Goal: Task Accomplishment & Management: Use online tool/utility

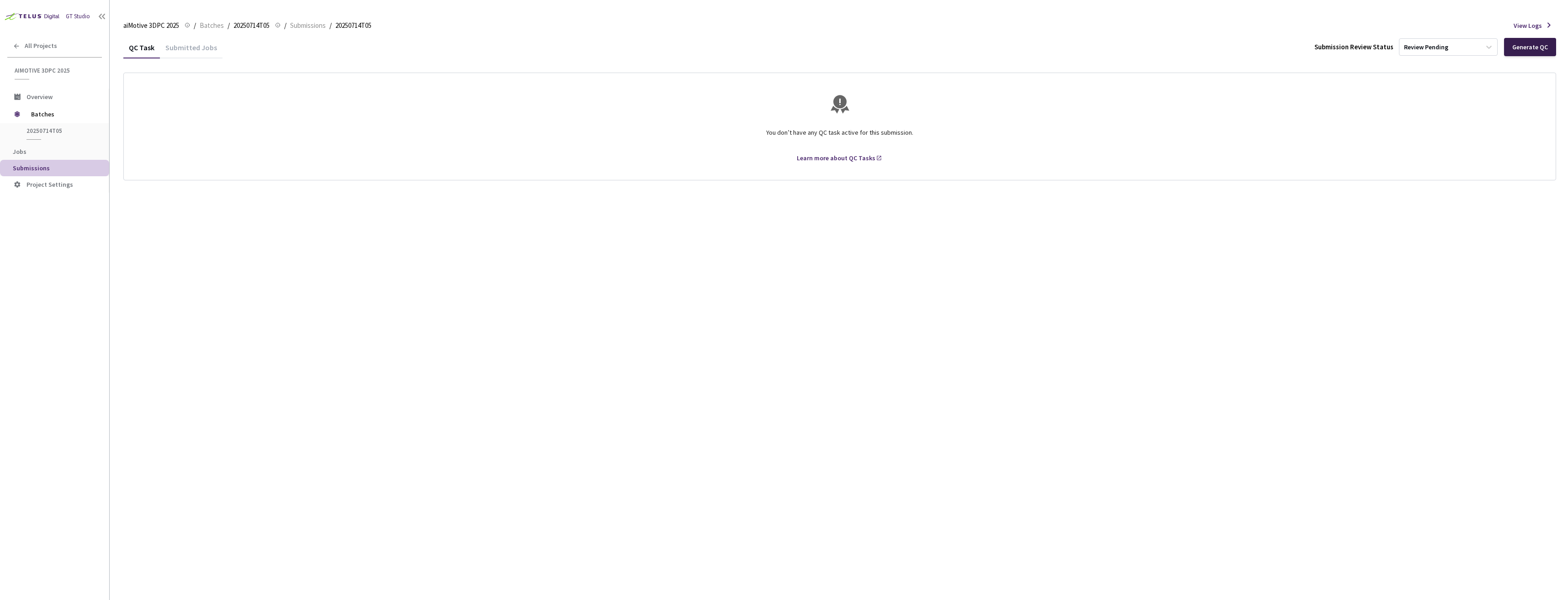
click at [1521, 50] on div "Generate QC" at bounding box center [1530, 47] width 36 height 7
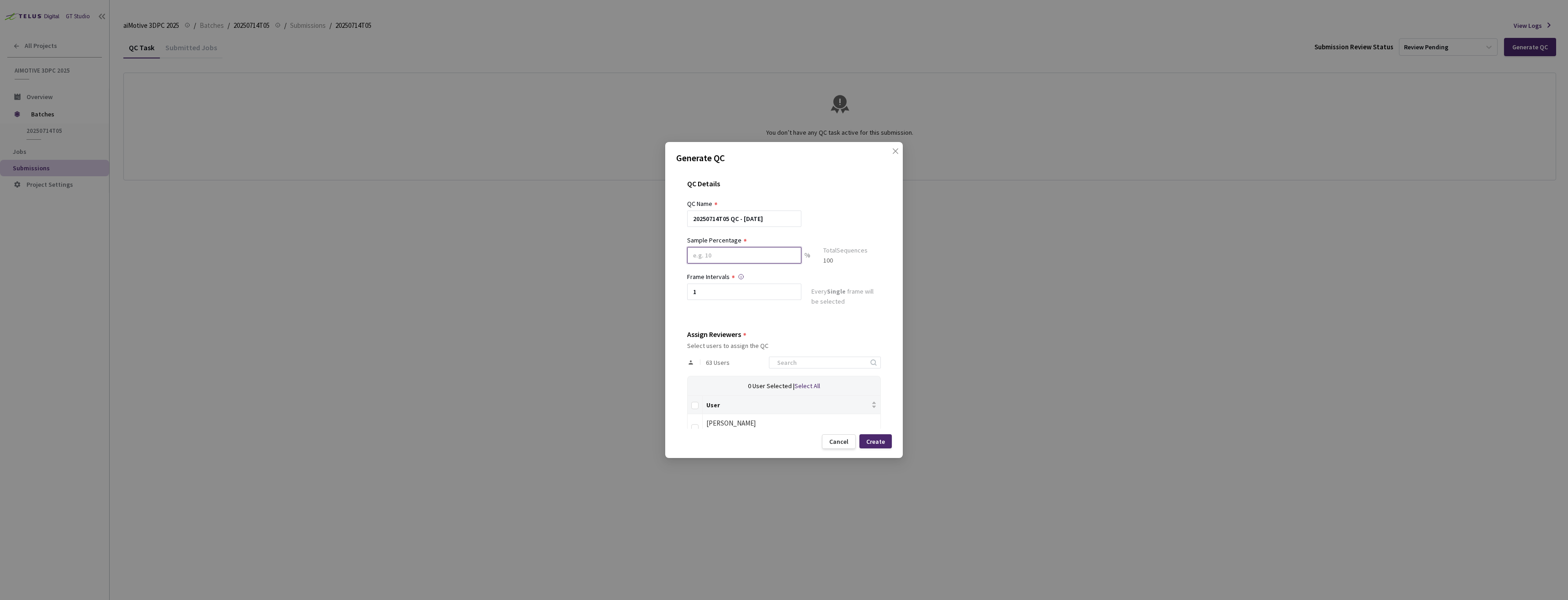
click at [769, 259] on input at bounding box center [744, 255] width 114 height 16
type input "100"
click at [696, 408] on input "Select all" at bounding box center [695, 410] width 7 height 7
checkbox input "true"
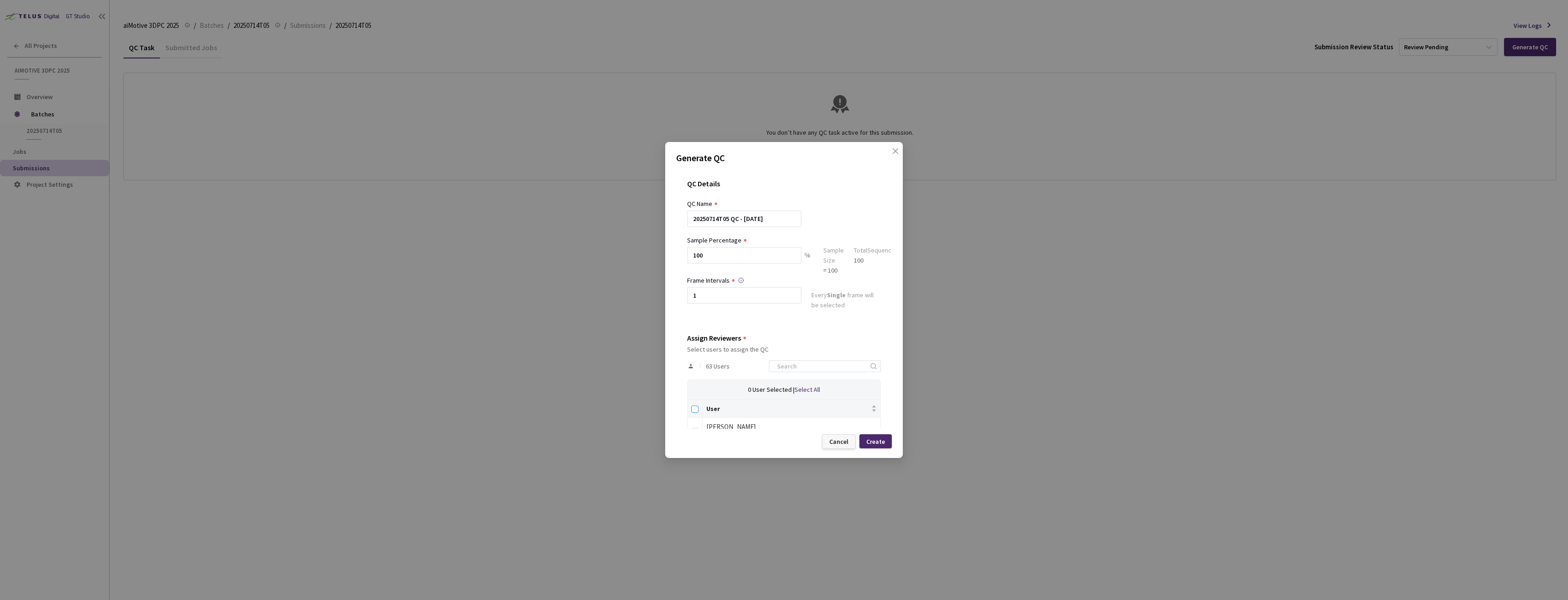
checkbox input "true"
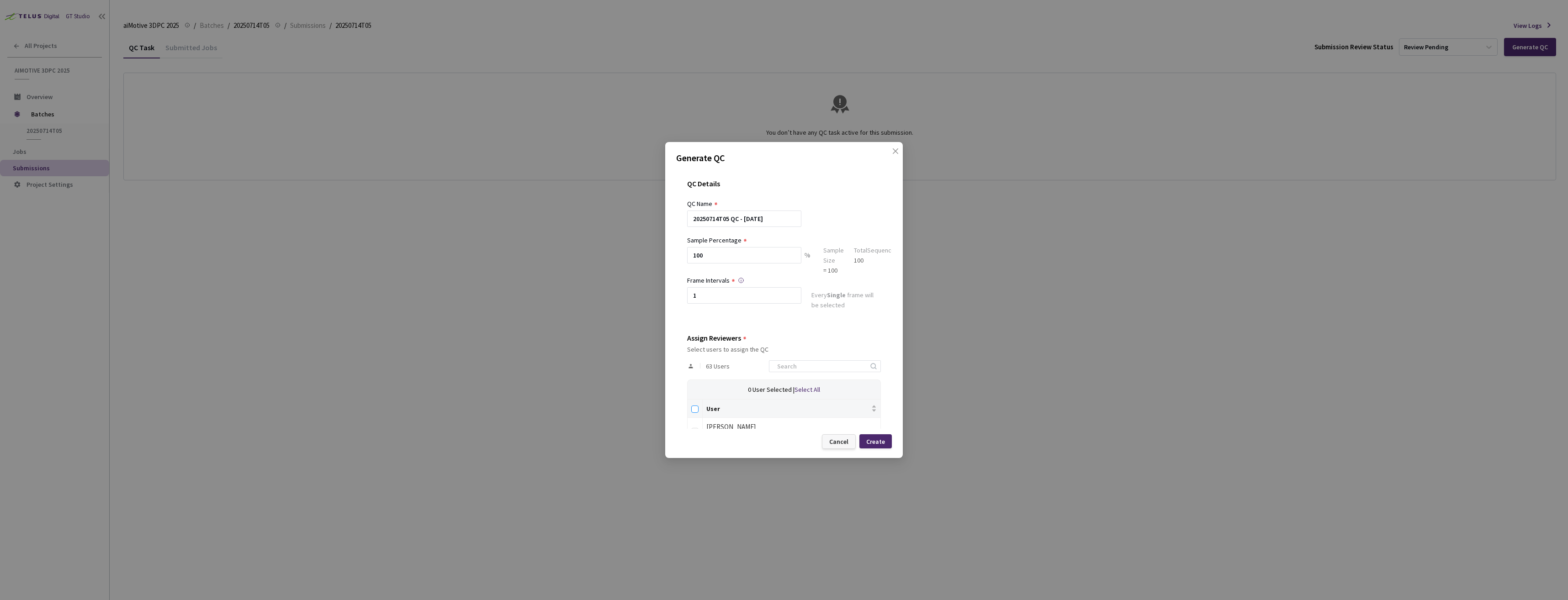
checkbox input "true"
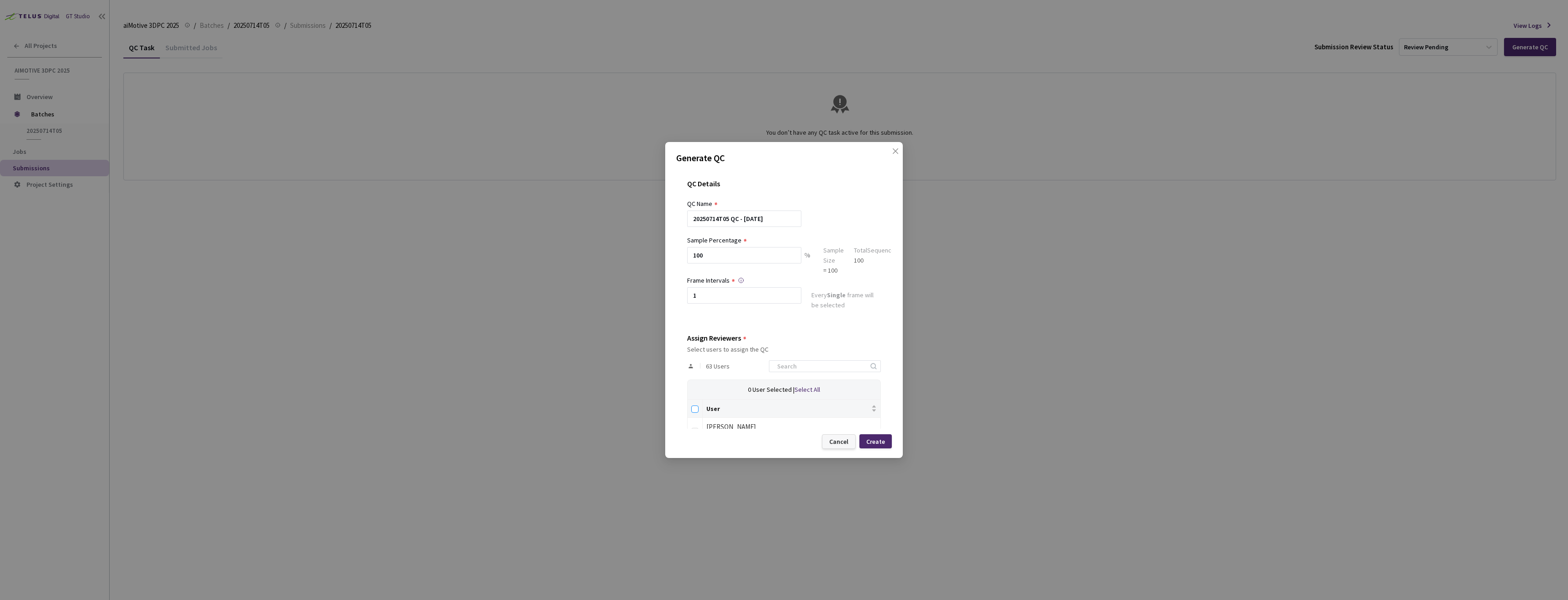
checkbox input "true"
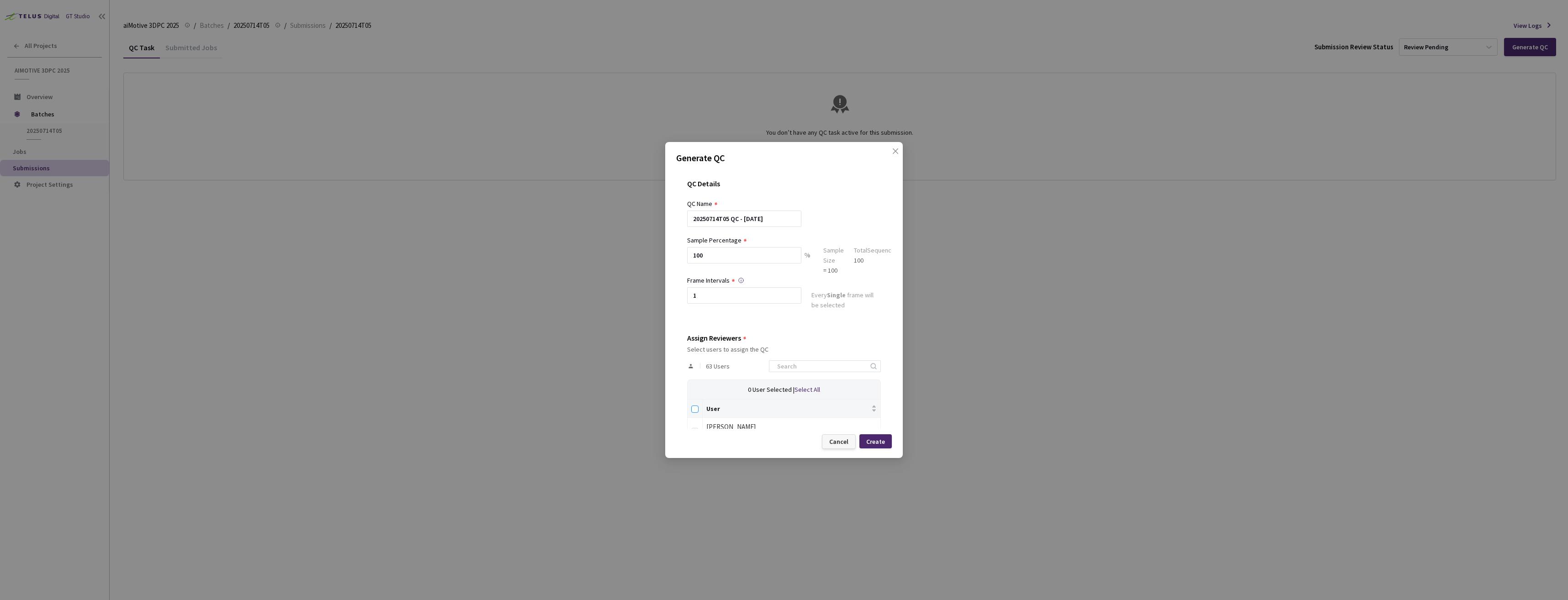
checkbox input "true"
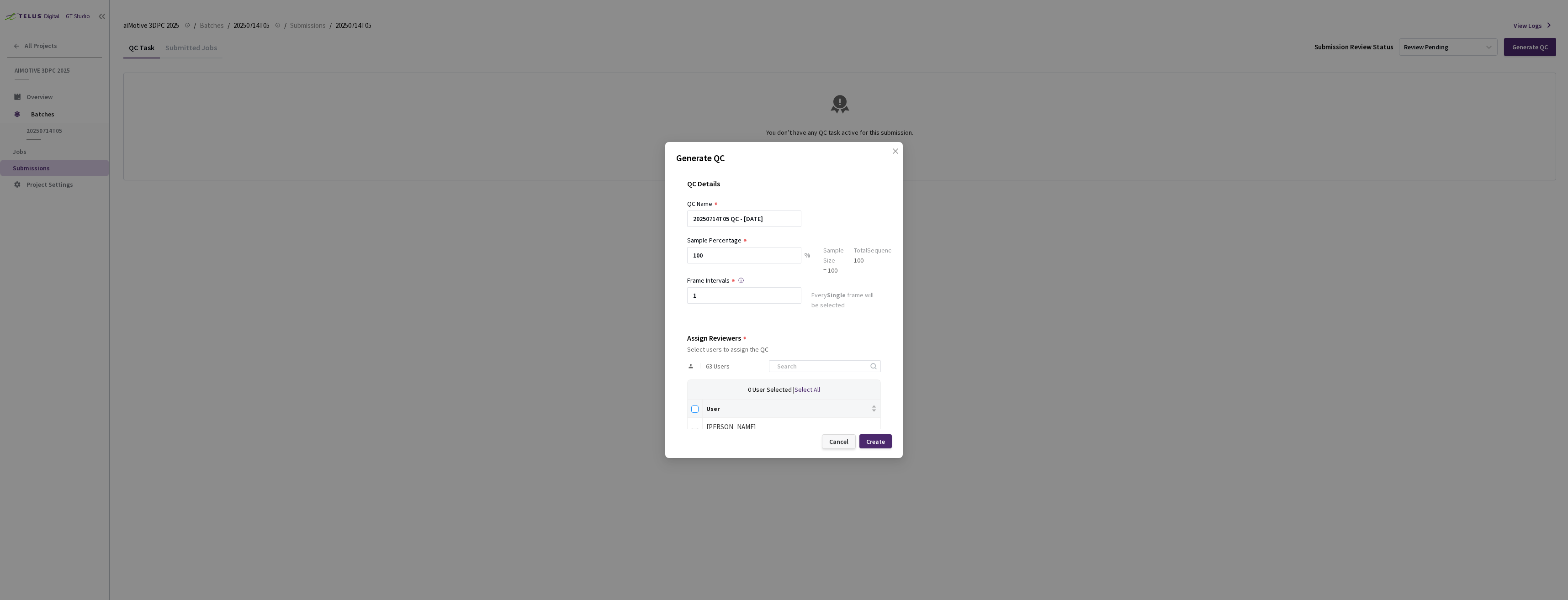
checkbox input "true"
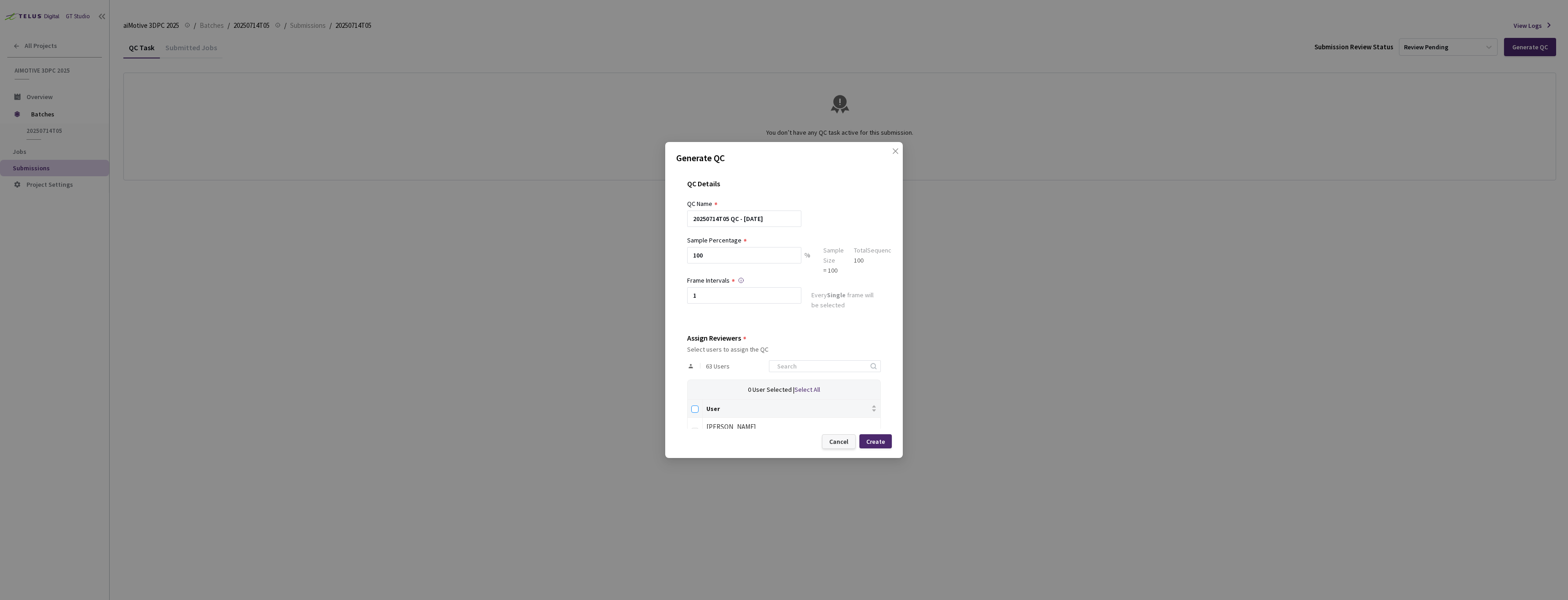
checkbox input "true"
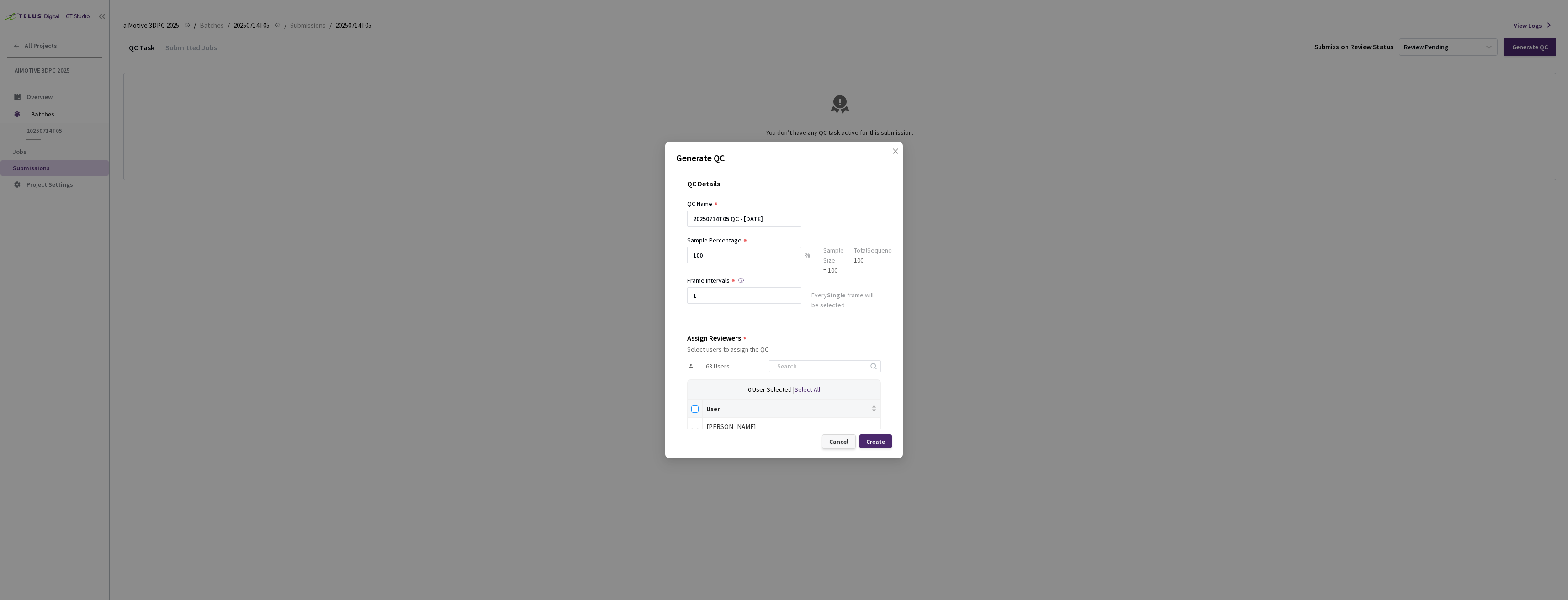
checkbox input "true"
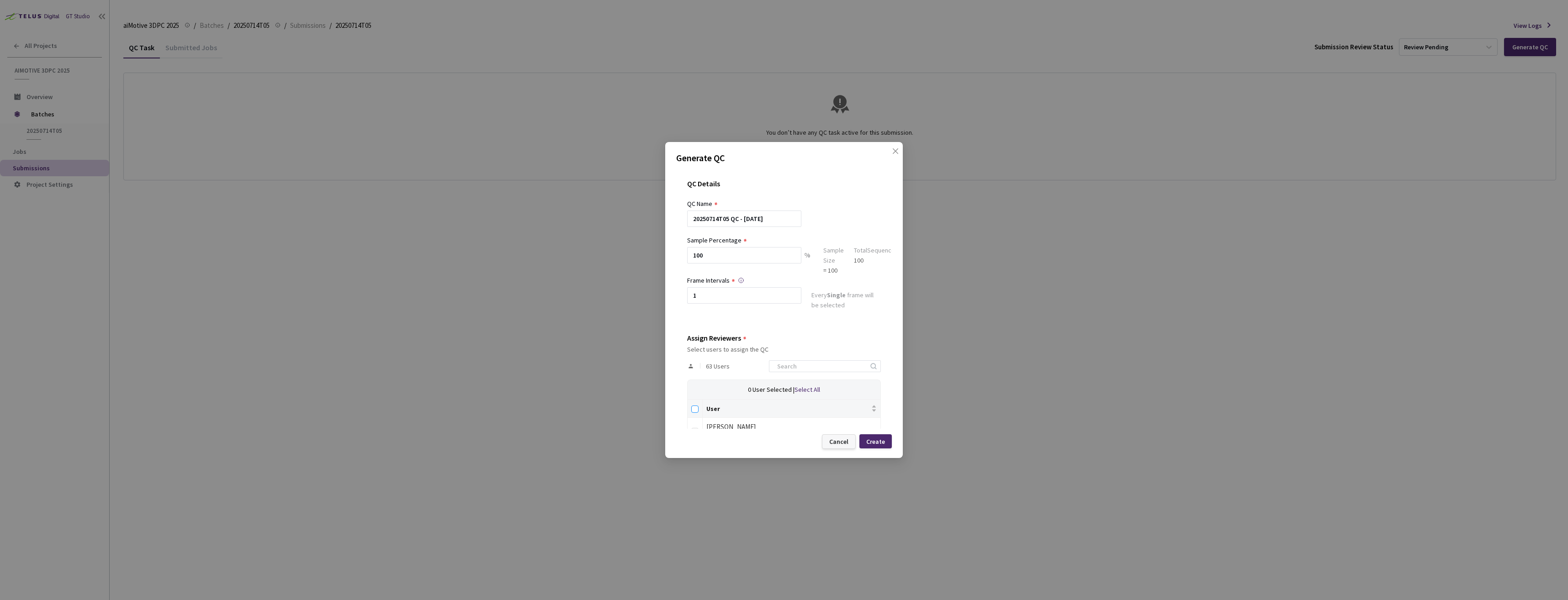
checkbox input "true"
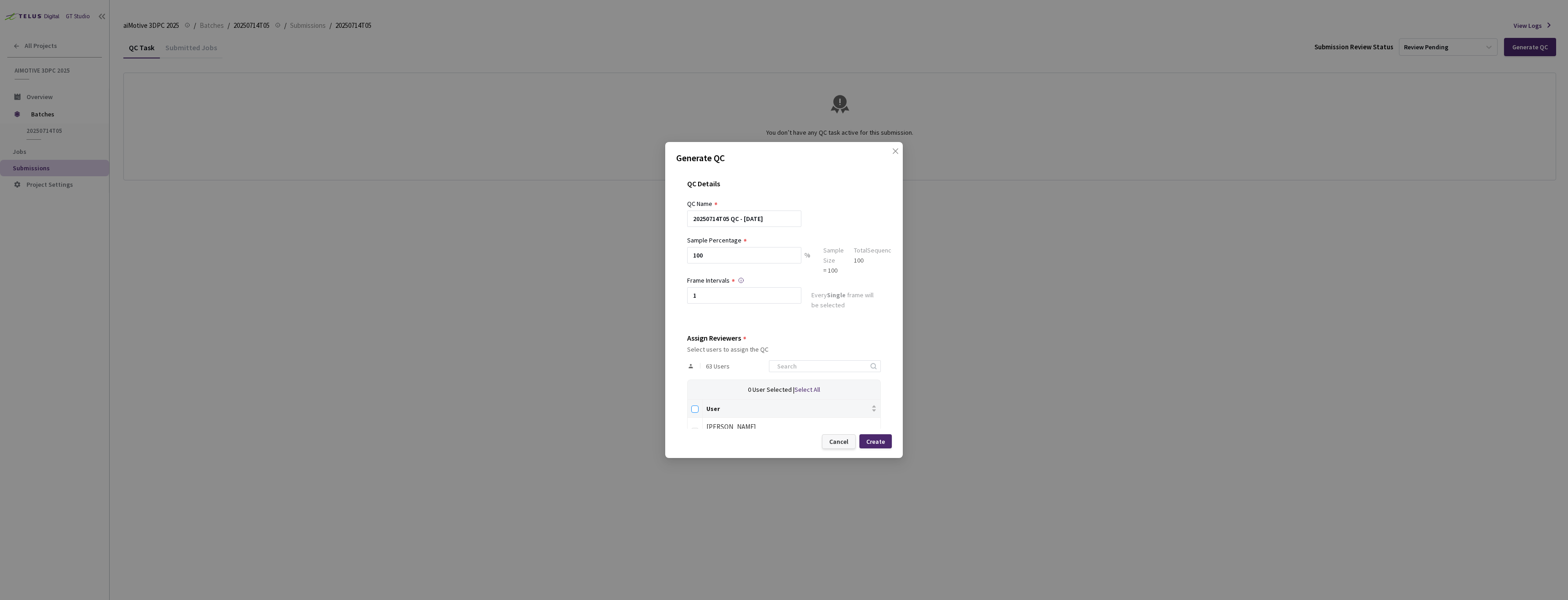
checkbox input "true"
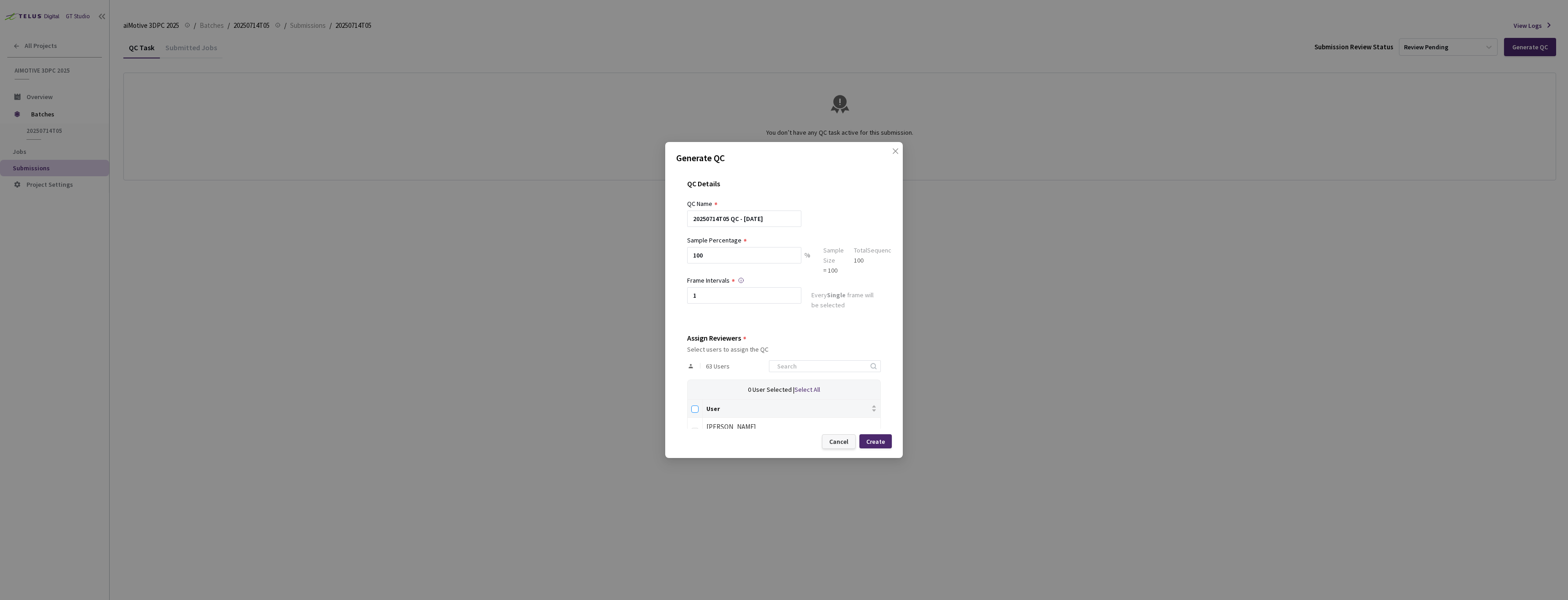
checkbox input "true"
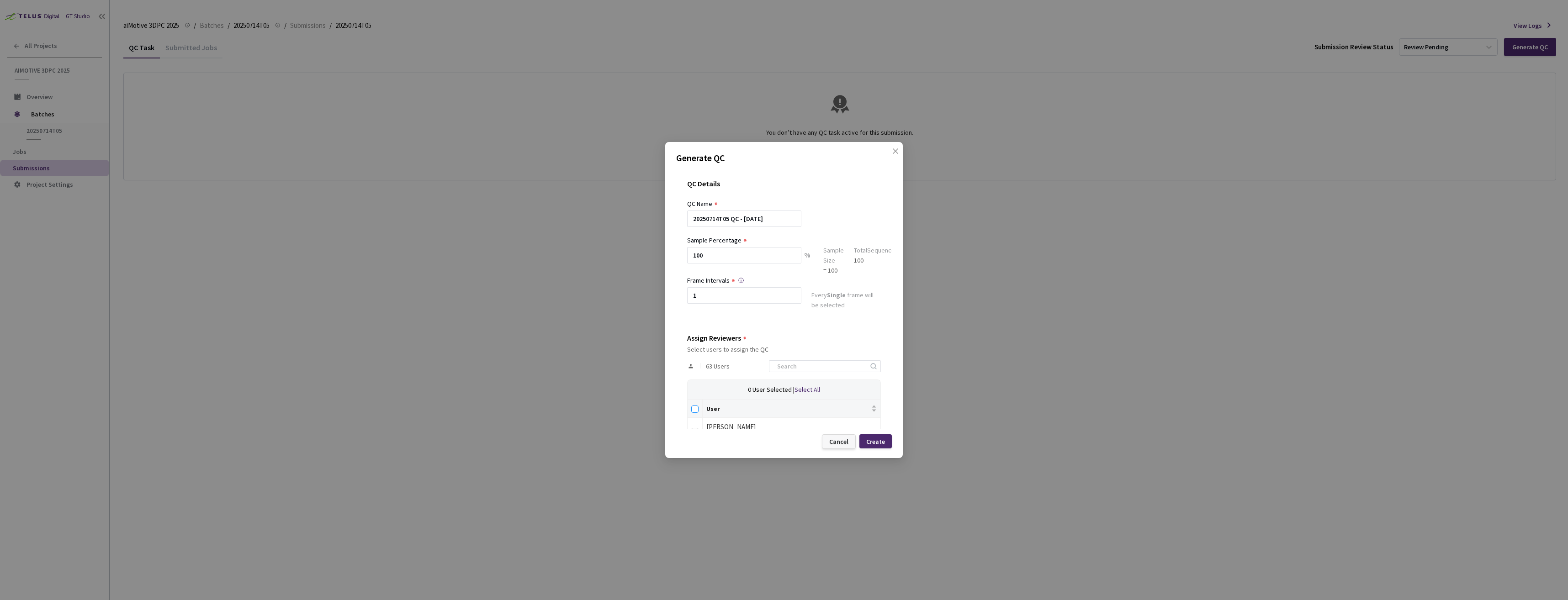
checkbox input "true"
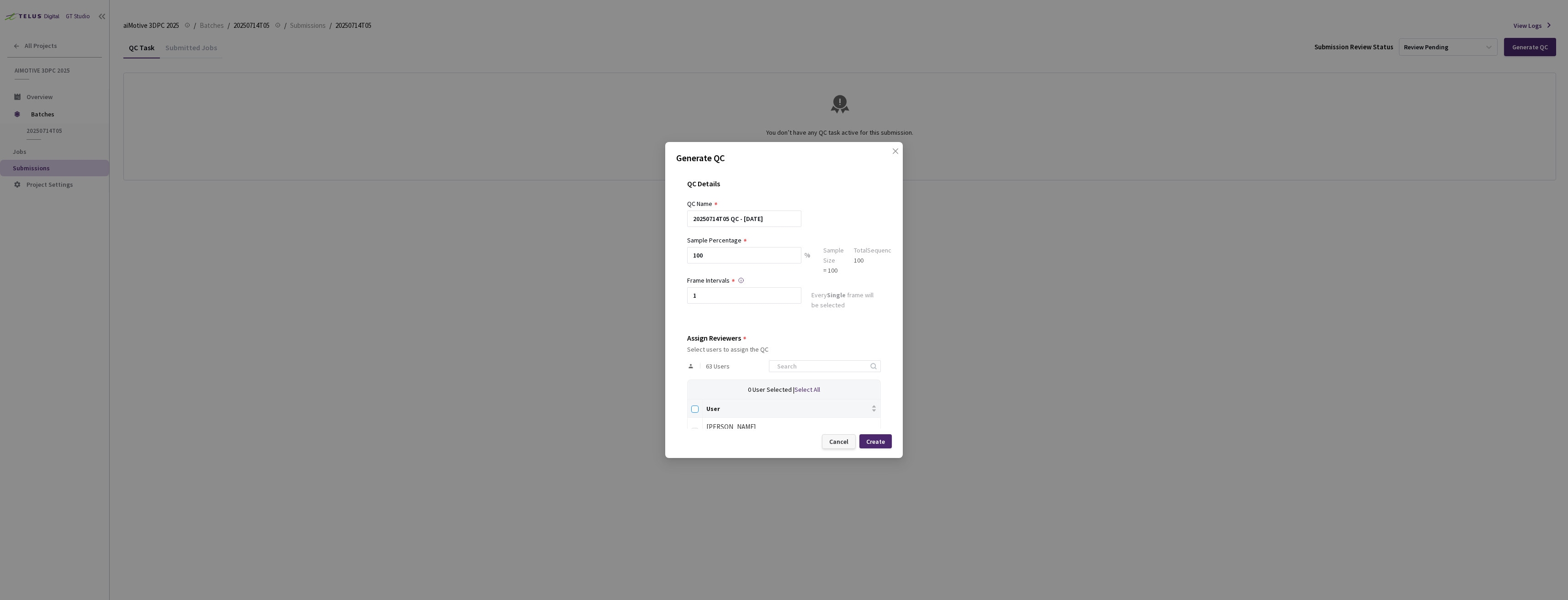
checkbox input "true"
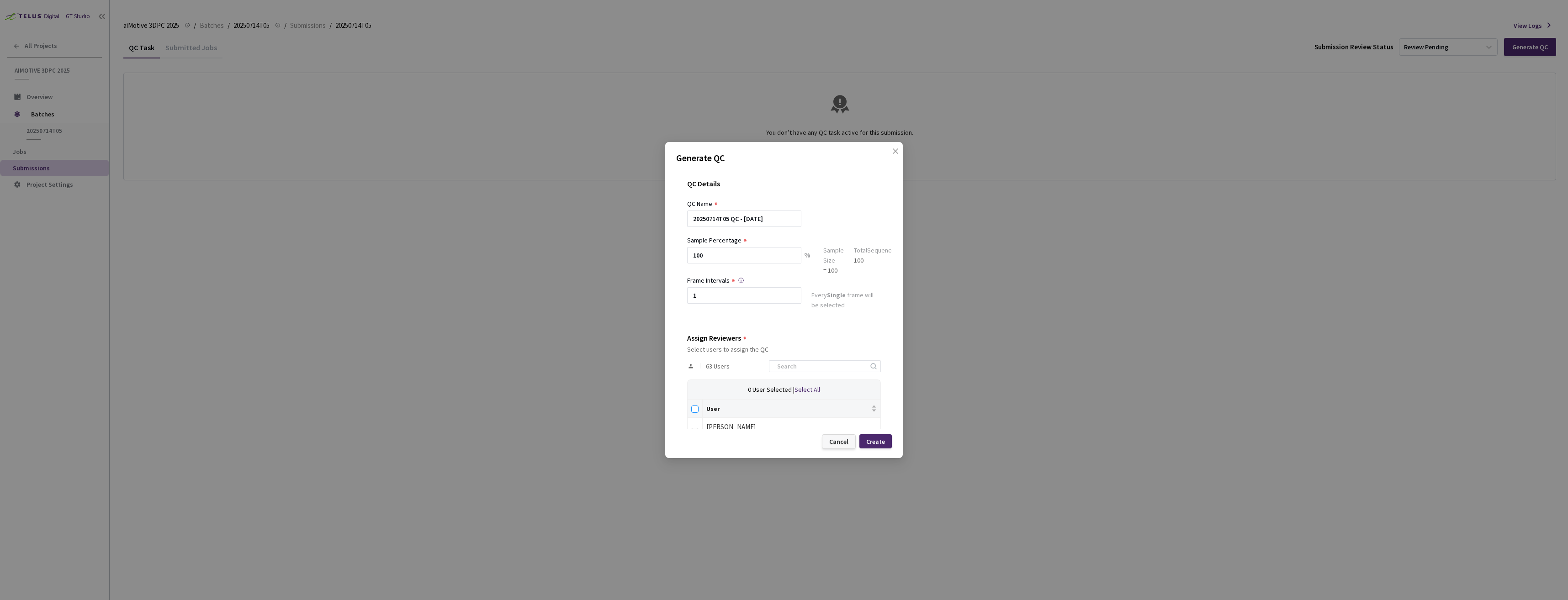
checkbox input "true"
click at [878, 444] on div "Create" at bounding box center [875, 442] width 19 height 7
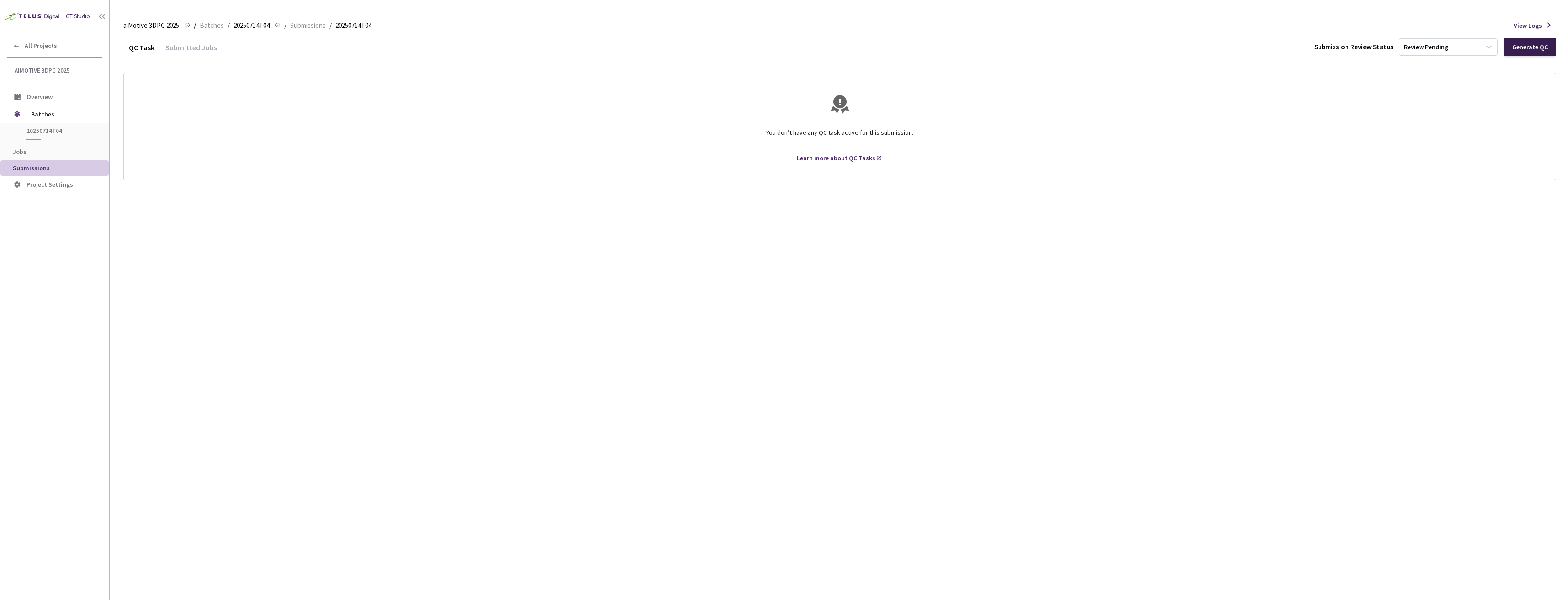
click at [1538, 51] on div "Generate QC" at bounding box center [1530, 47] width 52 height 18
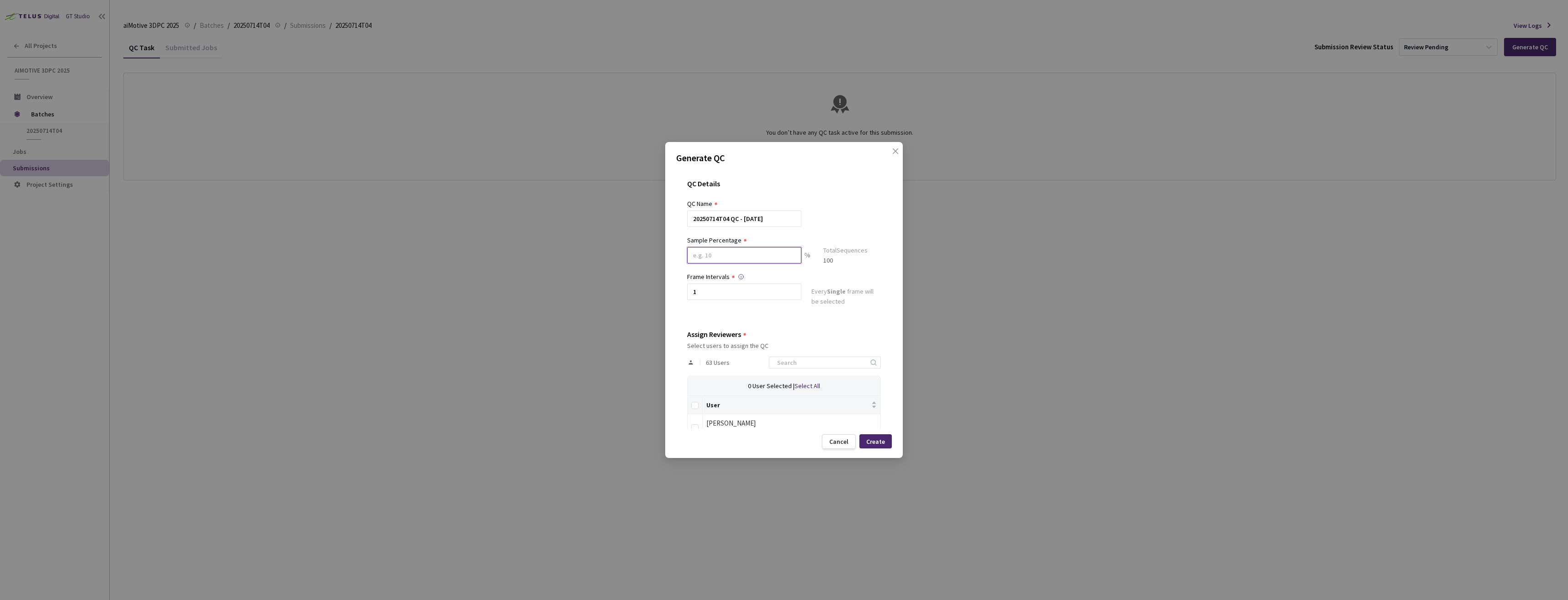
click at [744, 259] on input at bounding box center [744, 255] width 114 height 16
type input "100"
click at [696, 410] on input "Select all" at bounding box center [695, 410] width 7 height 7
checkbox input "true"
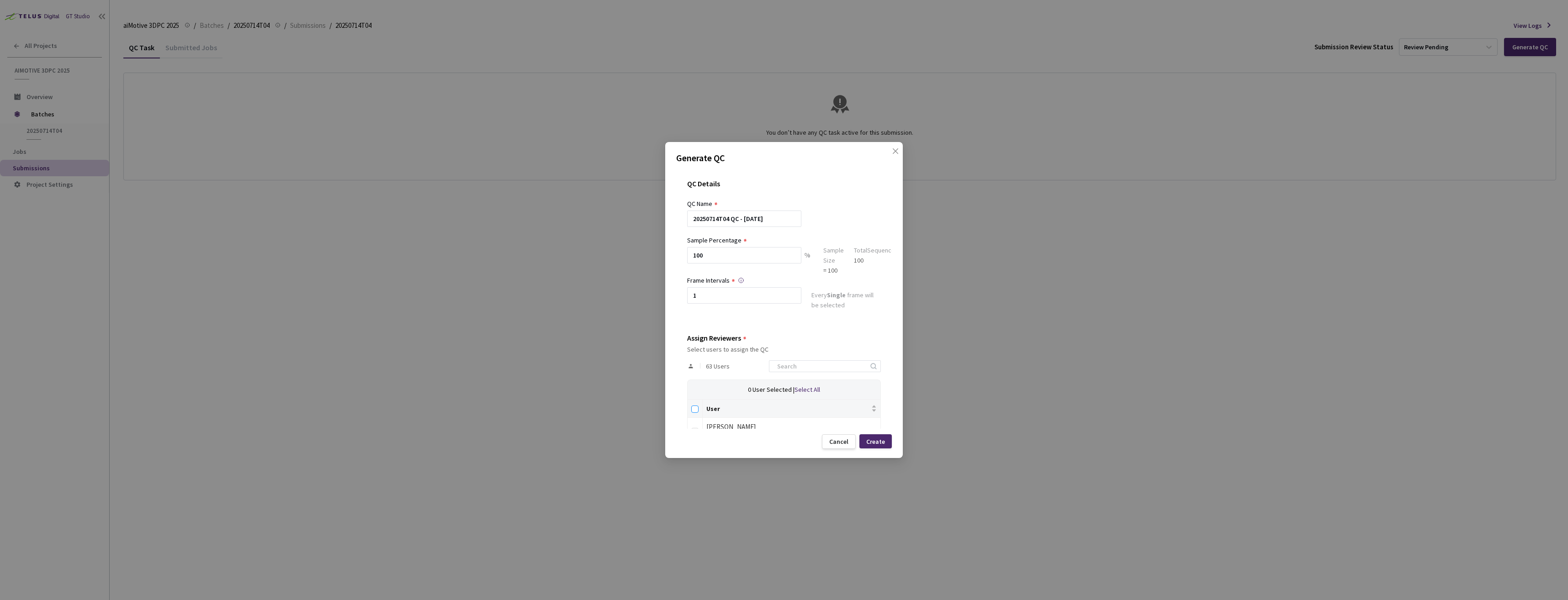
checkbox input "true"
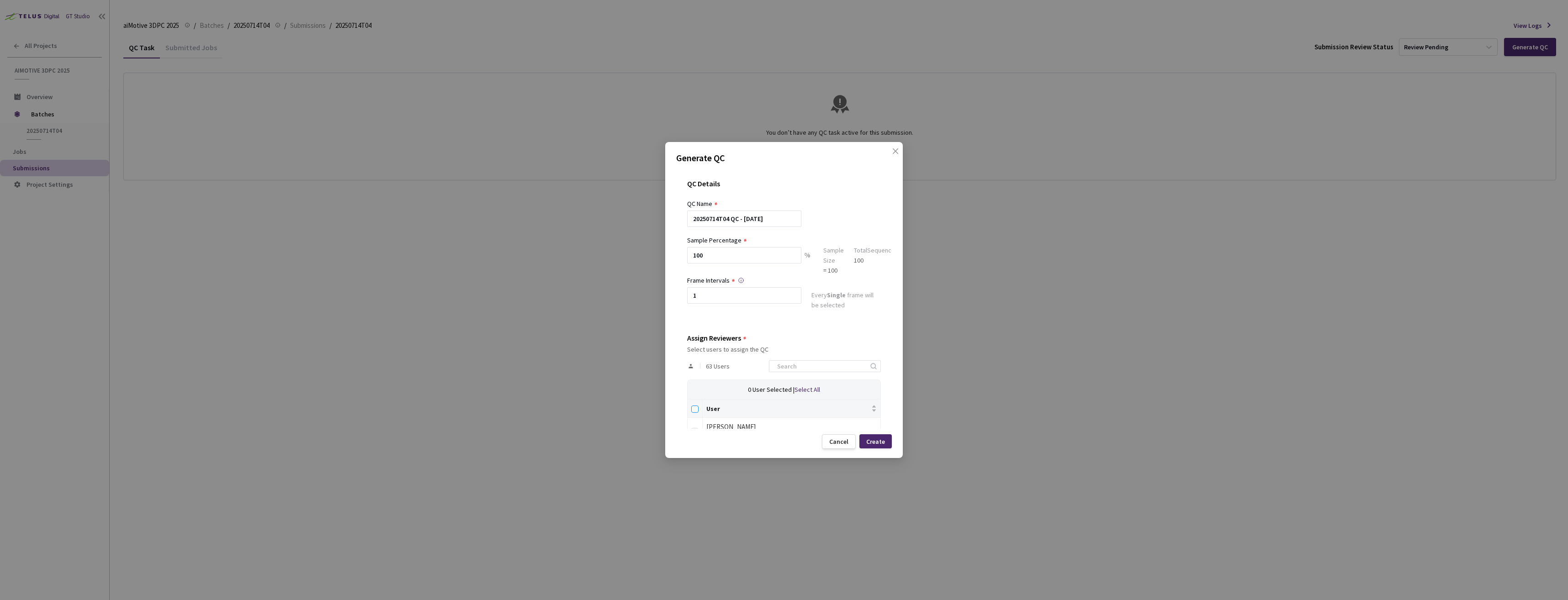
checkbox input "true"
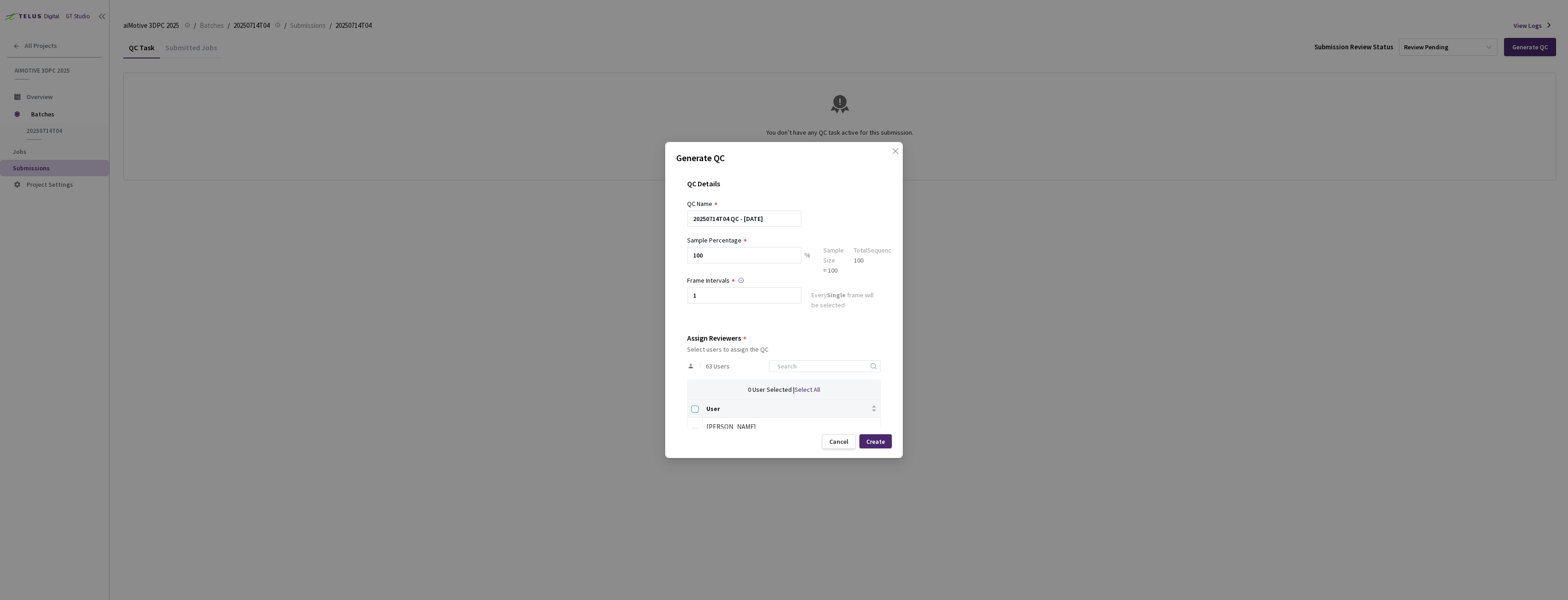
checkbox input "true"
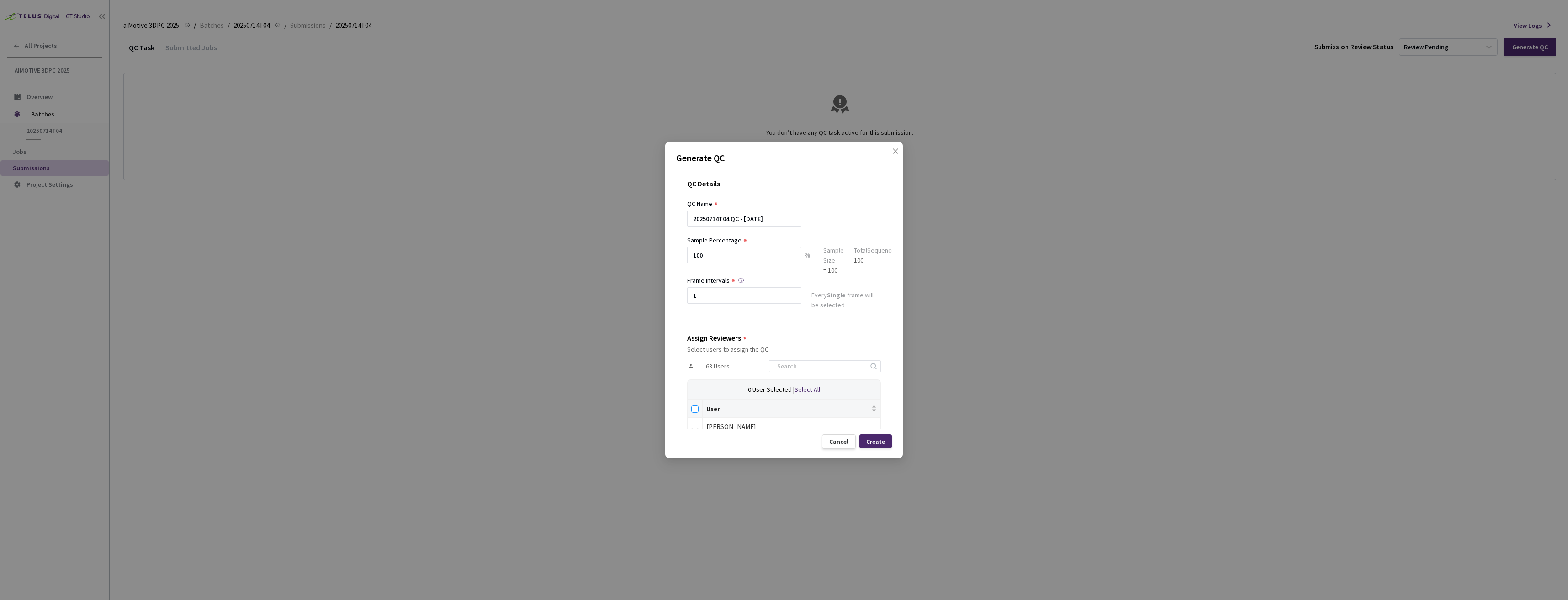
checkbox input "true"
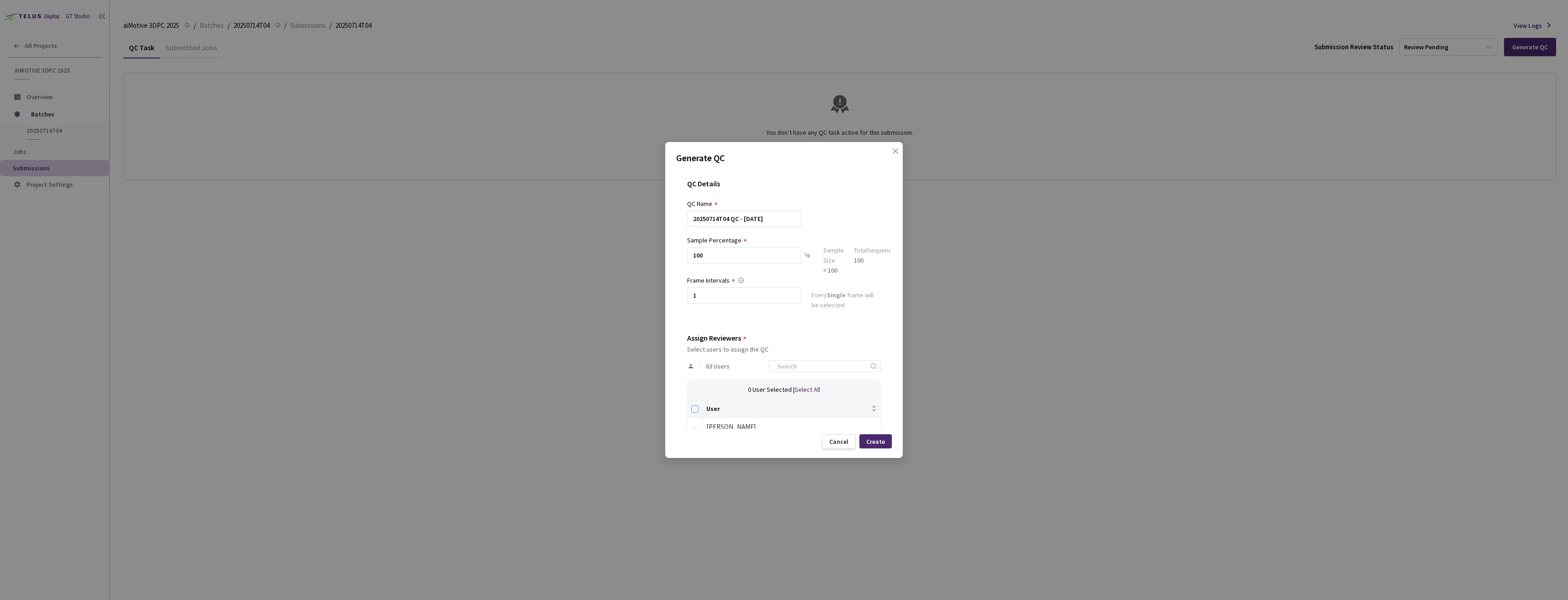
checkbox input "true"
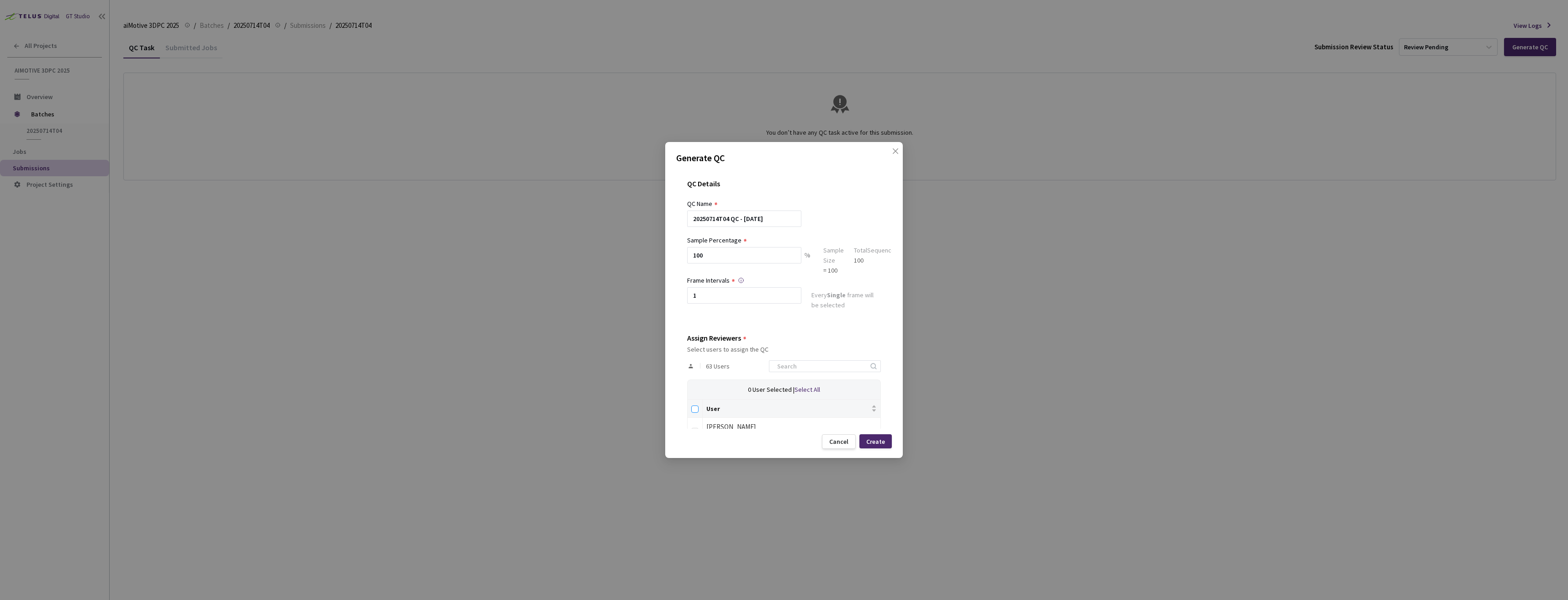
checkbox input "true"
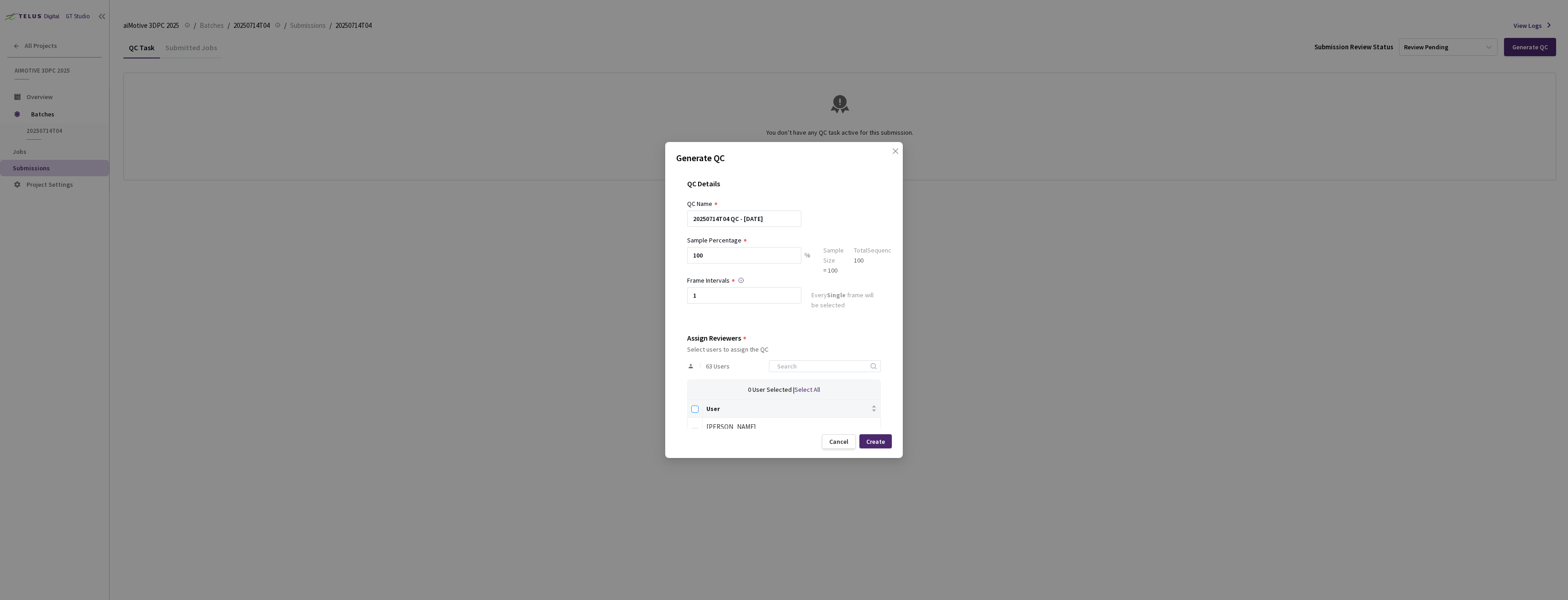
checkbox input "true"
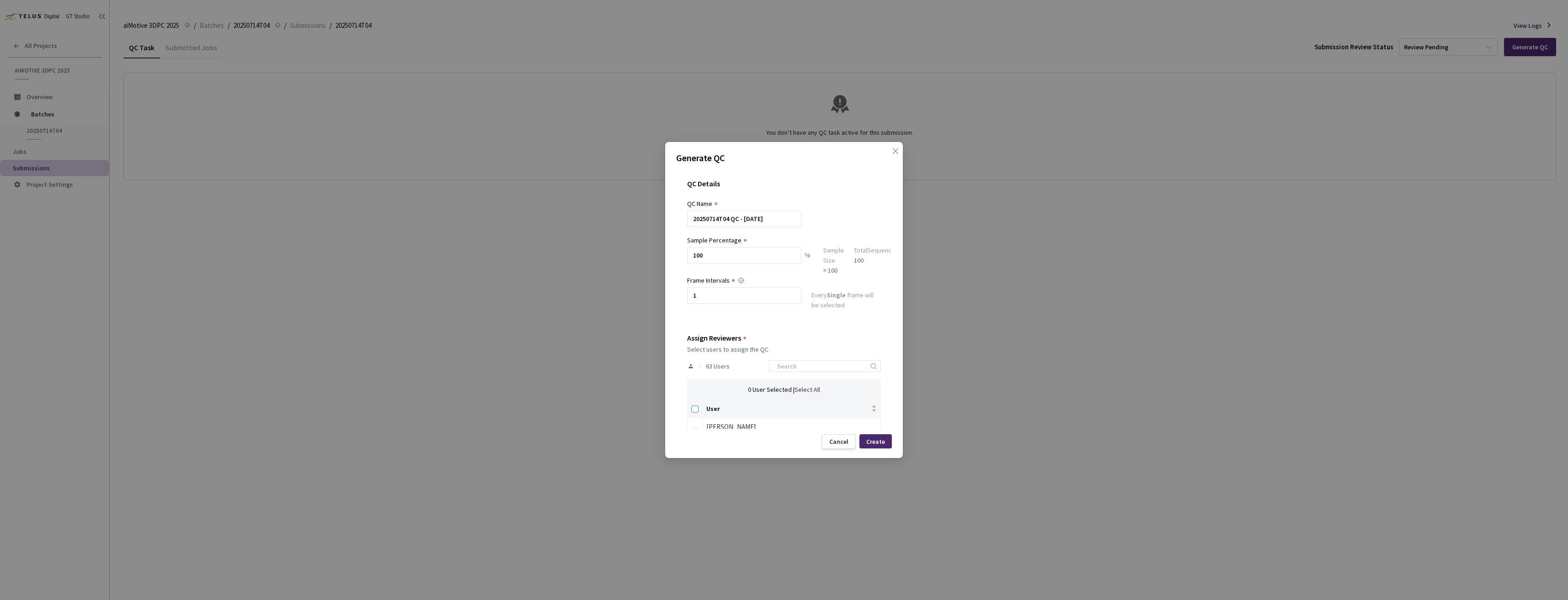
checkbox input "true"
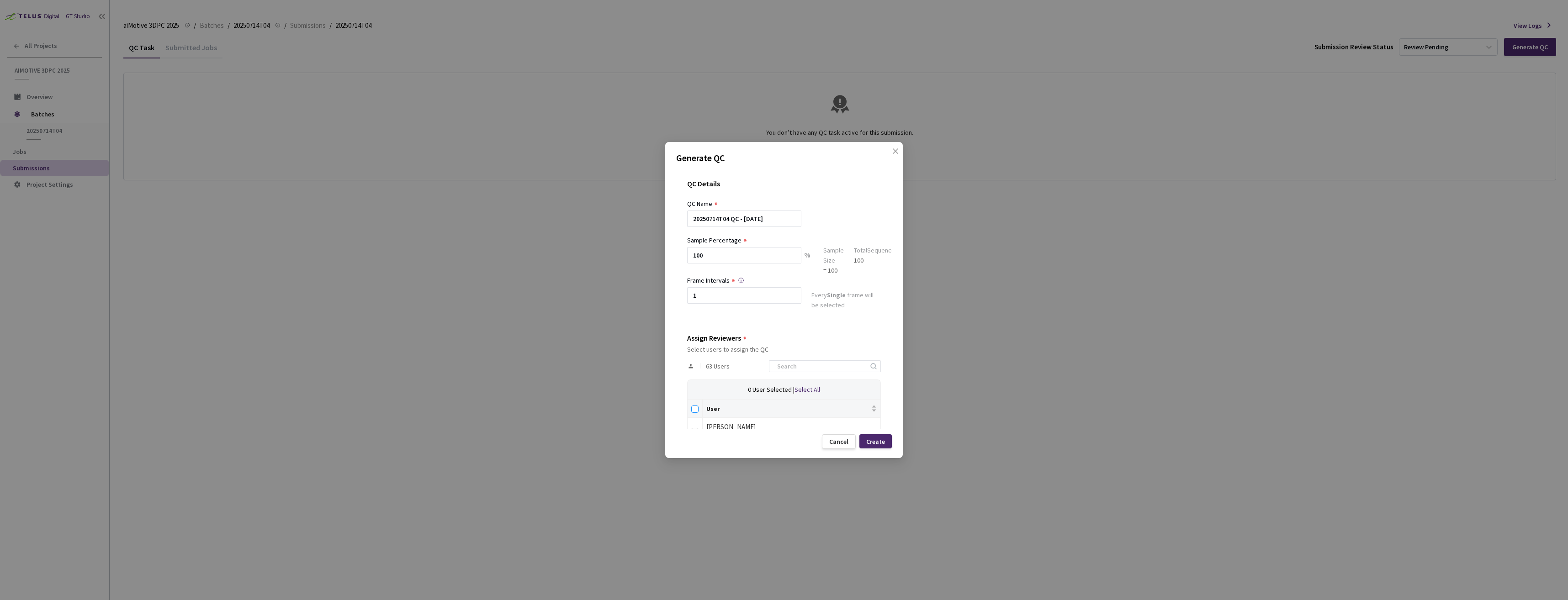
checkbox input "true"
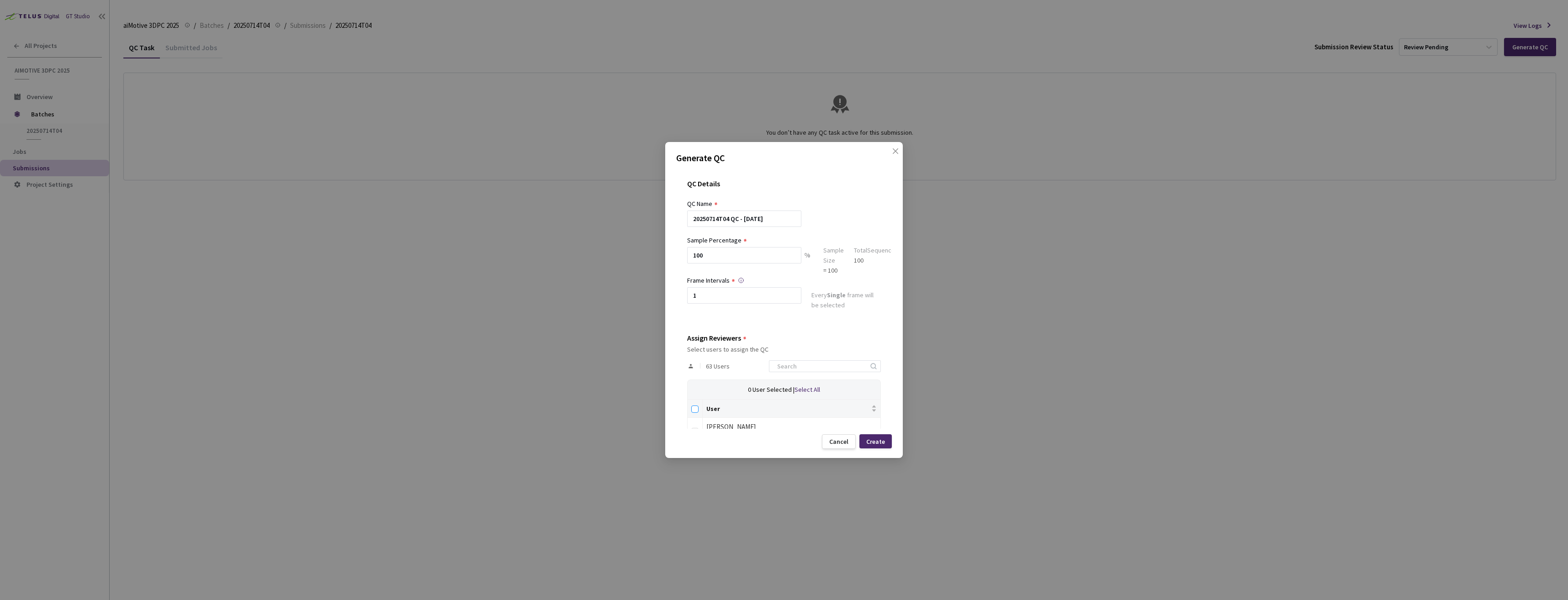
checkbox input "true"
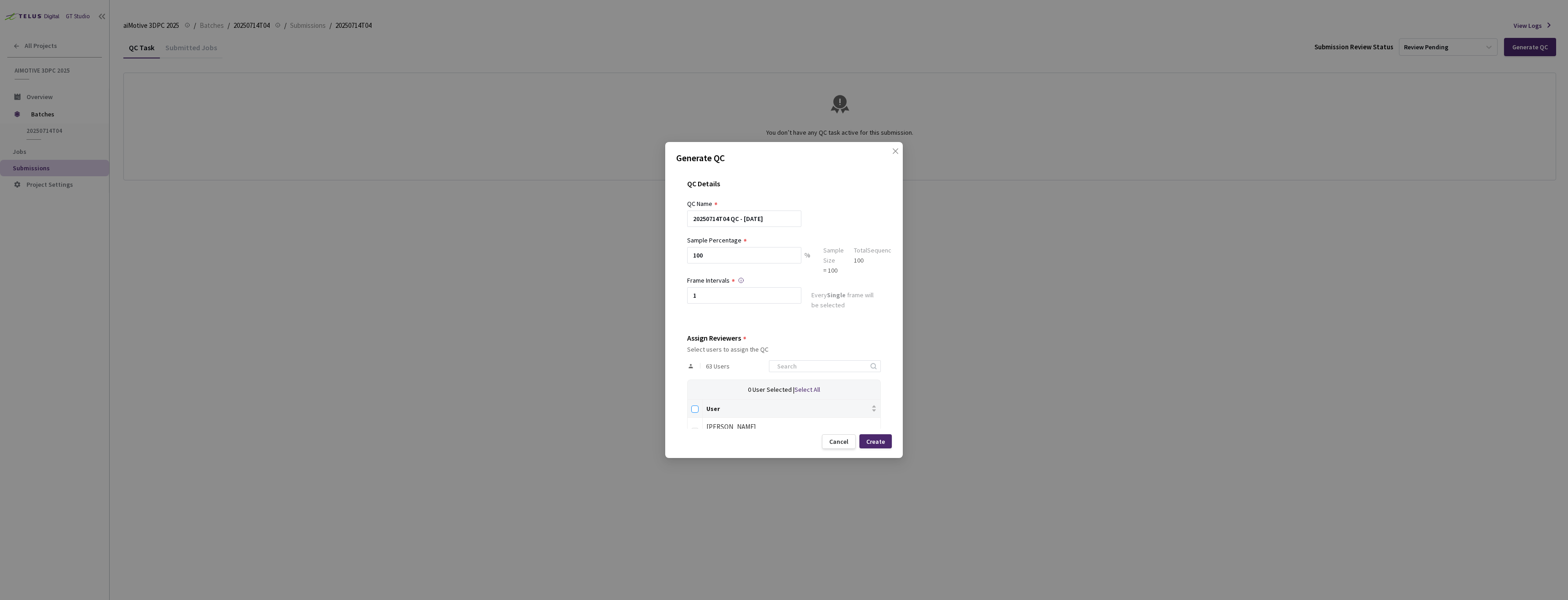
checkbox input "true"
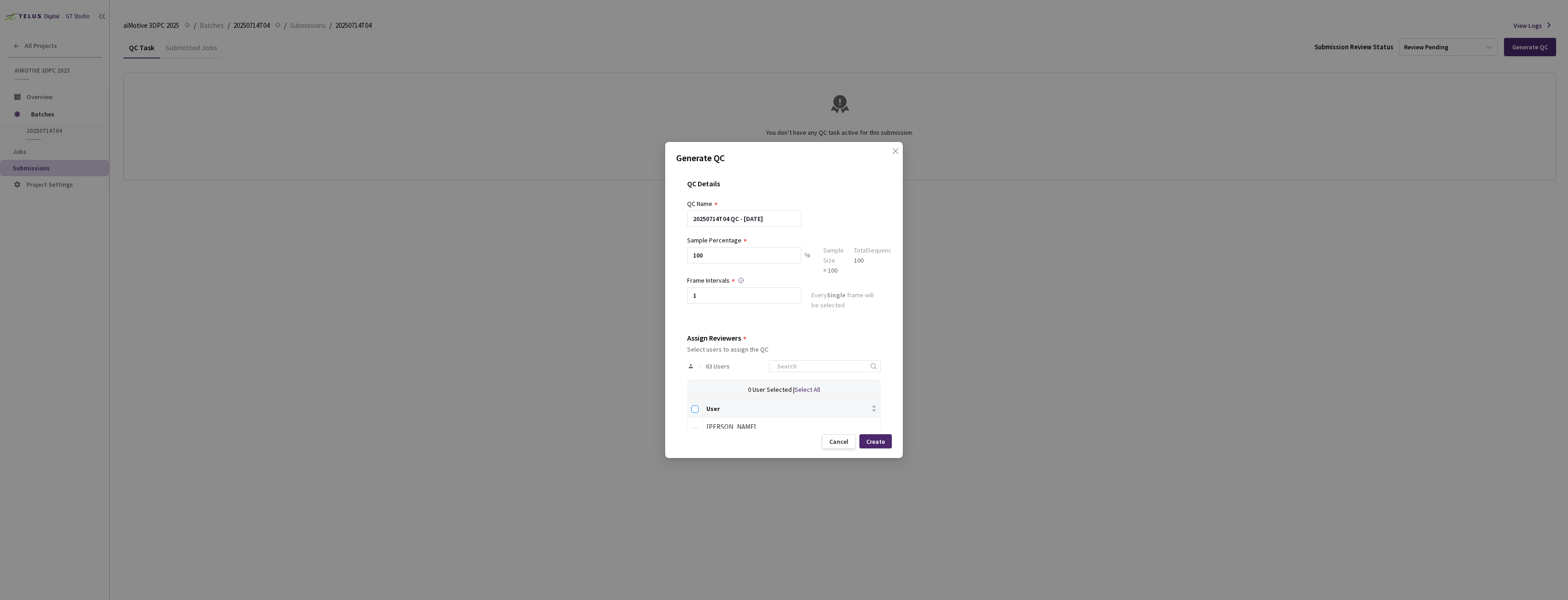
checkbox input "true"
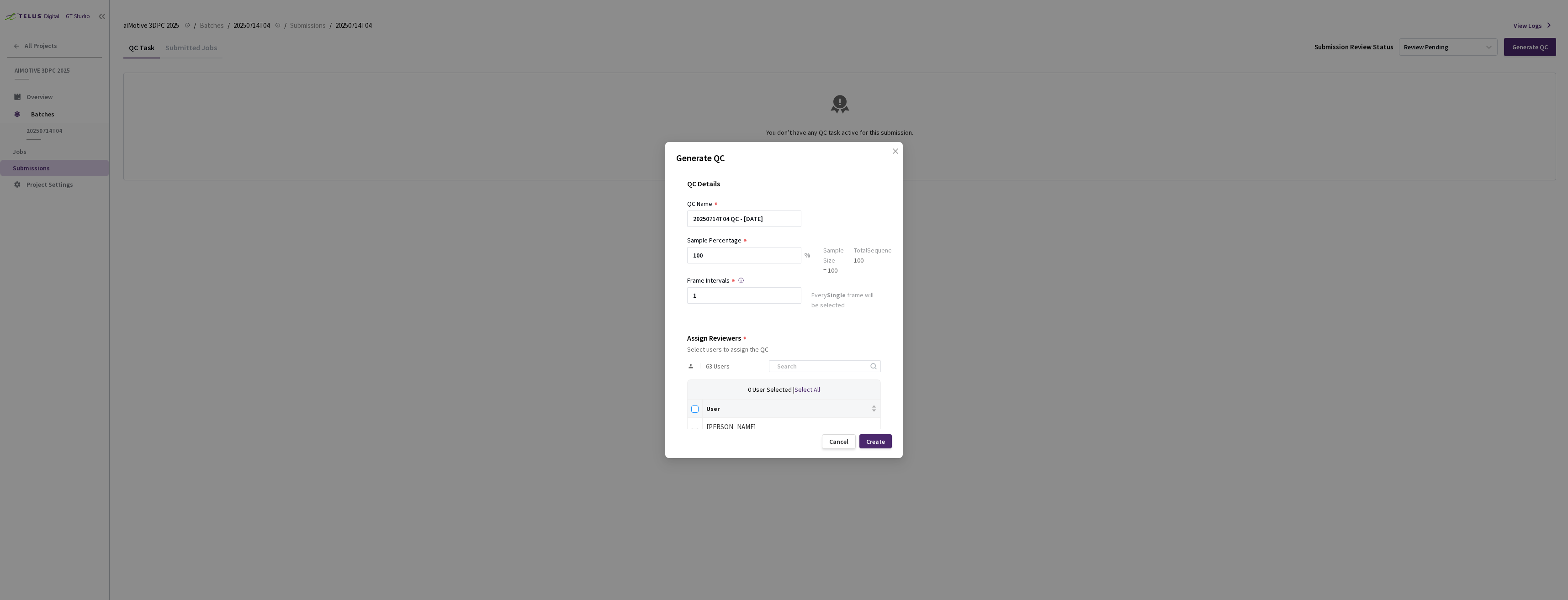
checkbox input "true"
click at [872, 442] on div "Create" at bounding box center [875, 442] width 19 height 7
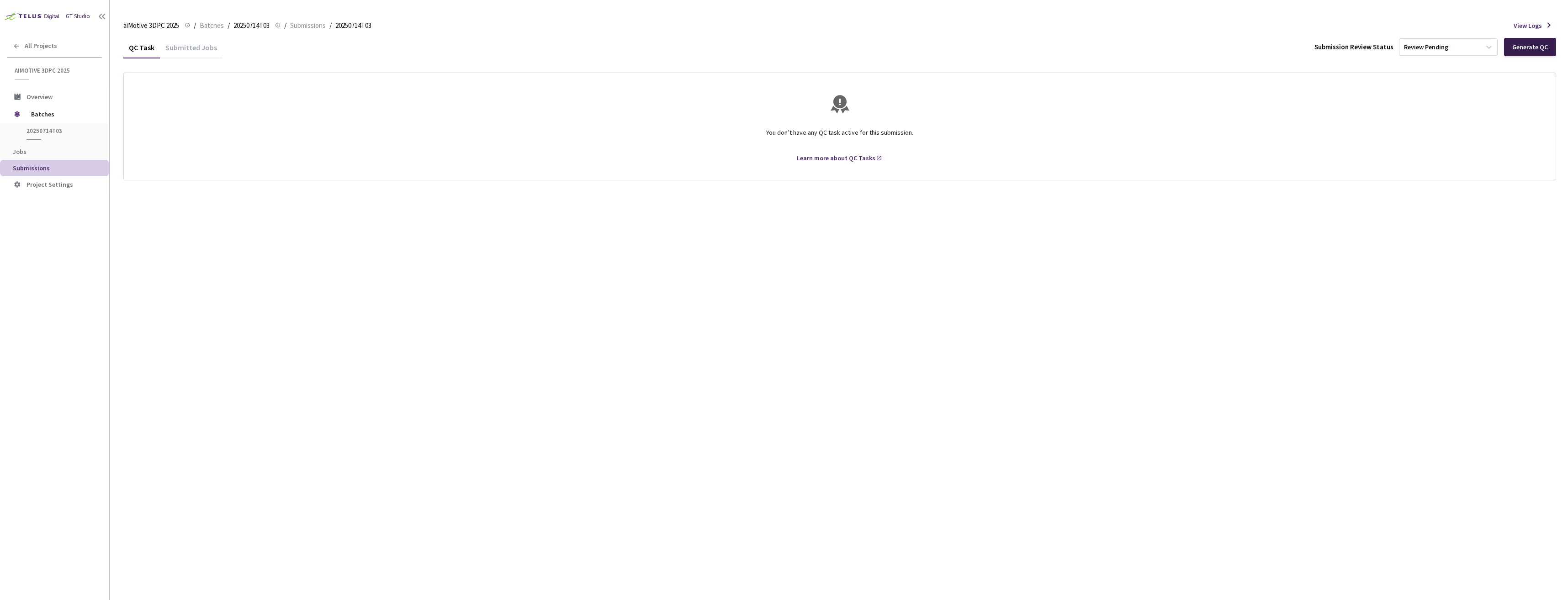
click at [1512, 49] on div "Generate QC" at bounding box center [1530, 47] width 52 height 18
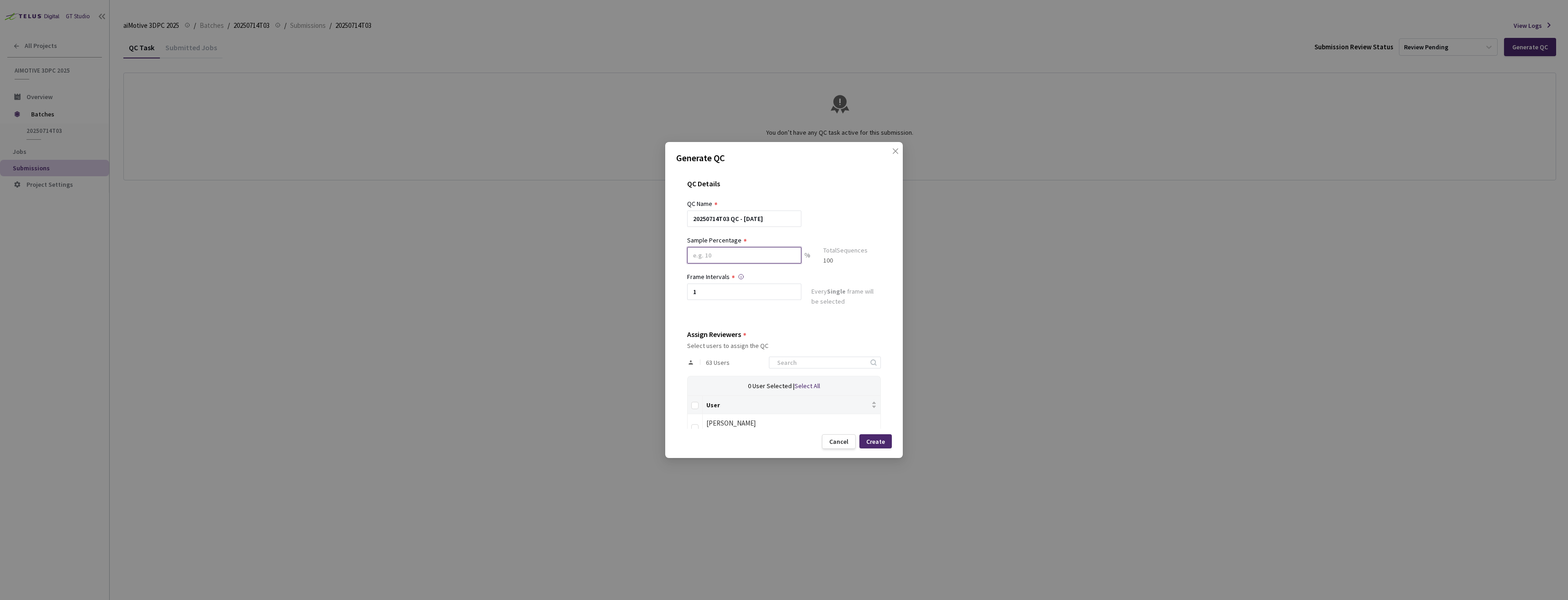
click at [732, 256] on input at bounding box center [744, 255] width 114 height 16
type input "100"
click at [696, 408] on input "Select all" at bounding box center [695, 410] width 7 height 7
checkbox input "true"
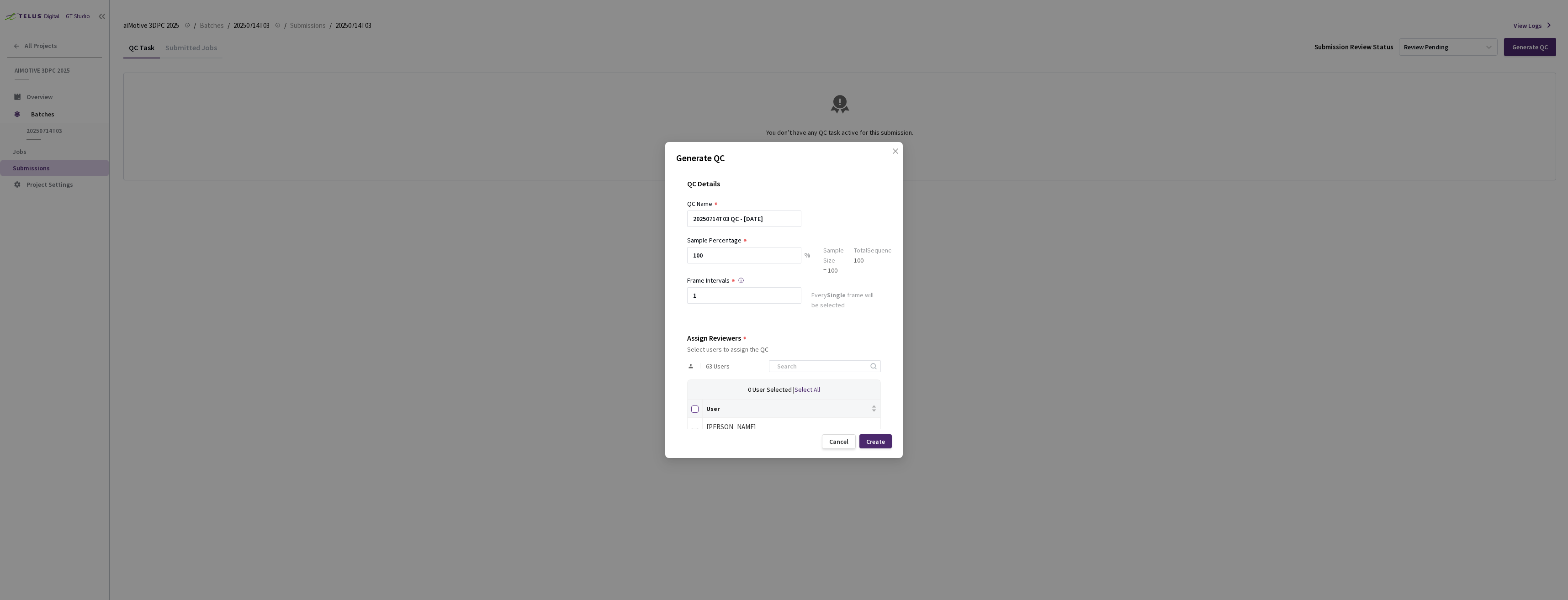
checkbox input "true"
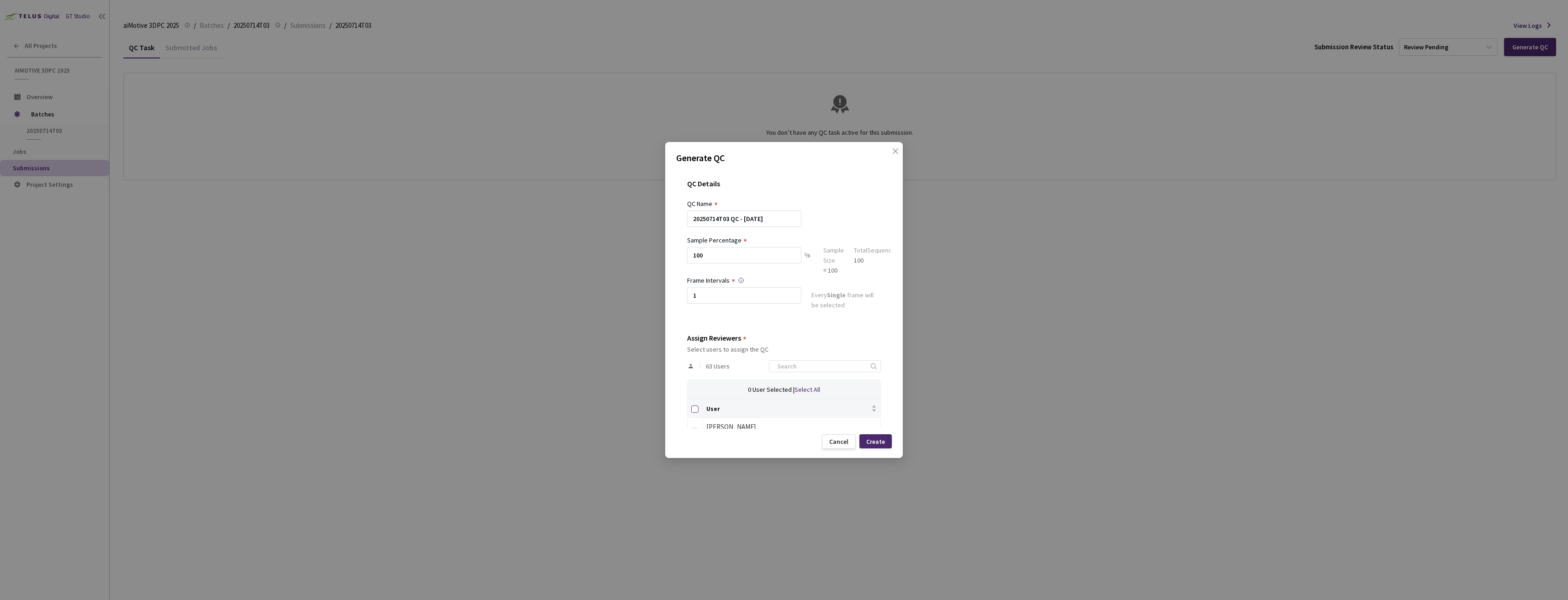
checkbox input "true"
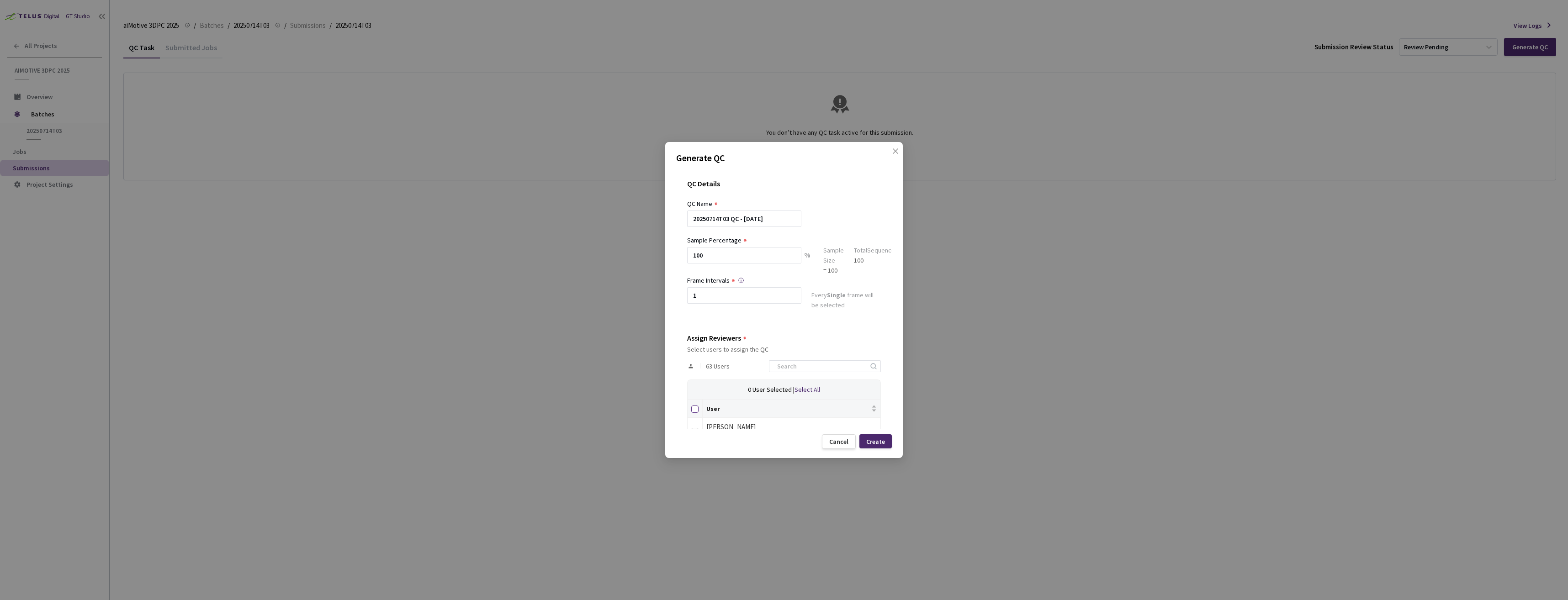
checkbox input "true"
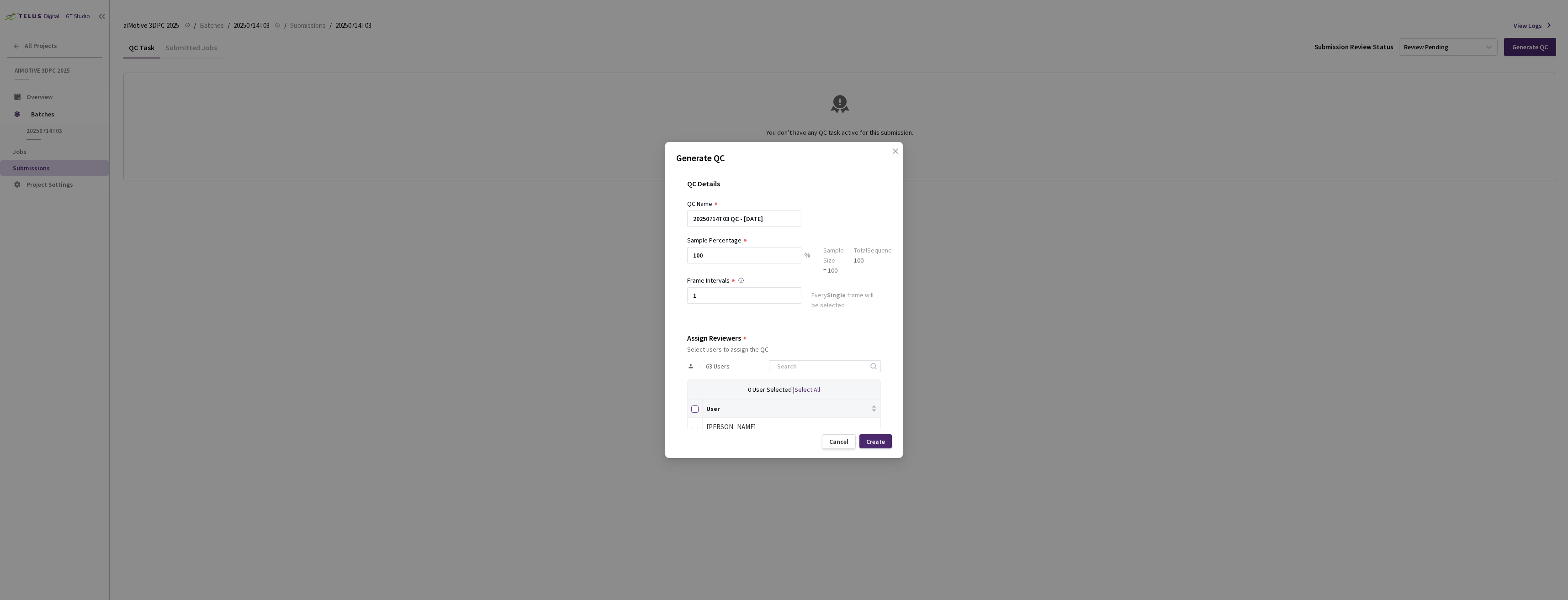
checkbox input "true"
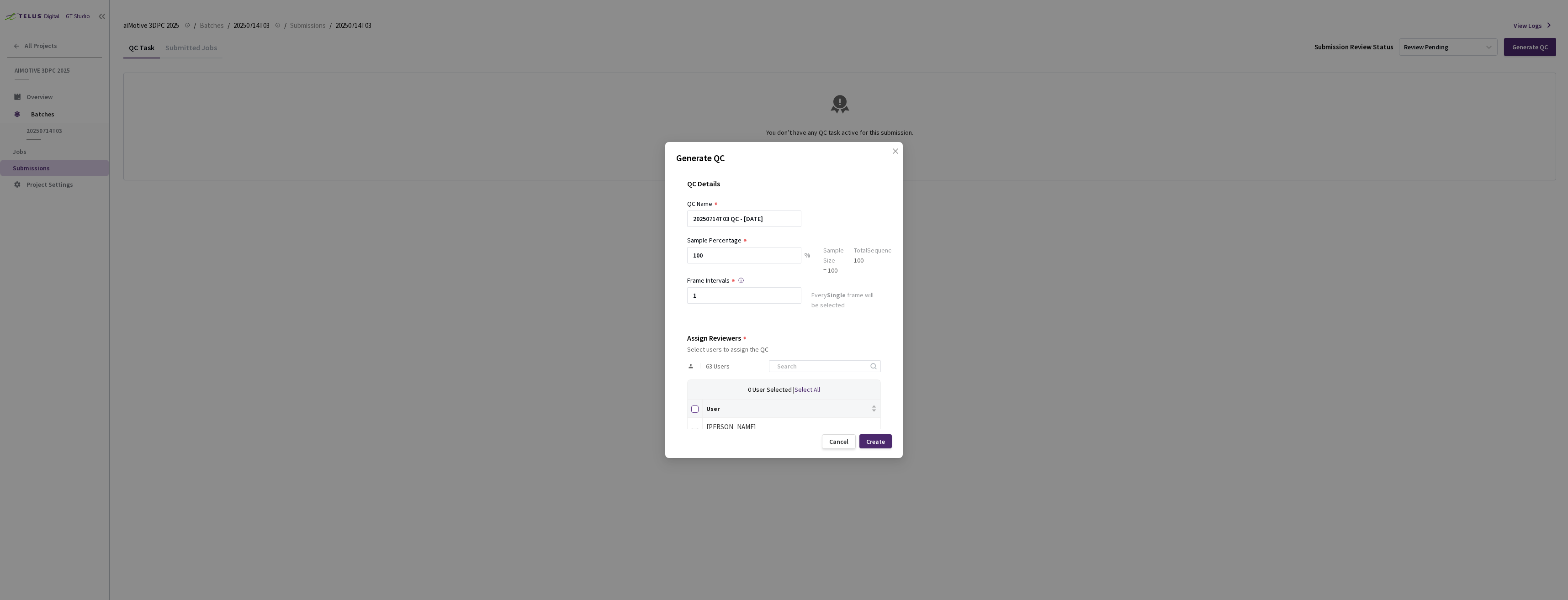
checkbox input "true"
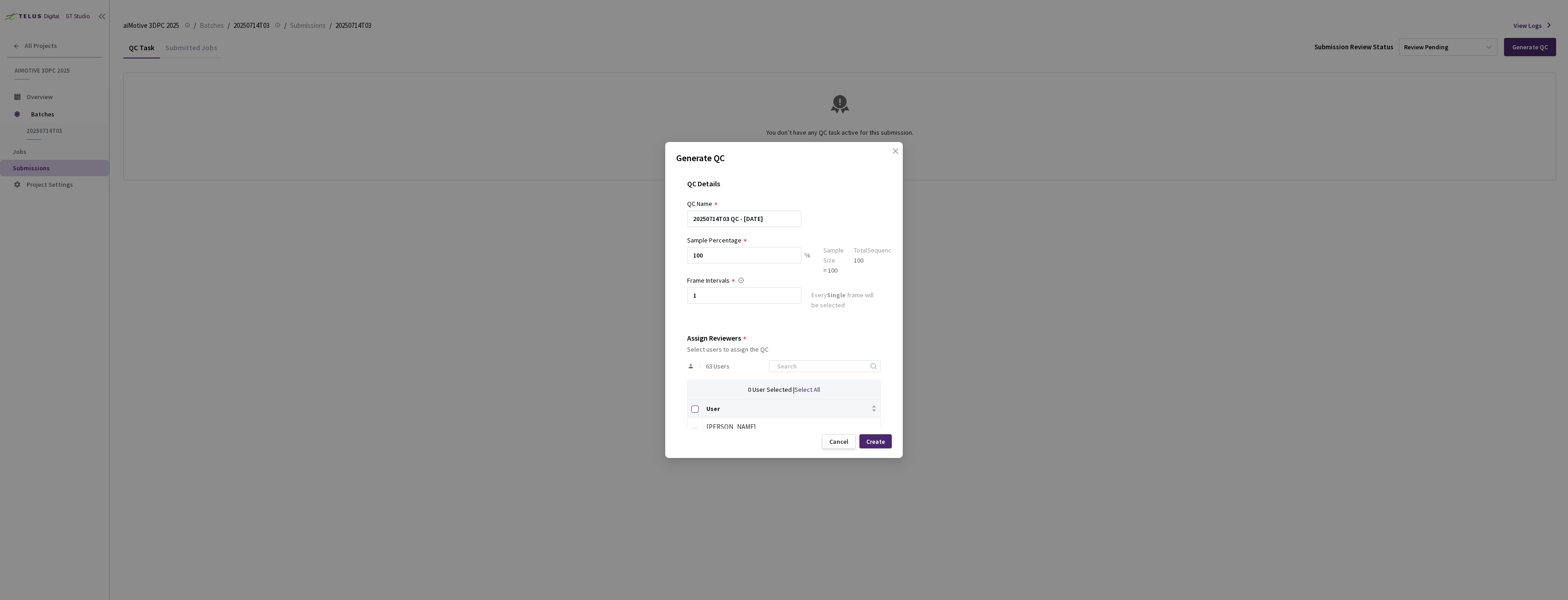
checkbox input "true"
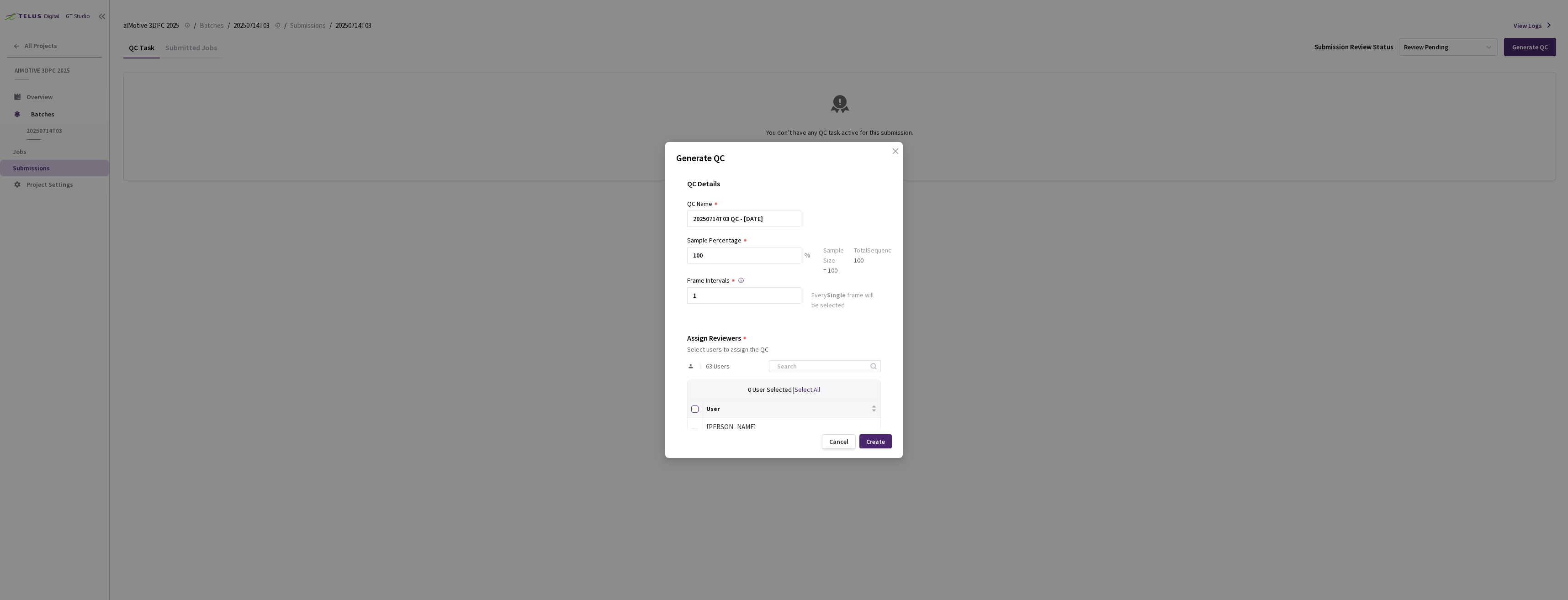
checkbox input "true"
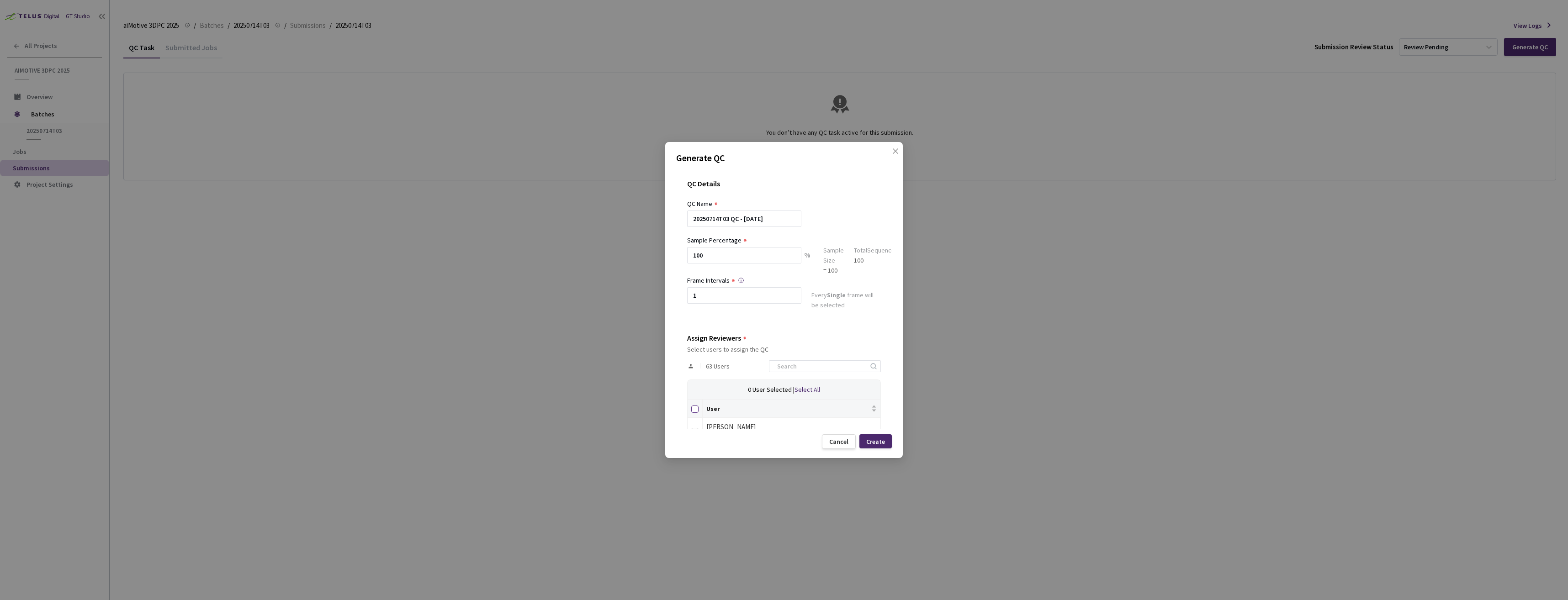
checkbox input "true"
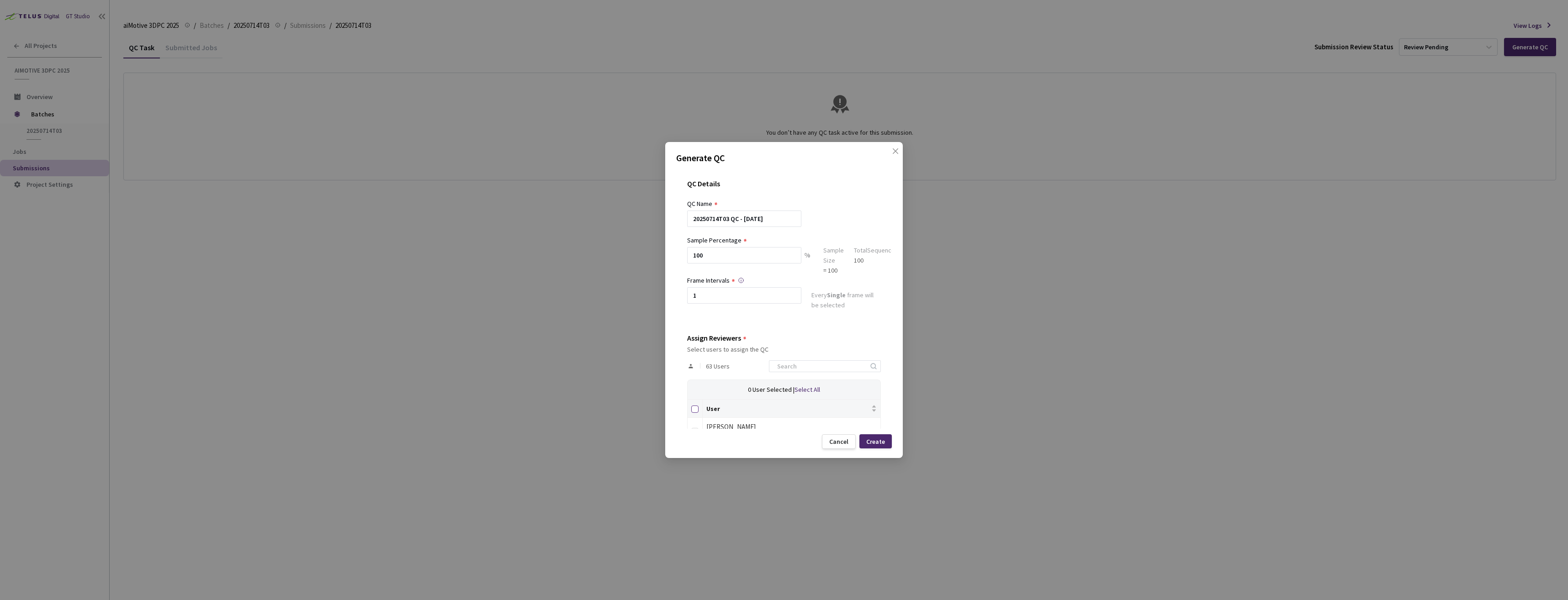
checkbox input "true"
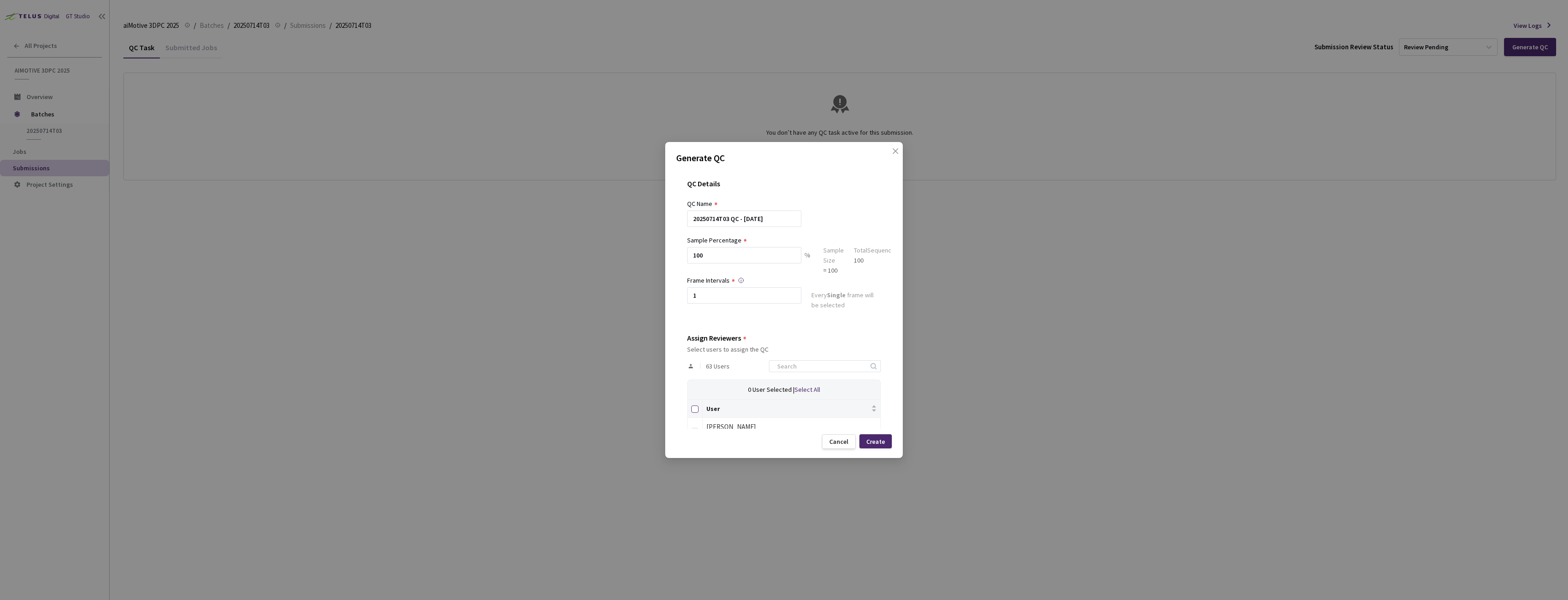
checkbox input "true"
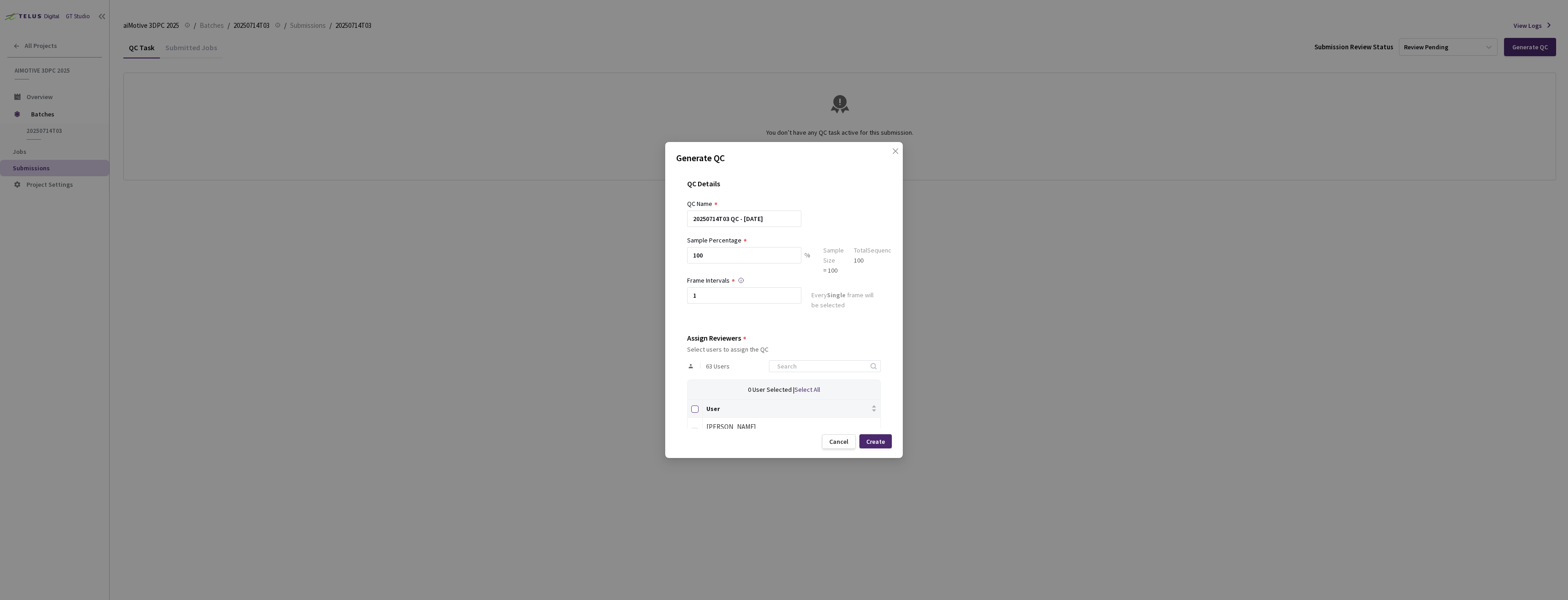
checkbox input "true"
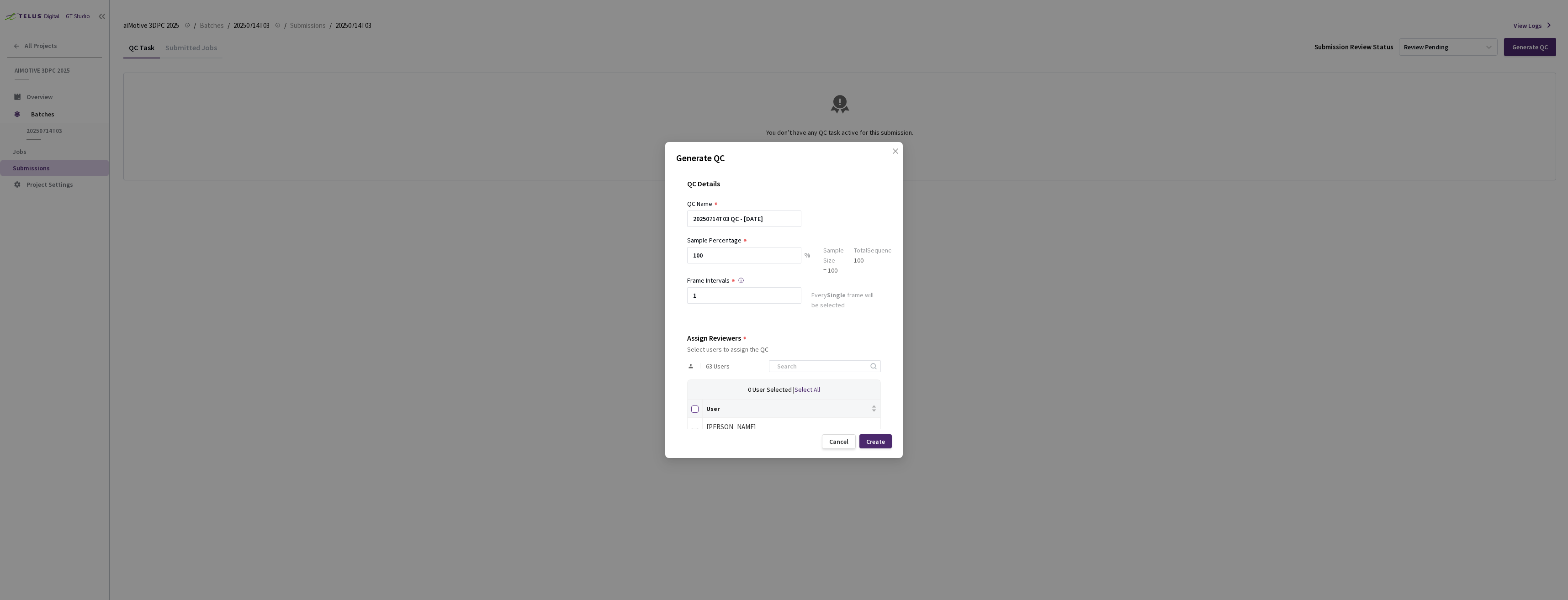
checkbox input "true"
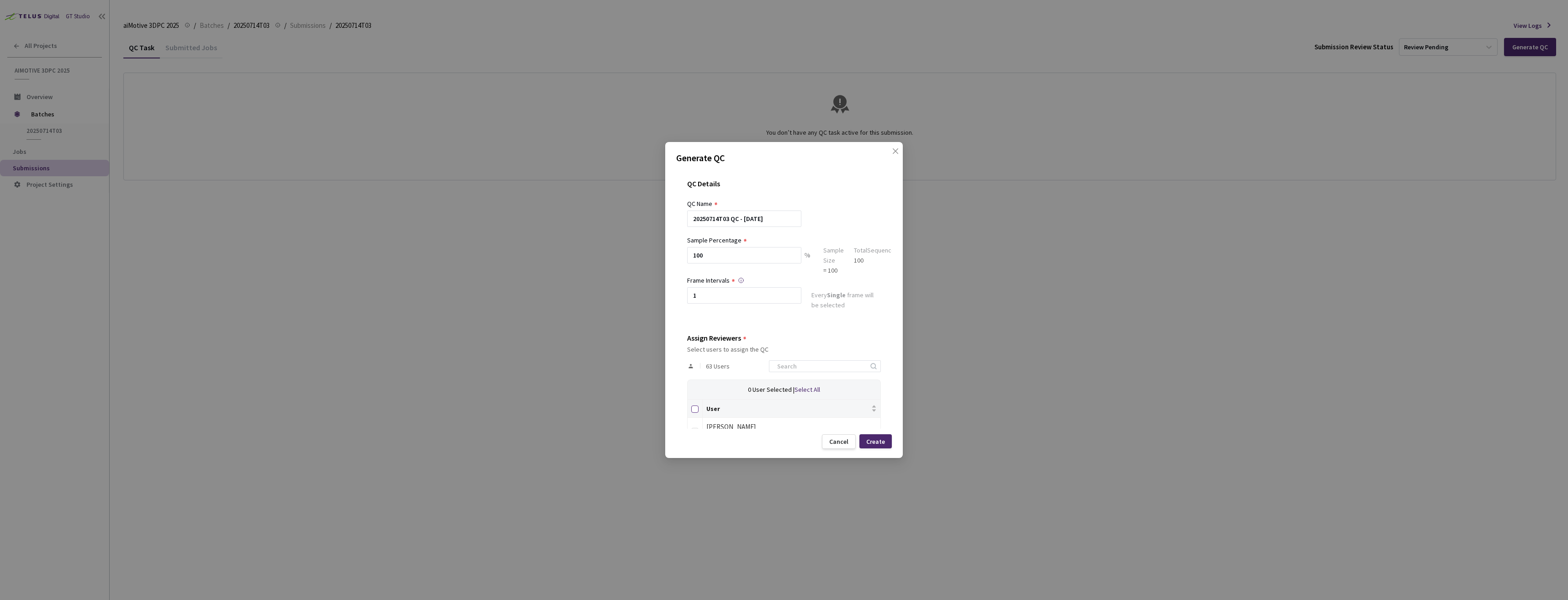
checkbox input "true"
click at [875, 443] on div "Create" at bounding box center [875, 442] width 19 height 7
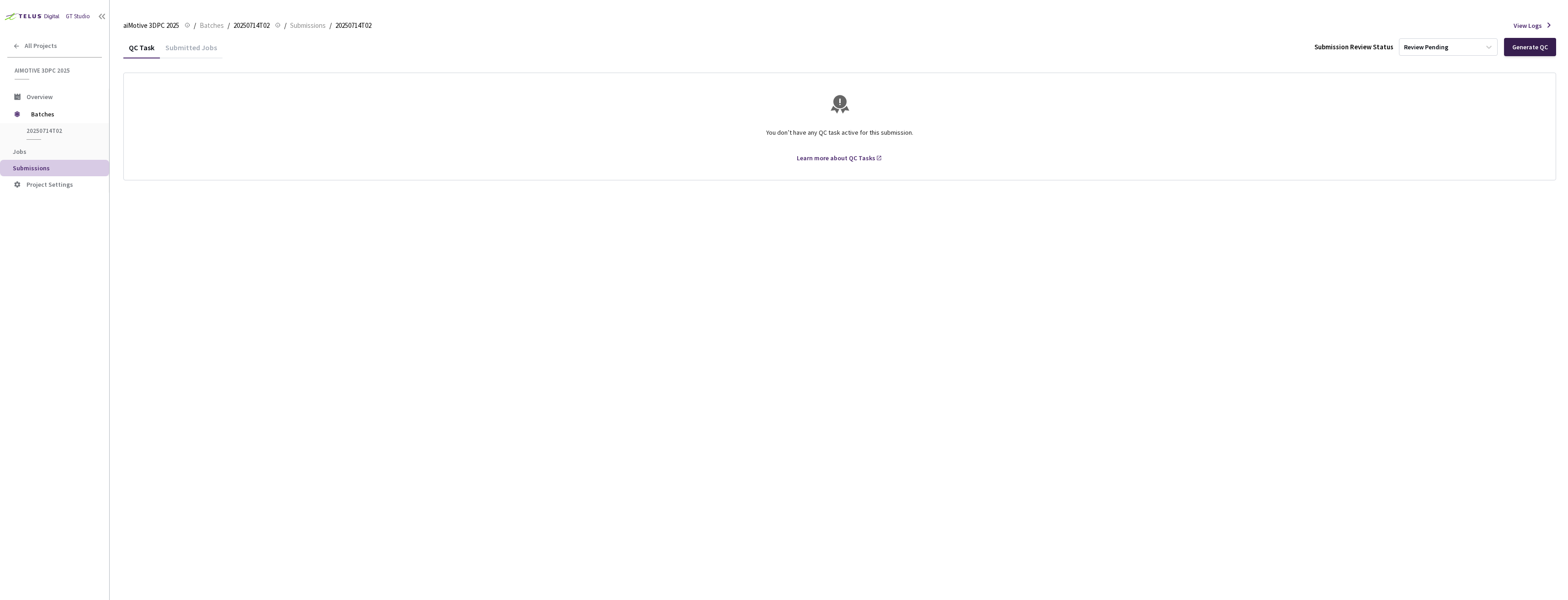
click at [1539, 43] on div "Generate QC" at bounding box center [1530, 47] width 36 height 7
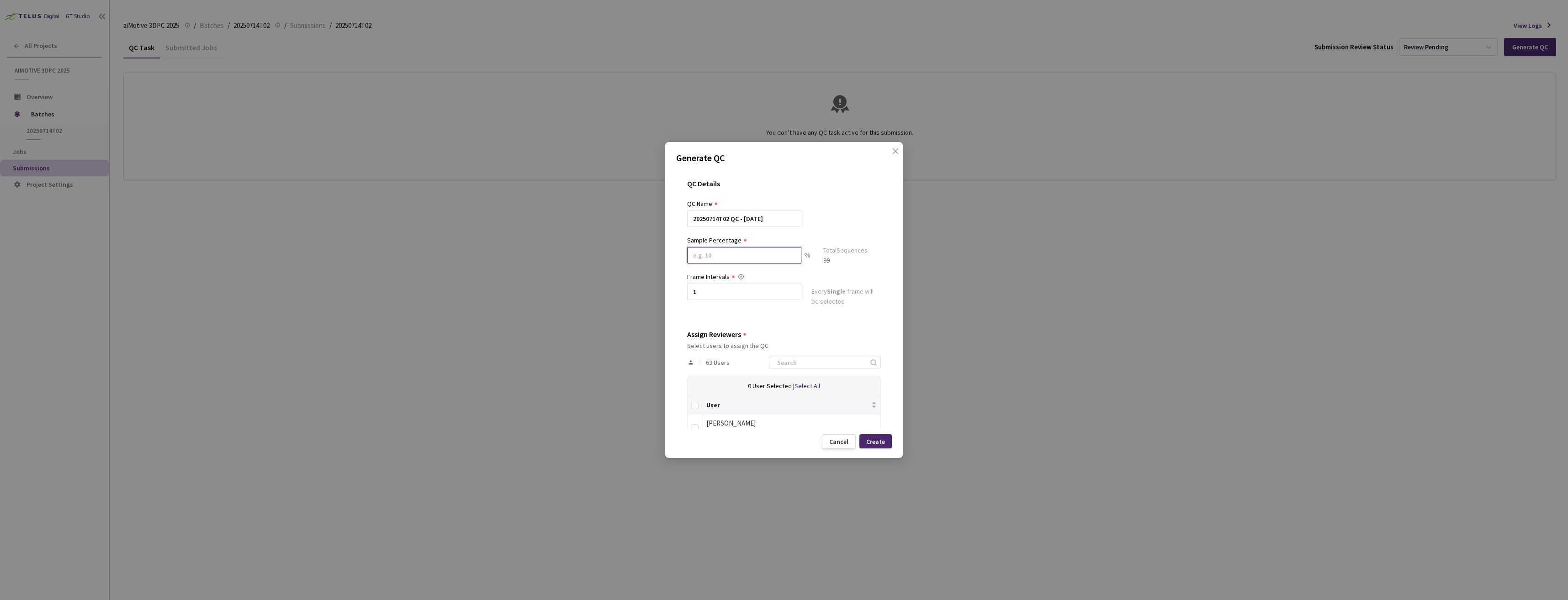
click at [752, 249] on input at bounding box center [744, 255] width 114 height 16
type input "100"
click at [697, 411] on input "Select all" at bounding box center [695, 410] width 7 height 7
checkbox input "true"
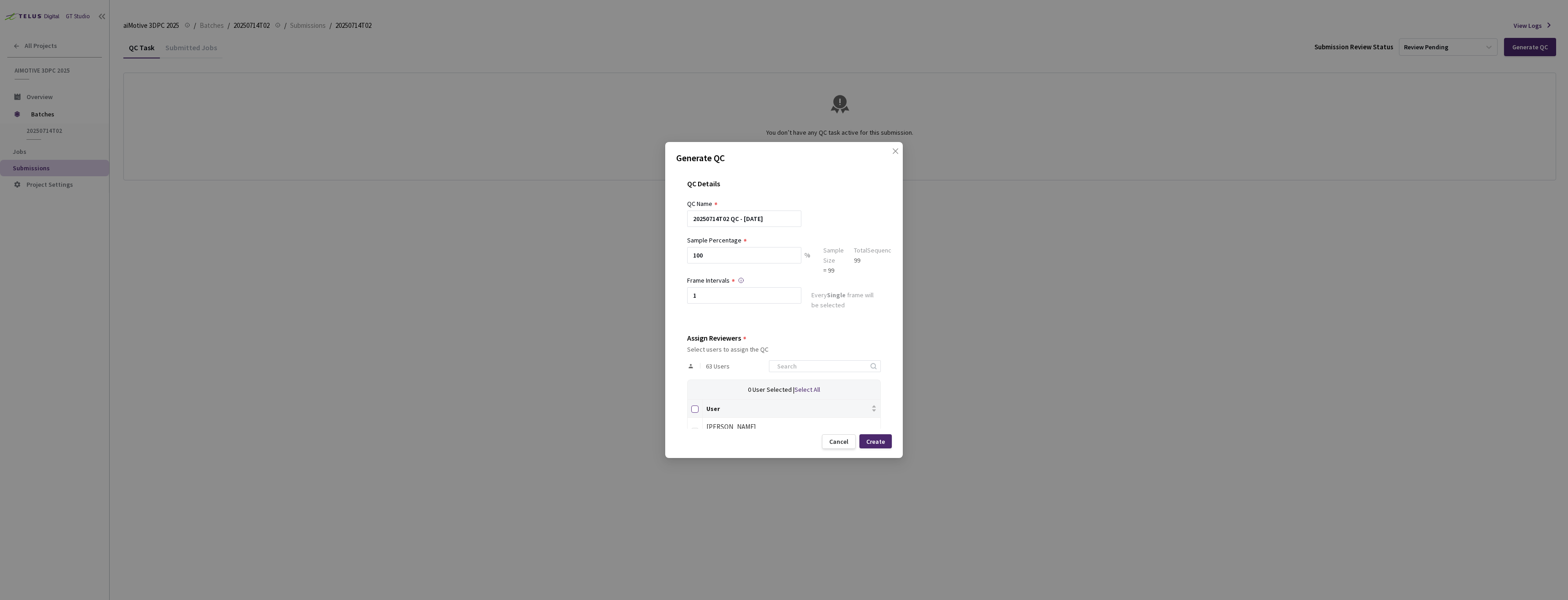
checkbox input "true"
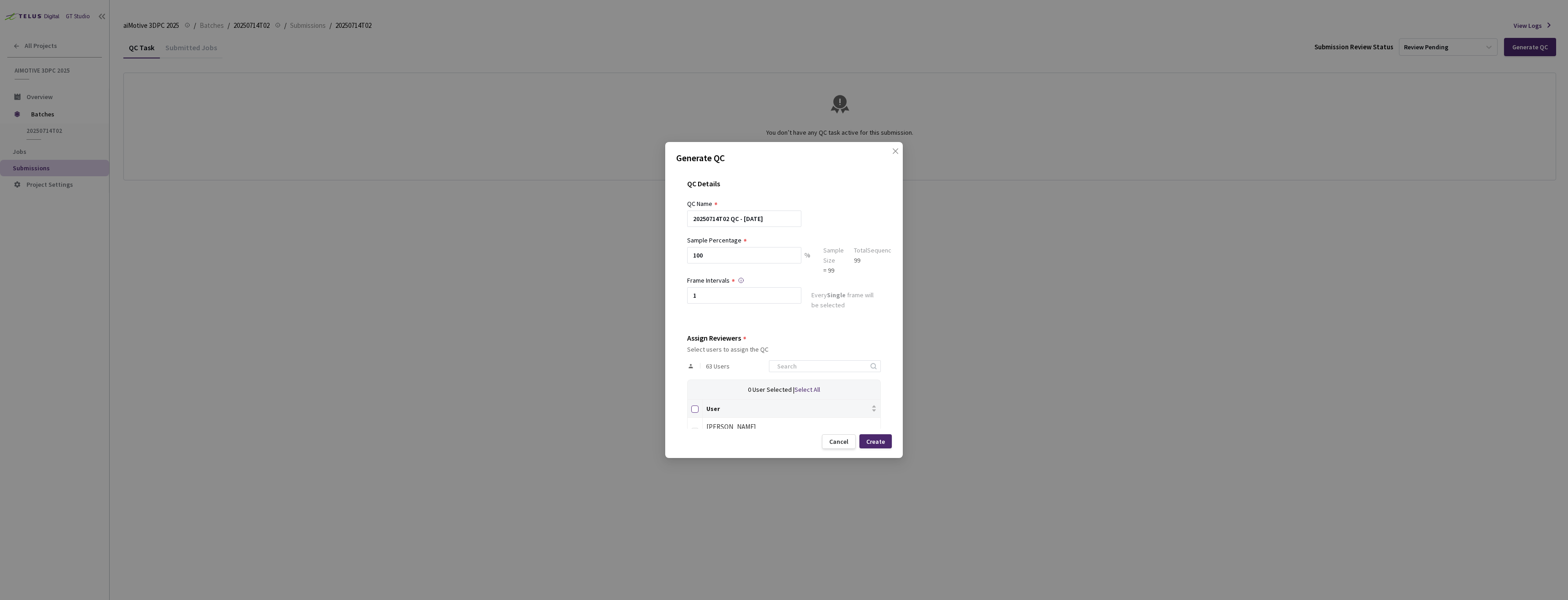
checkbox input "true"
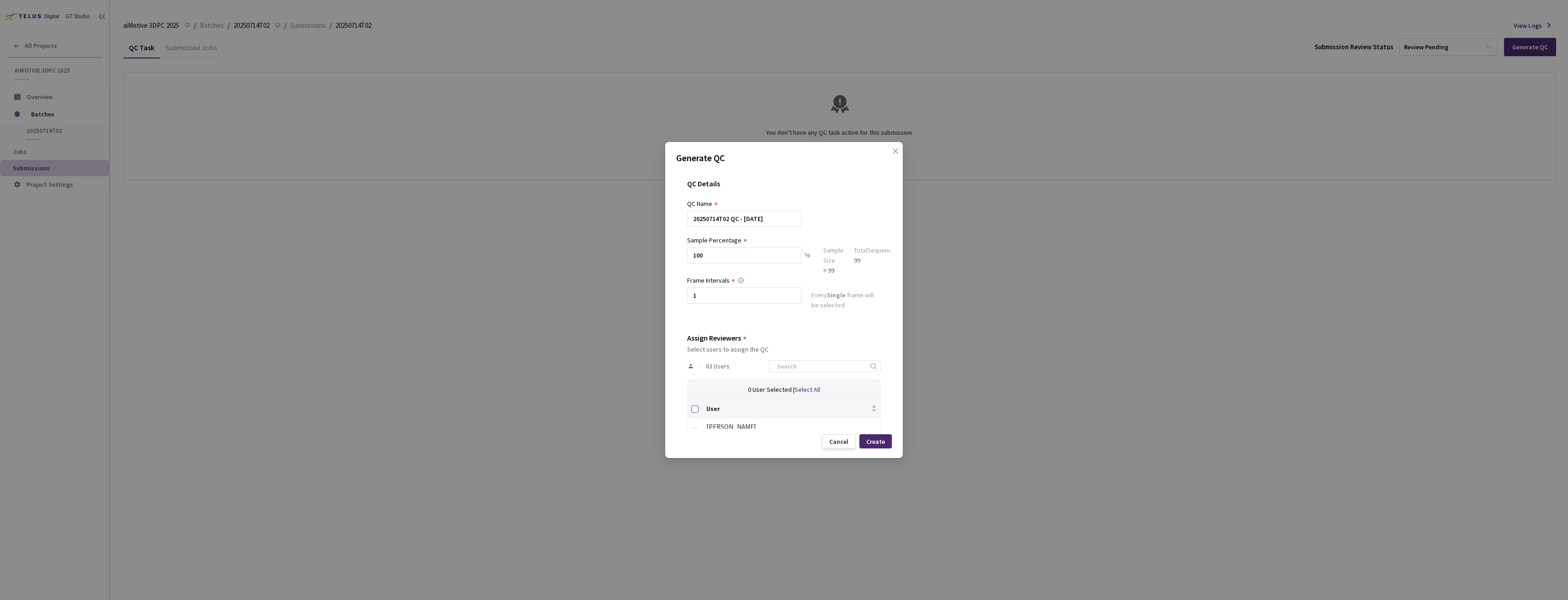
checkbox input "true"
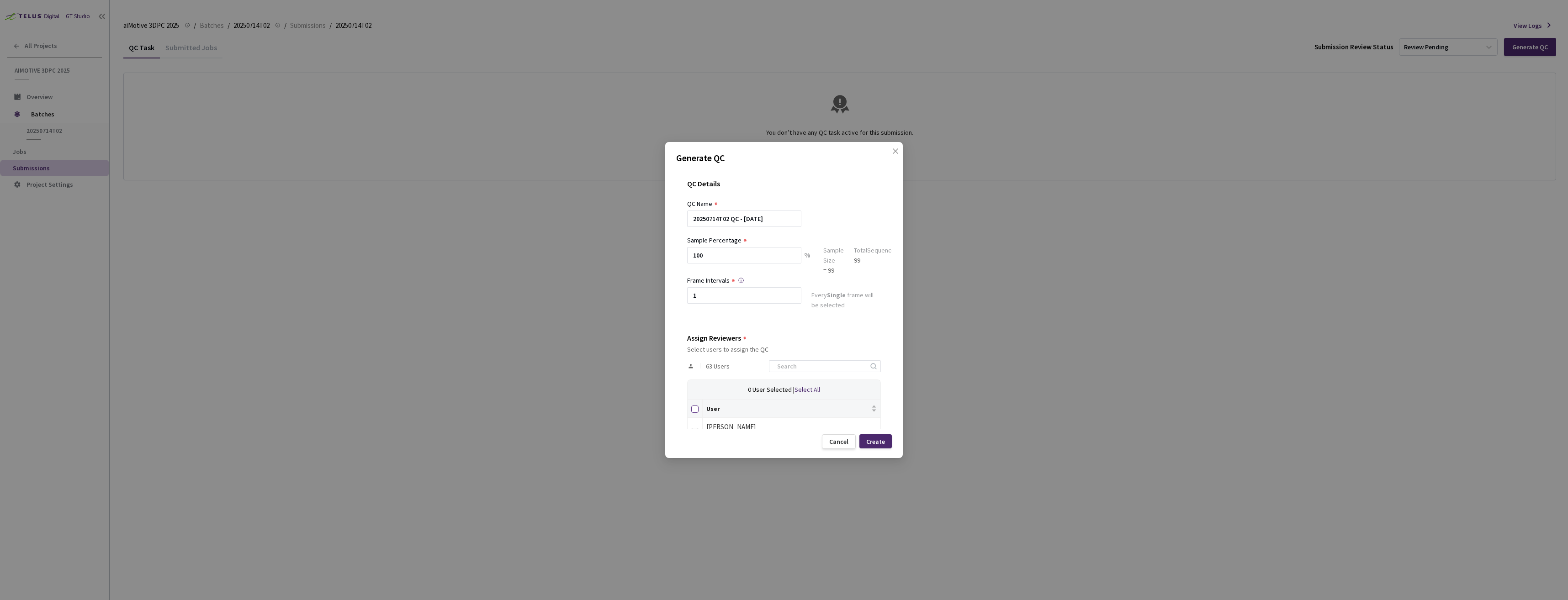
checkbox input "true"
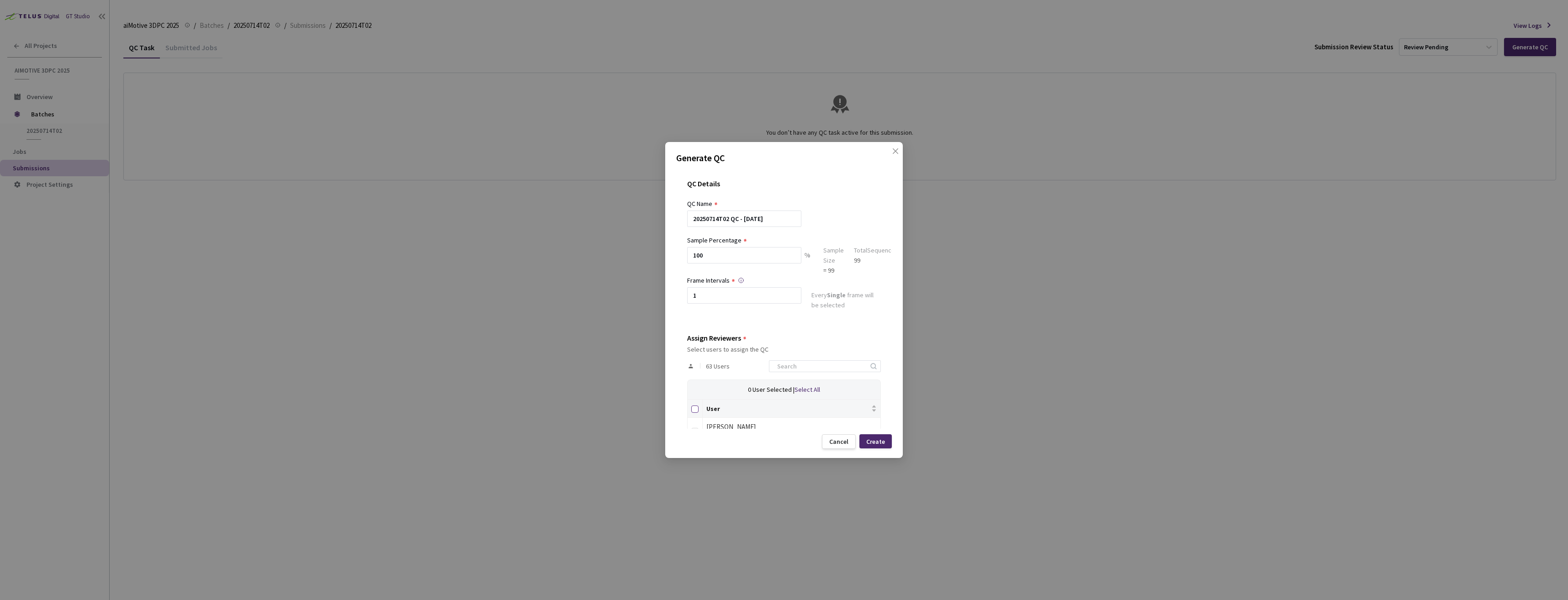
checkbox input "true"
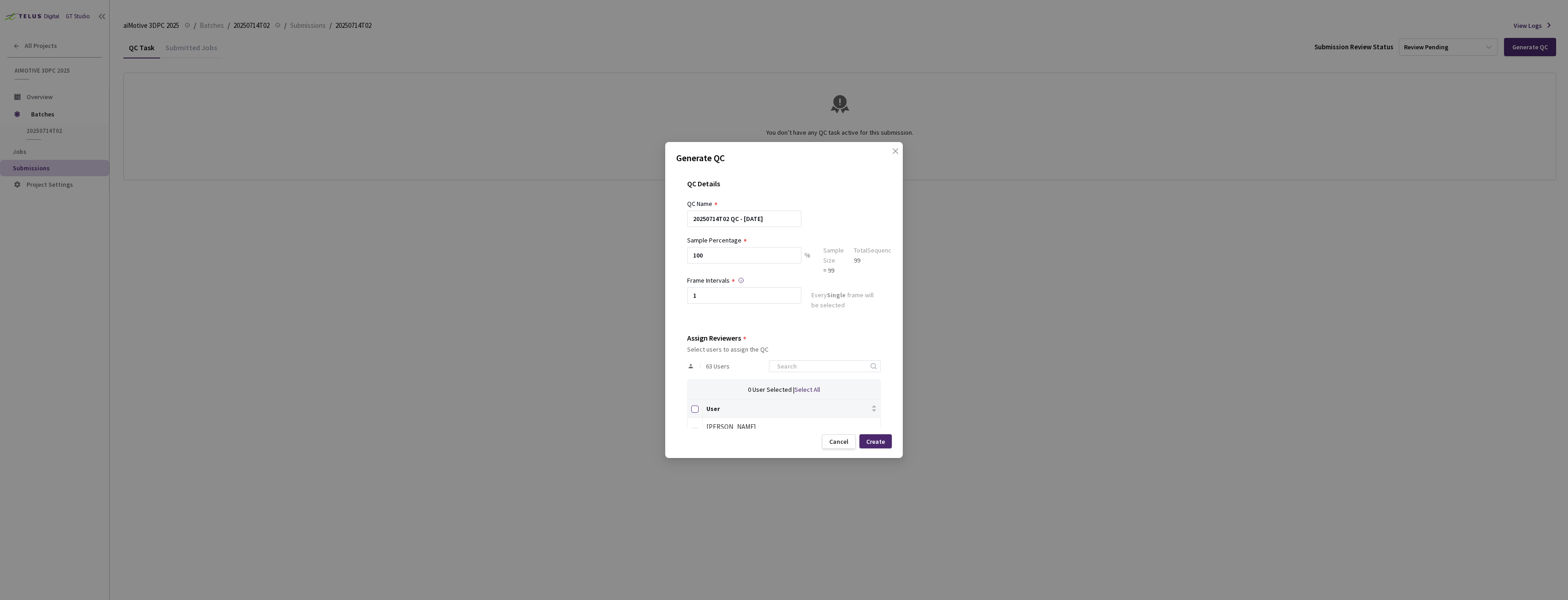
checkbox input "true"
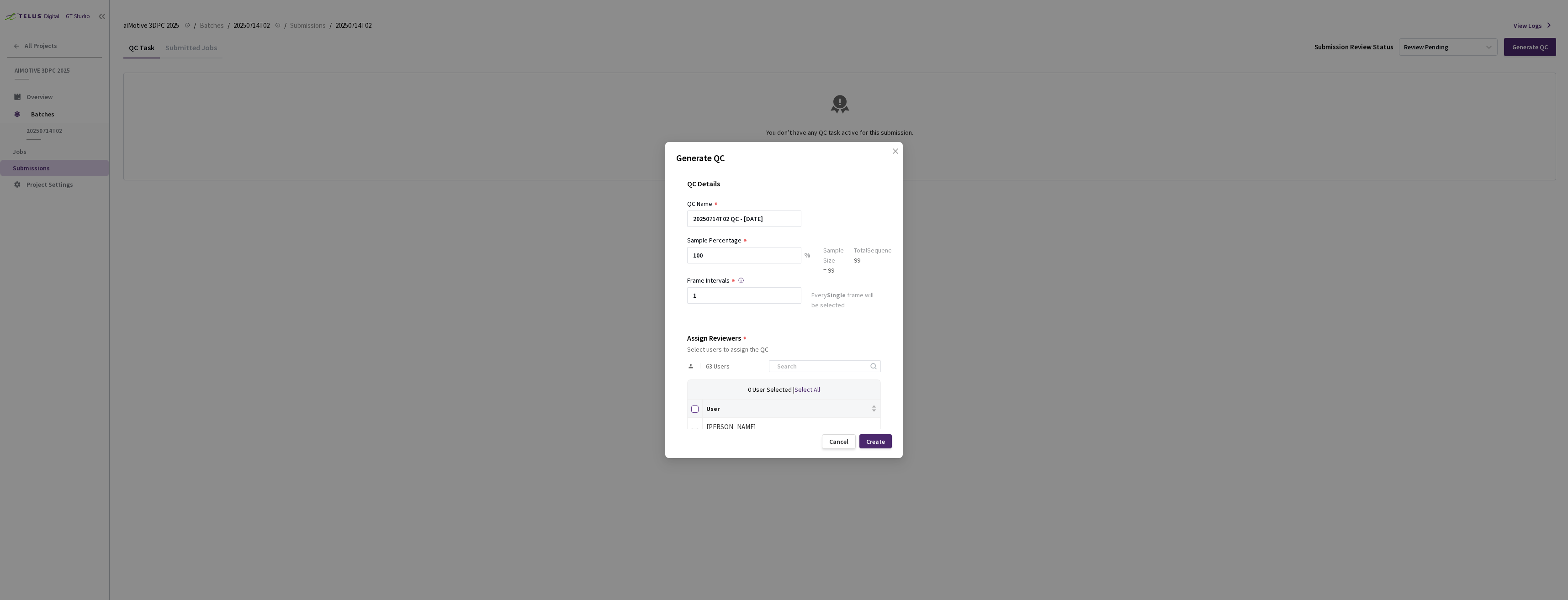
checkbox input "true"
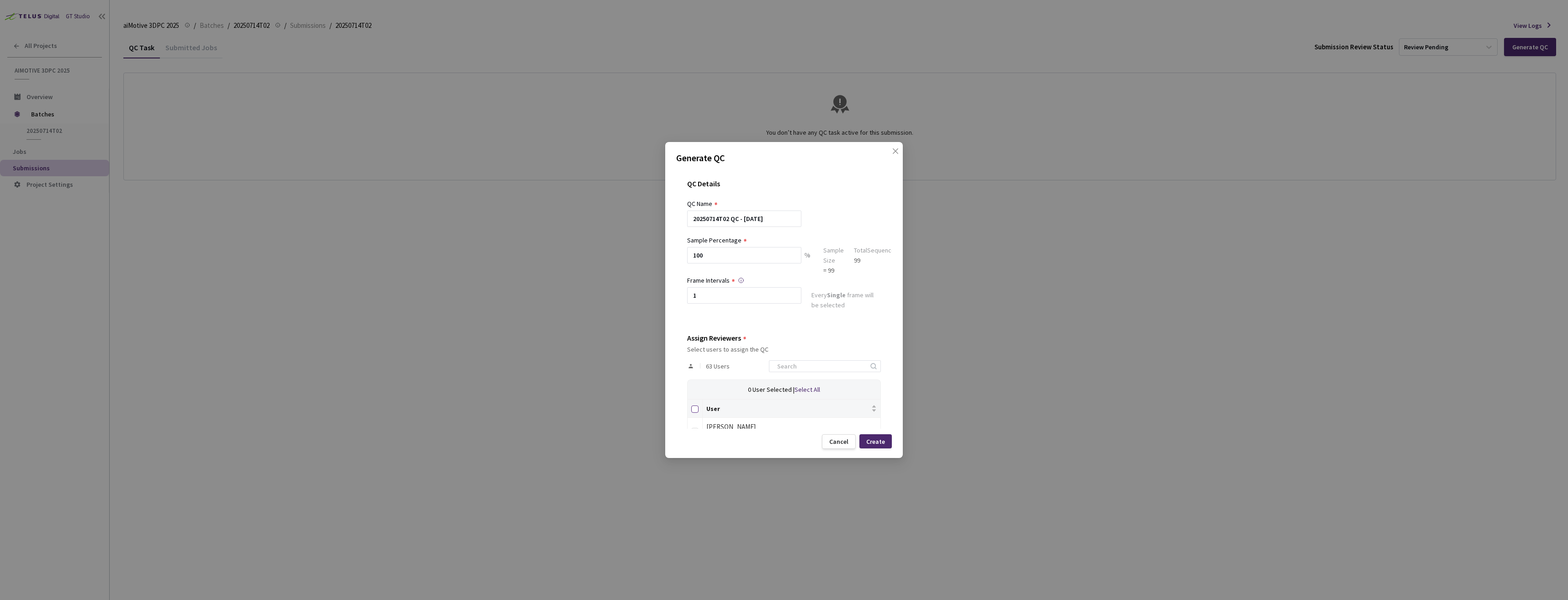
checkbox input "true"
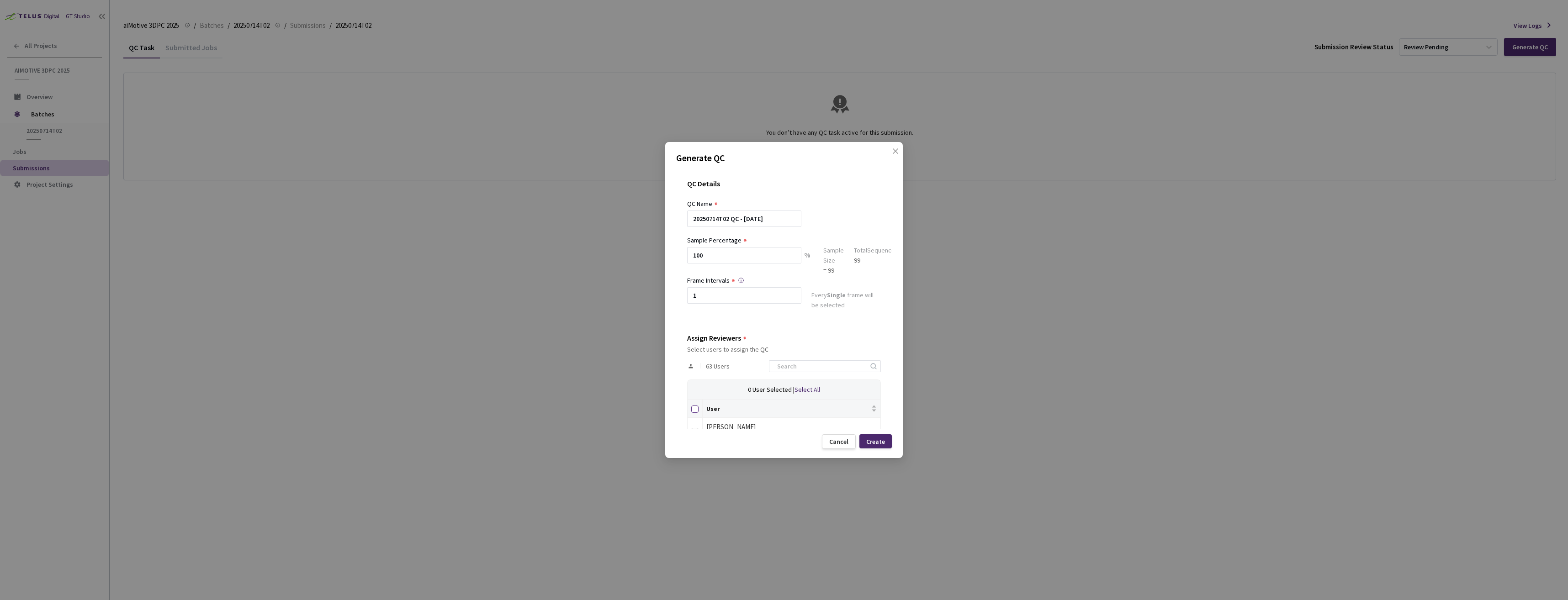
checkbox input "true"
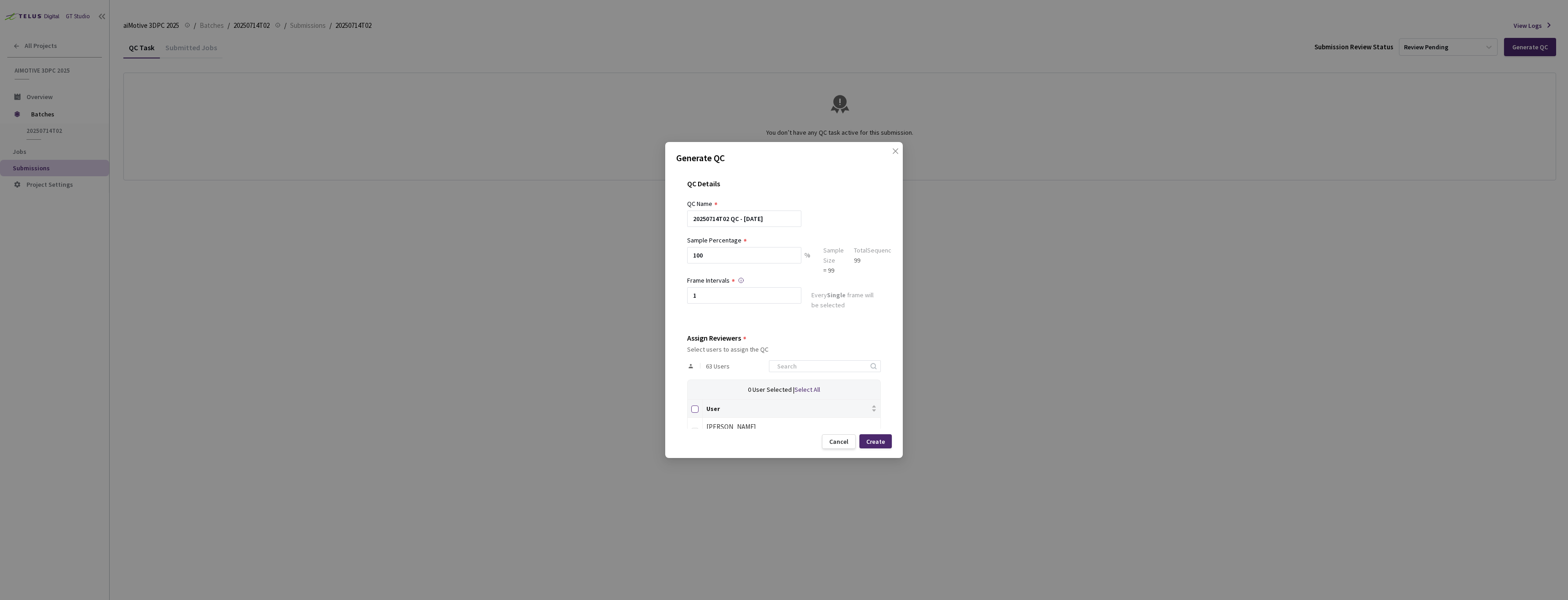
checkbox input "true"
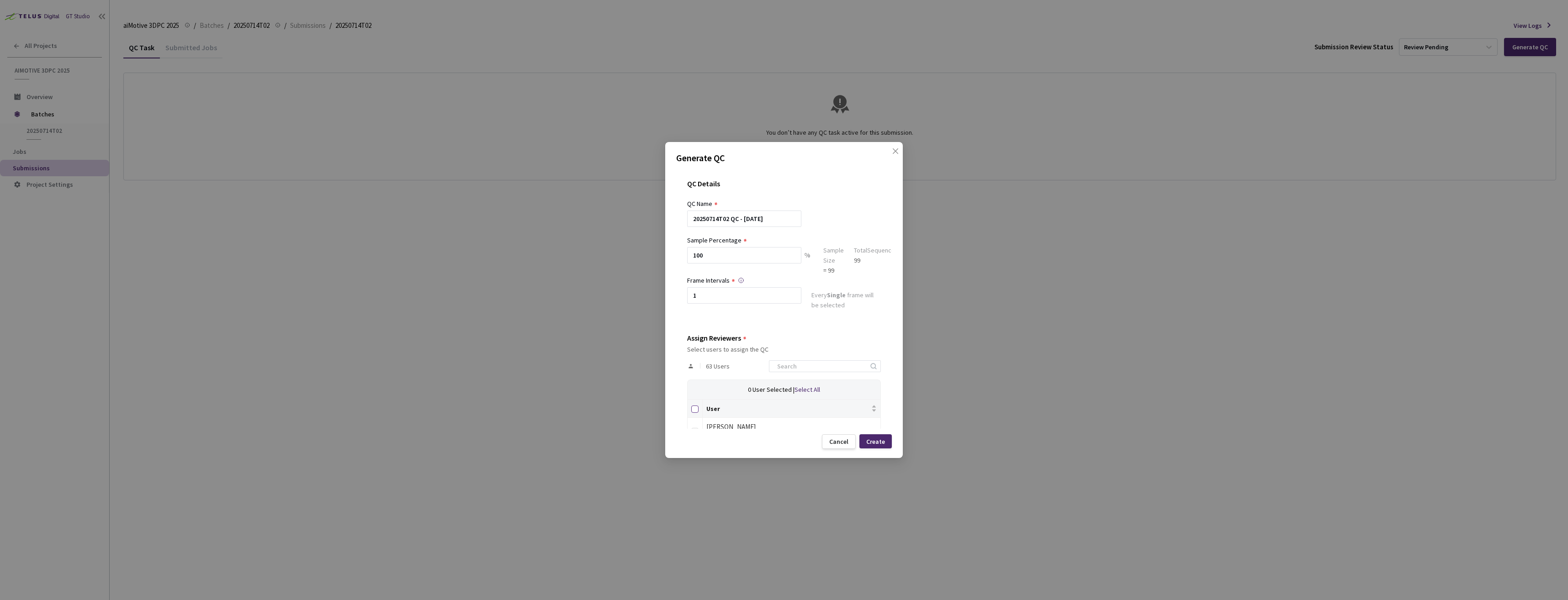
checkbox input "true"
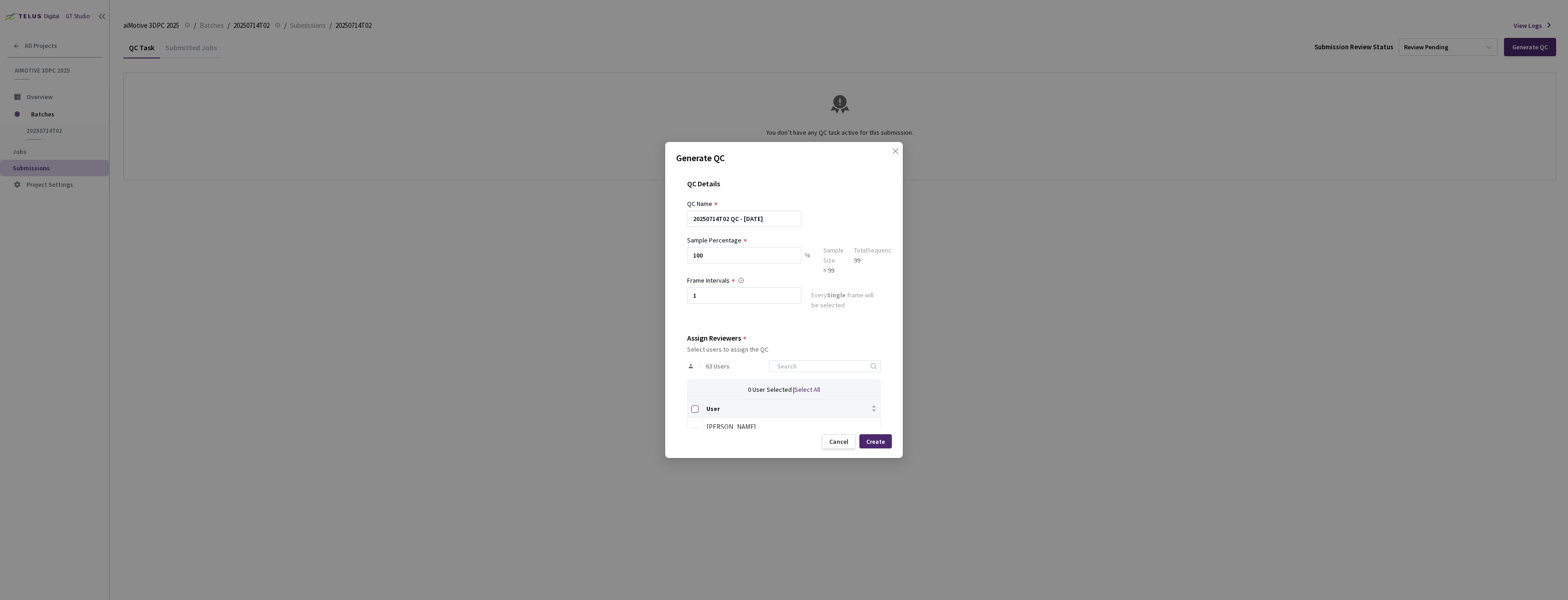
checkbox input "true"
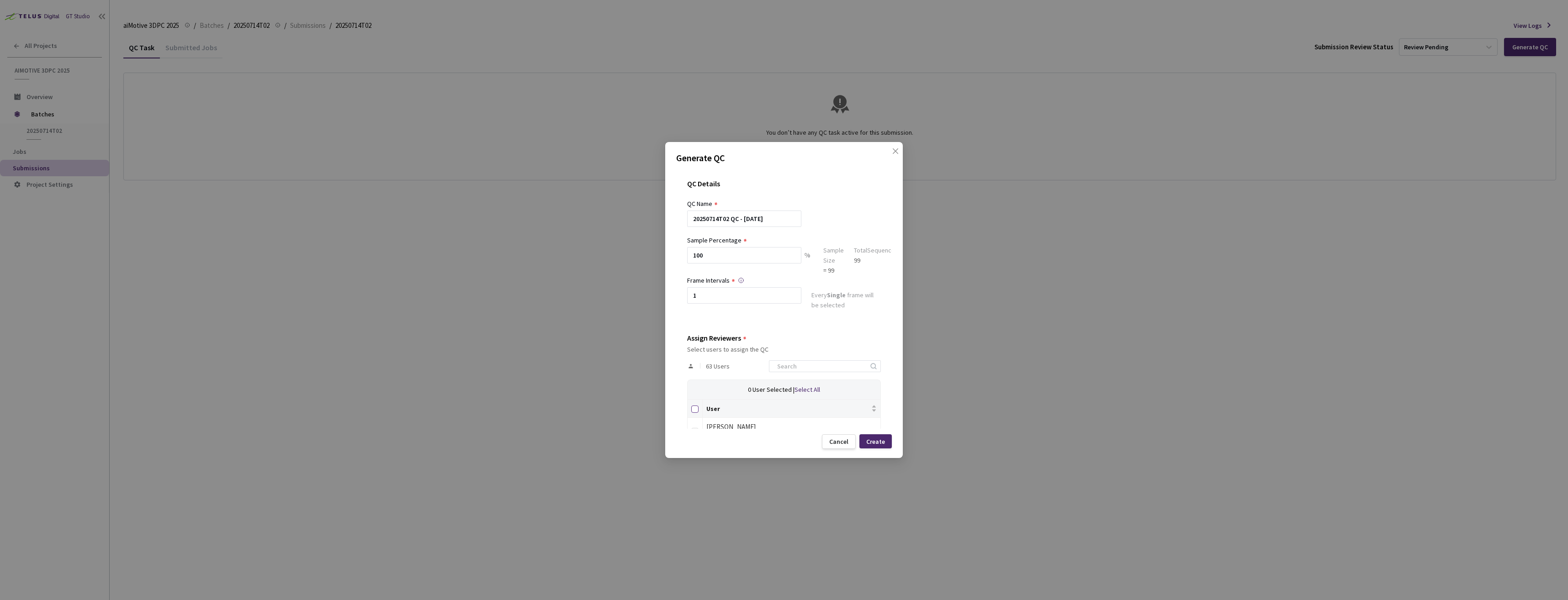
checkbox input "true"
click at [877, 444] on div "Create" at bounding box center [875, 442] width 19 height 7
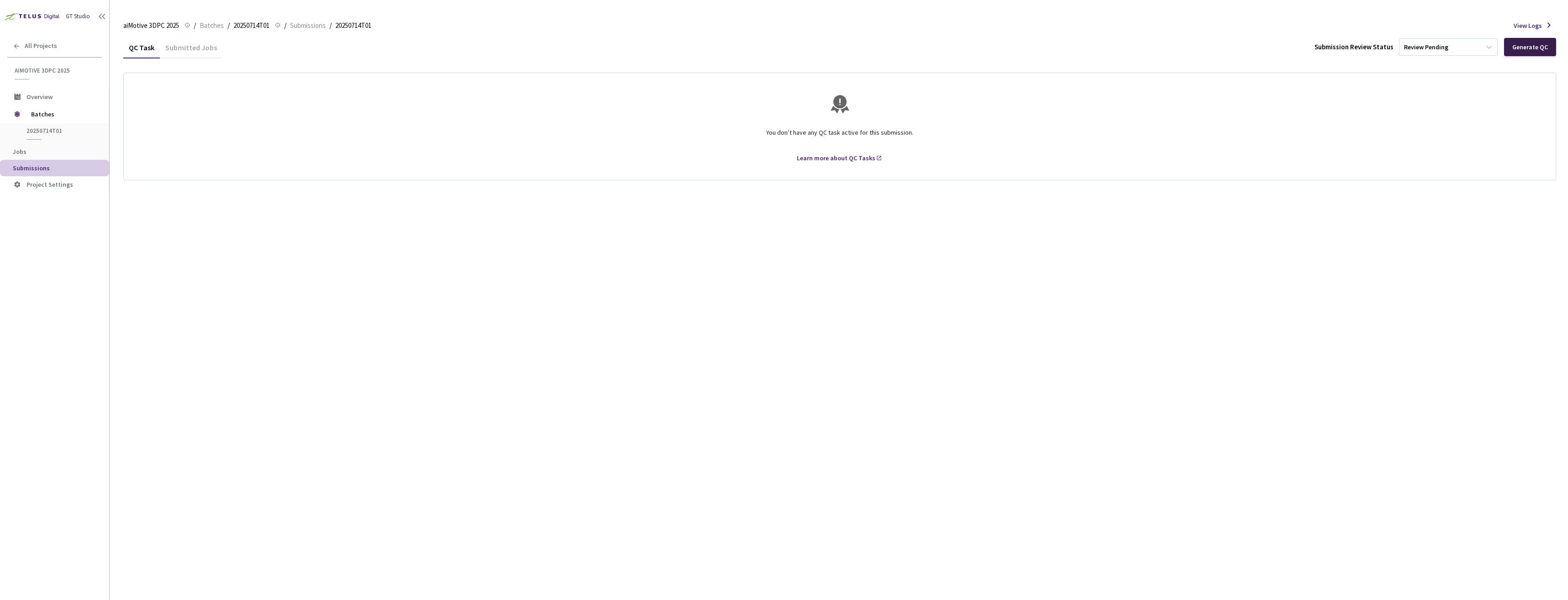
click at [1530, 46] on div "Generate QC" at bounding box center [1530, 47] width 36 height 7
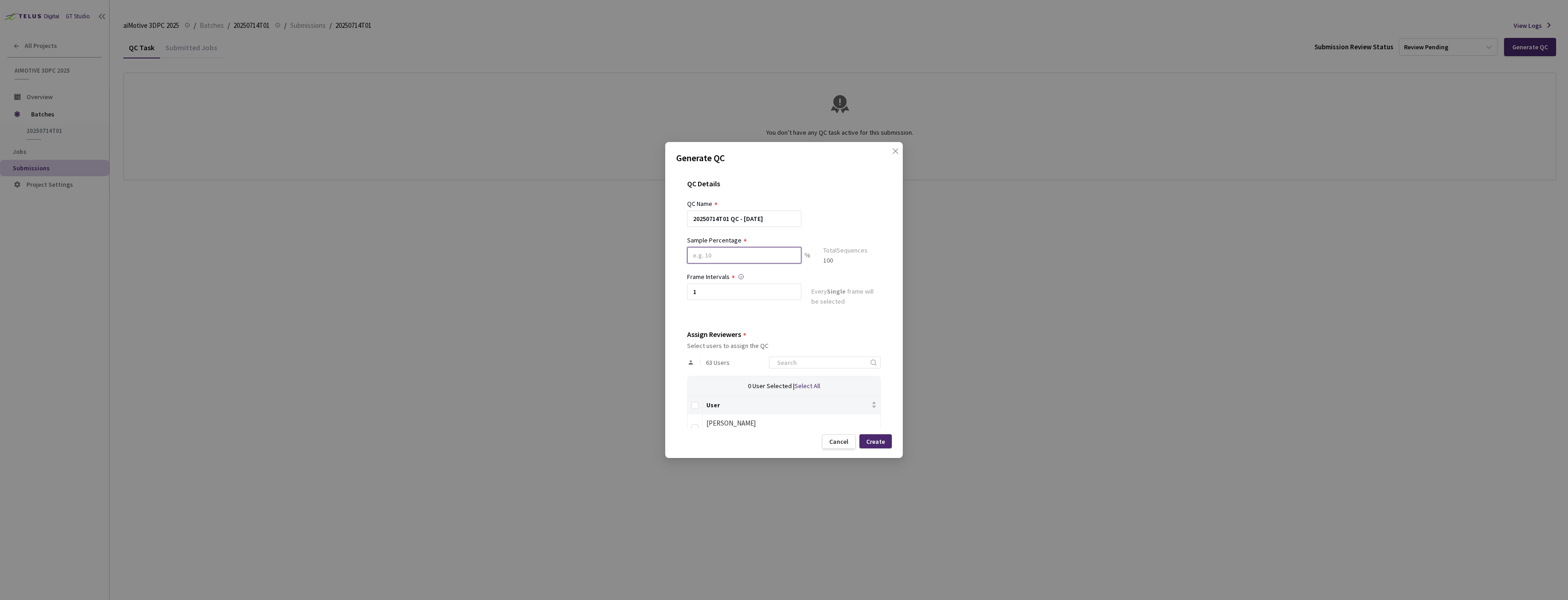
click at [760, 248] on input at bounding box center [744, 255] width 114 height 16
type input "100"
click at [695, 409] on input "Select all" at bounding box center [695, 410] width 7 height 7
checkbox input "true"
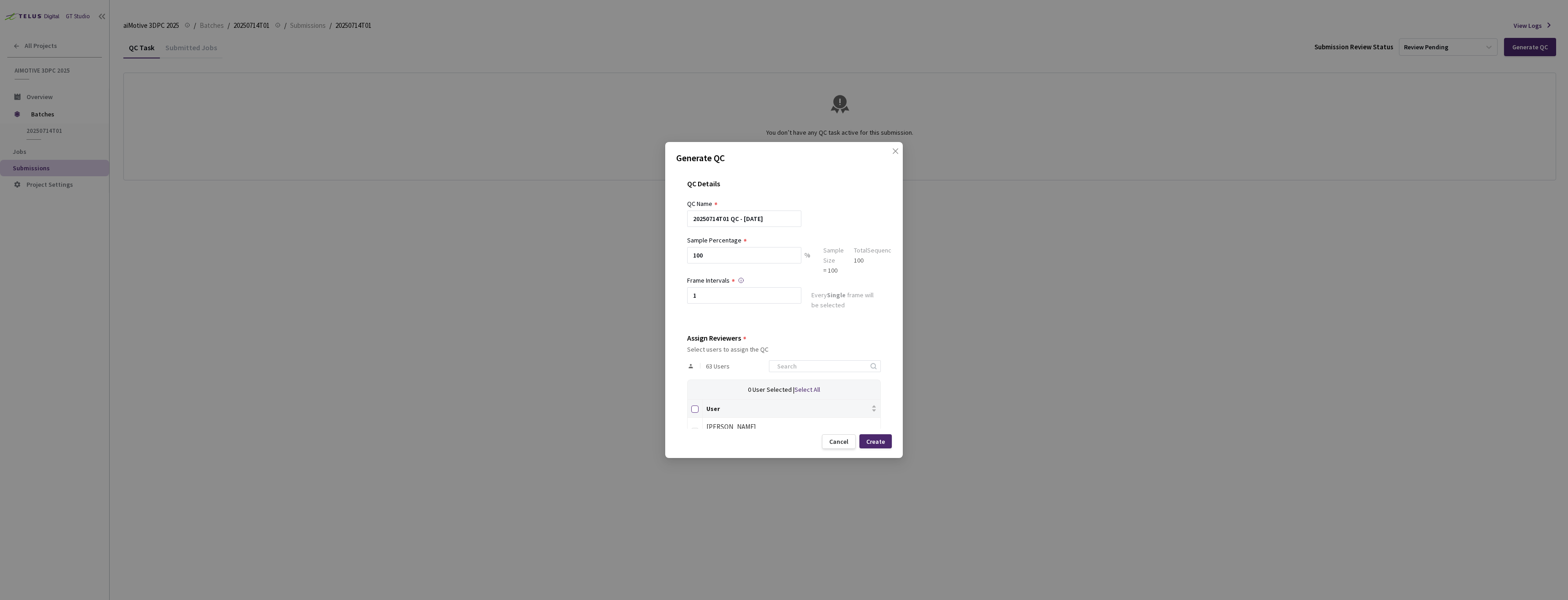
checkbox input "true"
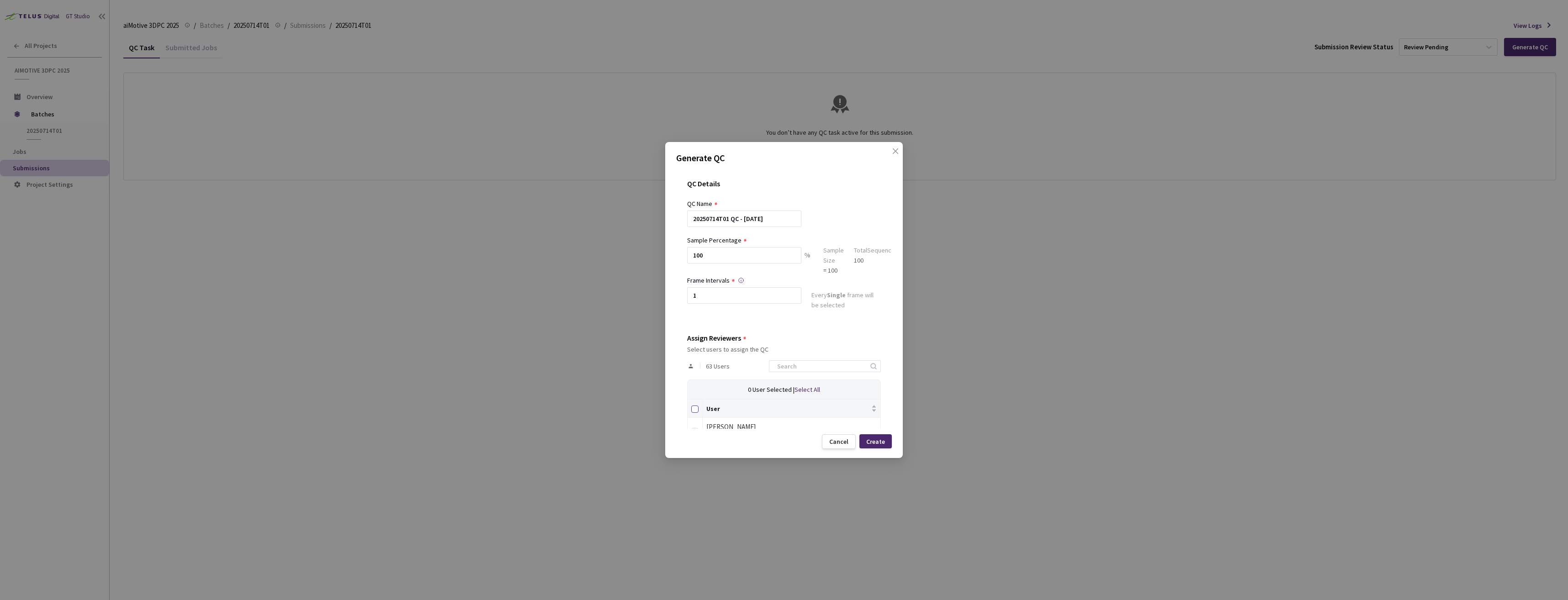
checkbox input "true"
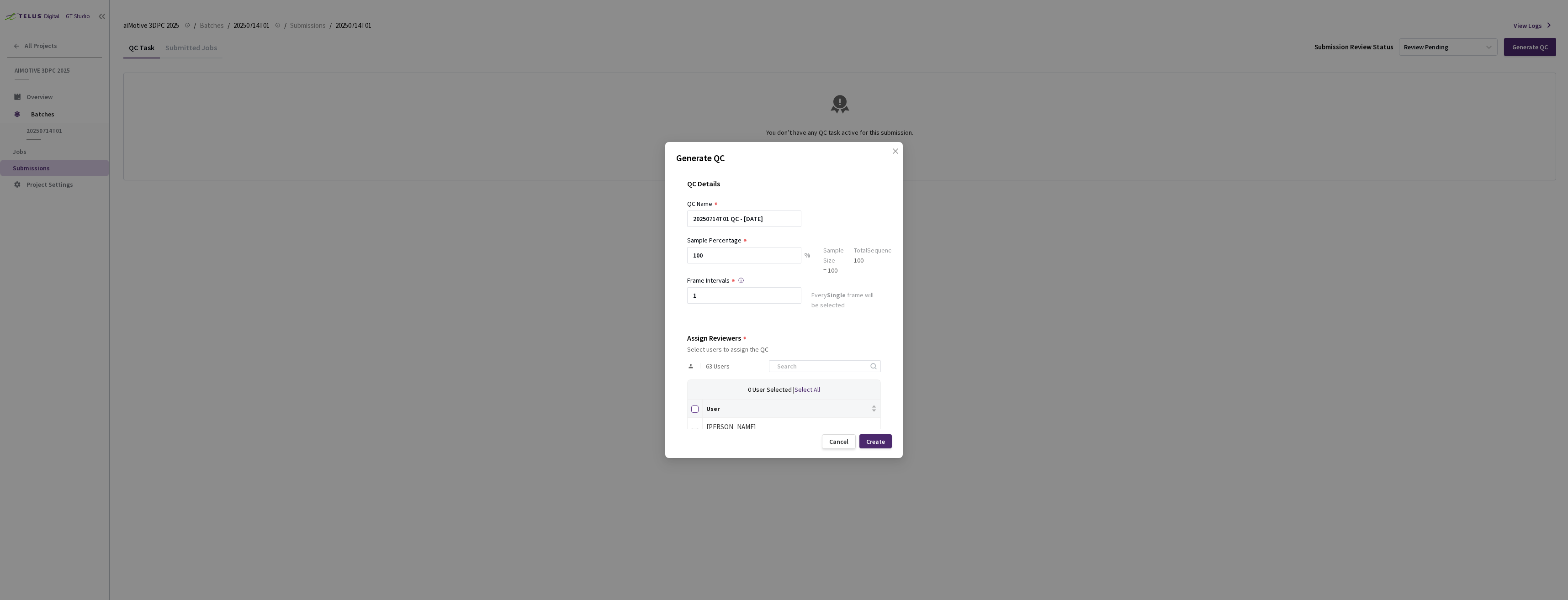
checkbox input "true"
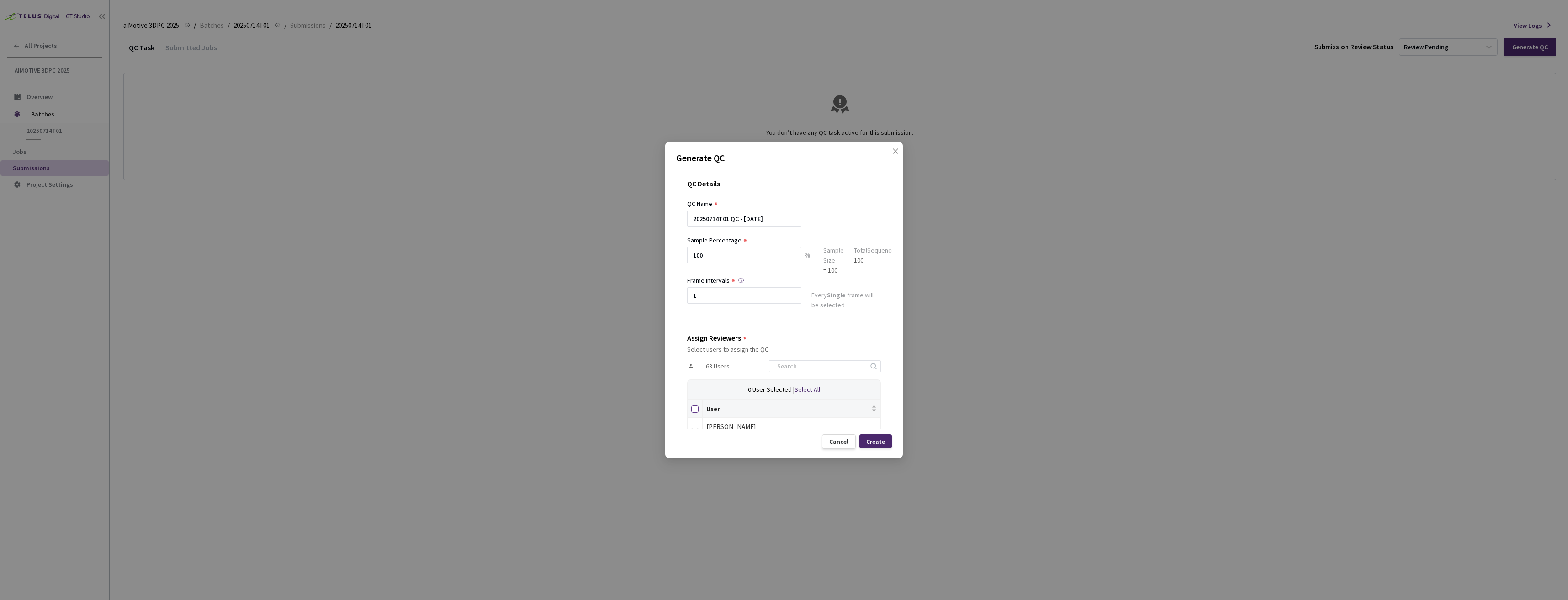
checkbox input "true"
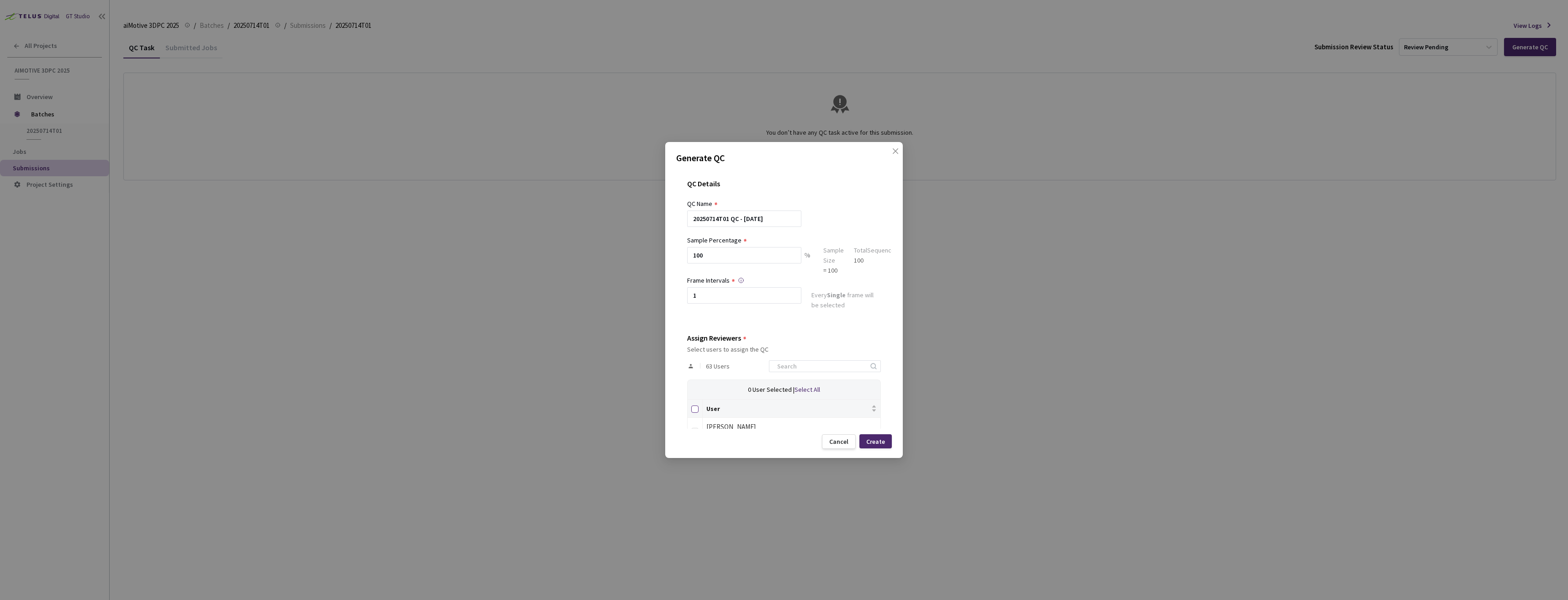
checkbox input "true"
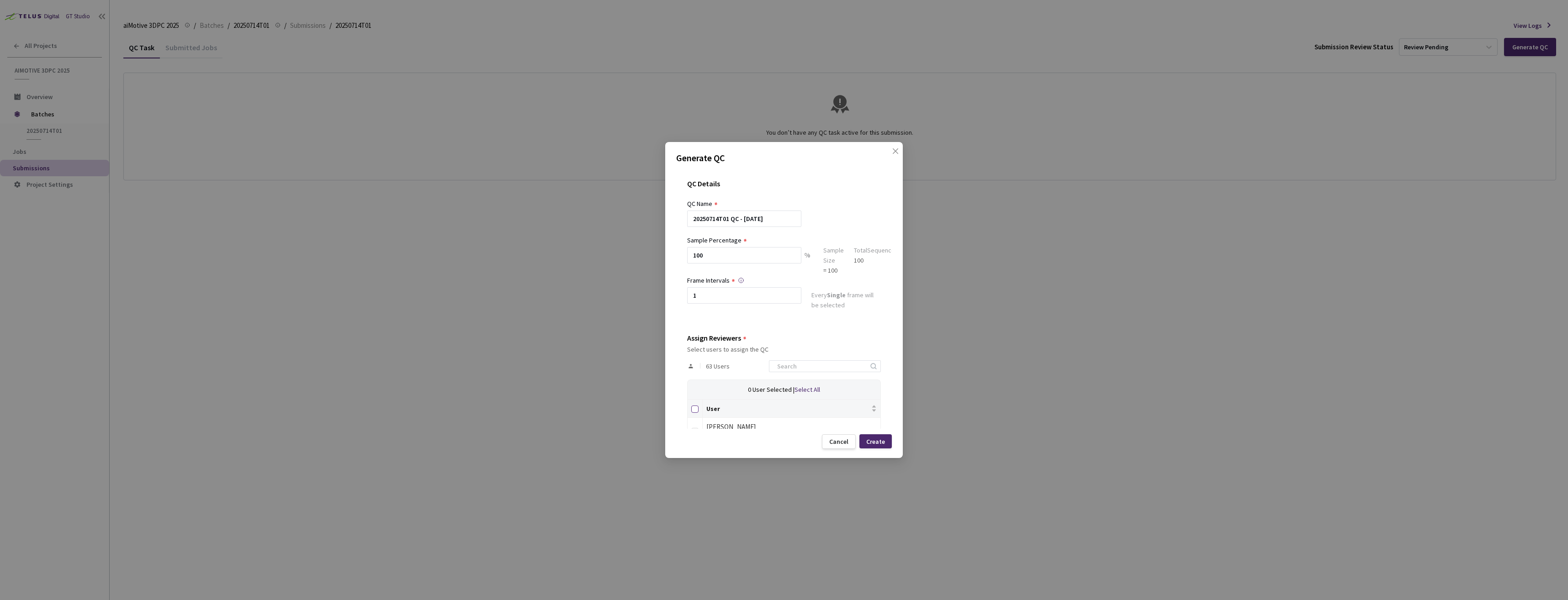
checkbox input "true"
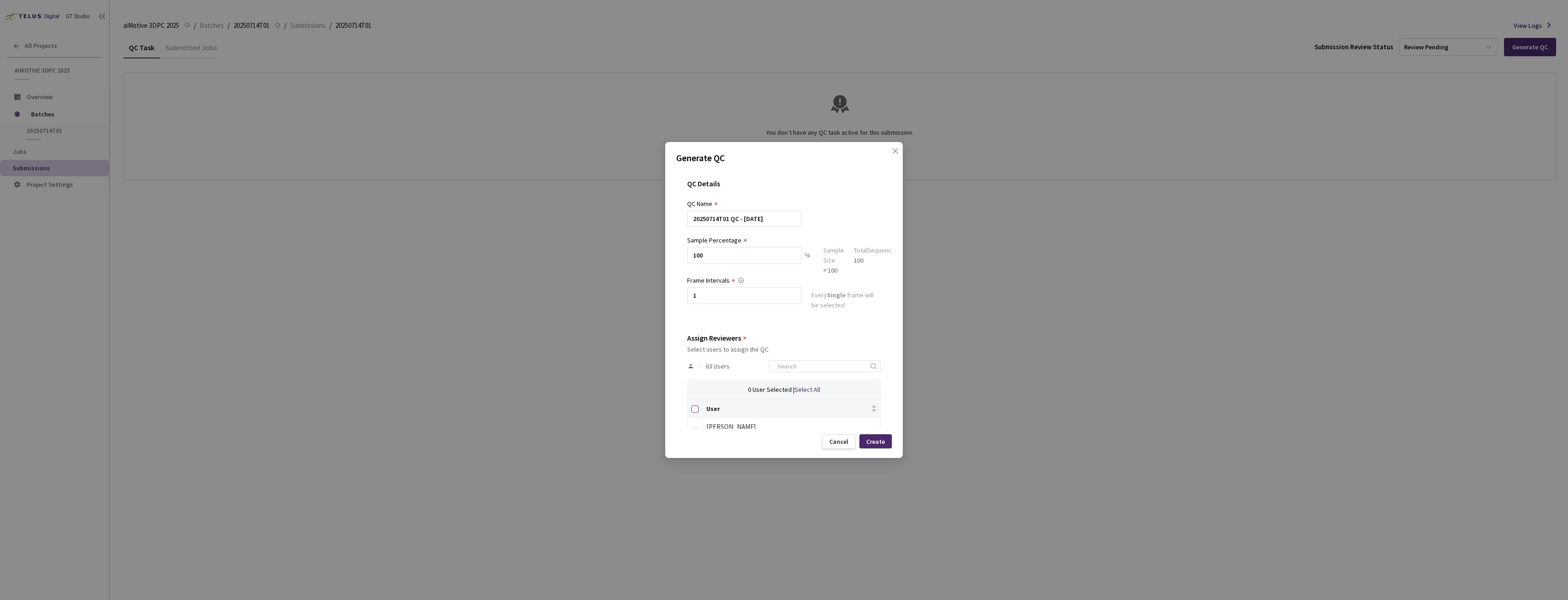
checkbox input "true"
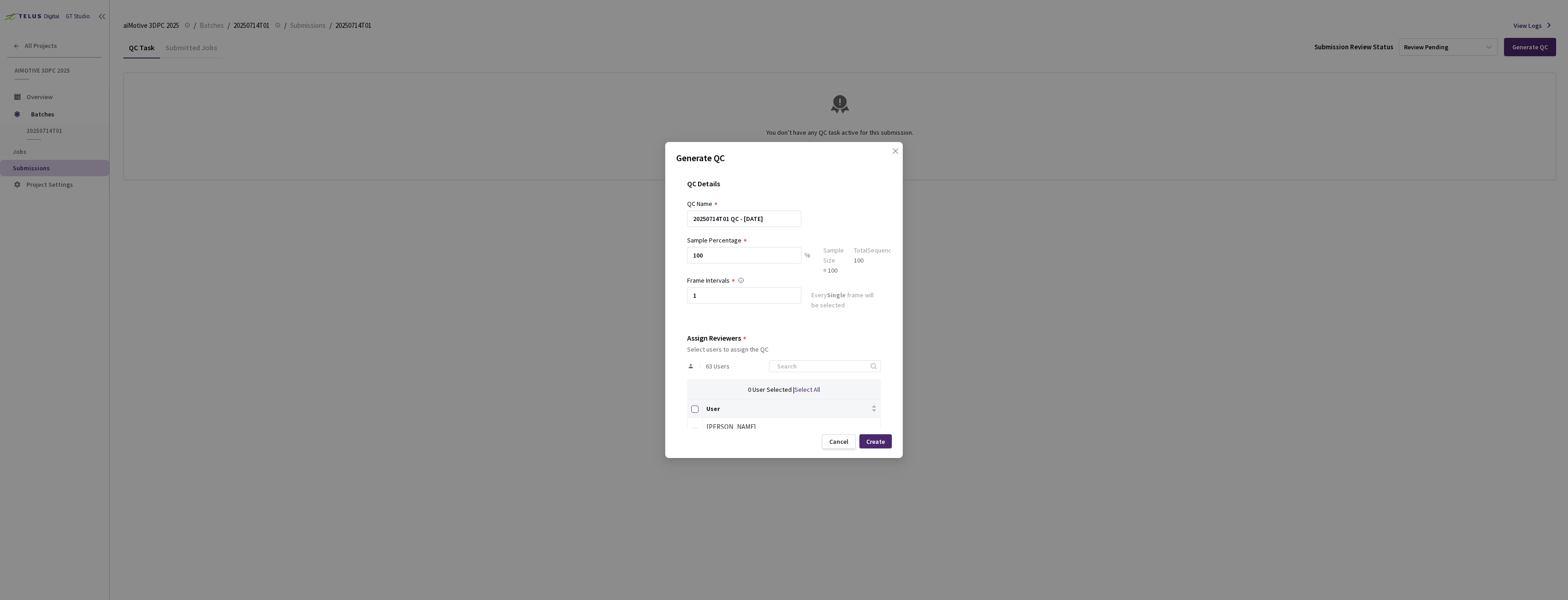
checkbox input "true"
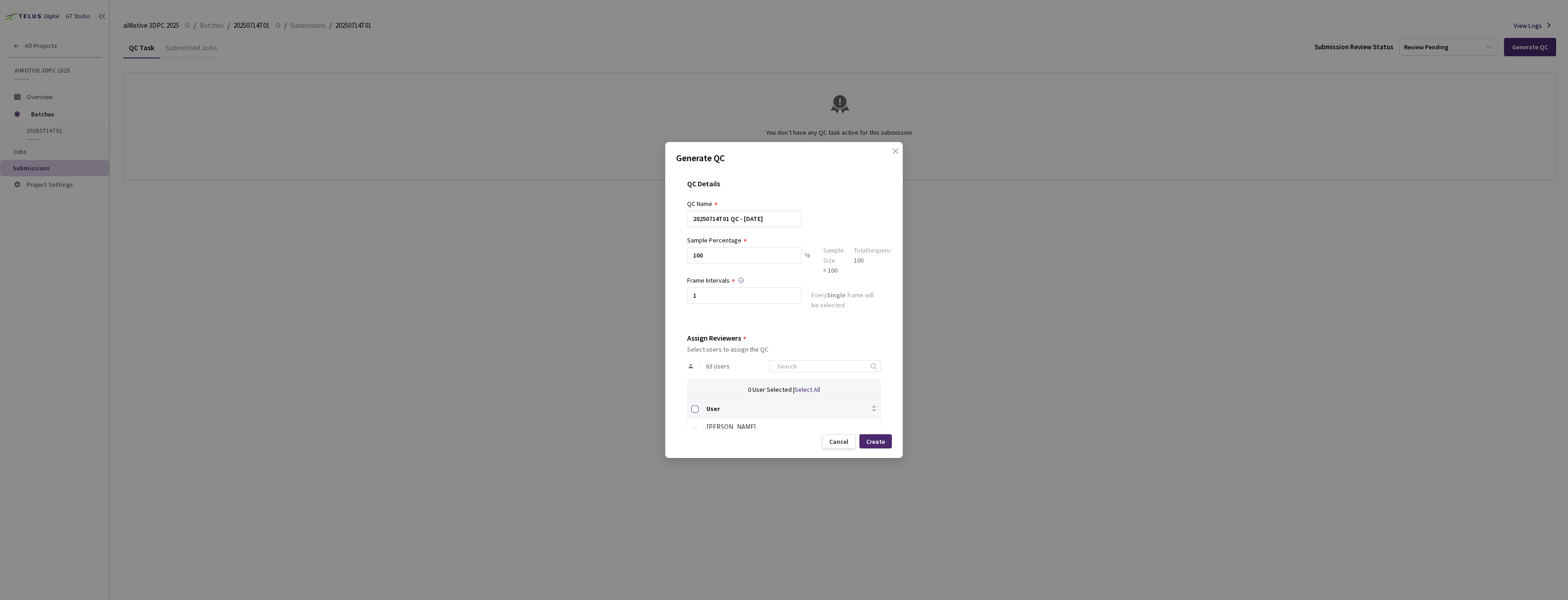
checkbox input "true"
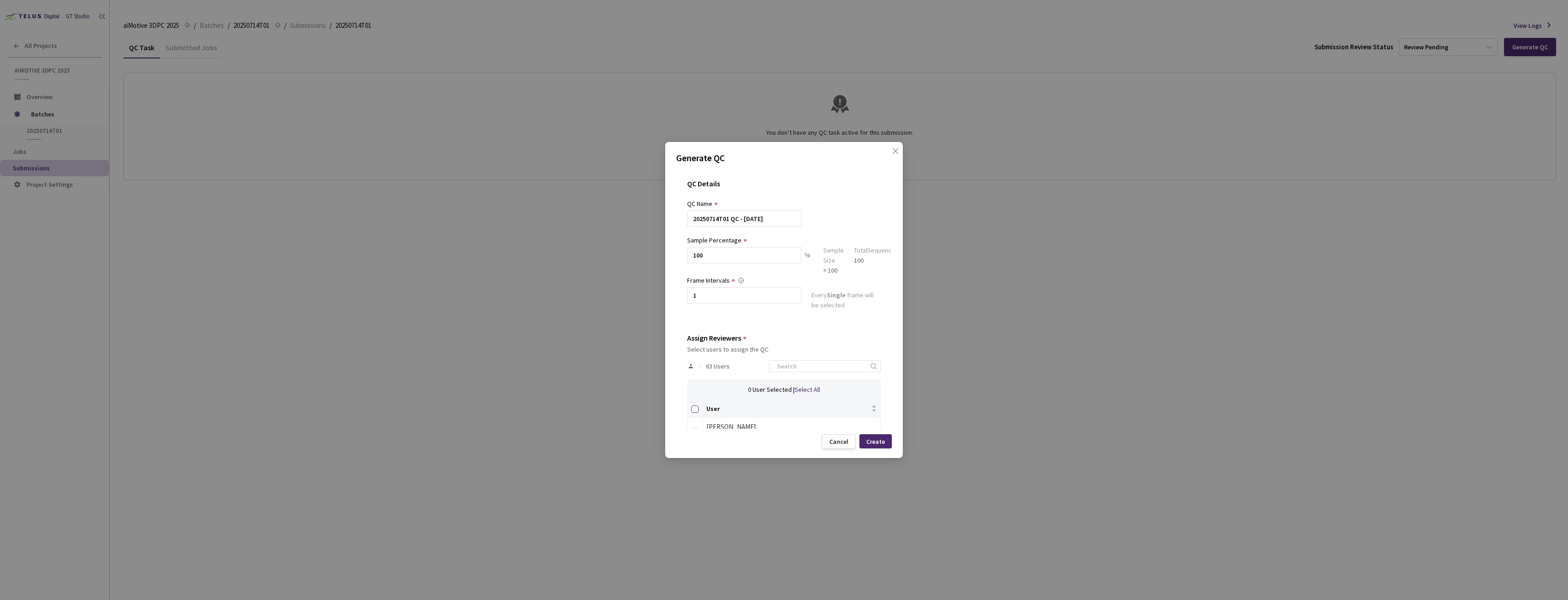
checkbox input "true"
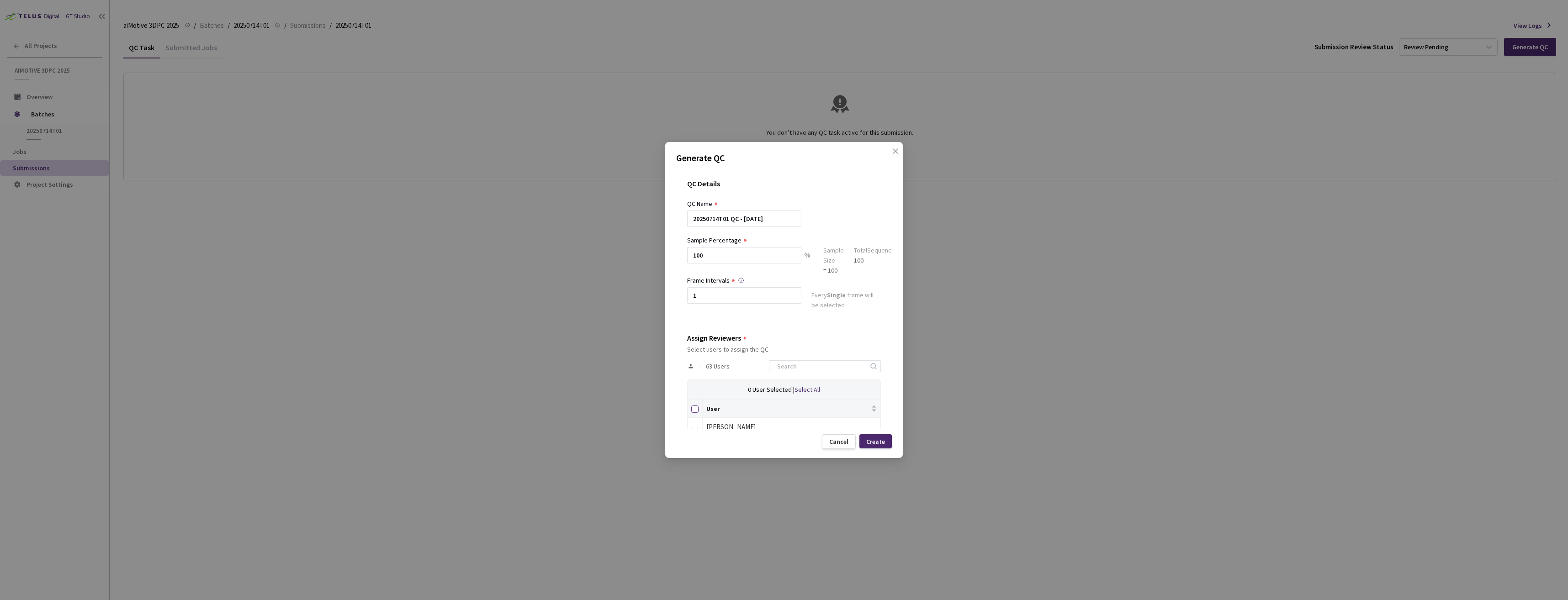
checkbox input "true"
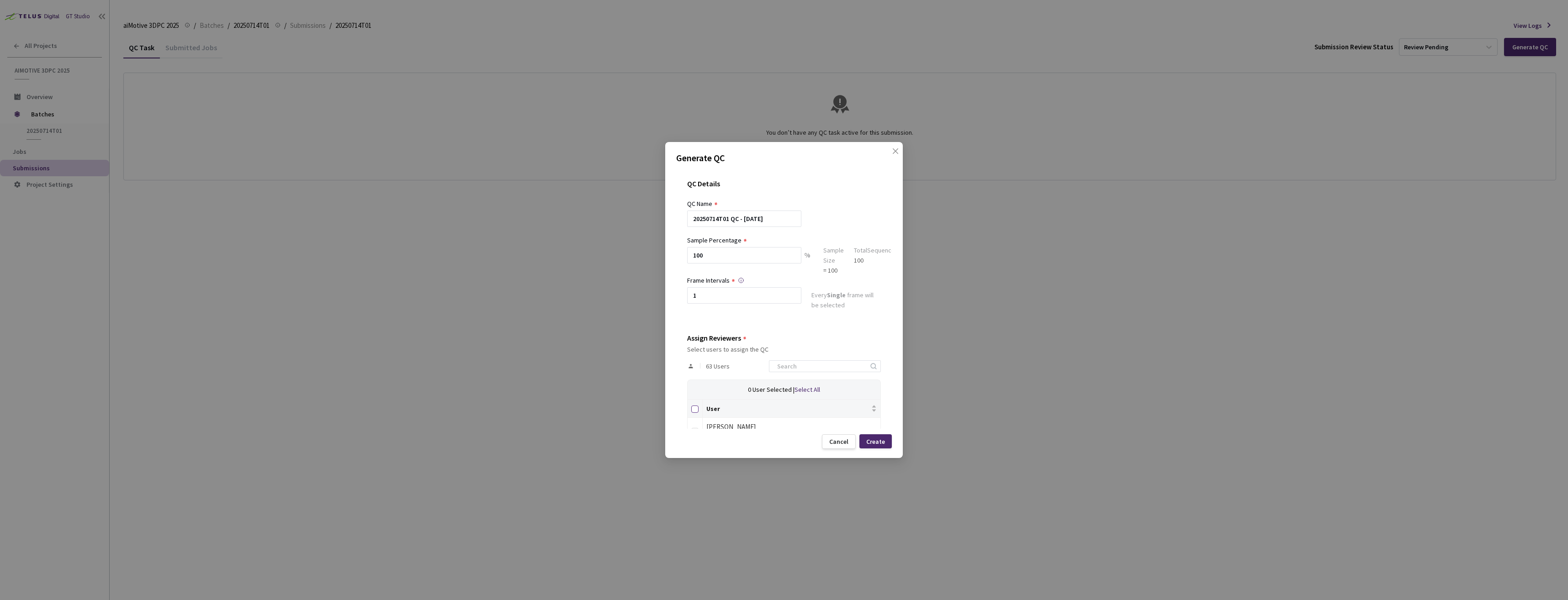
checkbox input "true"
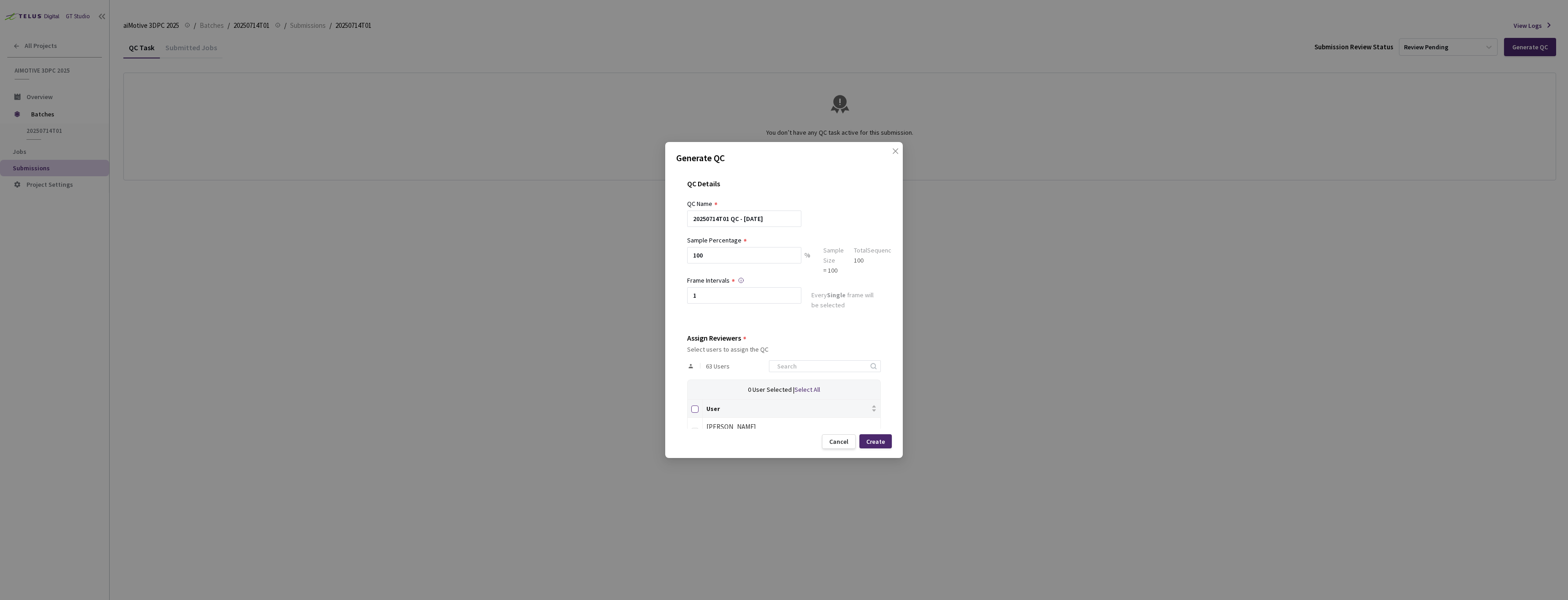
checkbox input "true"
click at [871, 436] on div "Create" at bounding box center [875, 441] width 32 height 14
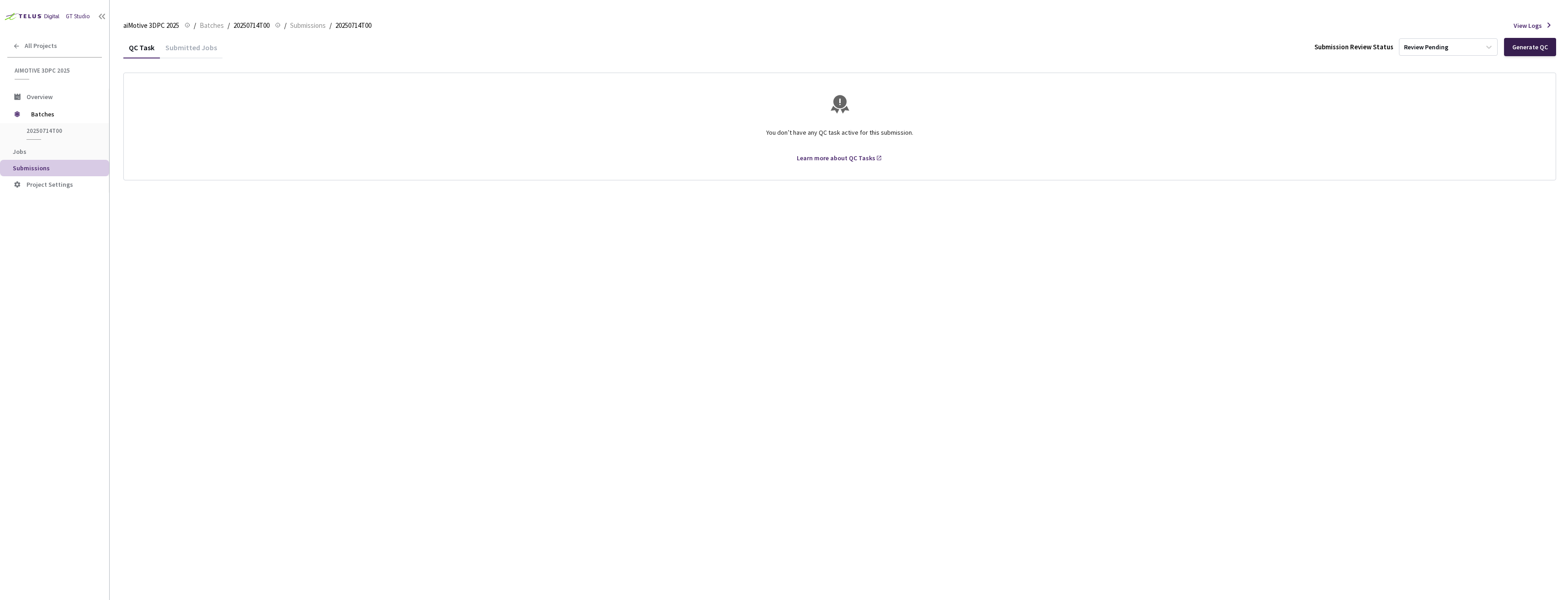
click at [1539, 52] on div "Generate QC" at bounding box center [1530, 47] width 52 height 18
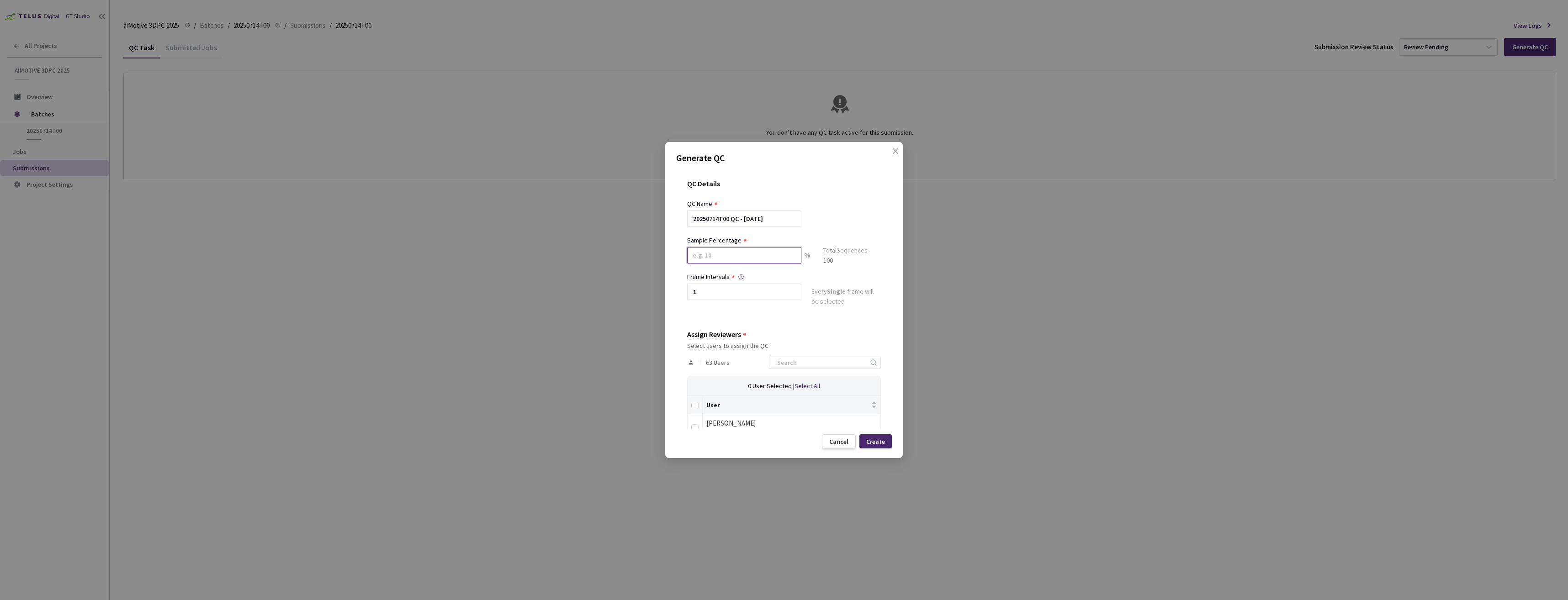
click at [763, 253] on input at bounding box center [744, 255] width 114 height 16
type input "100"
click at [695, 413] on input "Select all" at bounding box center [695, 410] width 7 height 7
checkbox input "true"
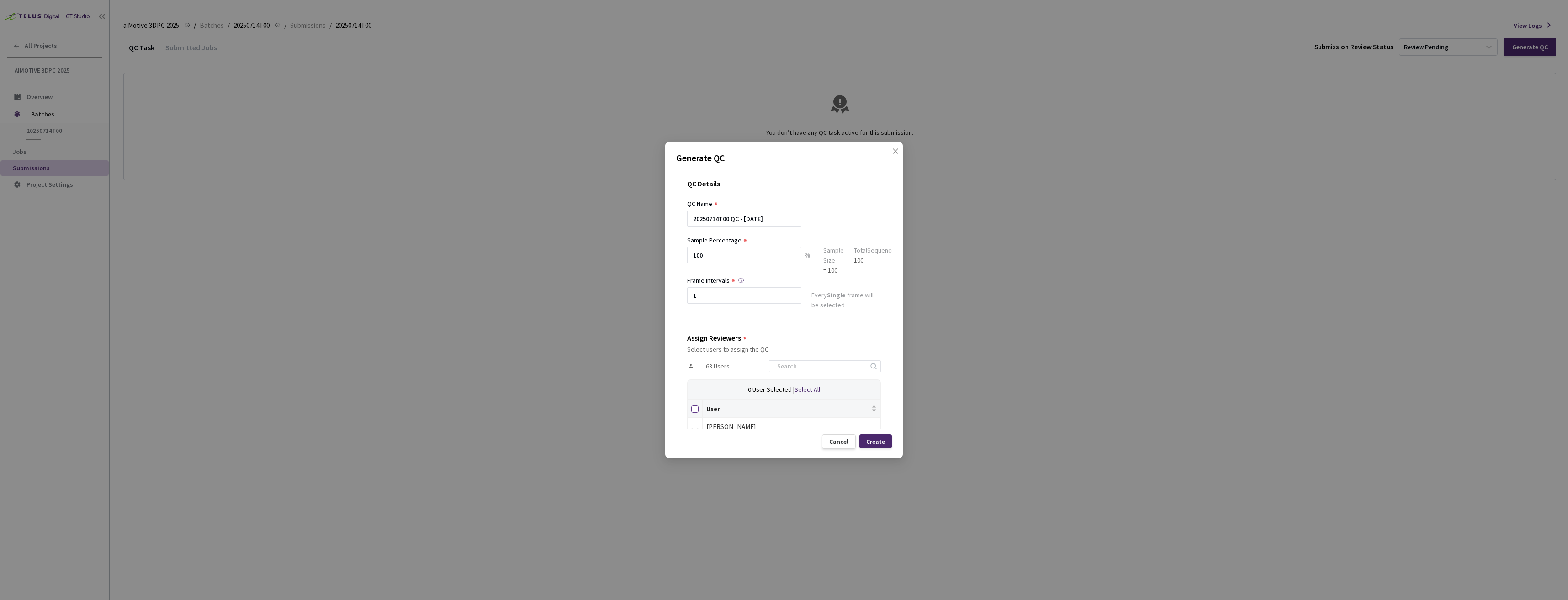
checkbox input "true"
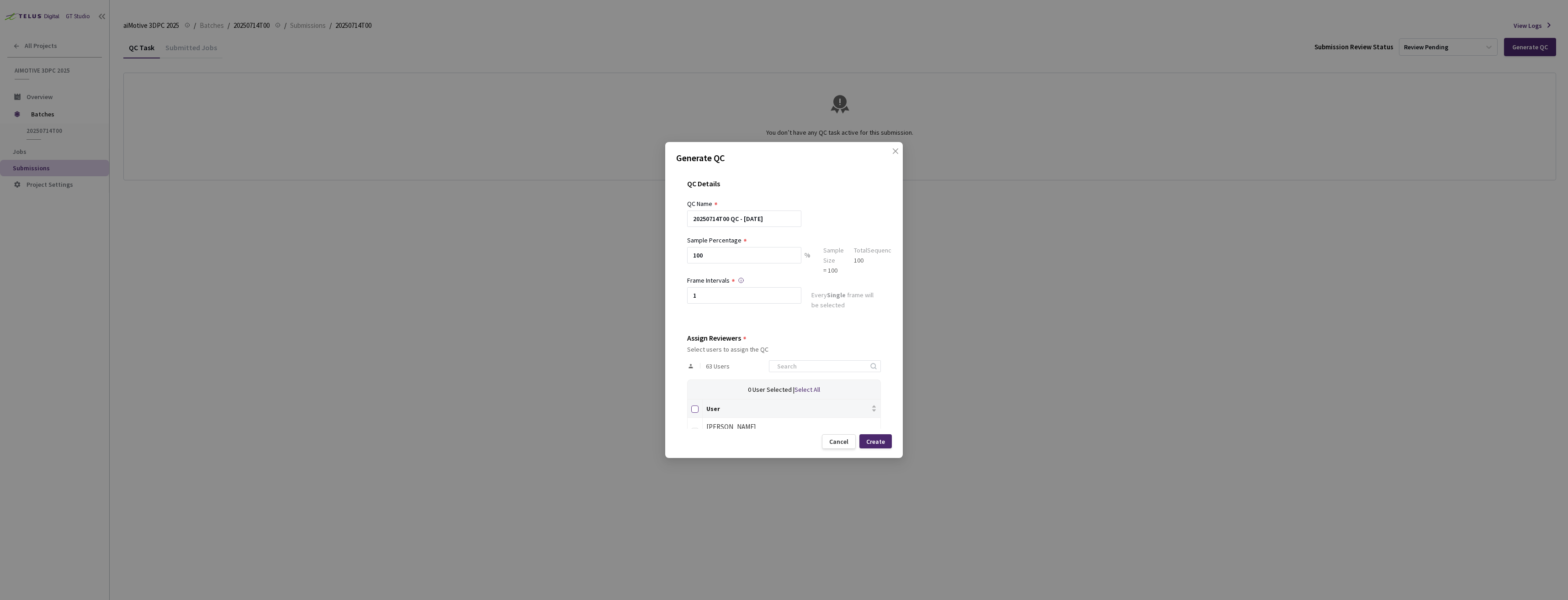
checkbox input "true"
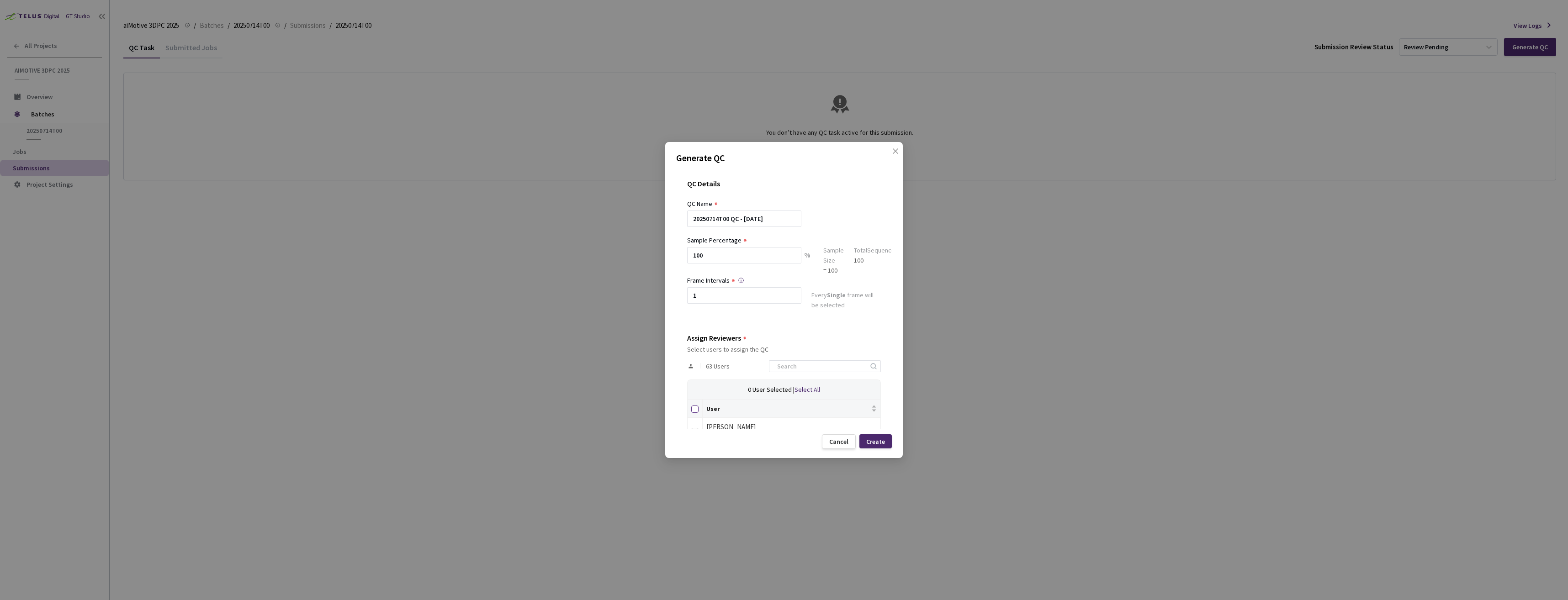
checkbox input "true"
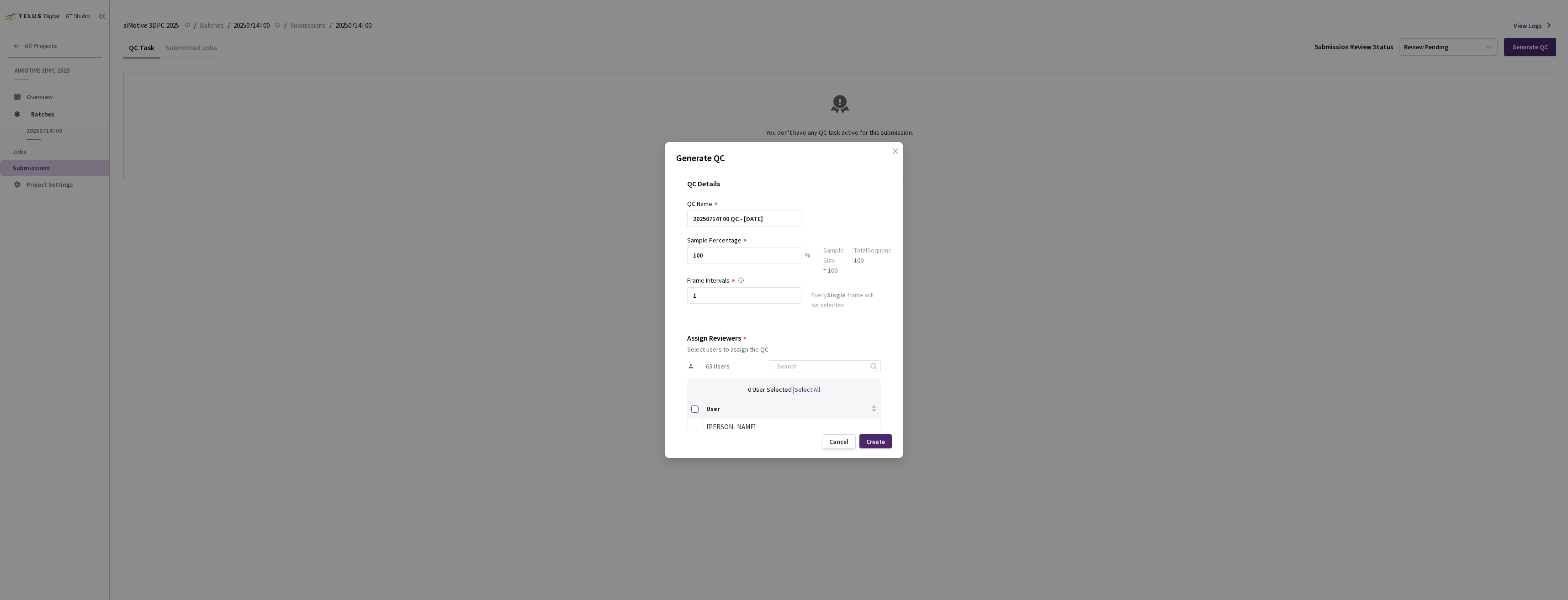
checkbox input "true"
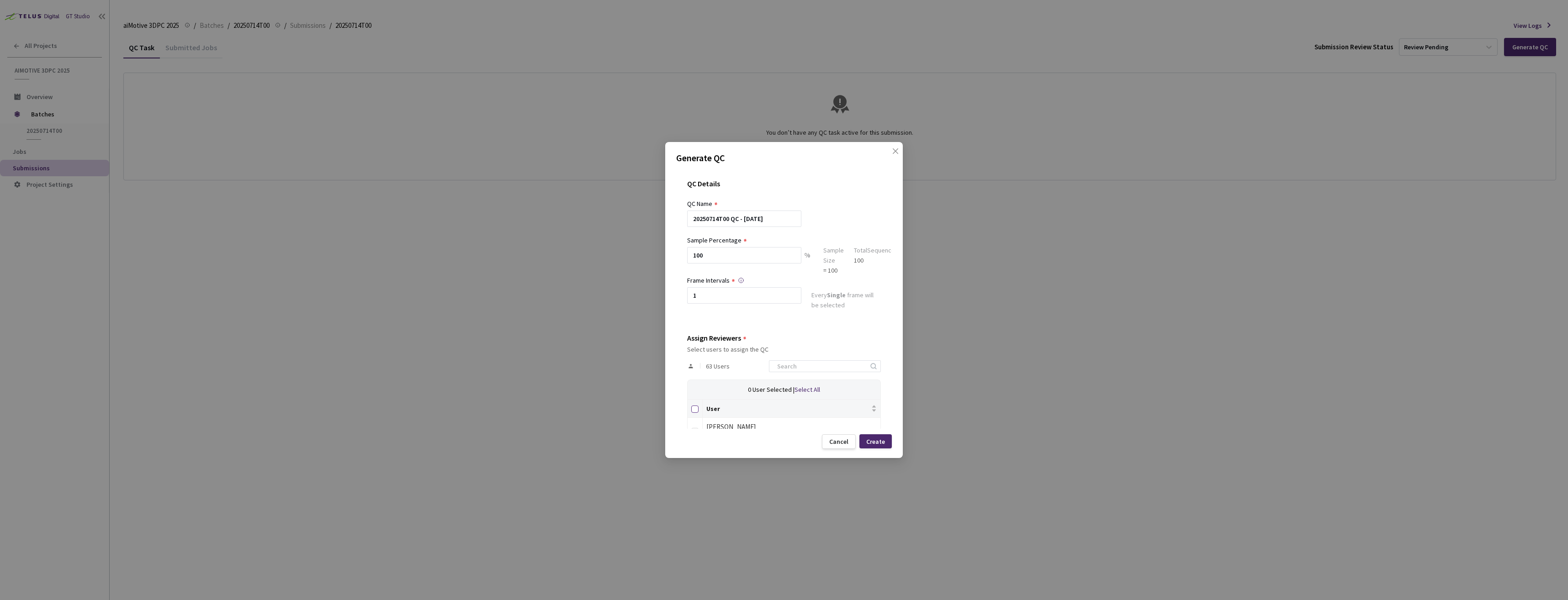
checkbox input "true"
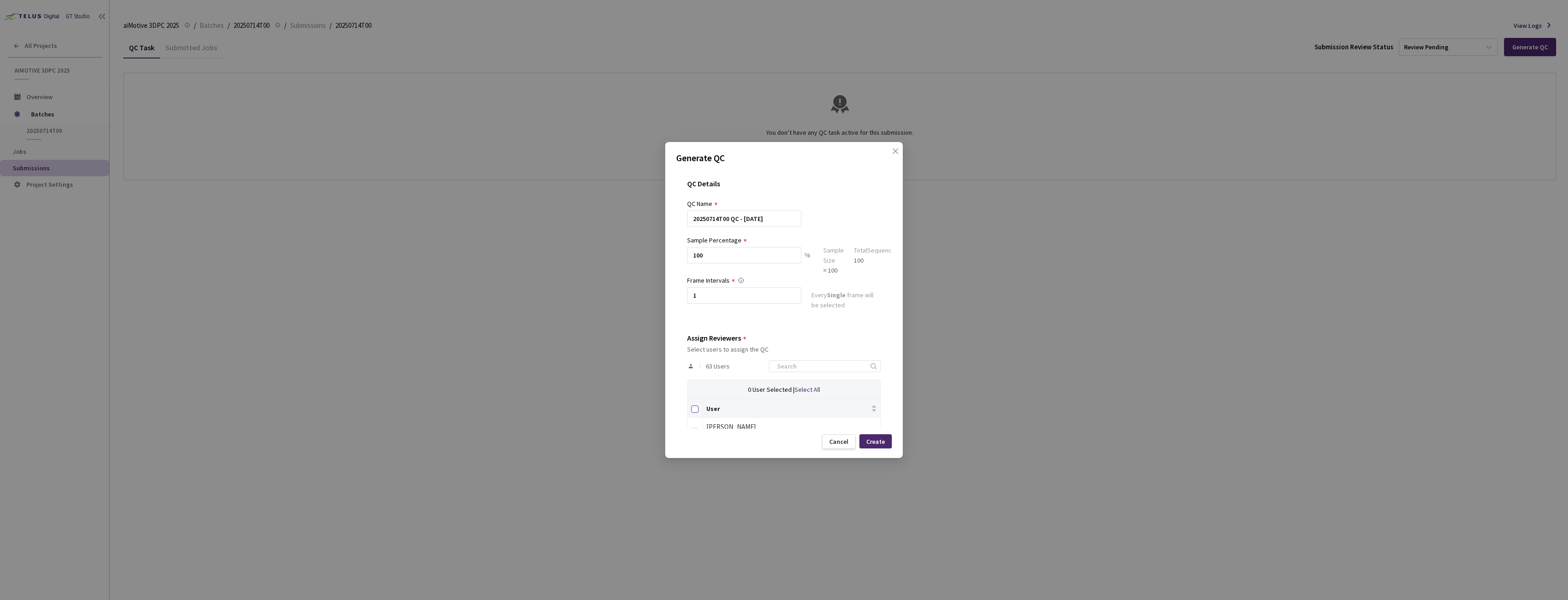
checkbox input "true"
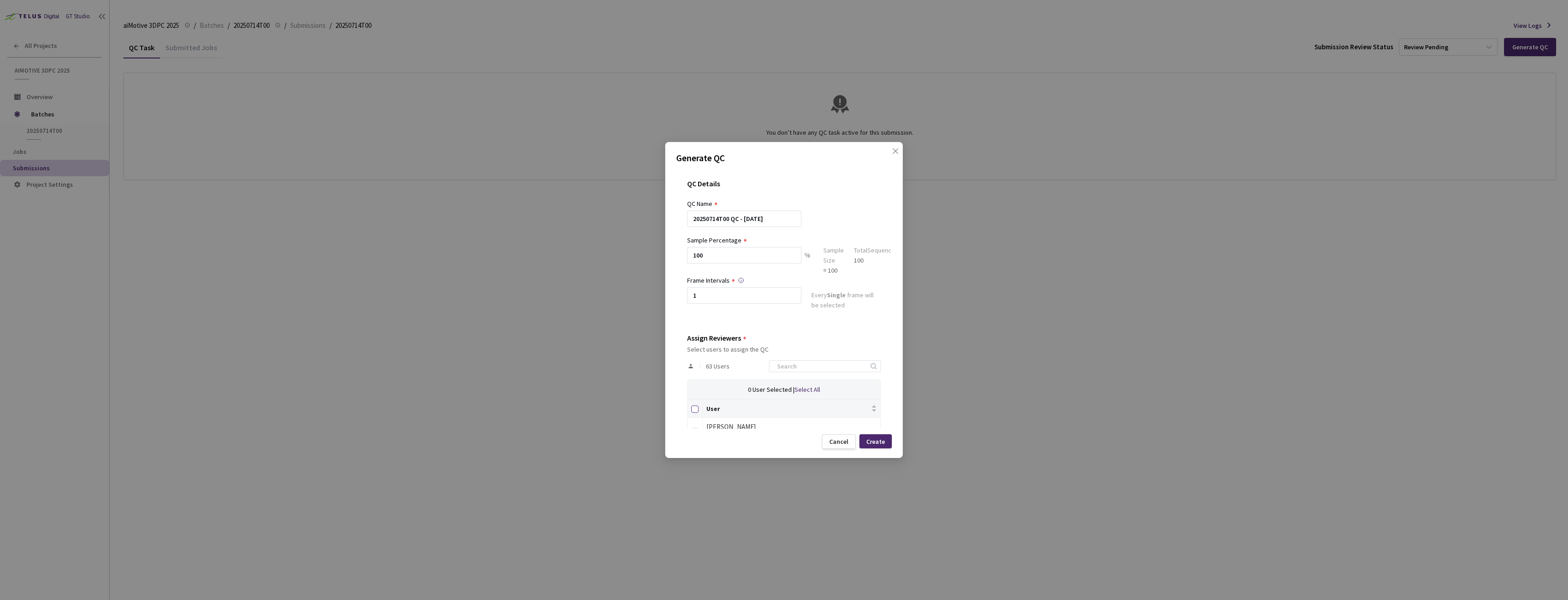
checkbox input "true"
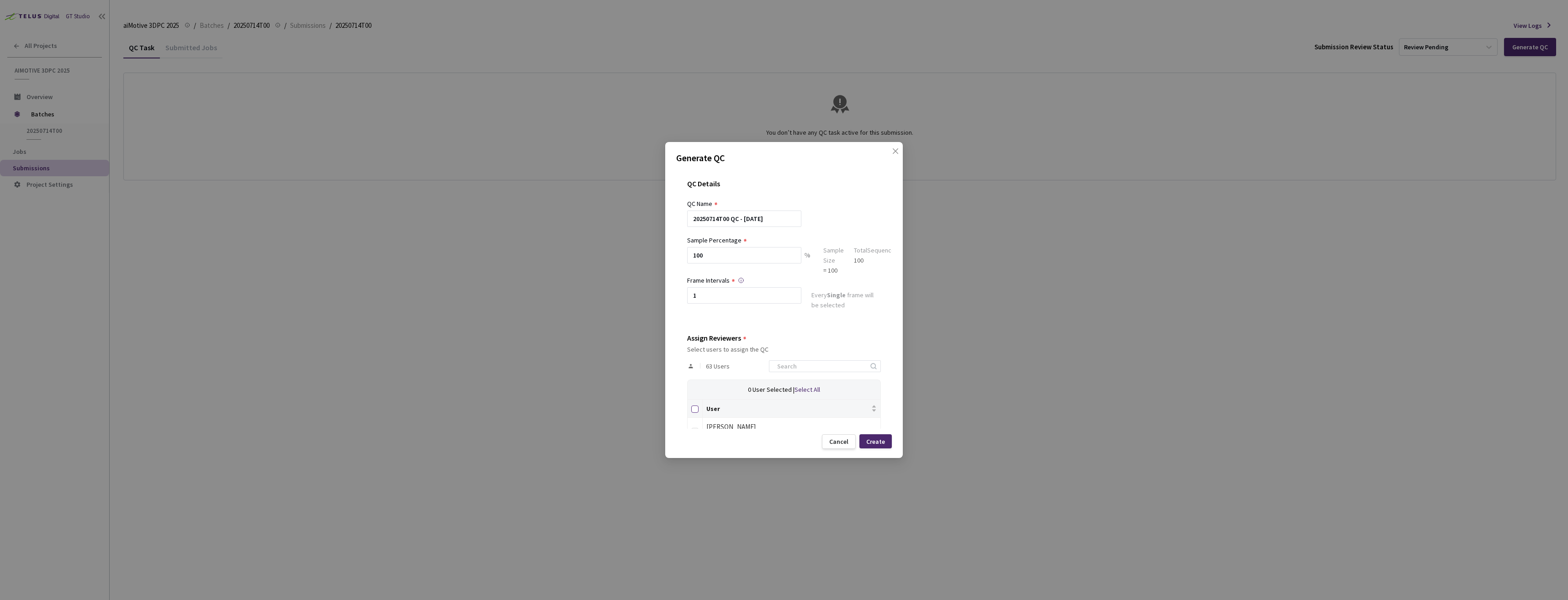
checkbox input "true"
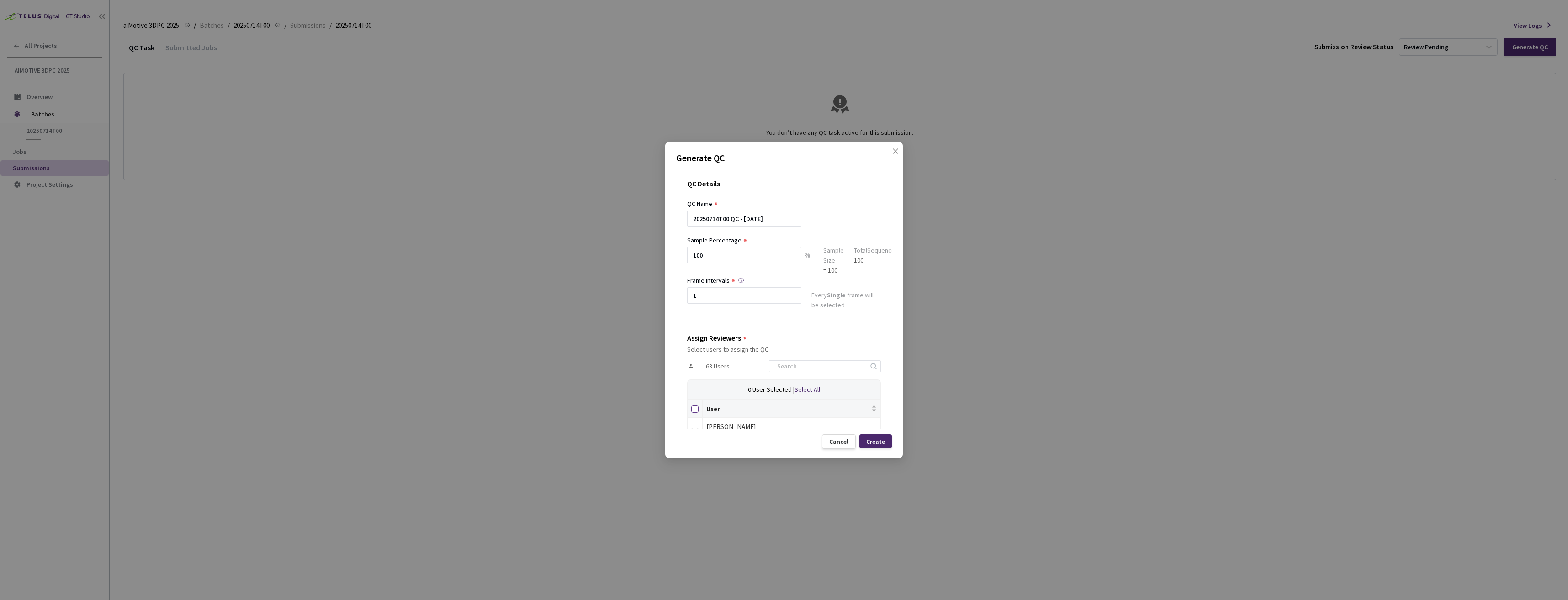
checkbox input "true"
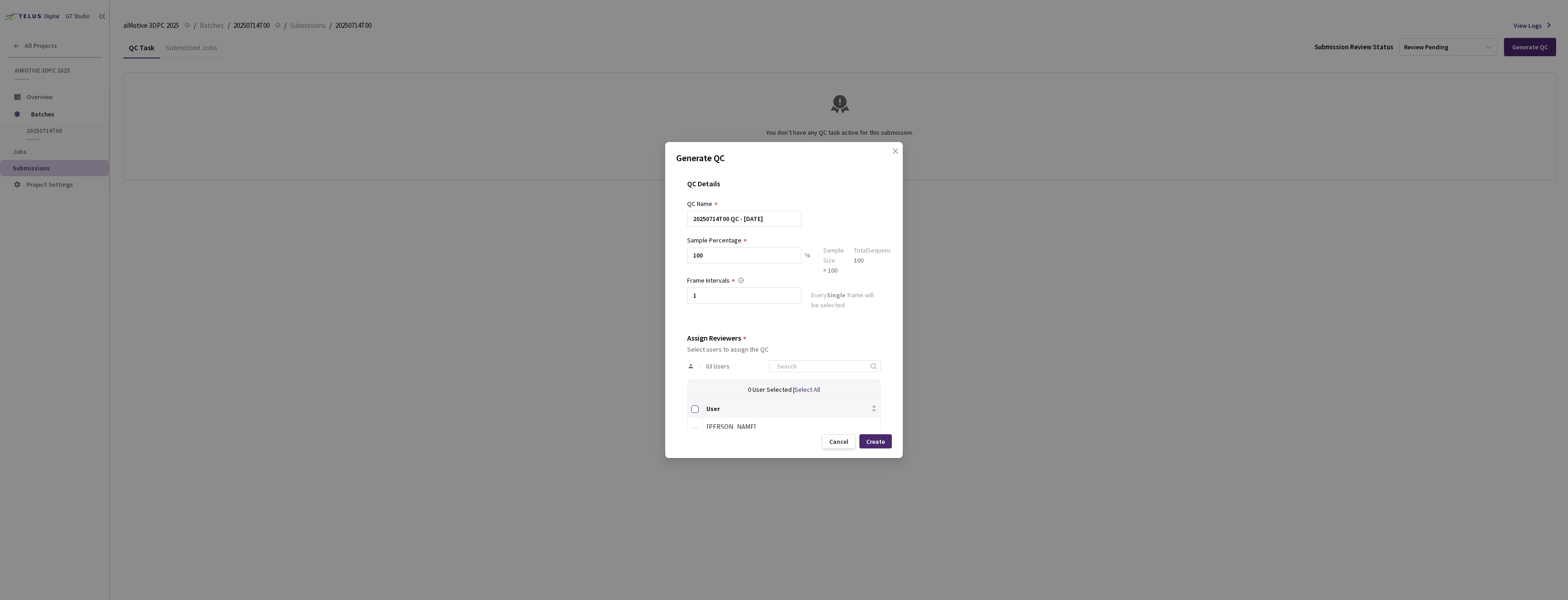
checkbox input "true"
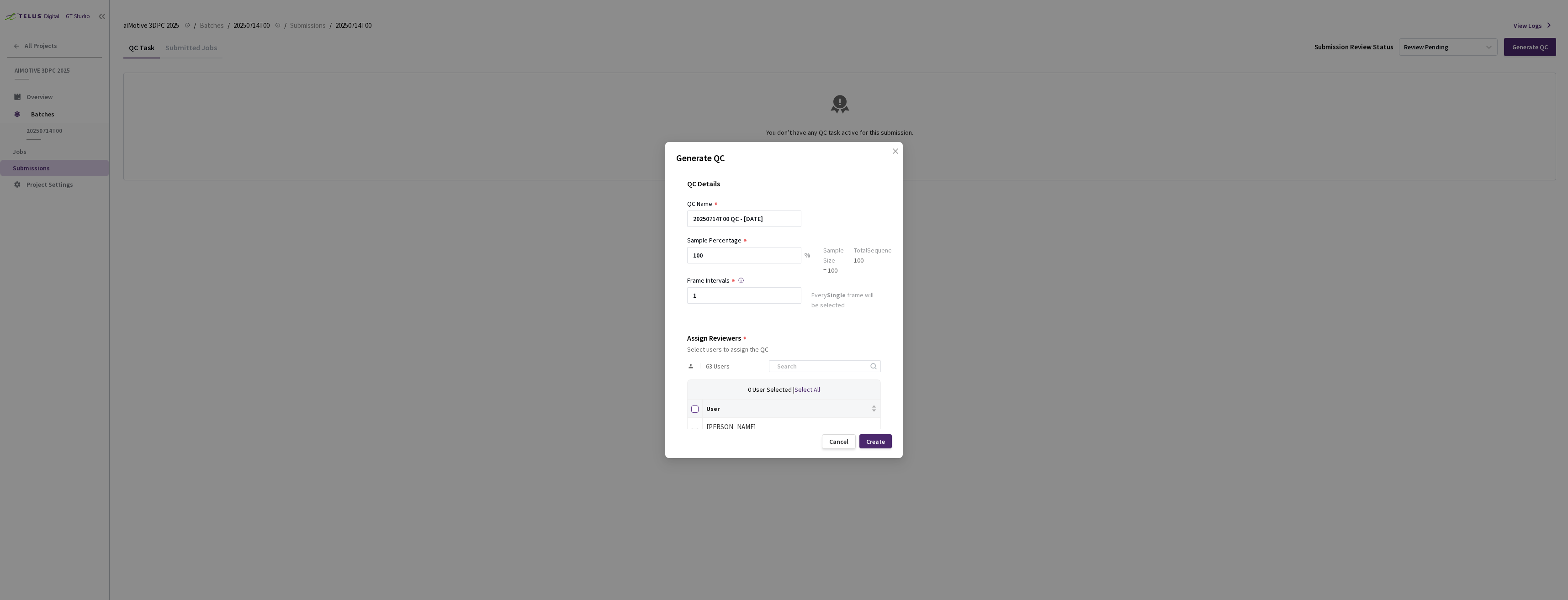
checkbox input "true"
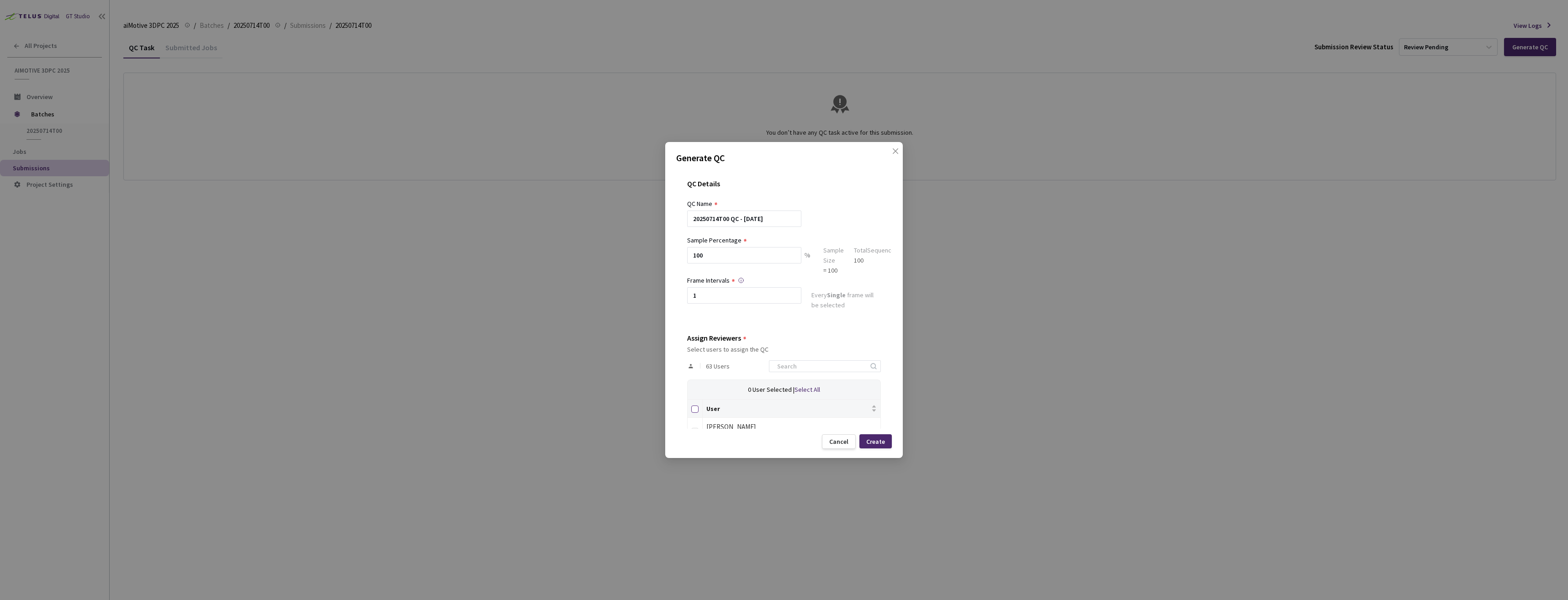
checkbox input "true"
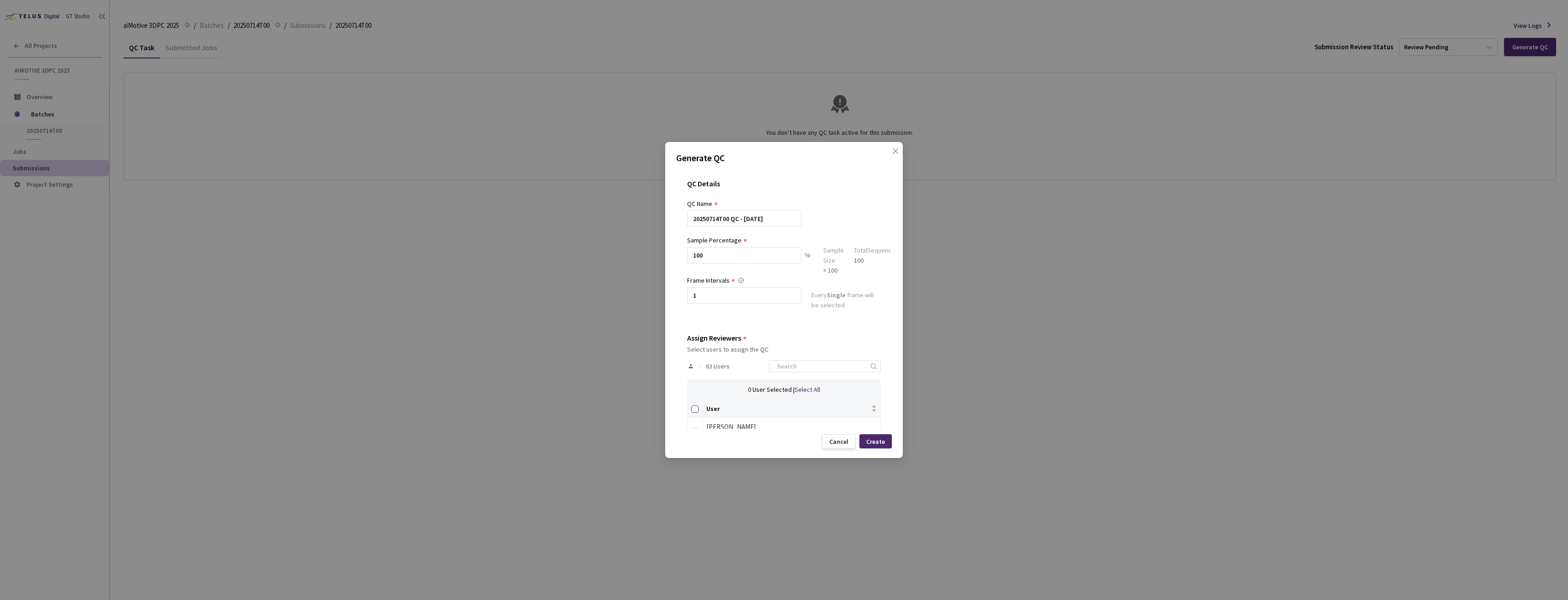
checkbox input "true"
click at [752, 250] on input "100" at bounding box center [744, 255] width 114 height 16
click at [880, 442] on div "Create" at bounding box center [875, 442] width 19 height 7
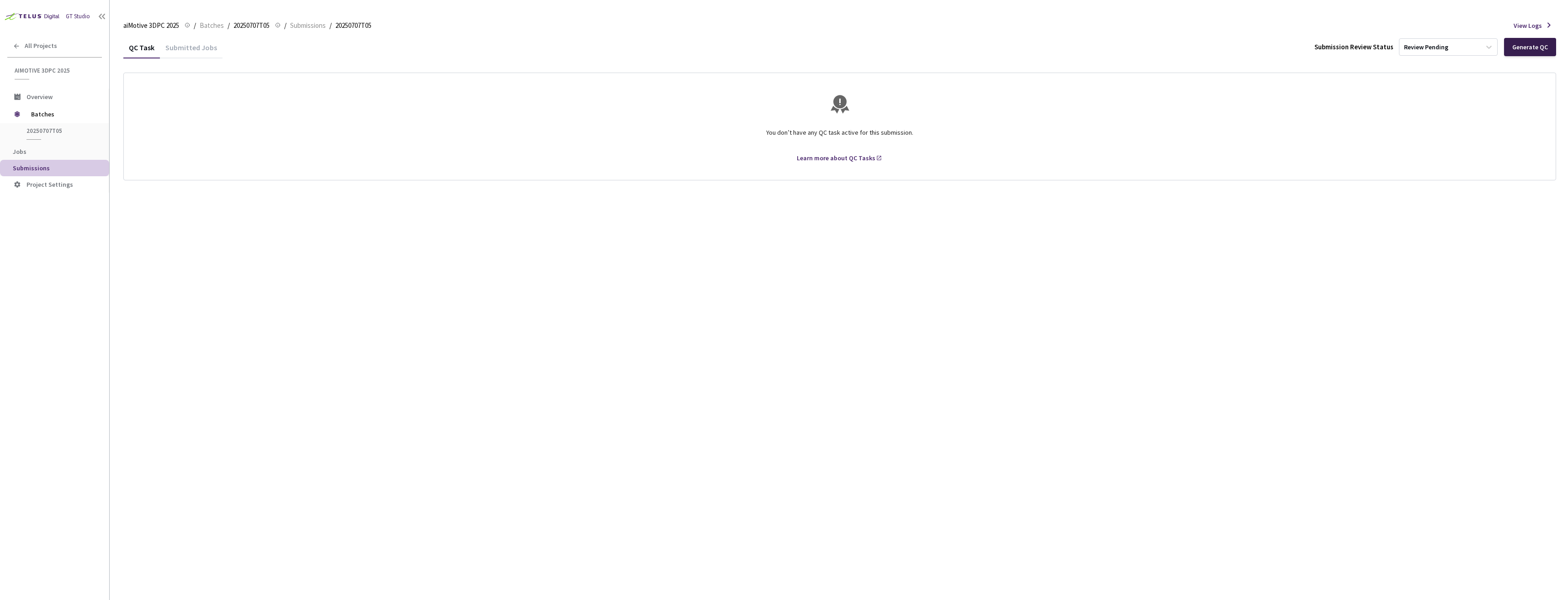
click at [1530, 49] on div "Generate QC" at bounding box center [1530, 47] width 36 height 7
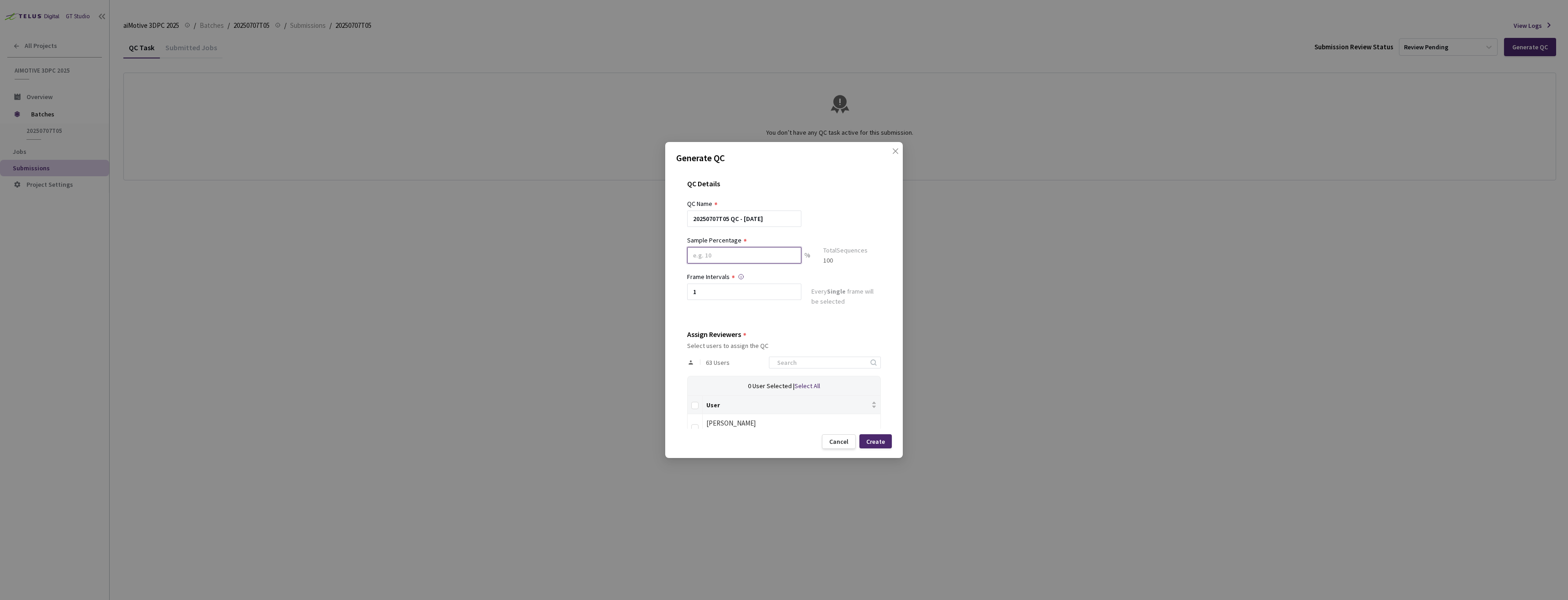
click at [765, 261] on input at bounding box center [744, 255] width 114 height 16
type input "100"
click at [693, 413] on th at bounding box center [695, 409] width 15 height 18
click at [693, 411] on input "Select all" at bounding box center [695, 410] width 7 height 7
checkbox input "true"
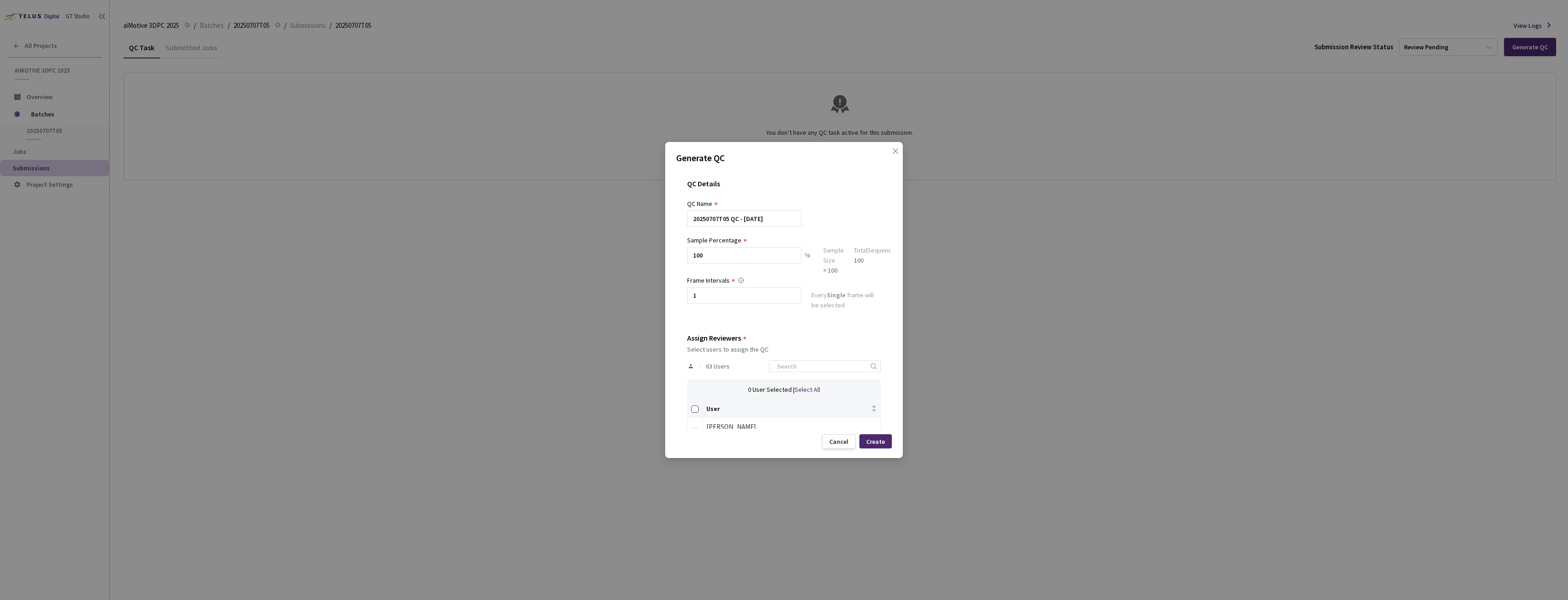
checkbox input "true"
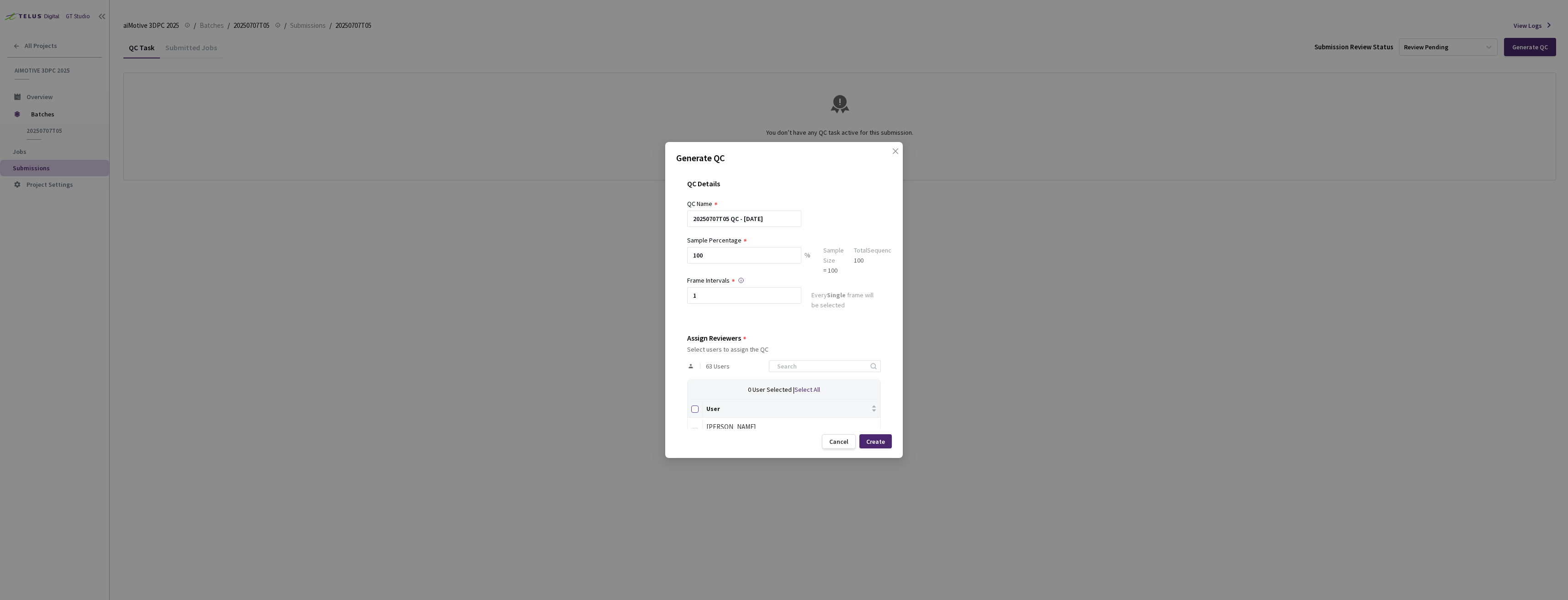
checkbox input "true"
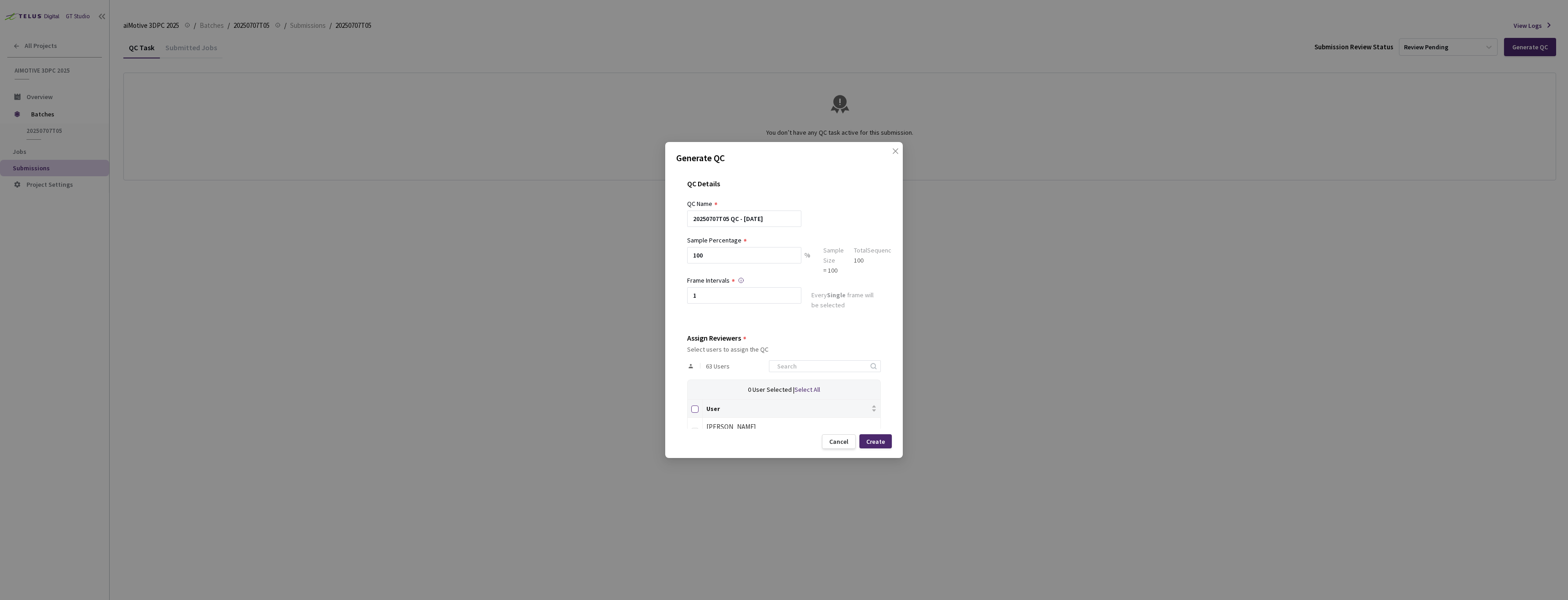
checkbox input "true"
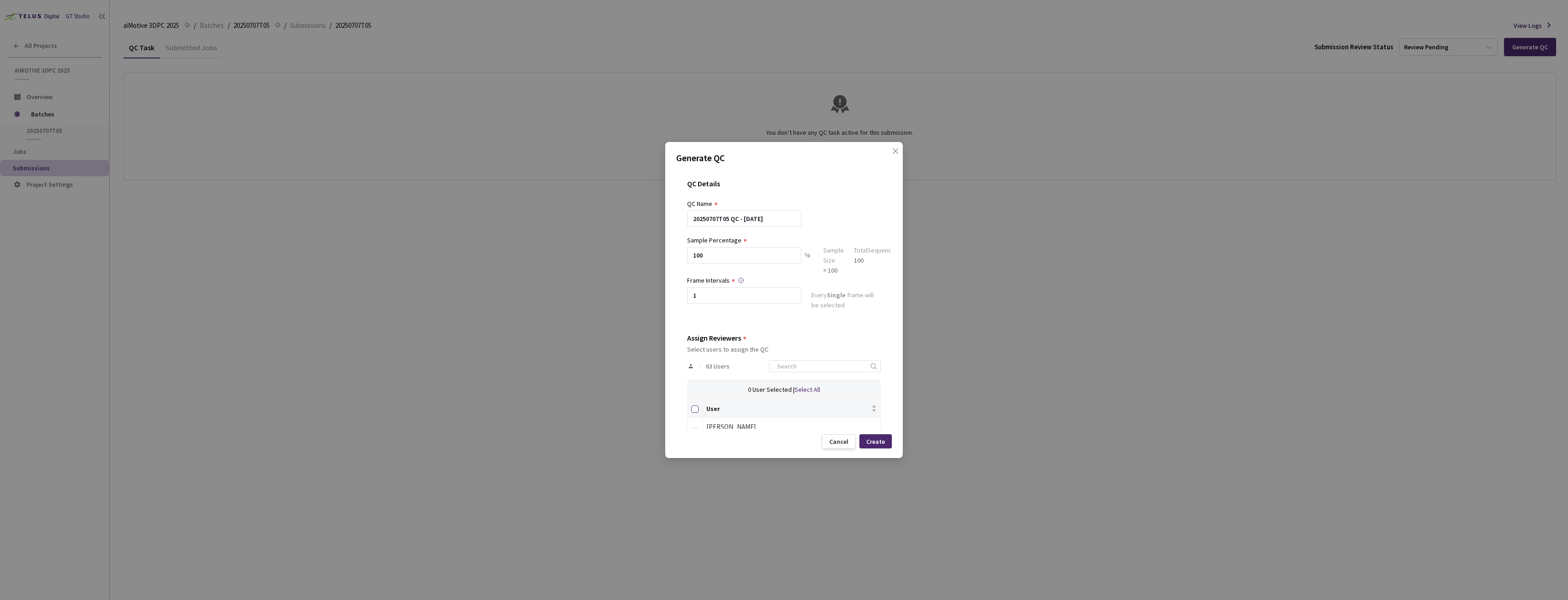
checkbox input "true"
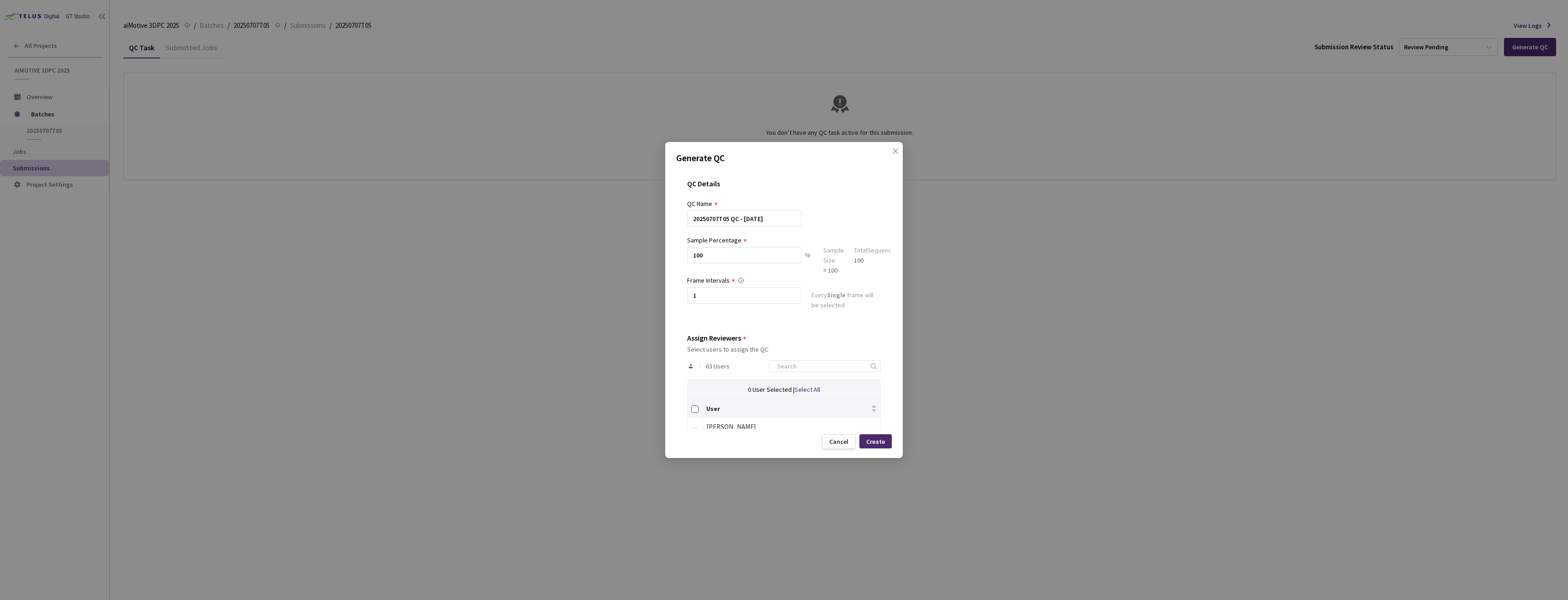
checkbox input "true"
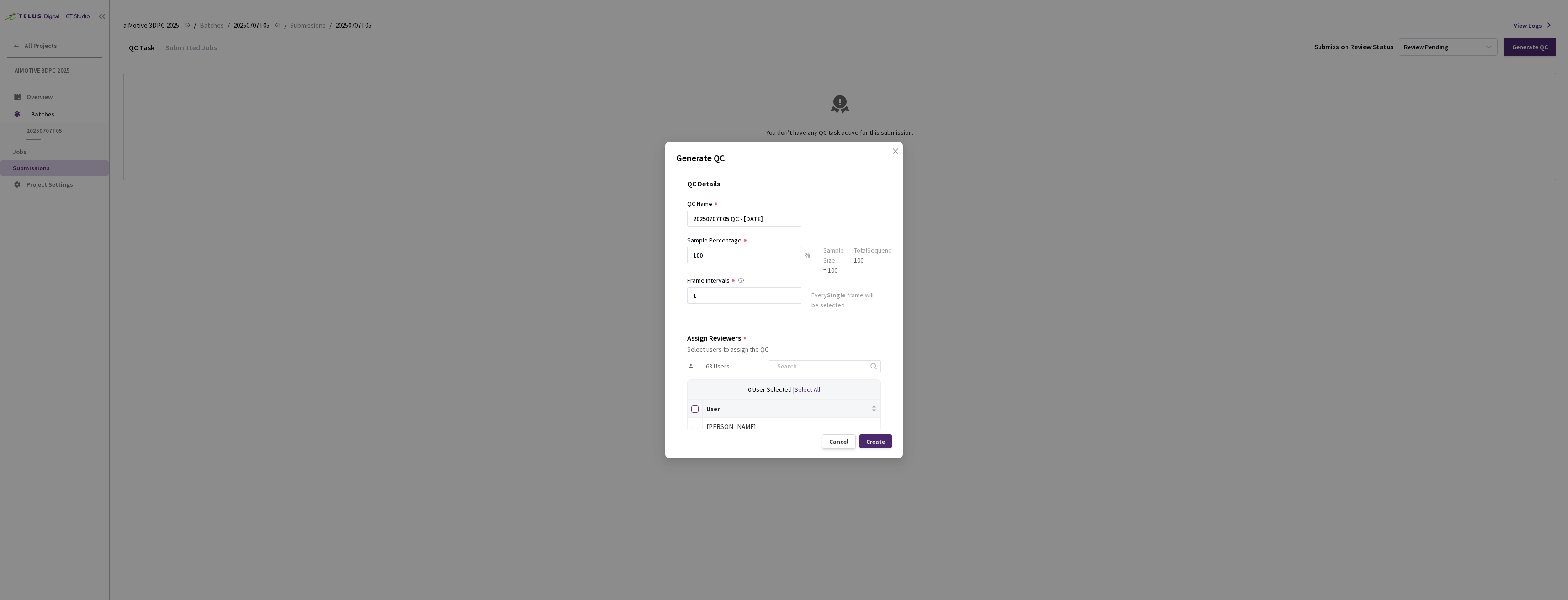
checkbox input "true"
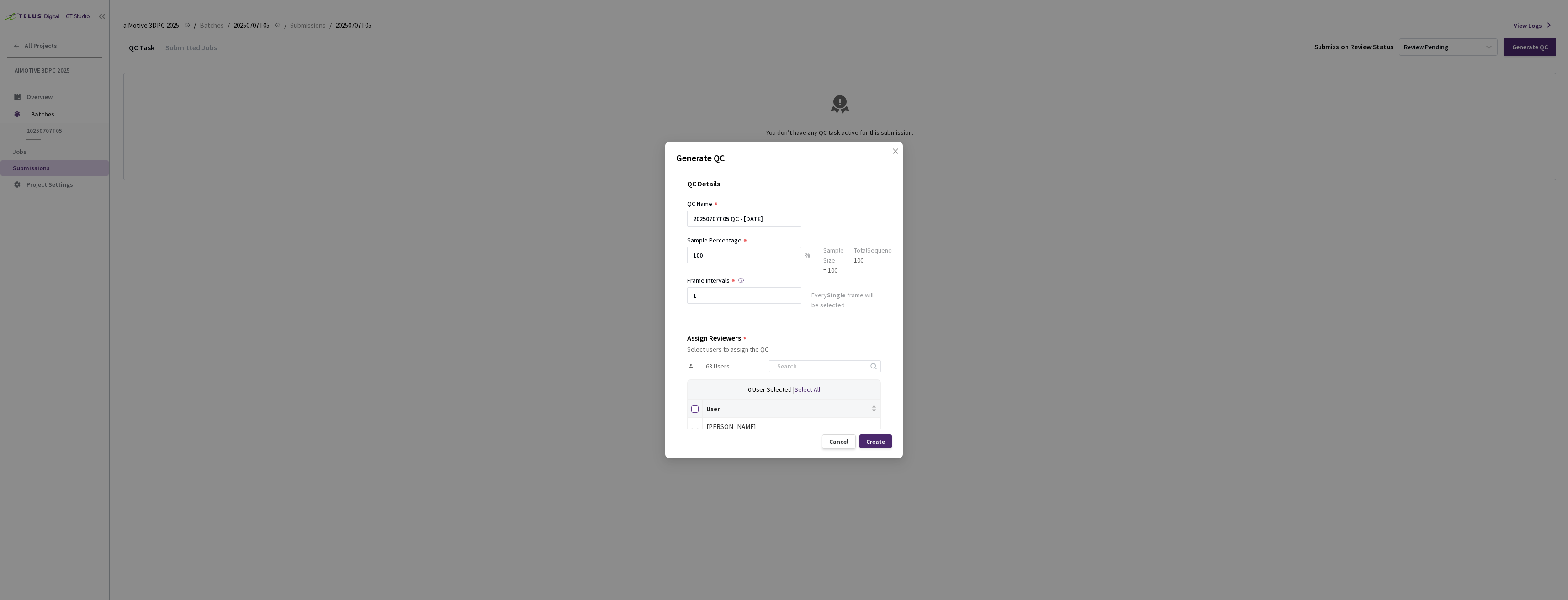
checkbox input "true"
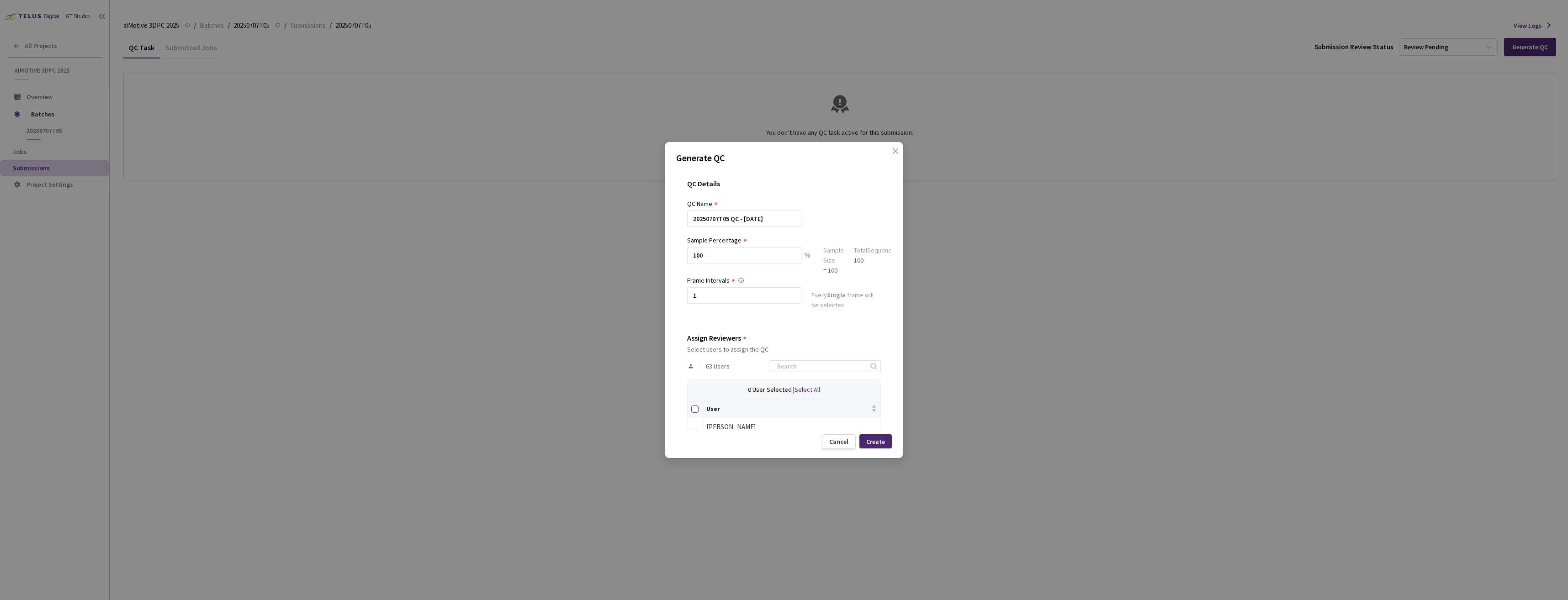
checkbox input "true"
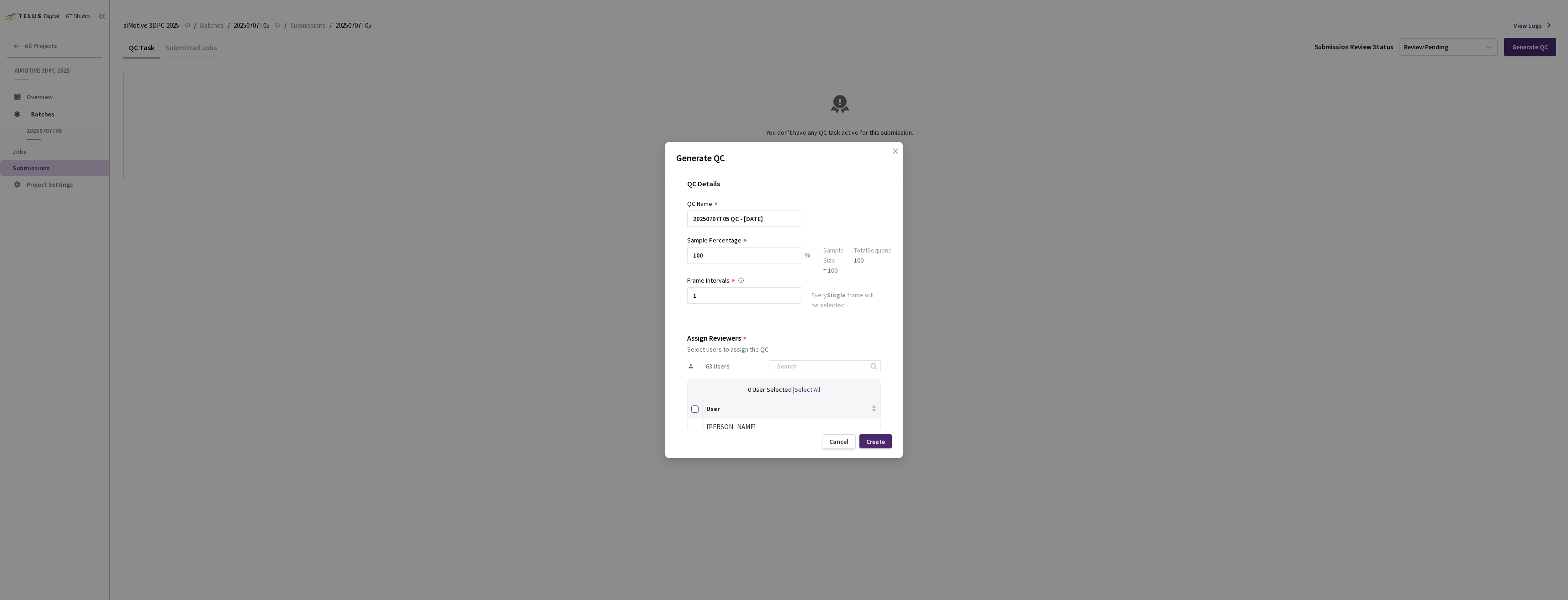
checkbox input "true"
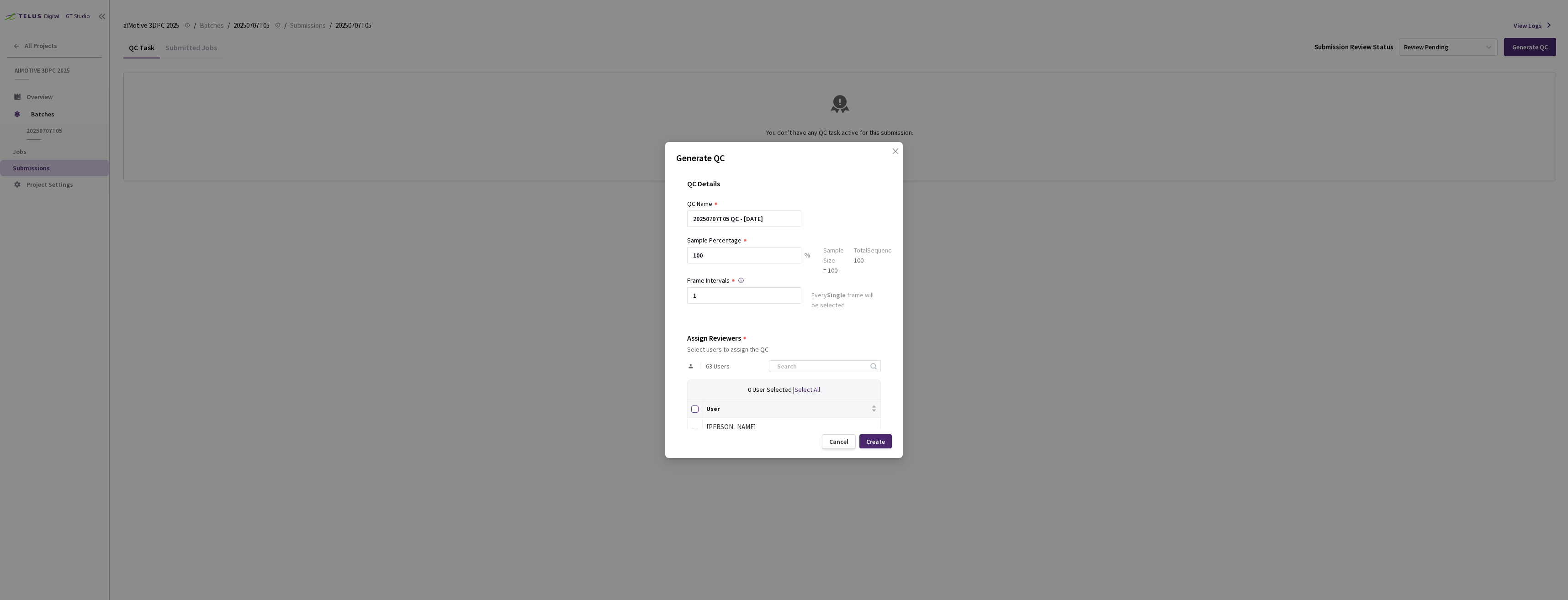
checkbox input "true"
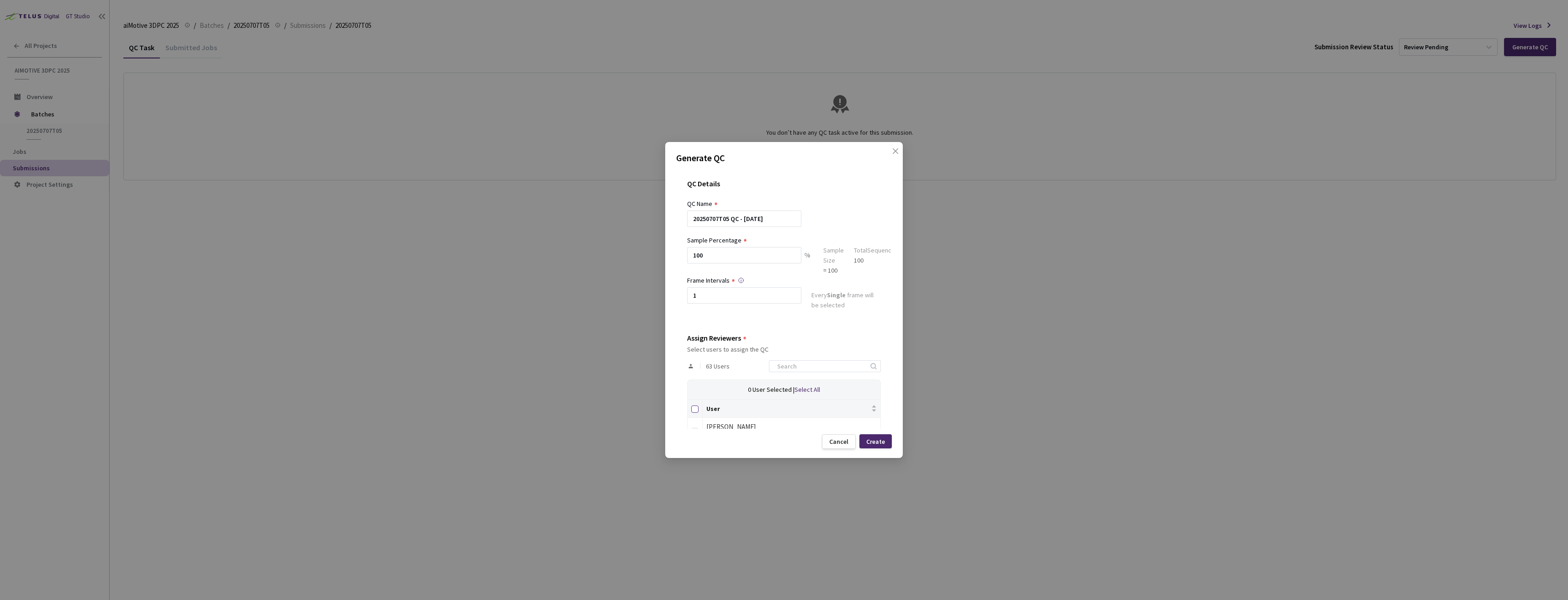
checkbox input "true"
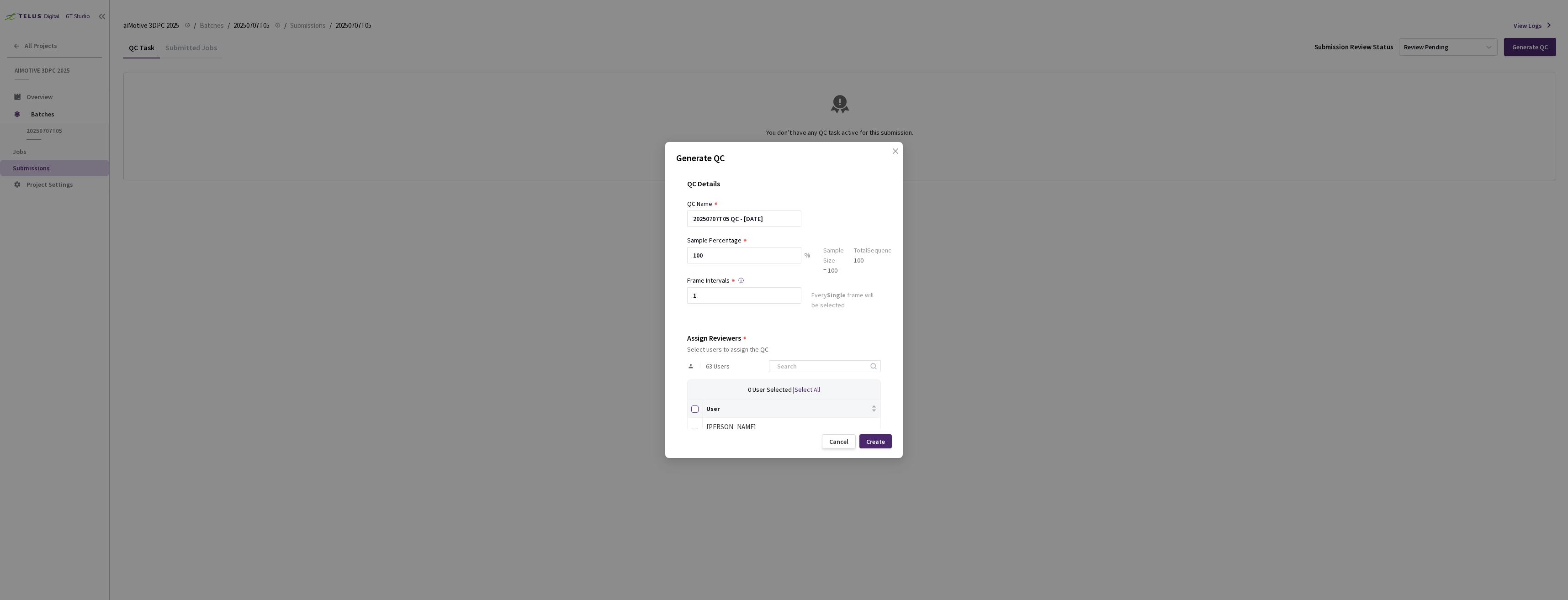
checkbox input "true"
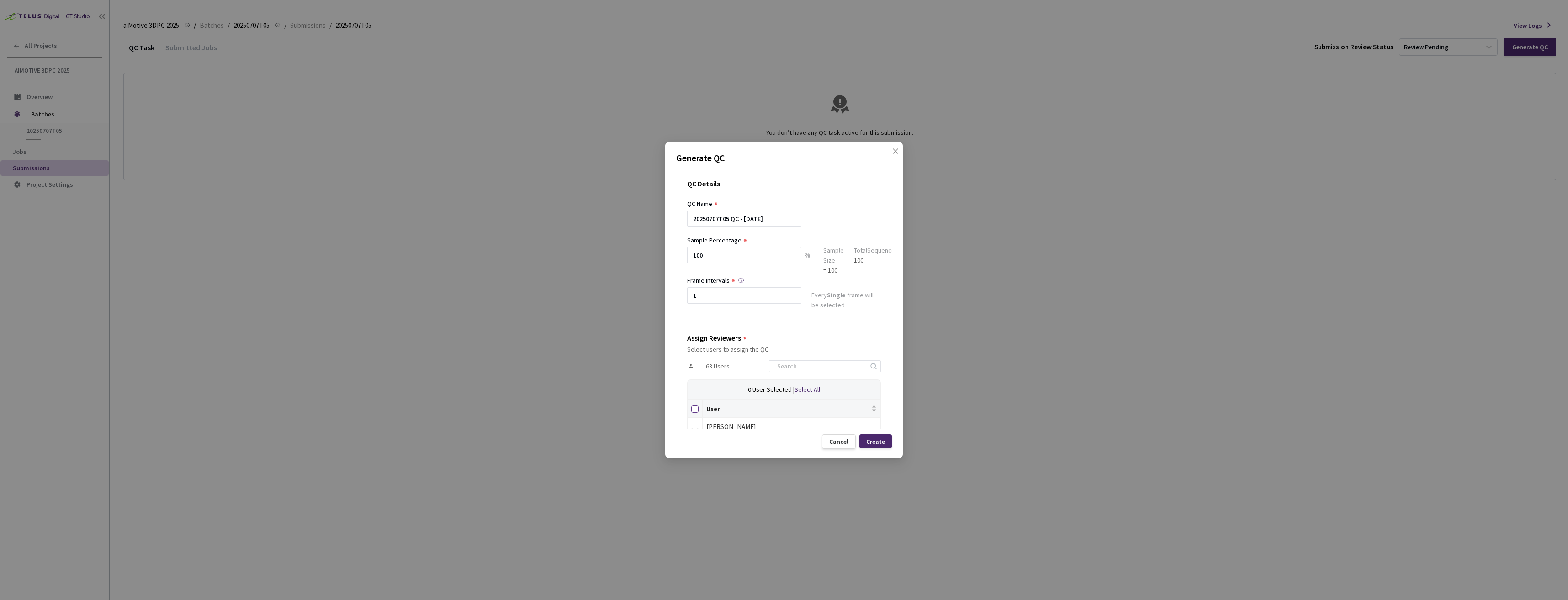
checkbox input "true"
click at [884, 444] on div "Create" at bounding box center [875, 442] width 19 height 7
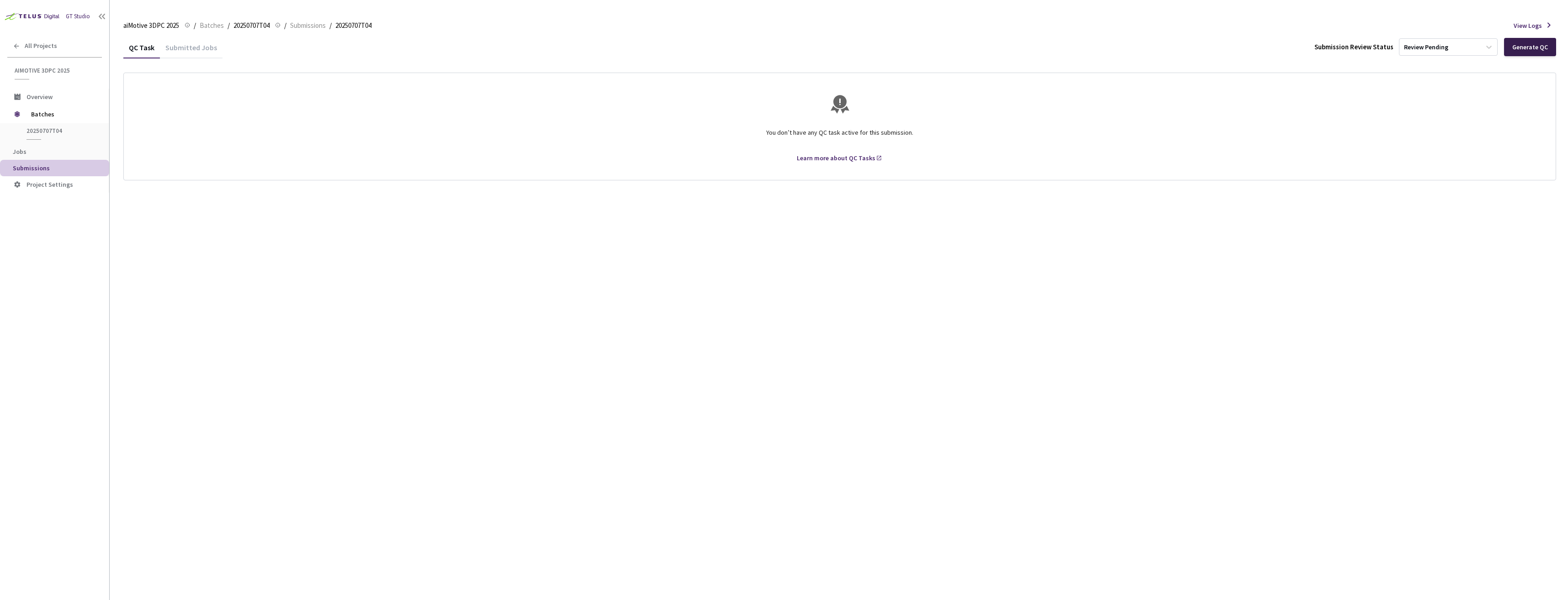
click at [1538, 48] on div "Generate QC" at bounding box center [1530, 47] width 36 height 7
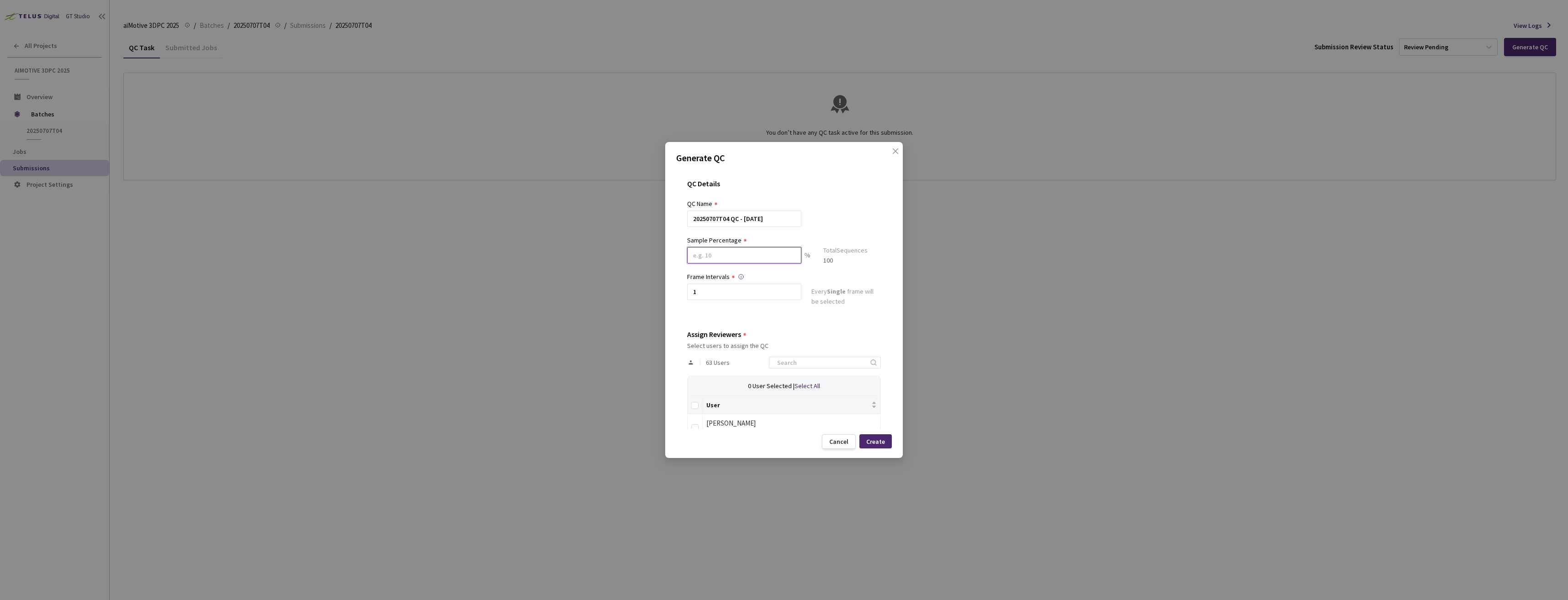
click at [772, 250] on input at bounding box center [744, 255] width 114 height 16
type input "100"
click at [698, 411] on input "Select all" at bounding box center [695, 410] width 7 height 7
checkbox input "true"
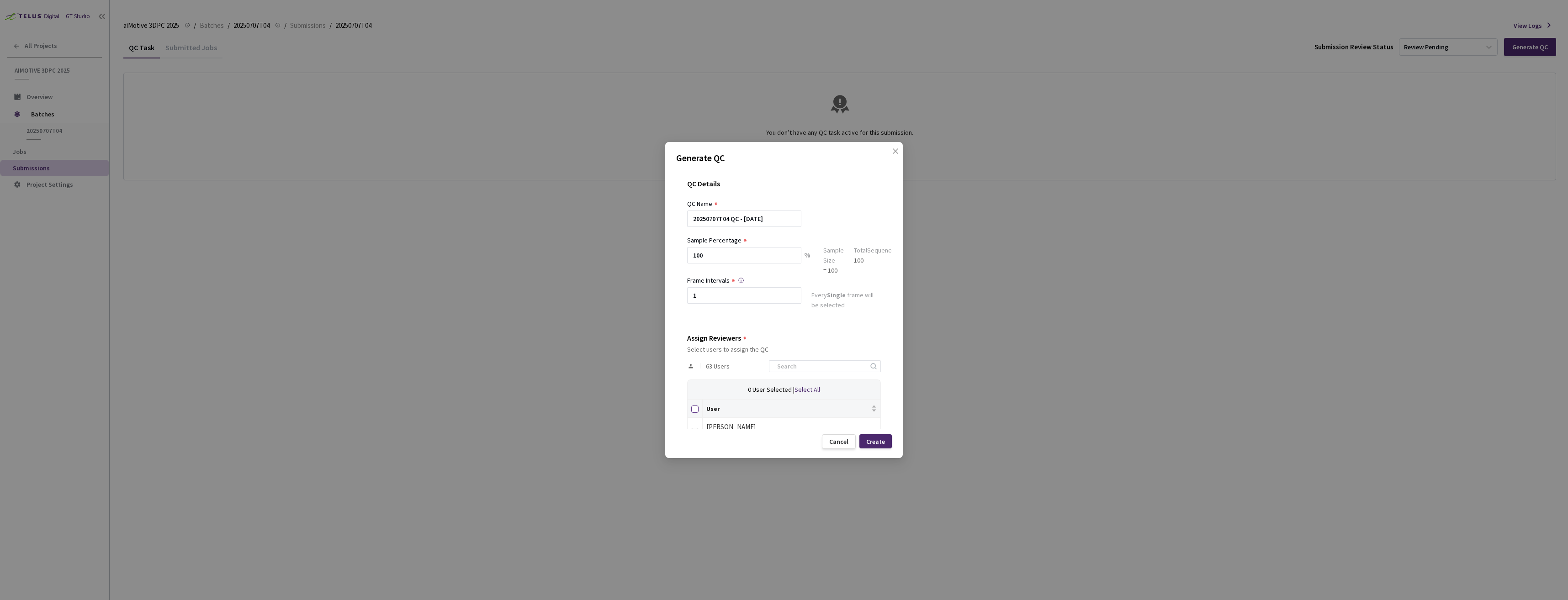
checkbox input "true"
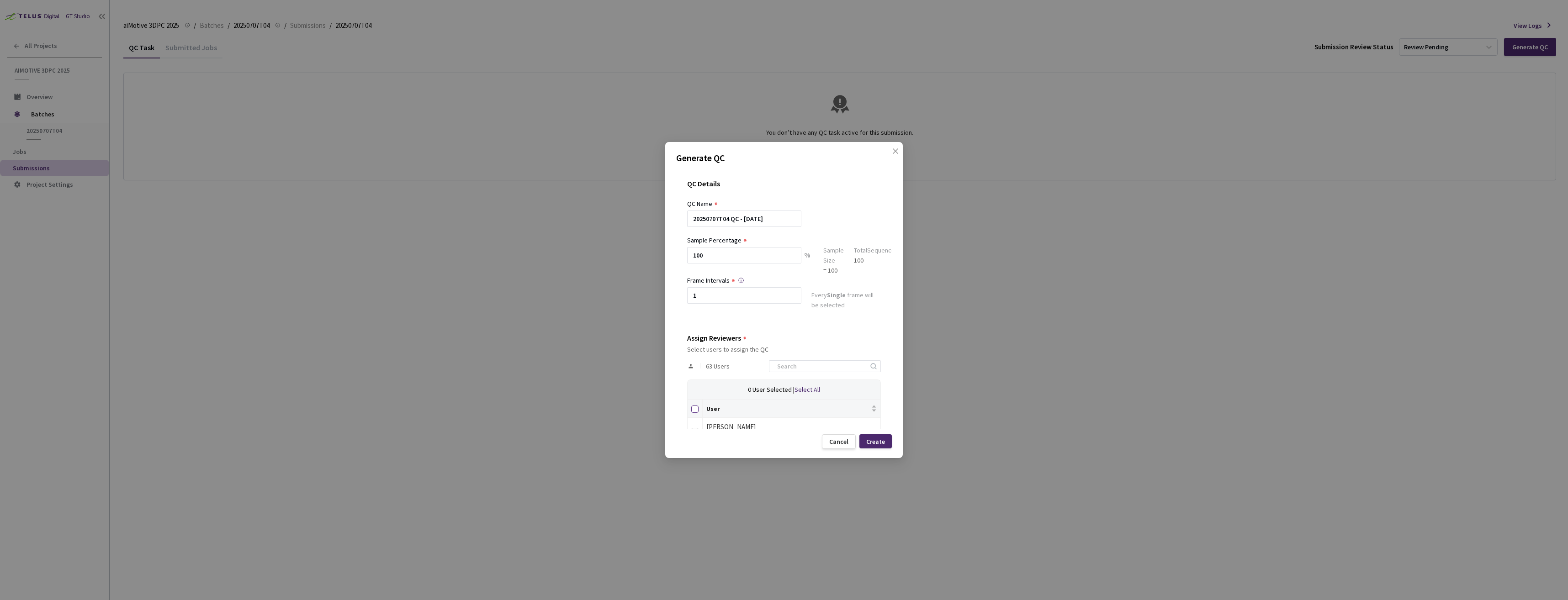
checkbox input "true"
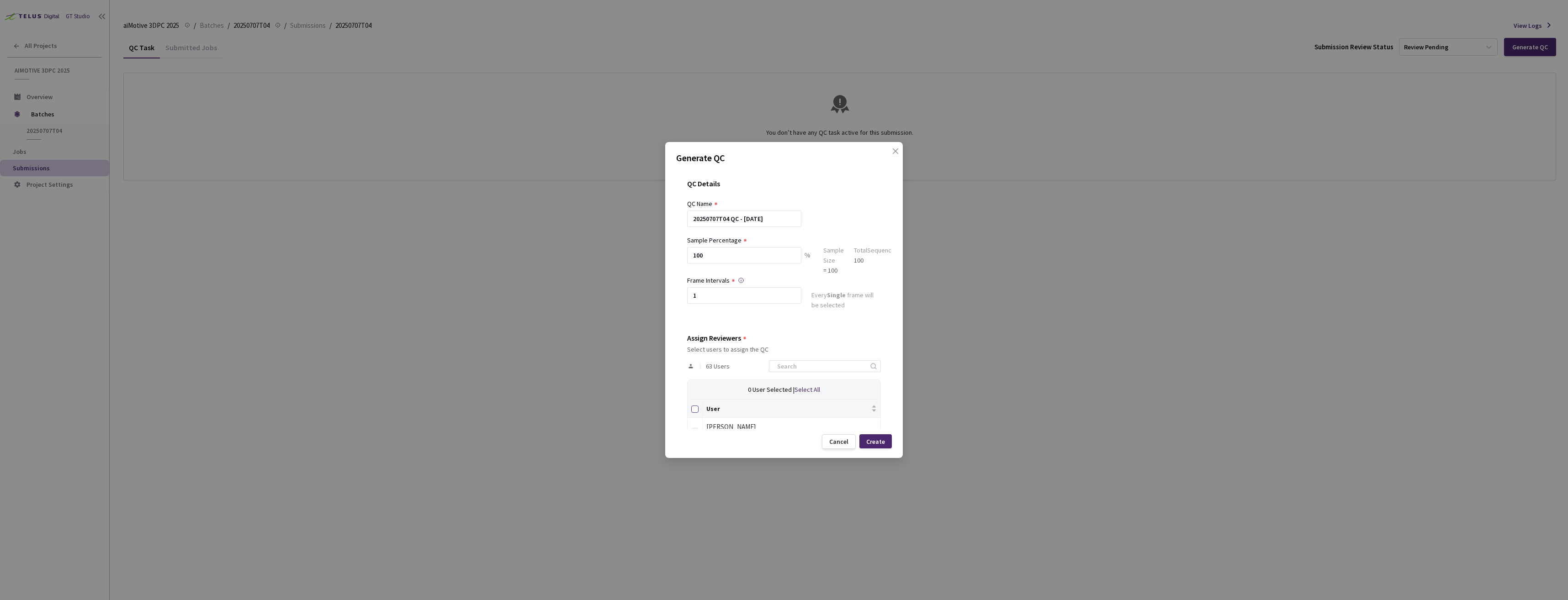
checkbox input "true"
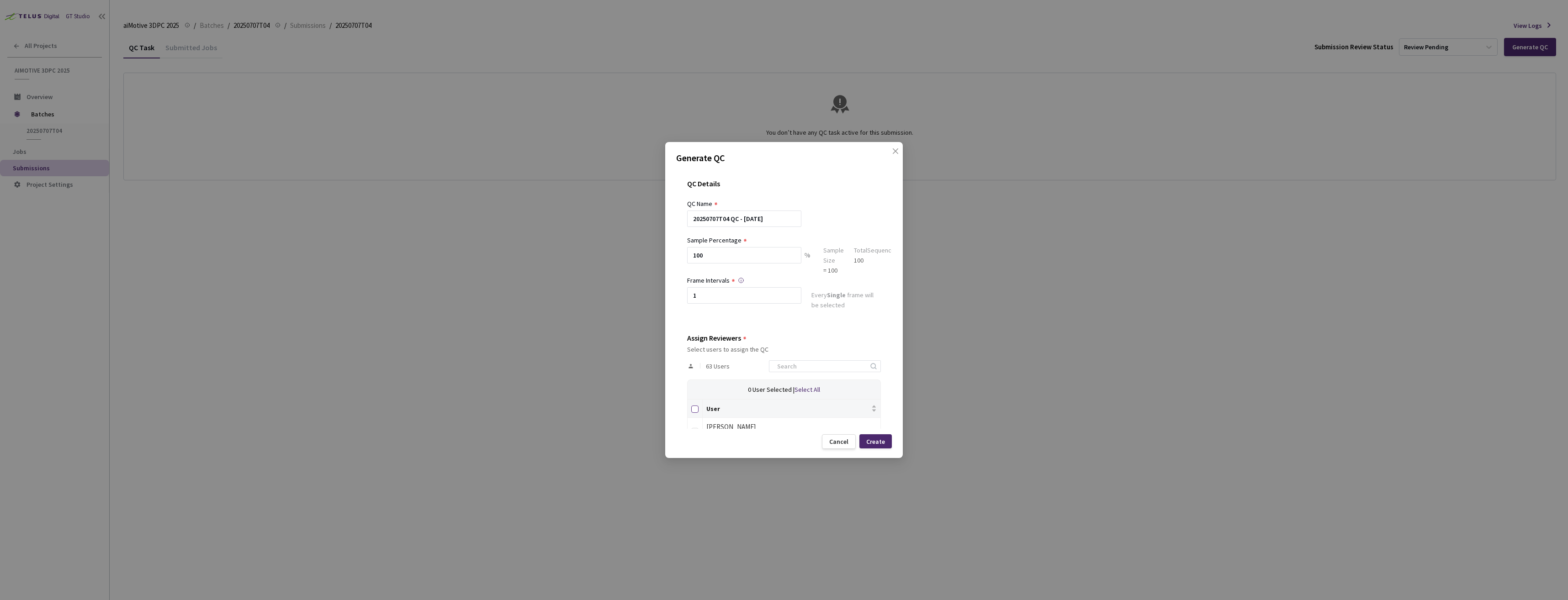
checkbox input "true"
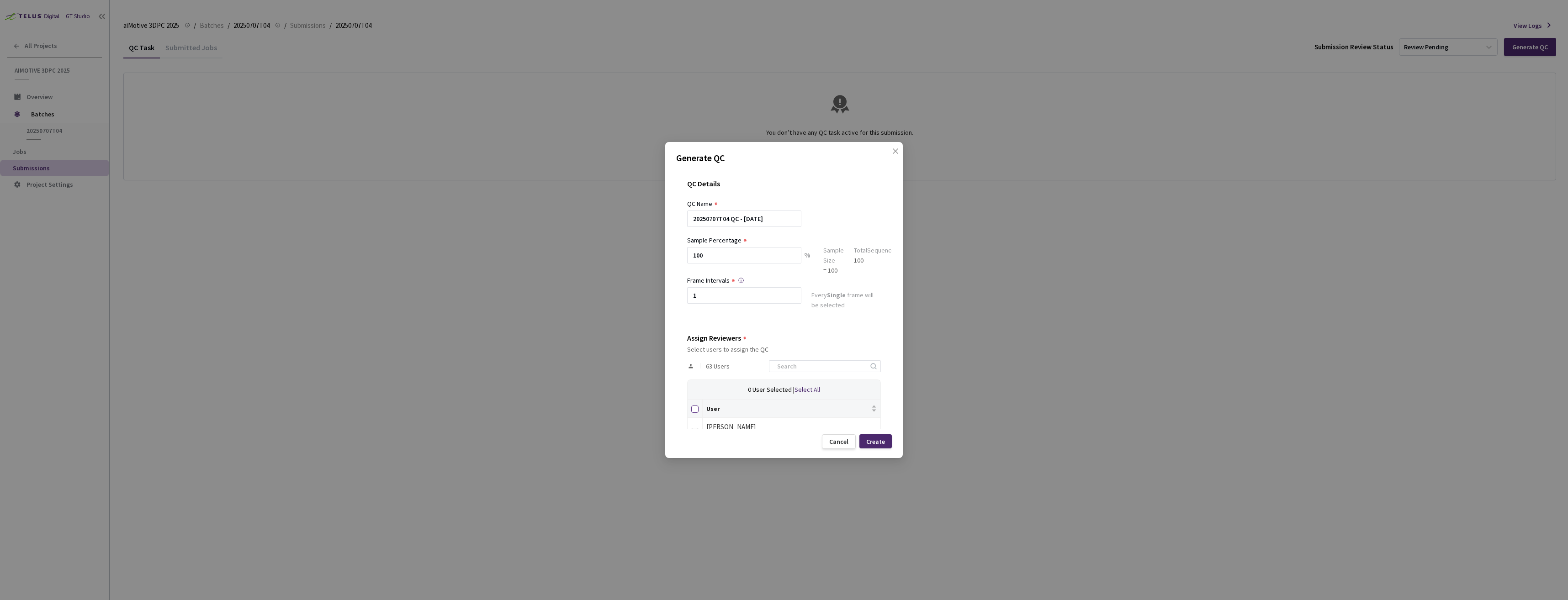
checkbox input "true"
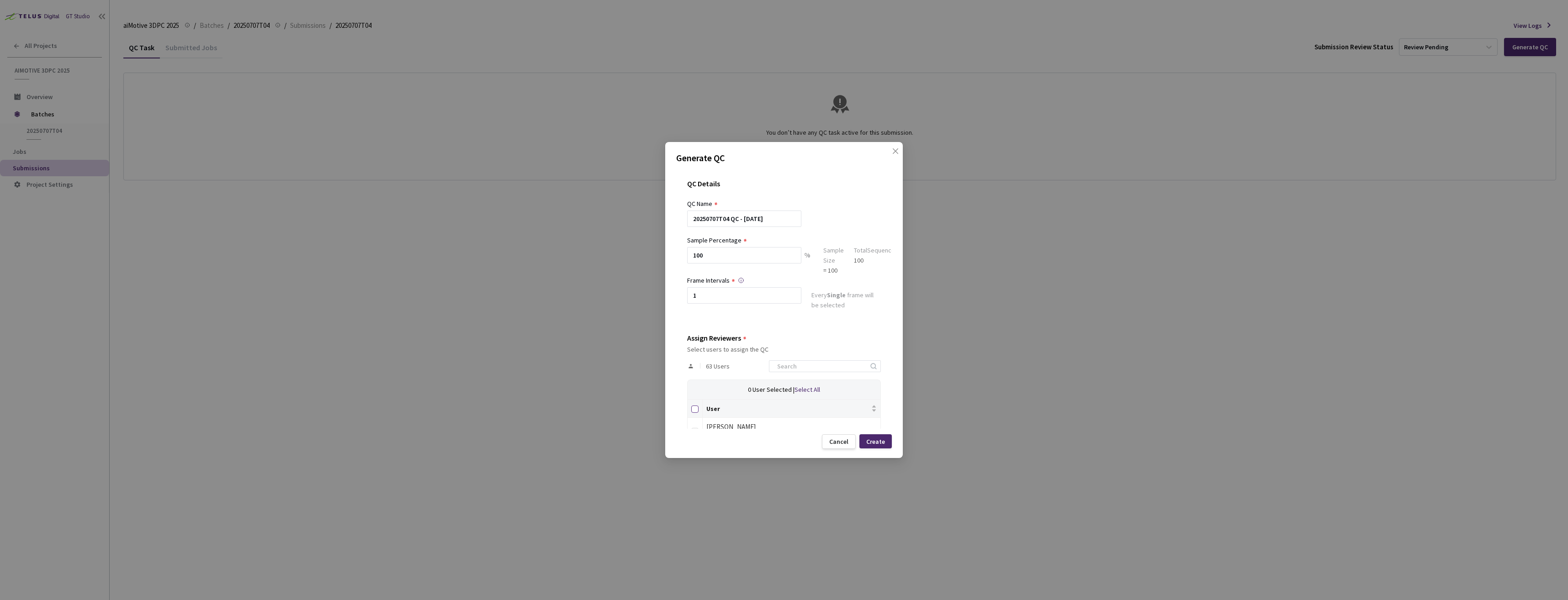
checkbox input "true"
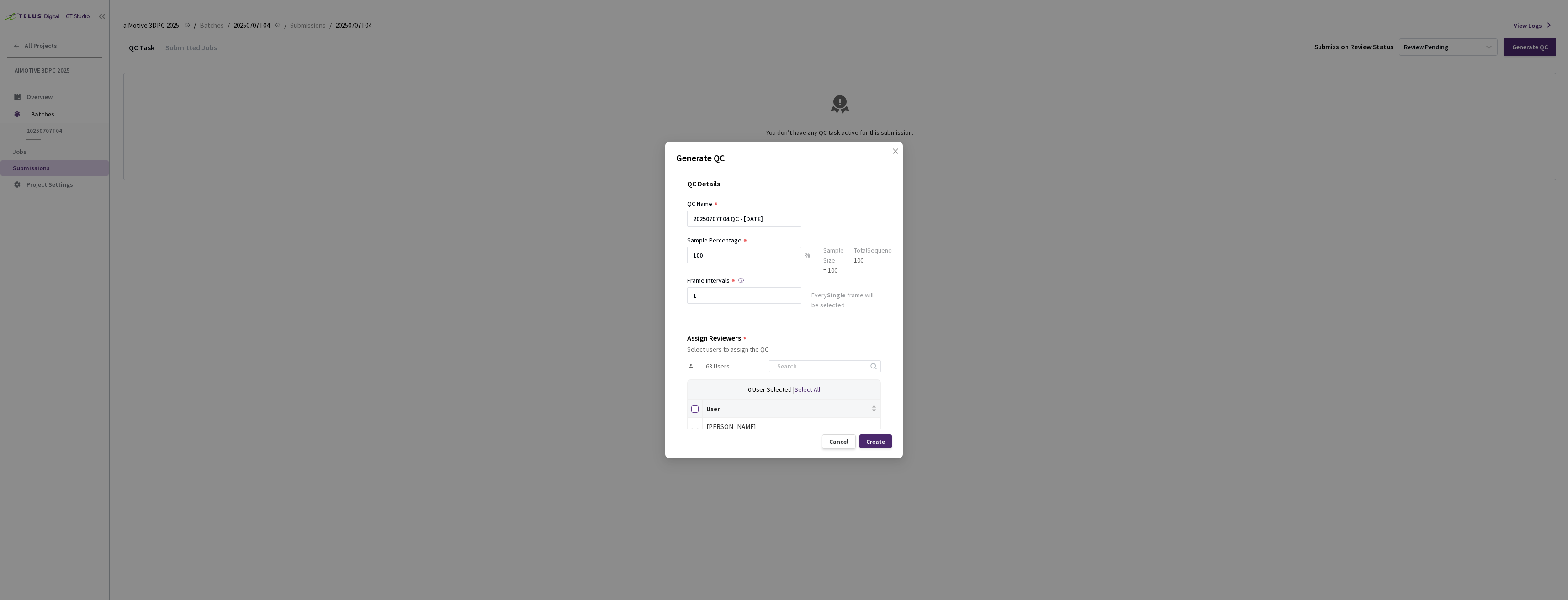
checkbox input "true"
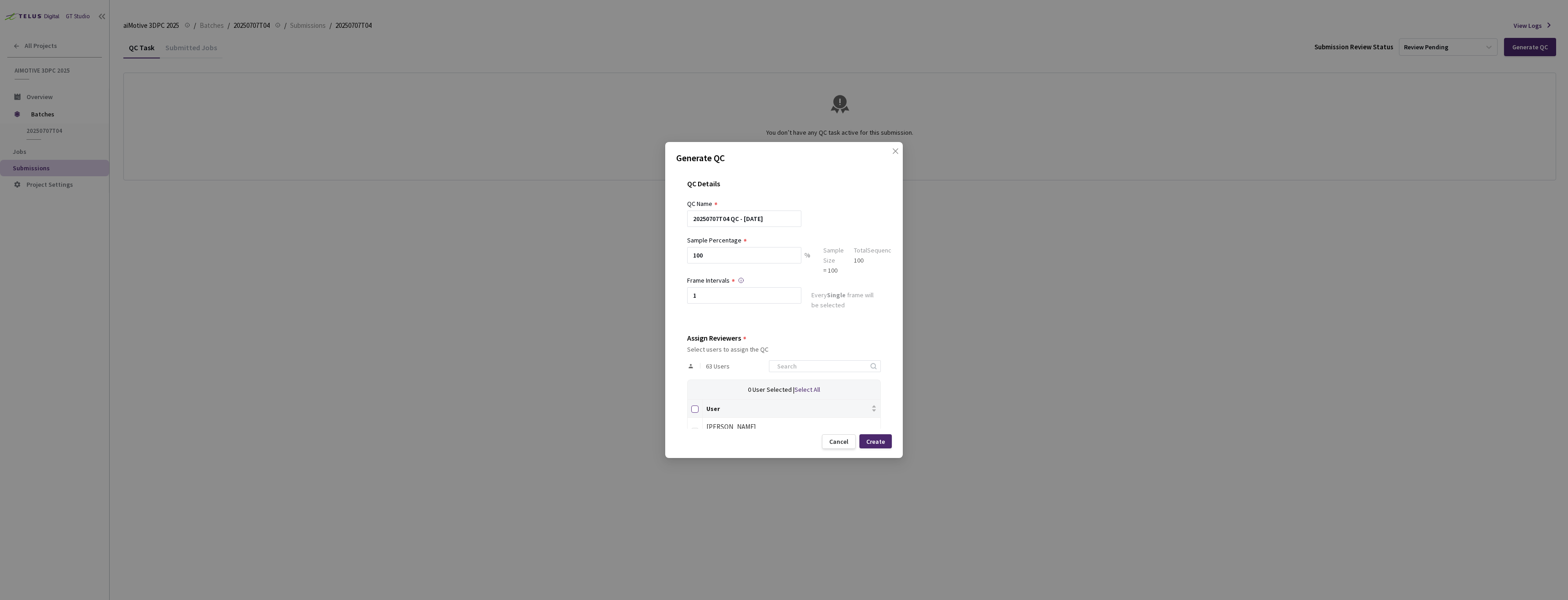
checkbox input "true"
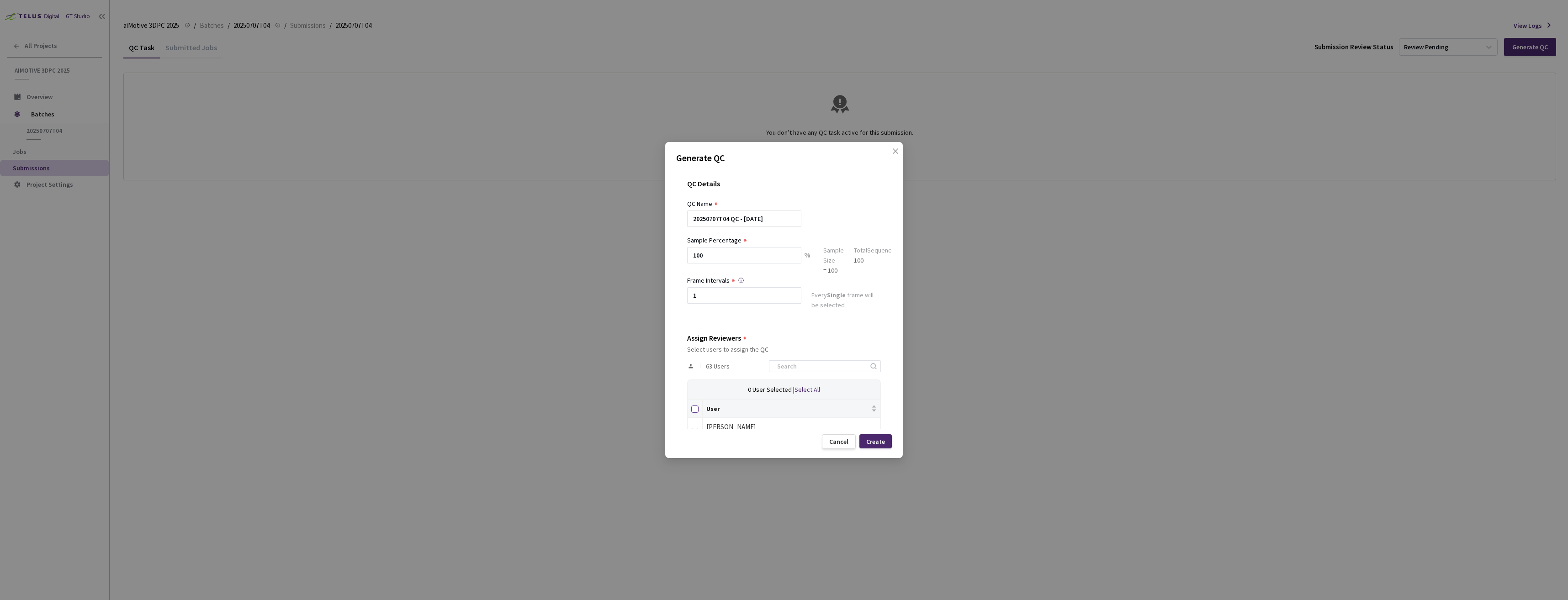
checkbox input "true"
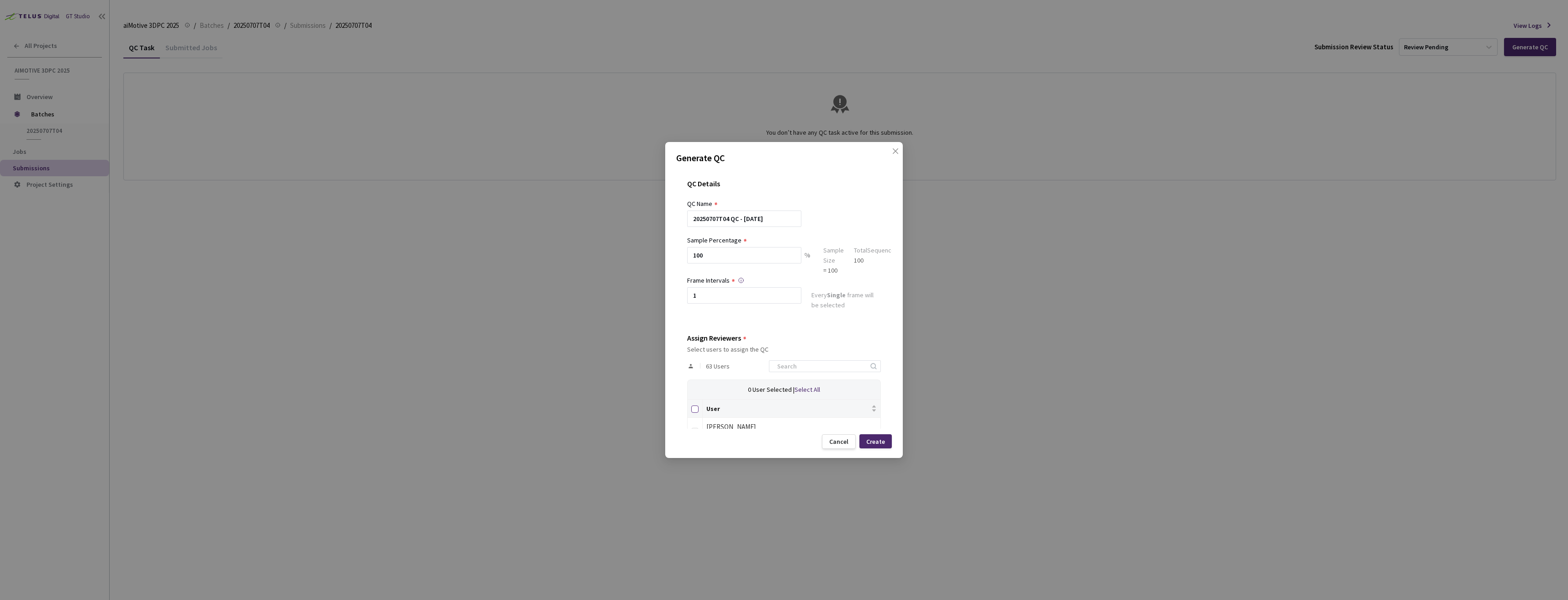
checkbox input "true"
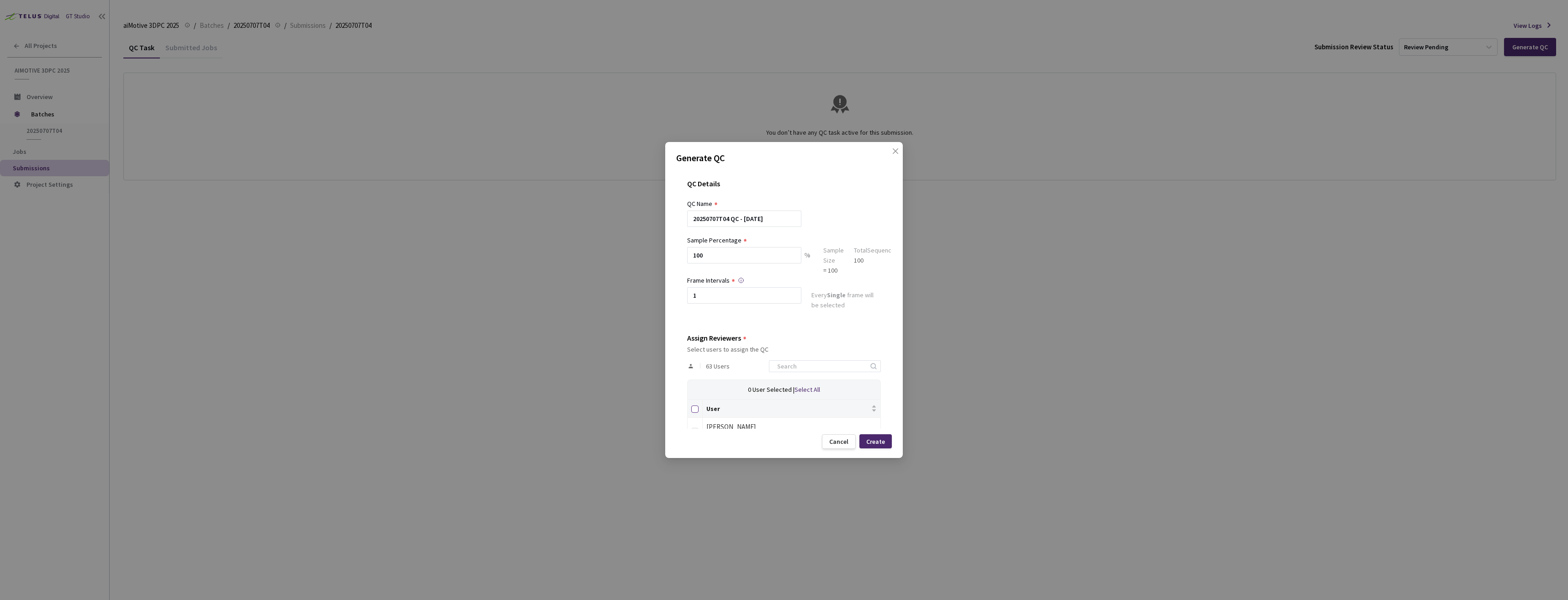
checkbox input "true"
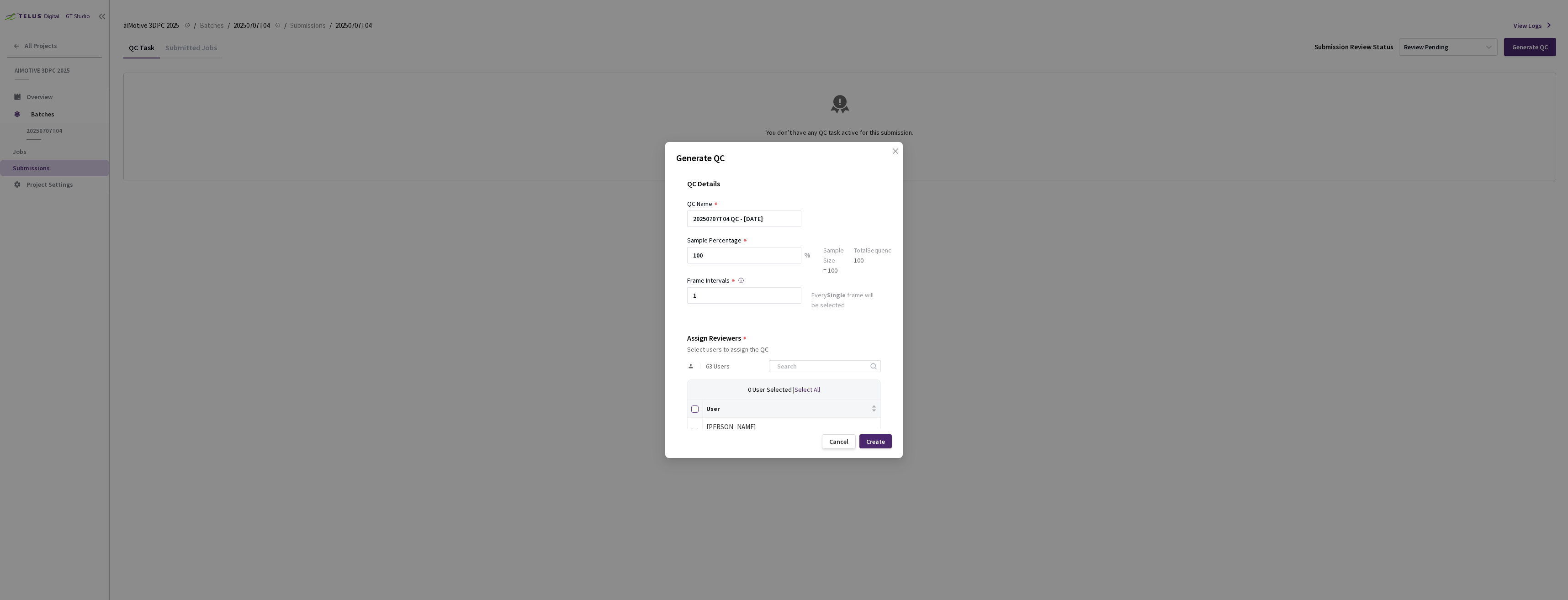
checkbox input "true"
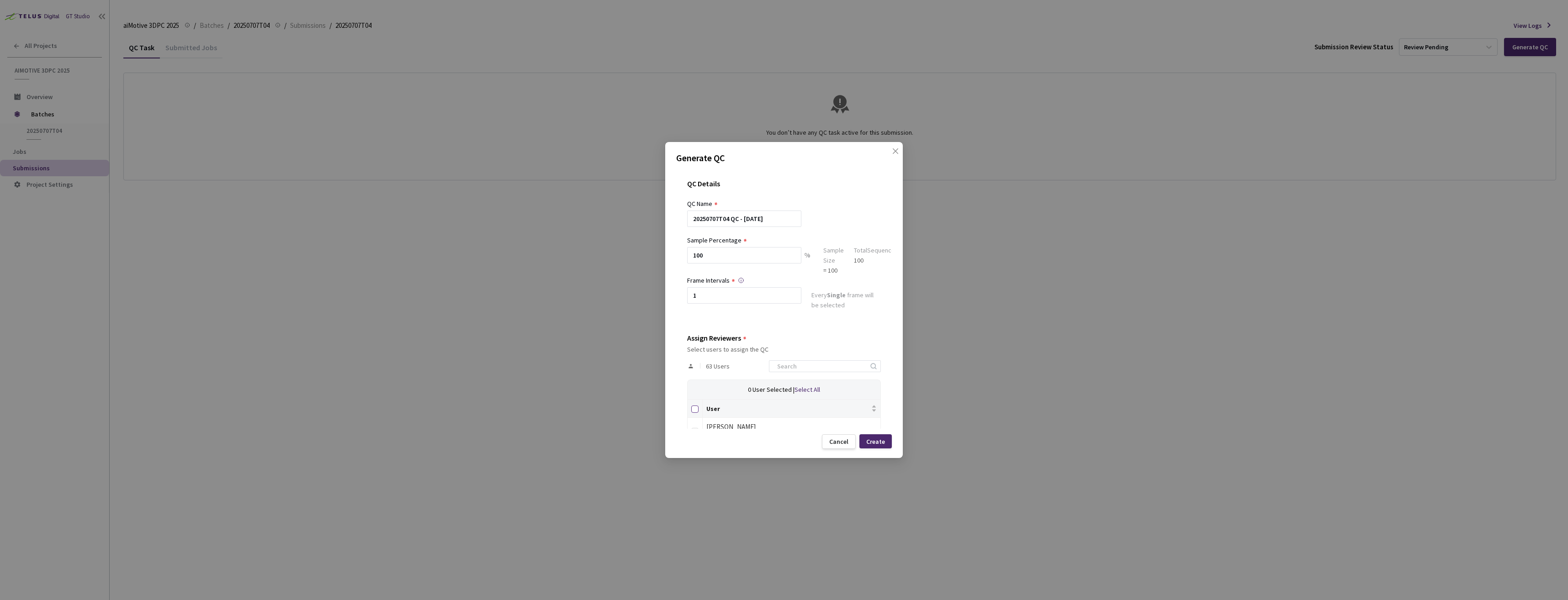
checkbox input "true"
click at [875, 442] on div "Create" at bounding box center [875, 442] width 19 height 7
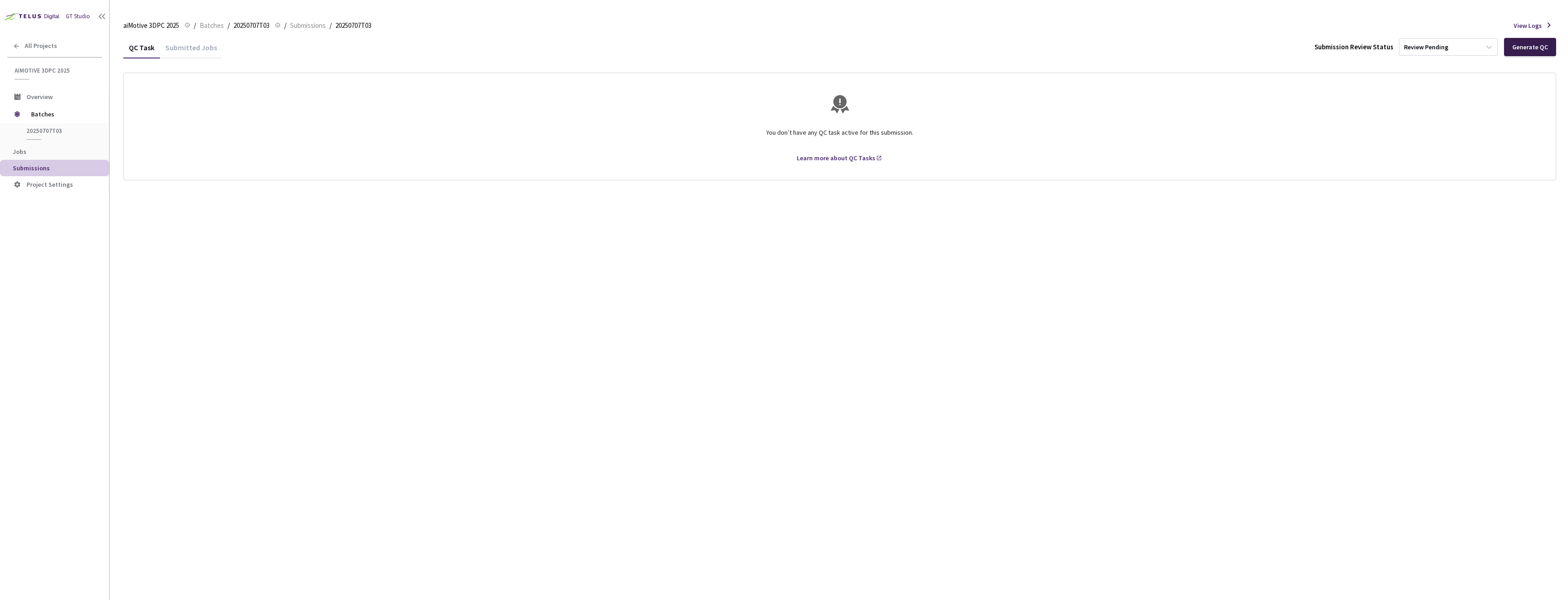
click at [1516, 49] on div "Generate QC" at bounding box center [1530, 47] width 36 height 7
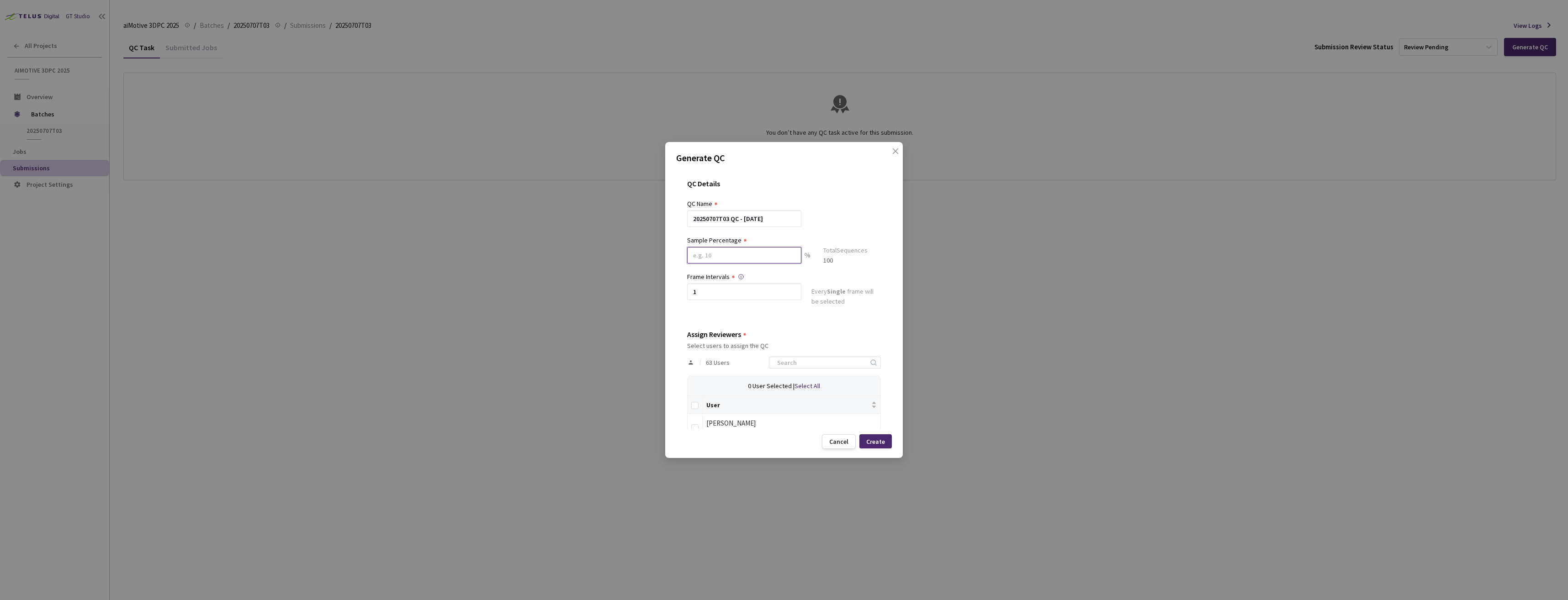
click at [768, 263] on input at bounding box center [744, 255] width 114 height 16
type input "100"
click at [696, 408] on input "Select all" at bounding box center [695, 410] width 7 height 7
checkbox input "true"
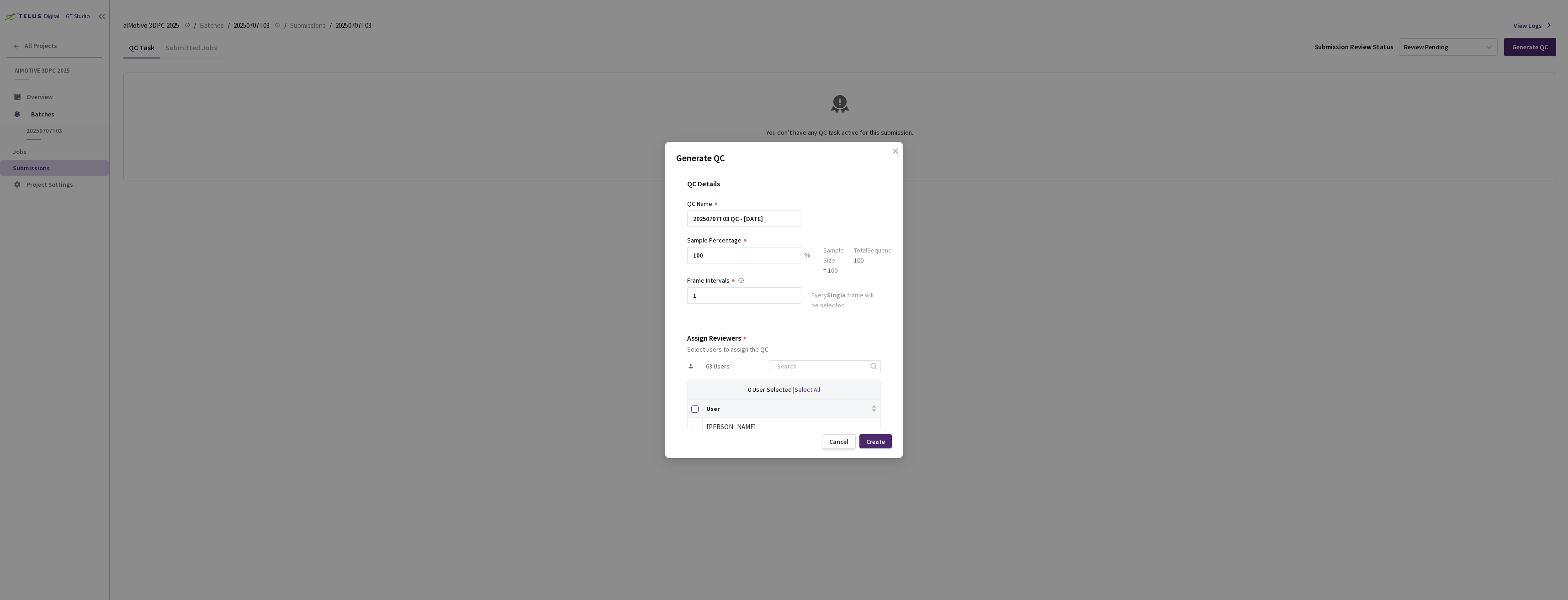
checkbox input "true"
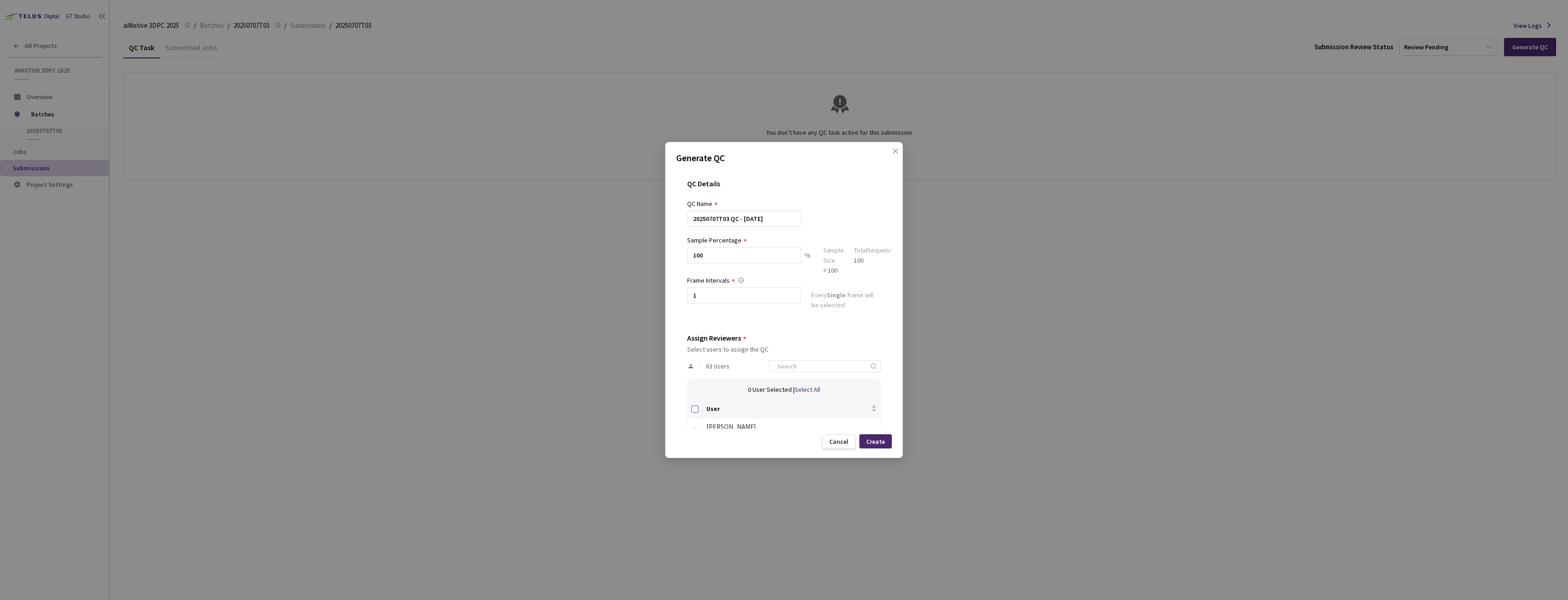
checkbox input "true"
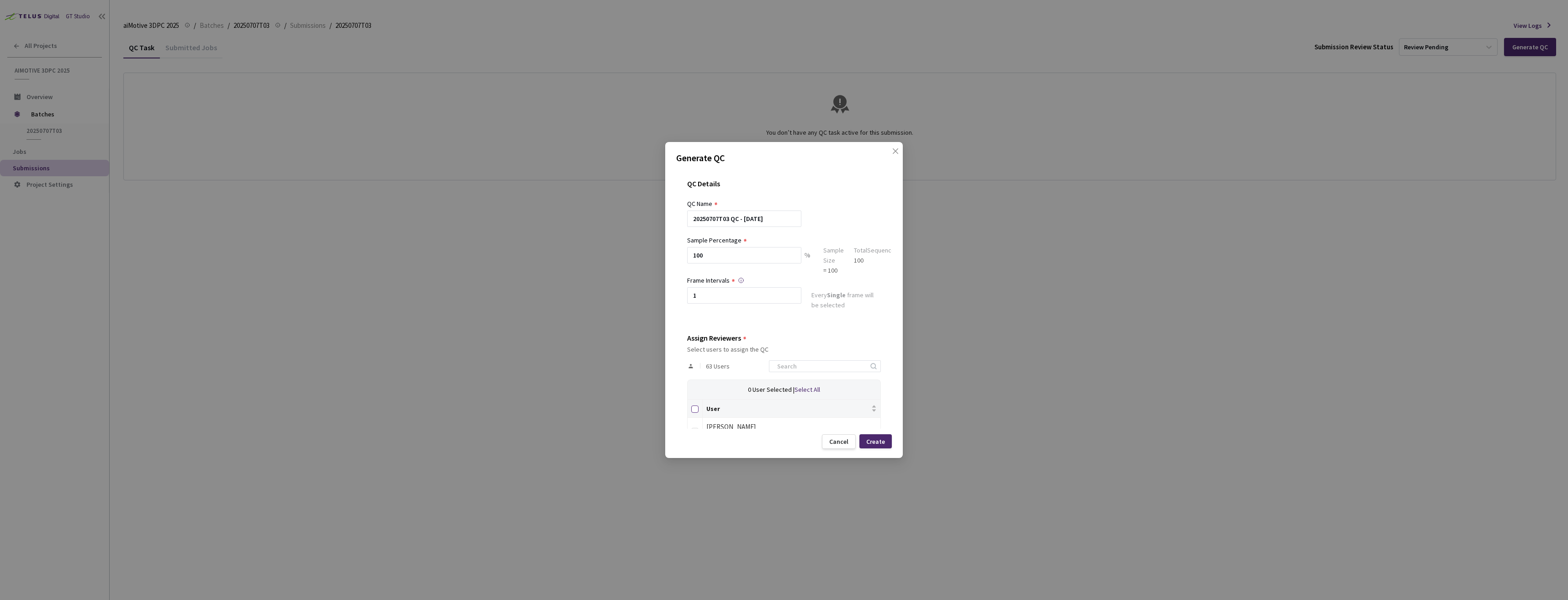
checkbox input "true"
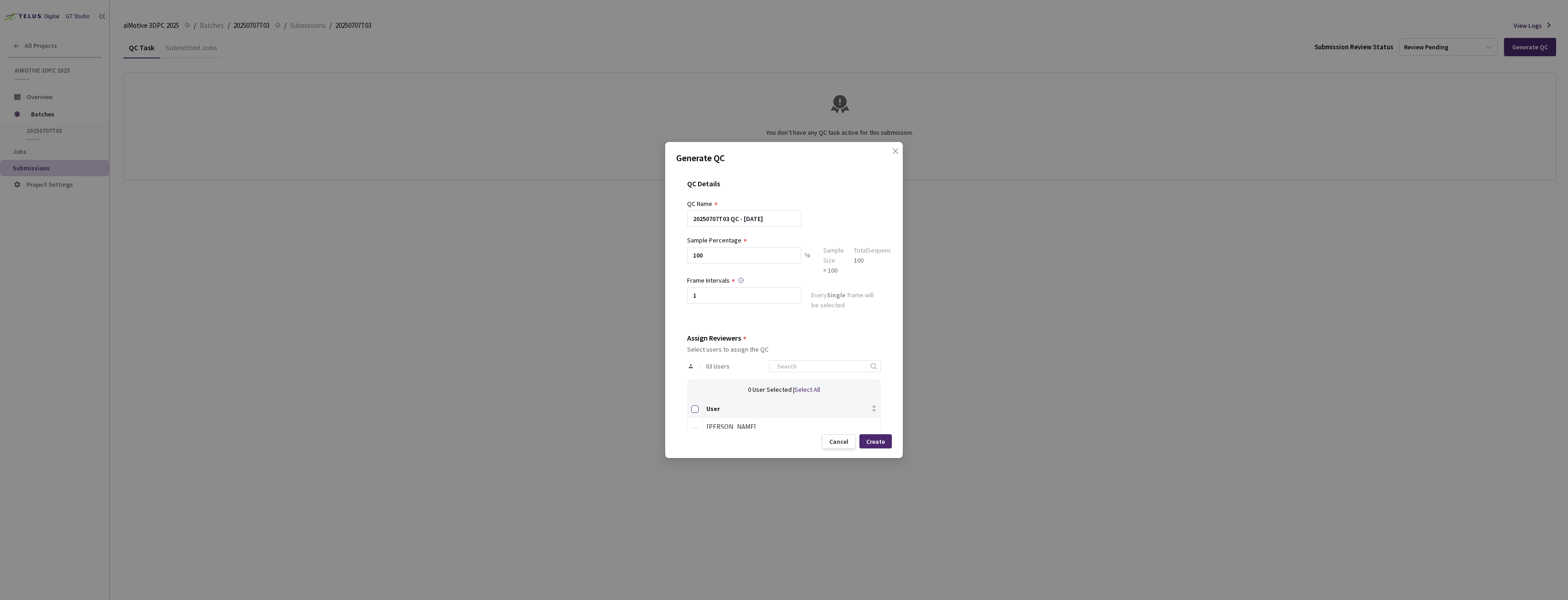
checkbox input "true"
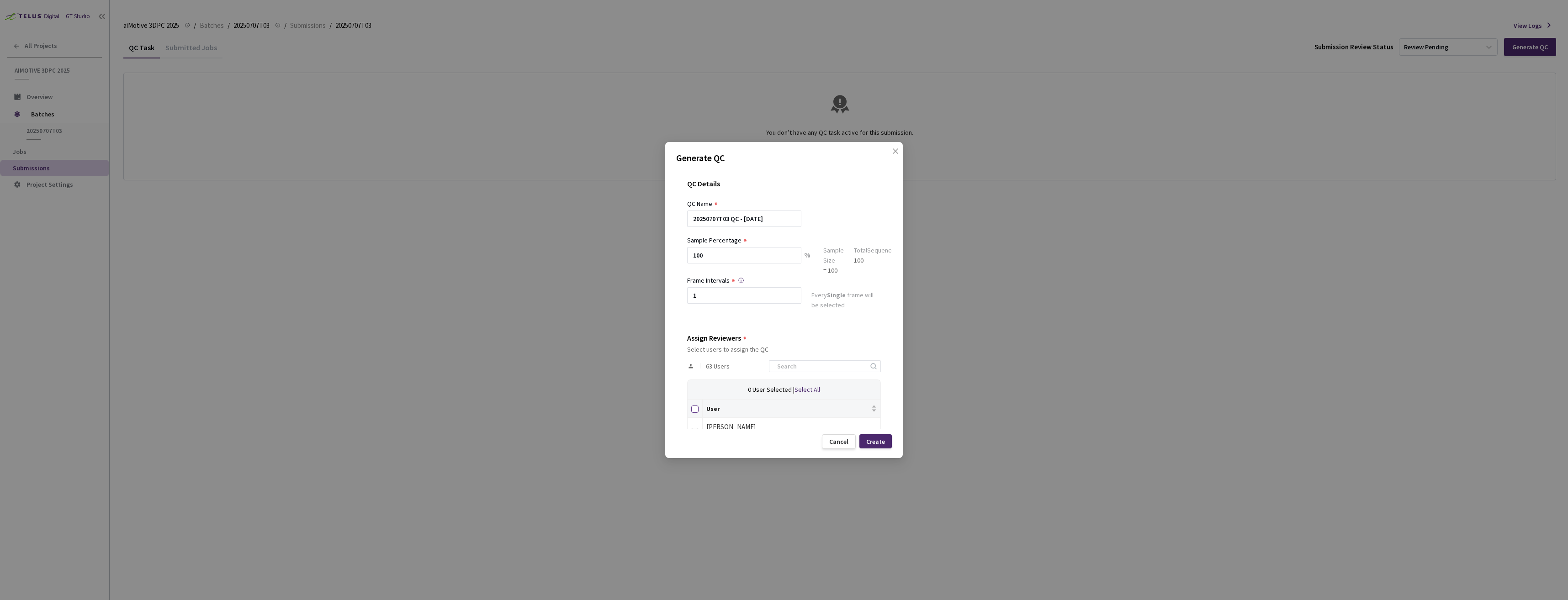
checkbox input "true"
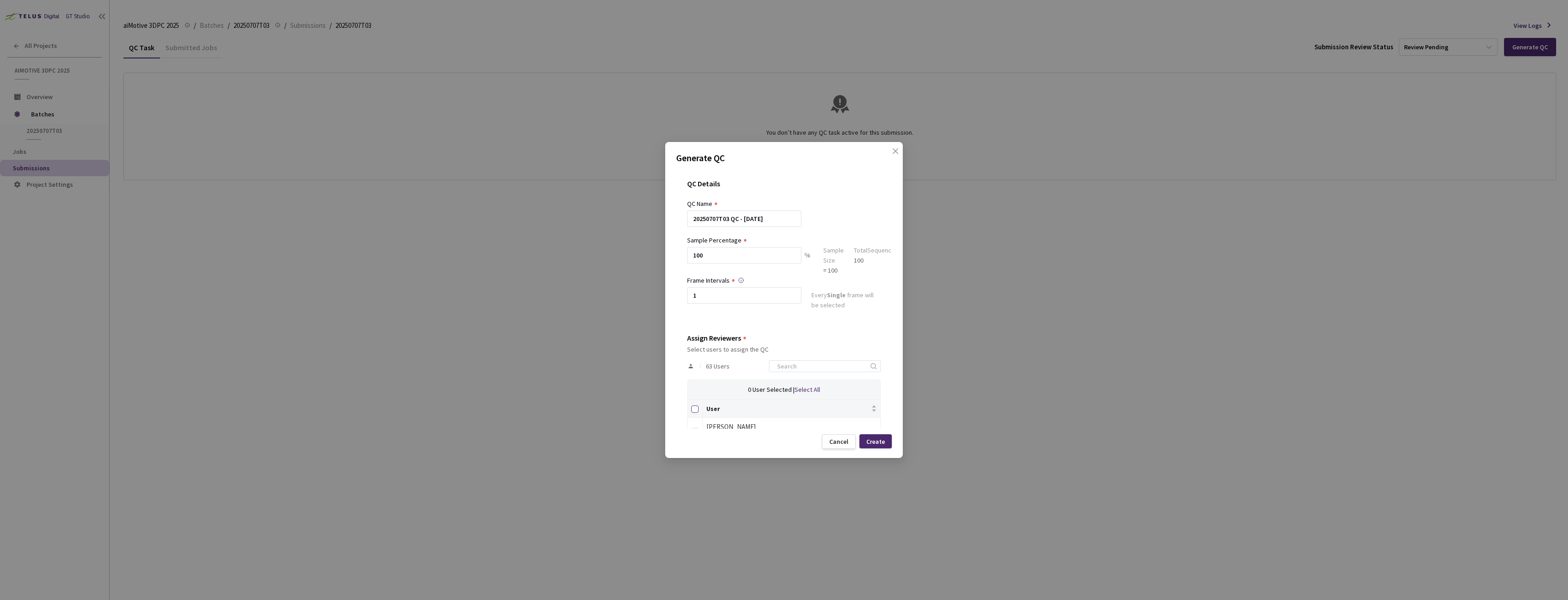
checkbox input "true"
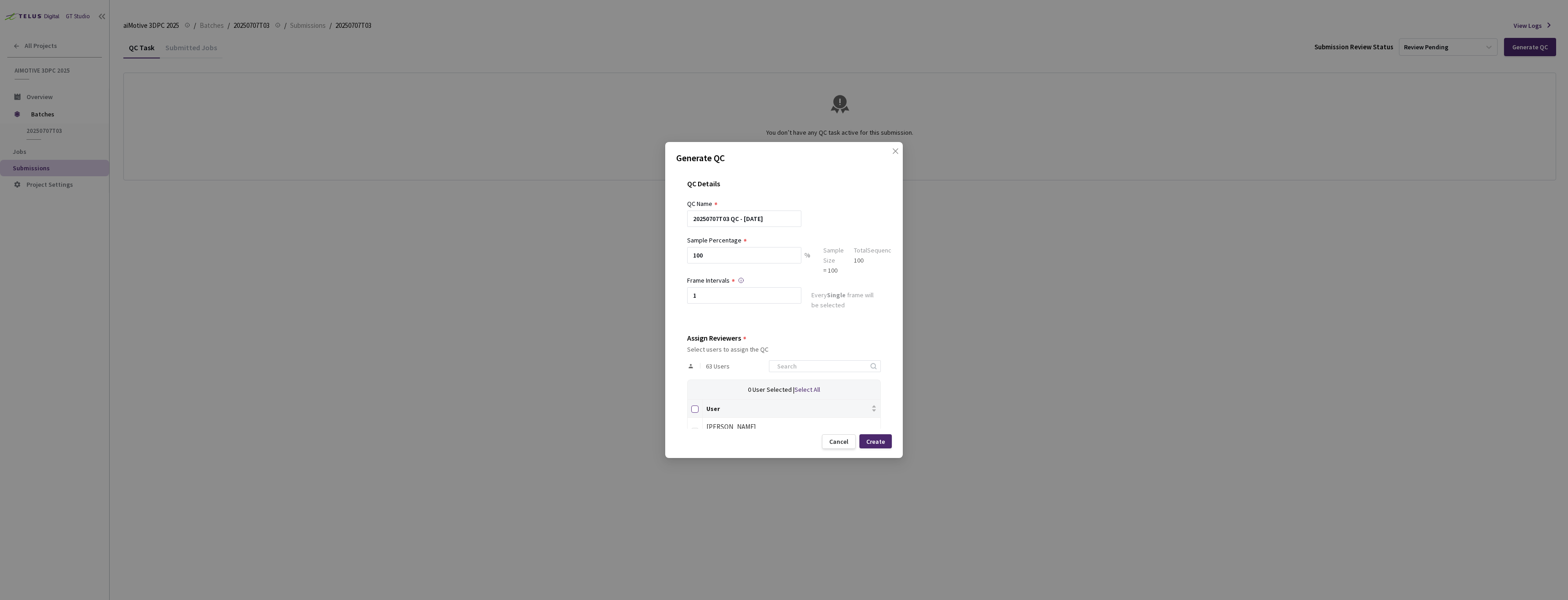
checkbox input "true"
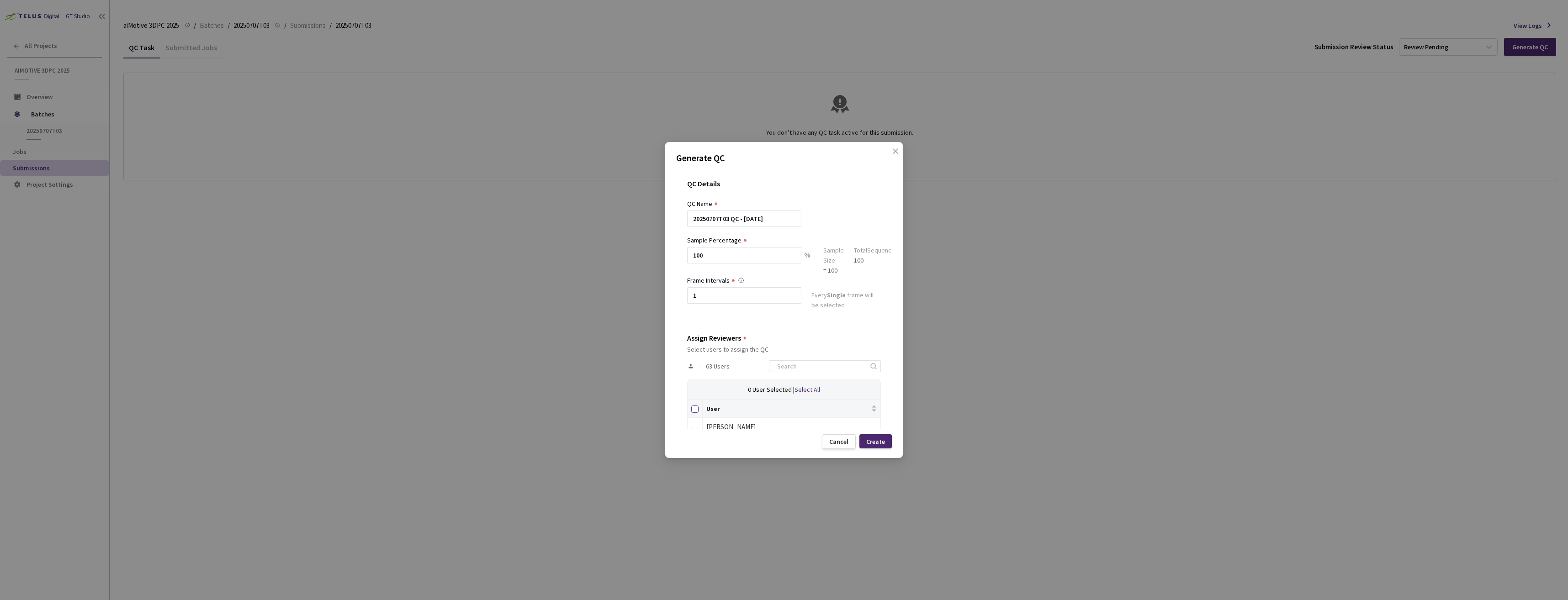
checkbox input "true"
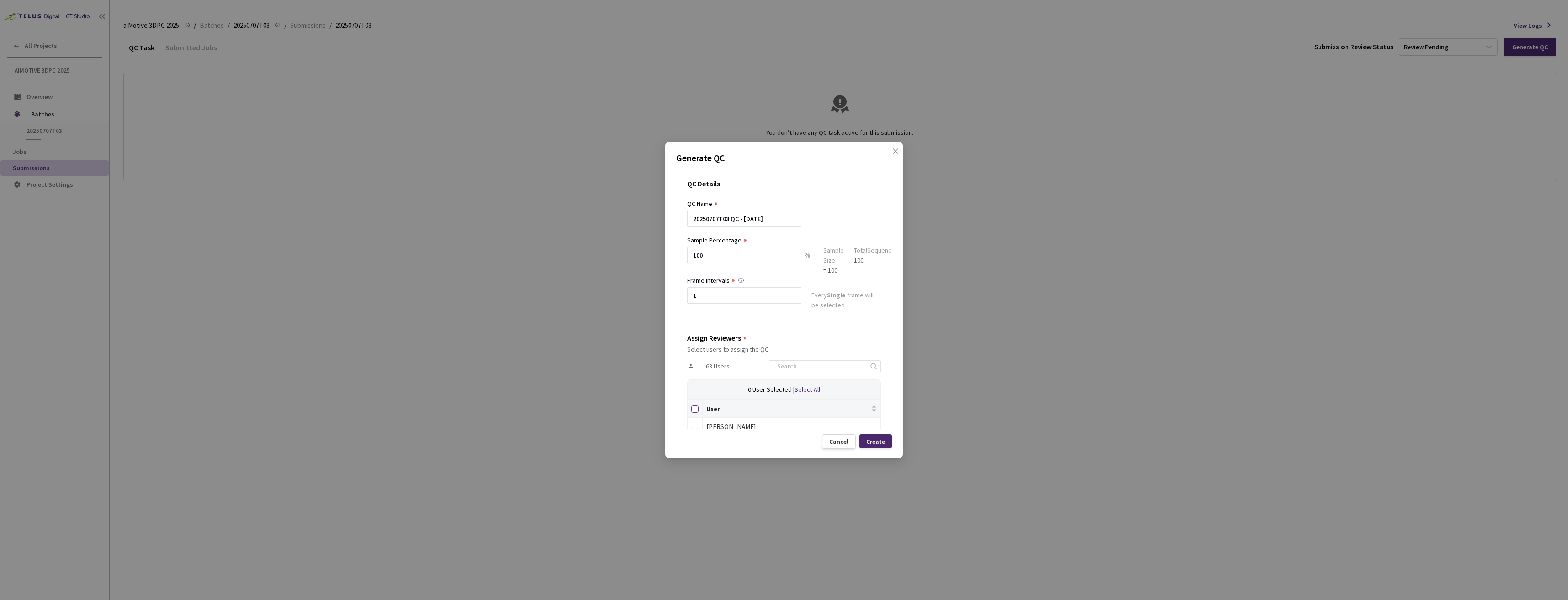
checkbox input "true"
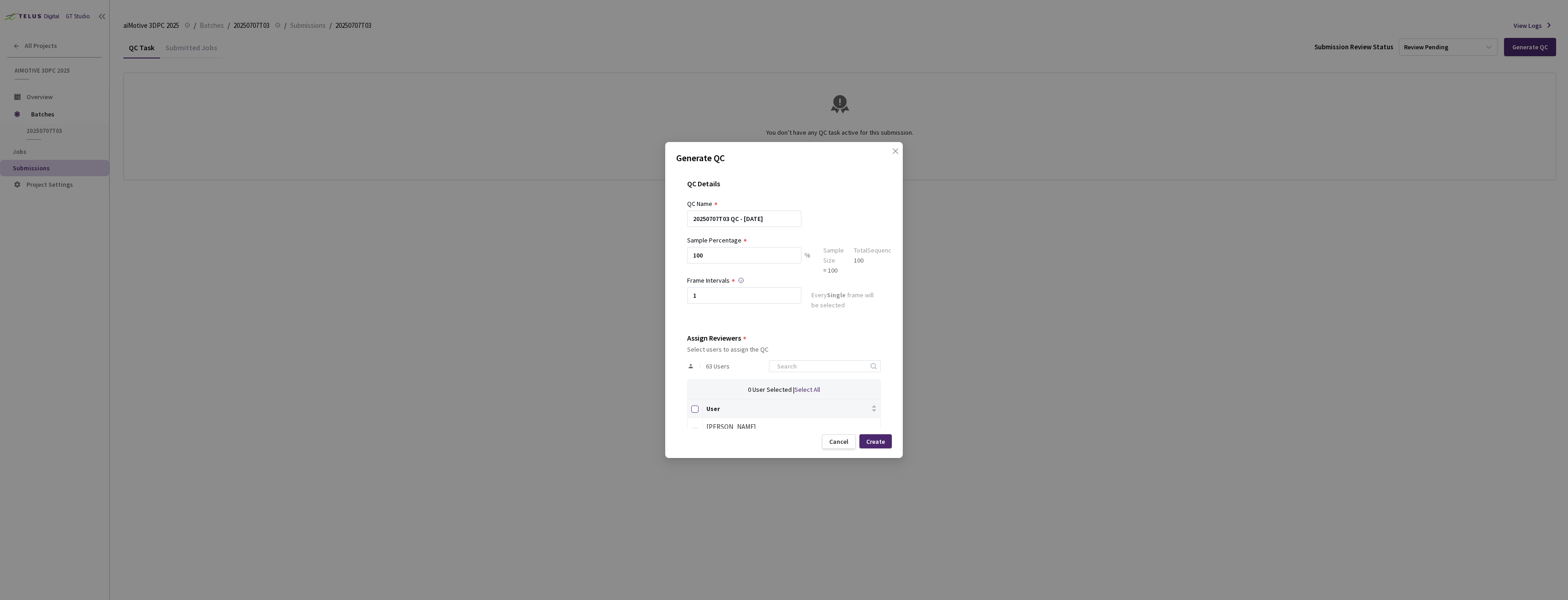
checkbox input "true"
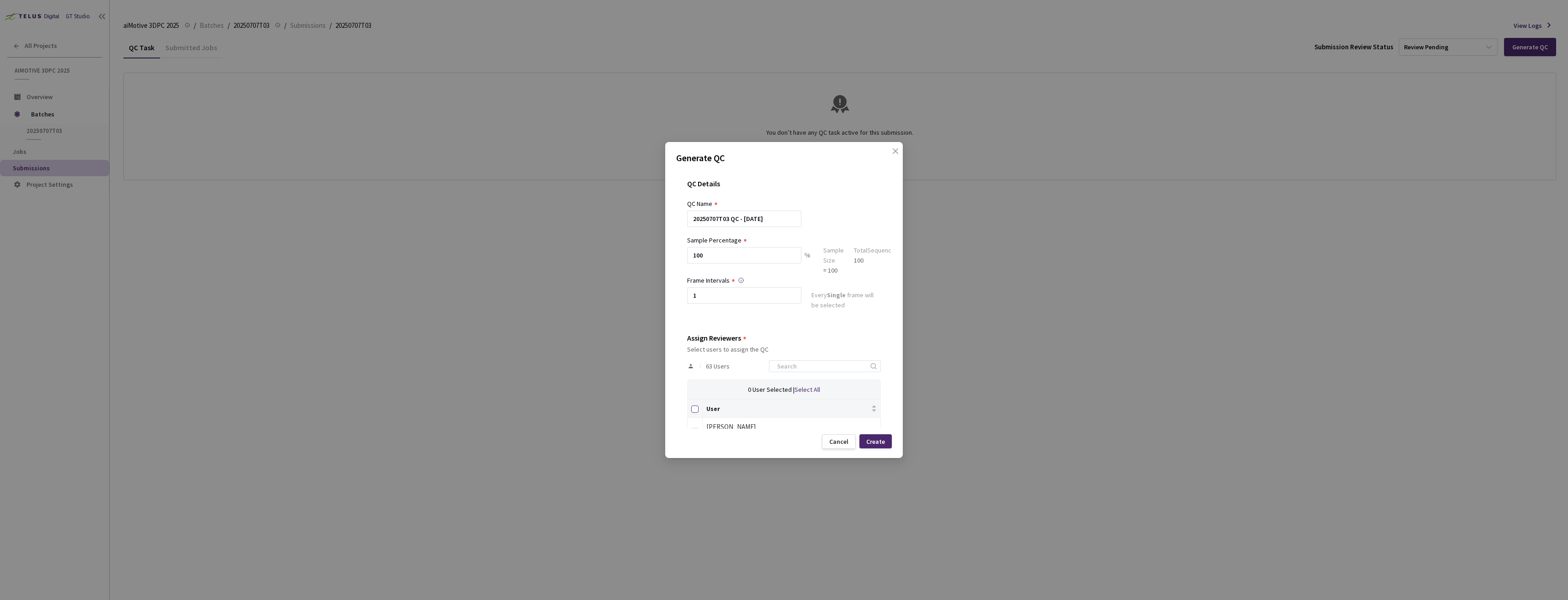
checkbox input "true"
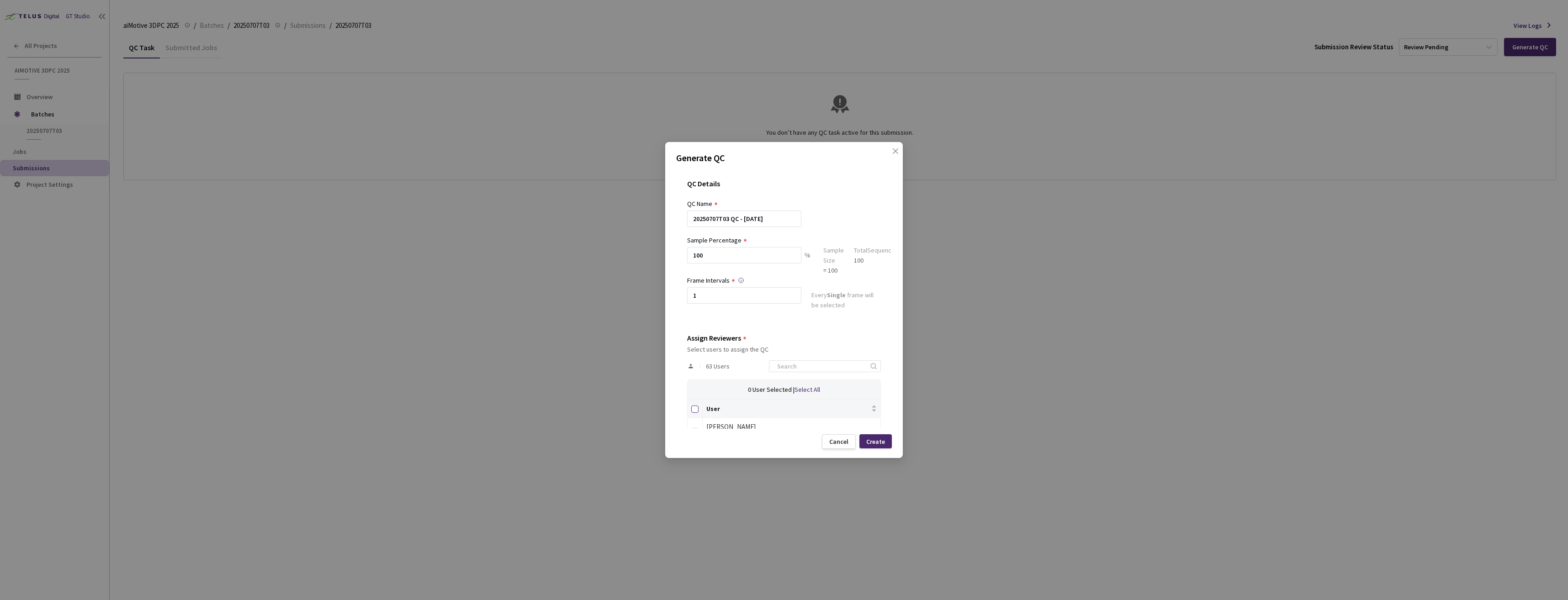
checkbox input "true"
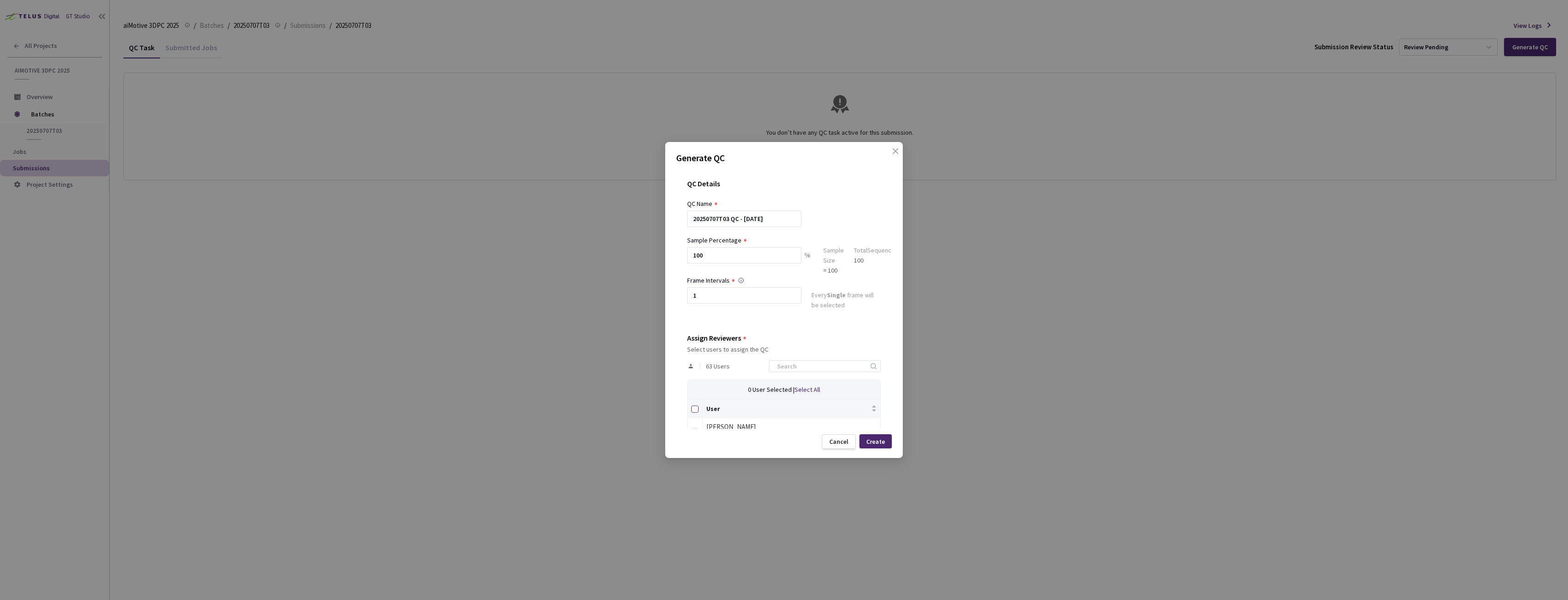
checkbox input "true"
click at [876, 439] on div "Create" at bounding box center [875, 442] width 19 height 7
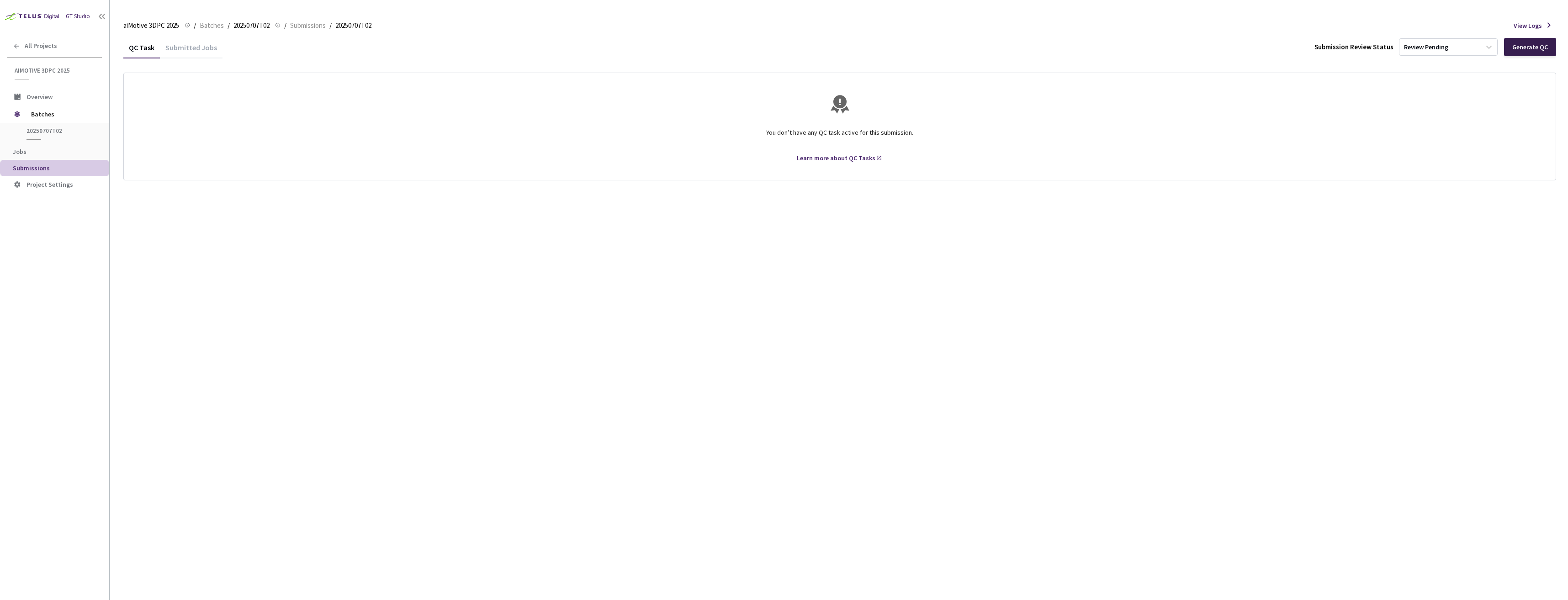
click at [1530, 47] on div "Generate QC" at bounding box center [1530, 47] width 36 height 7
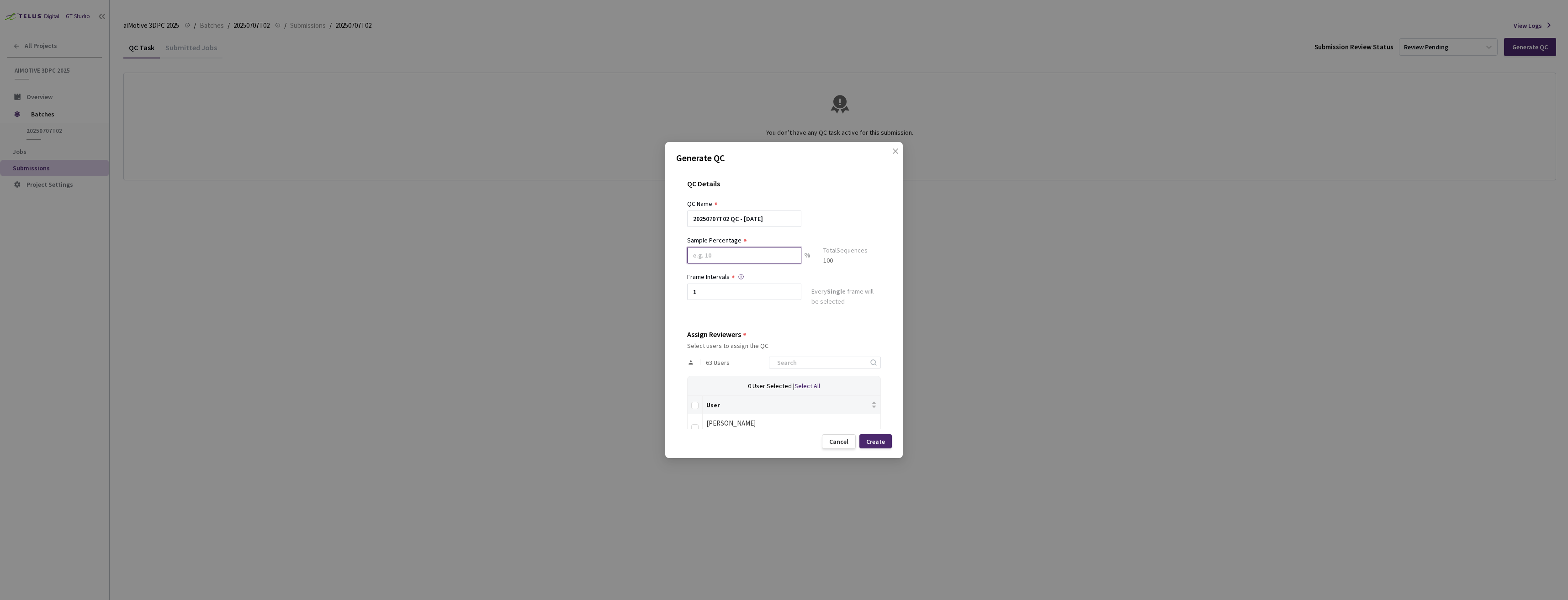
click at [721, 261] on input at bounding box center [744, 255] width 114 height 16
type input "100"
click at [696, 408] on input "Select all" at bounding box center [695, 410] width 7 height 7
checkbox input "true"
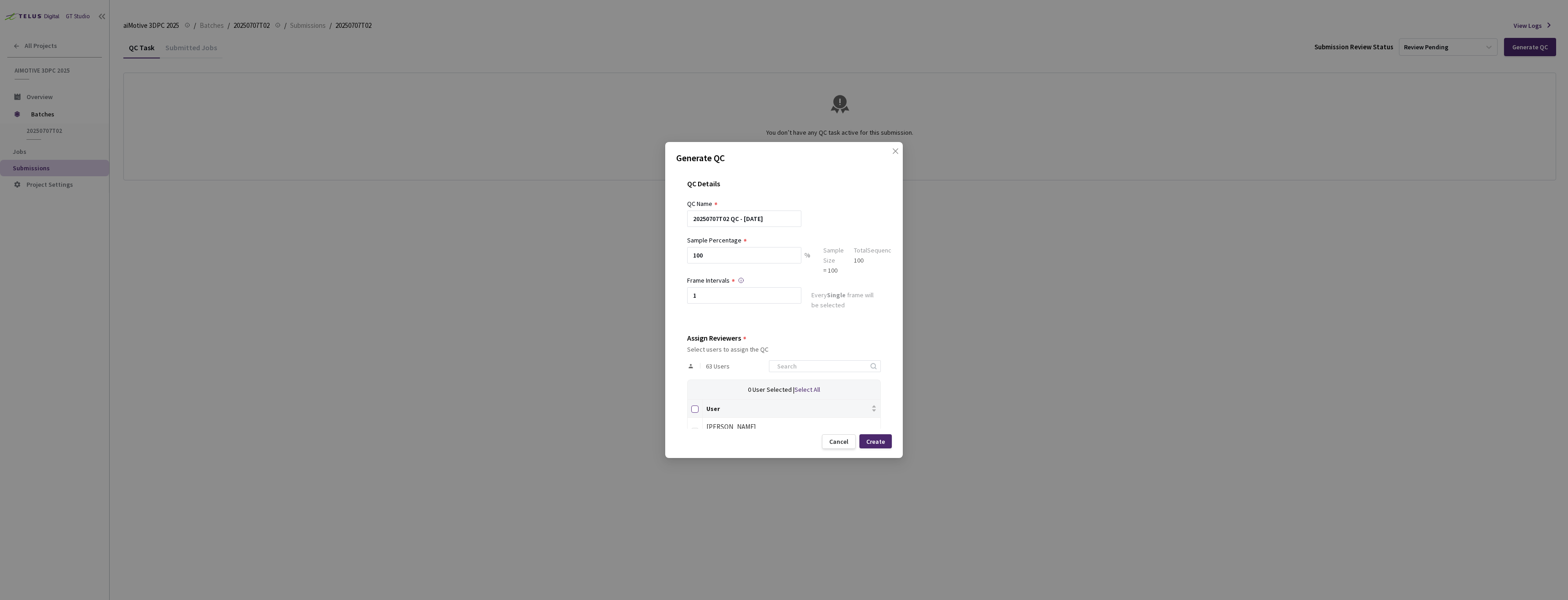
checkbox input "true"
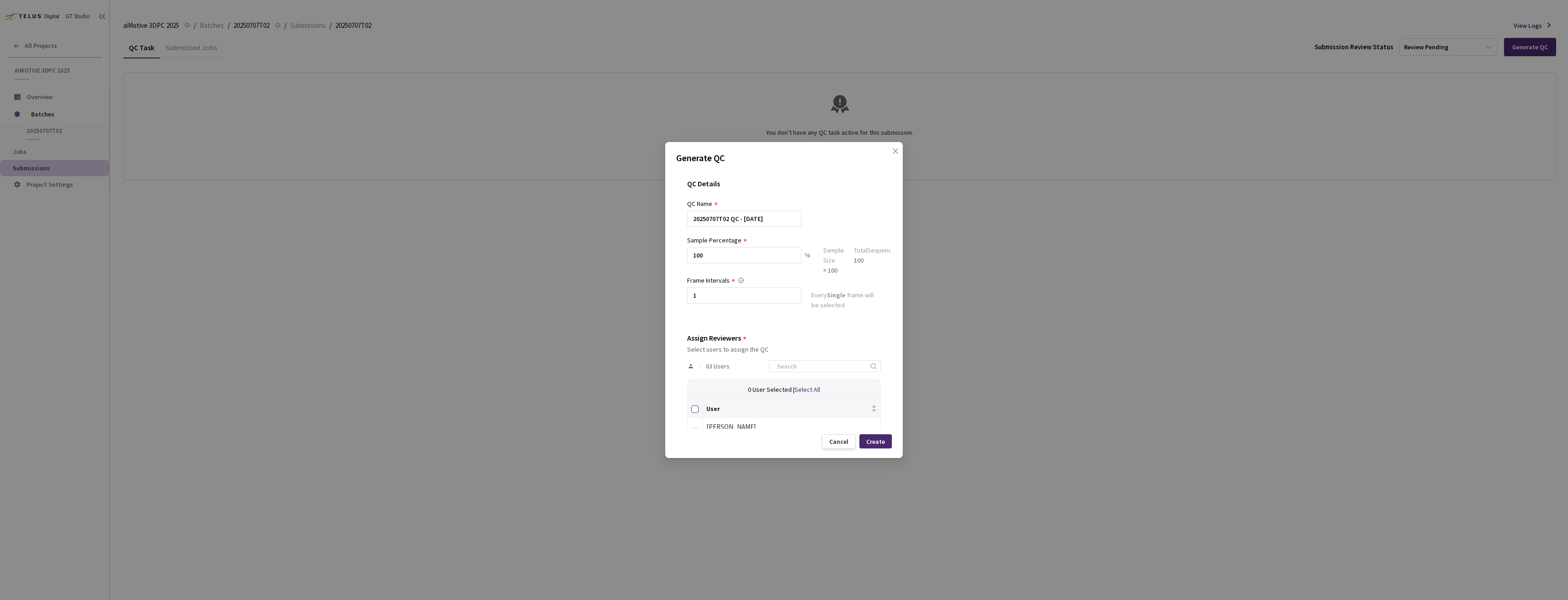
checkbox input "true"
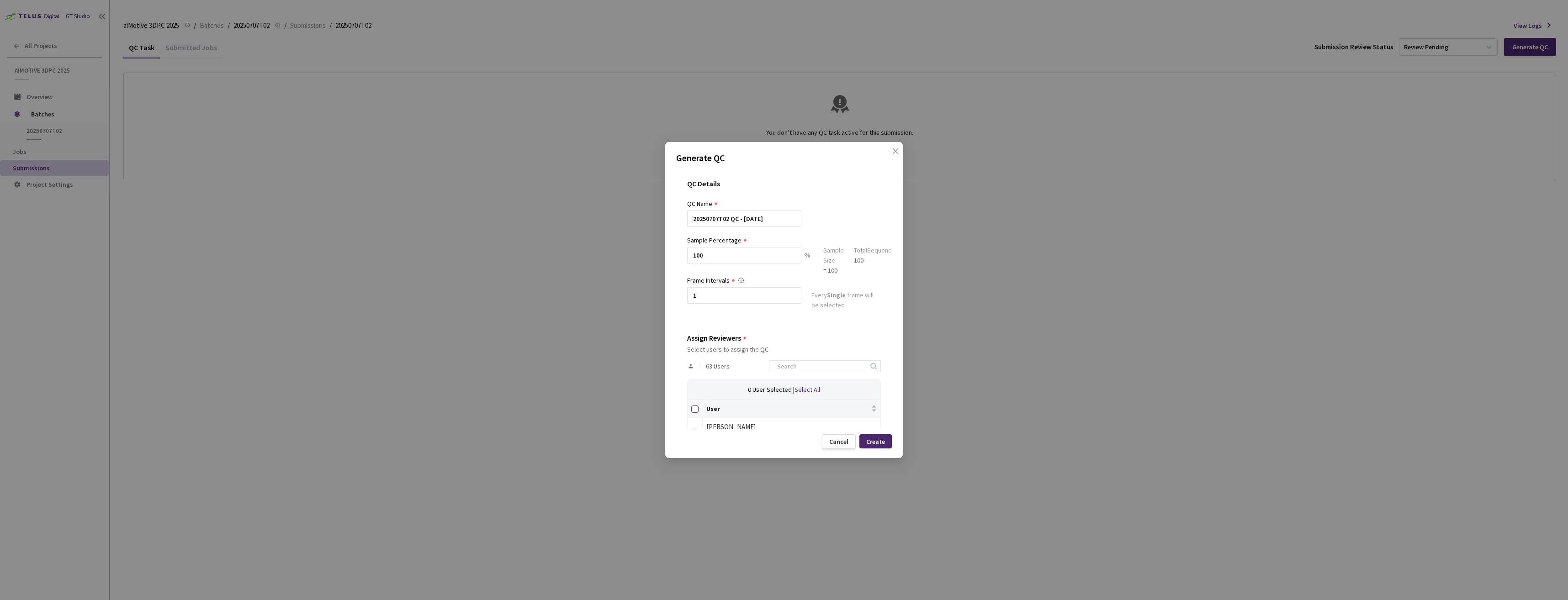
checkbox input "true"
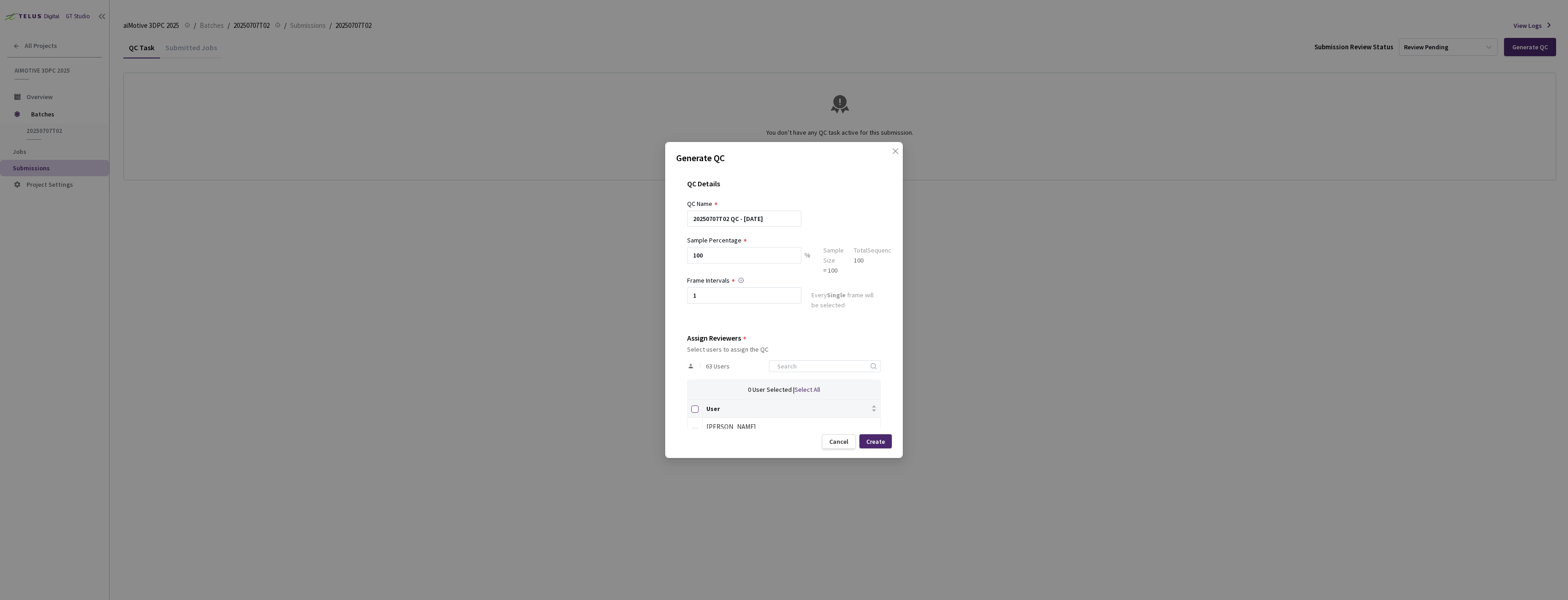
checkbox input "true"
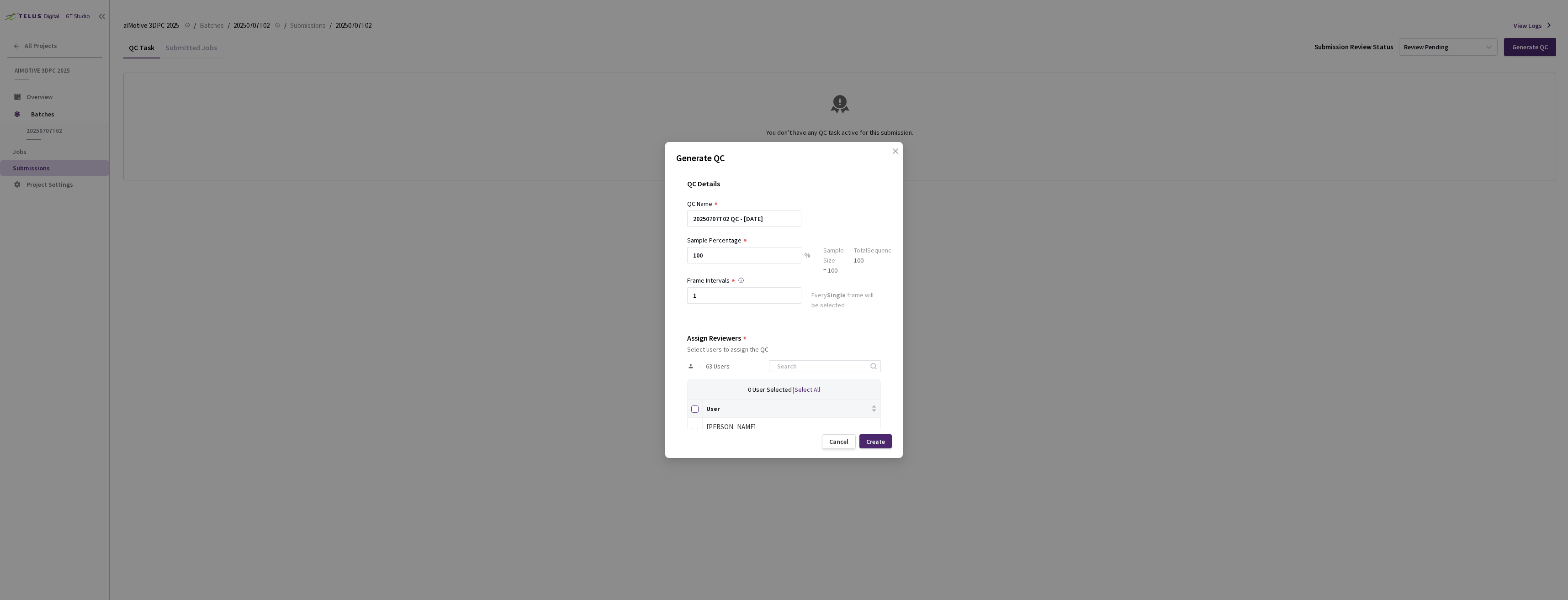
checkbox input "true"
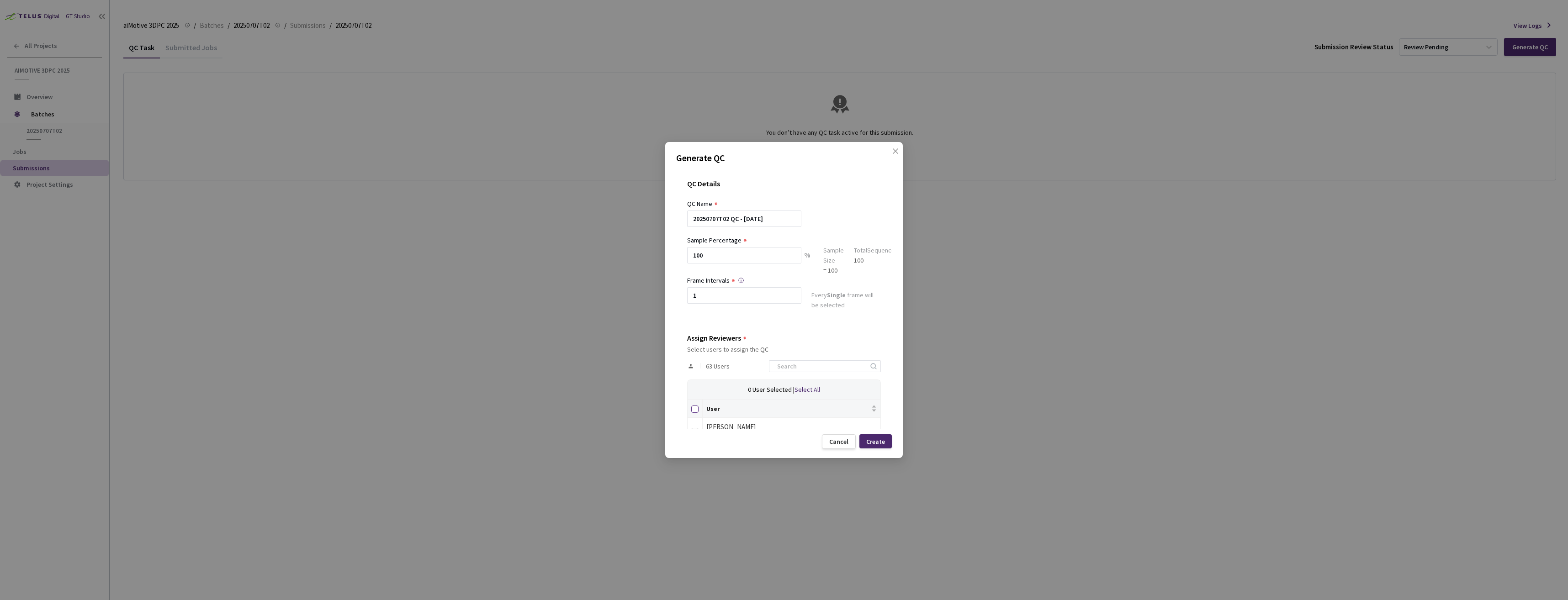
checkbox input "true"
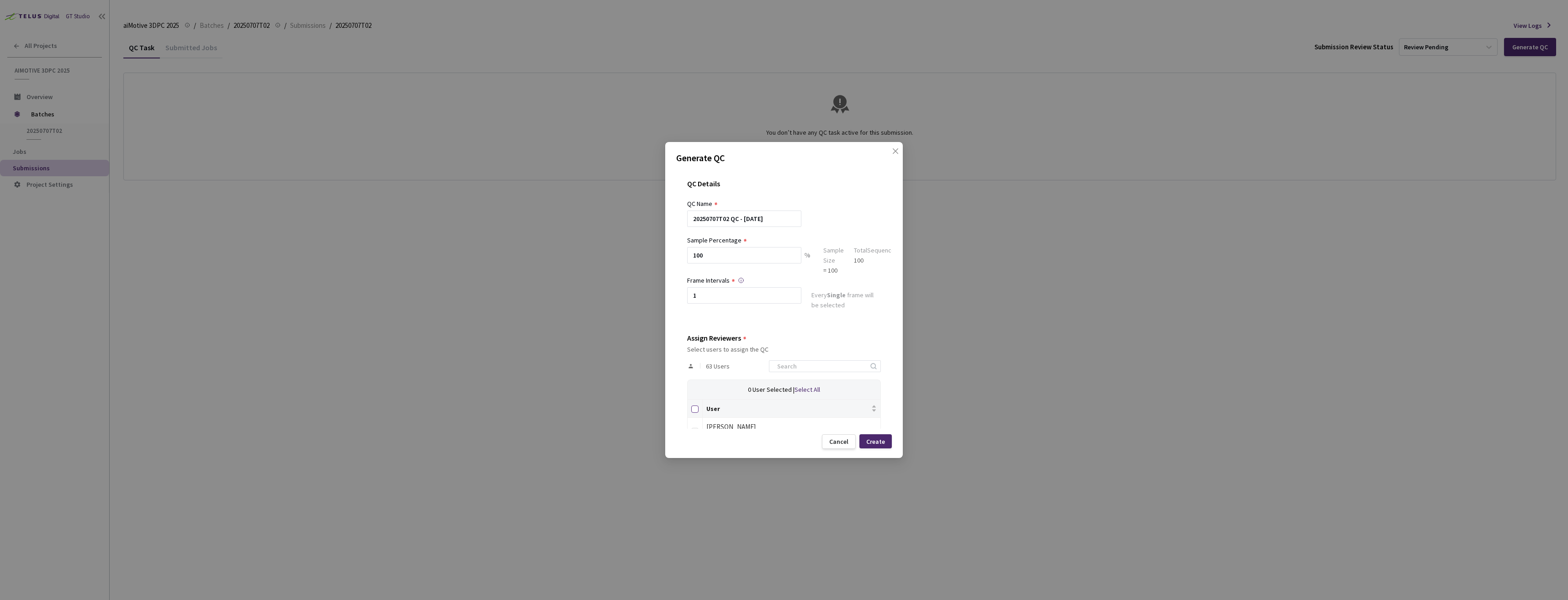
checkbox input "true"
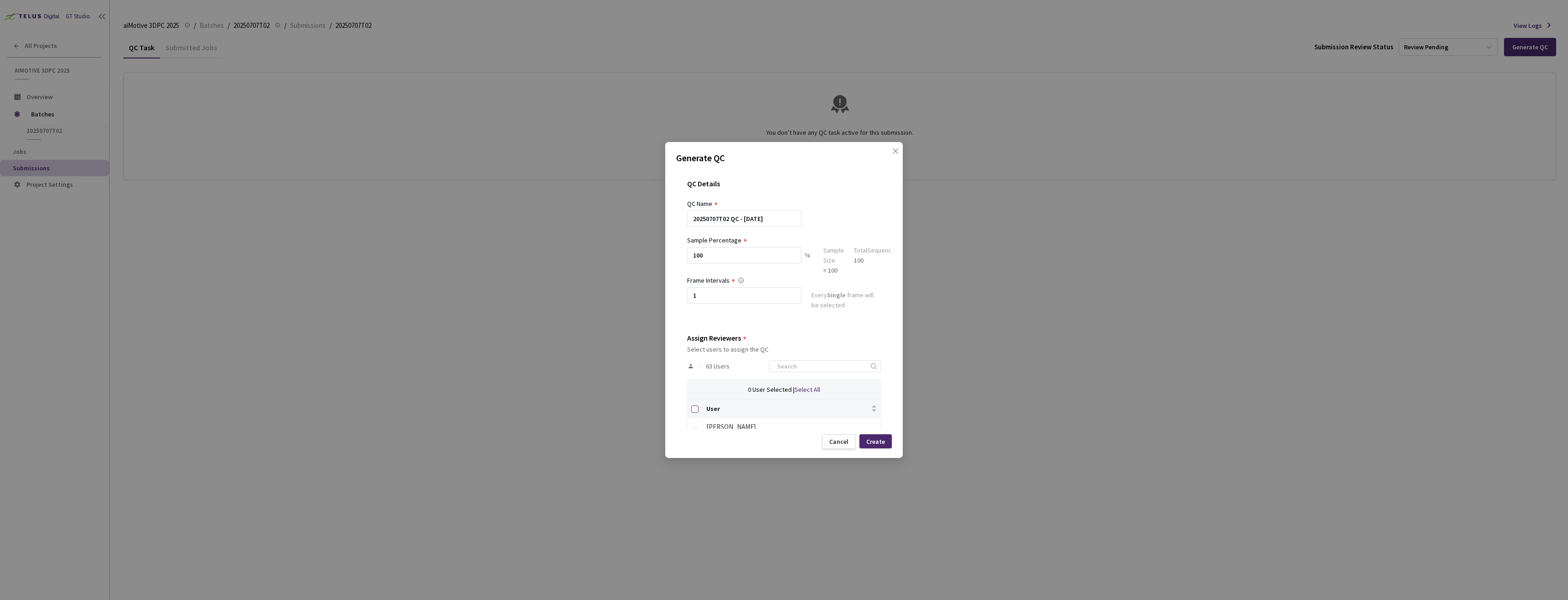
checkbox input "true"
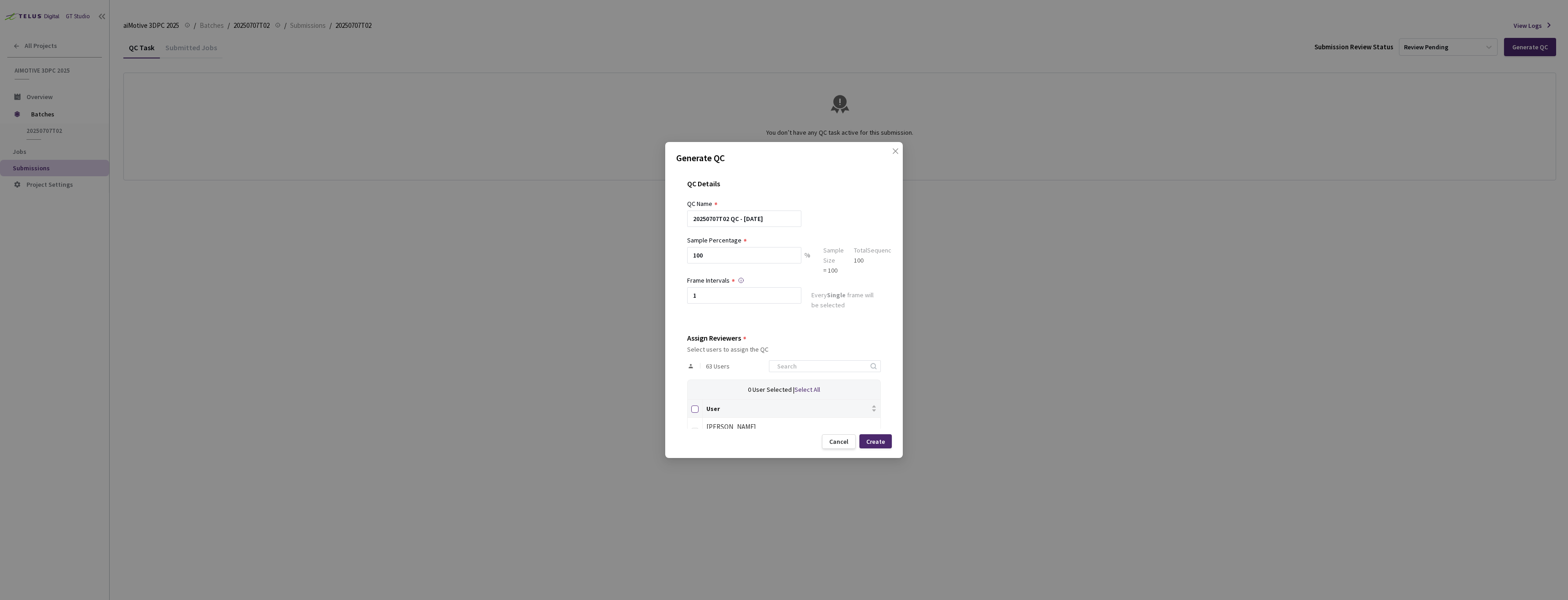
checkbox input "true"
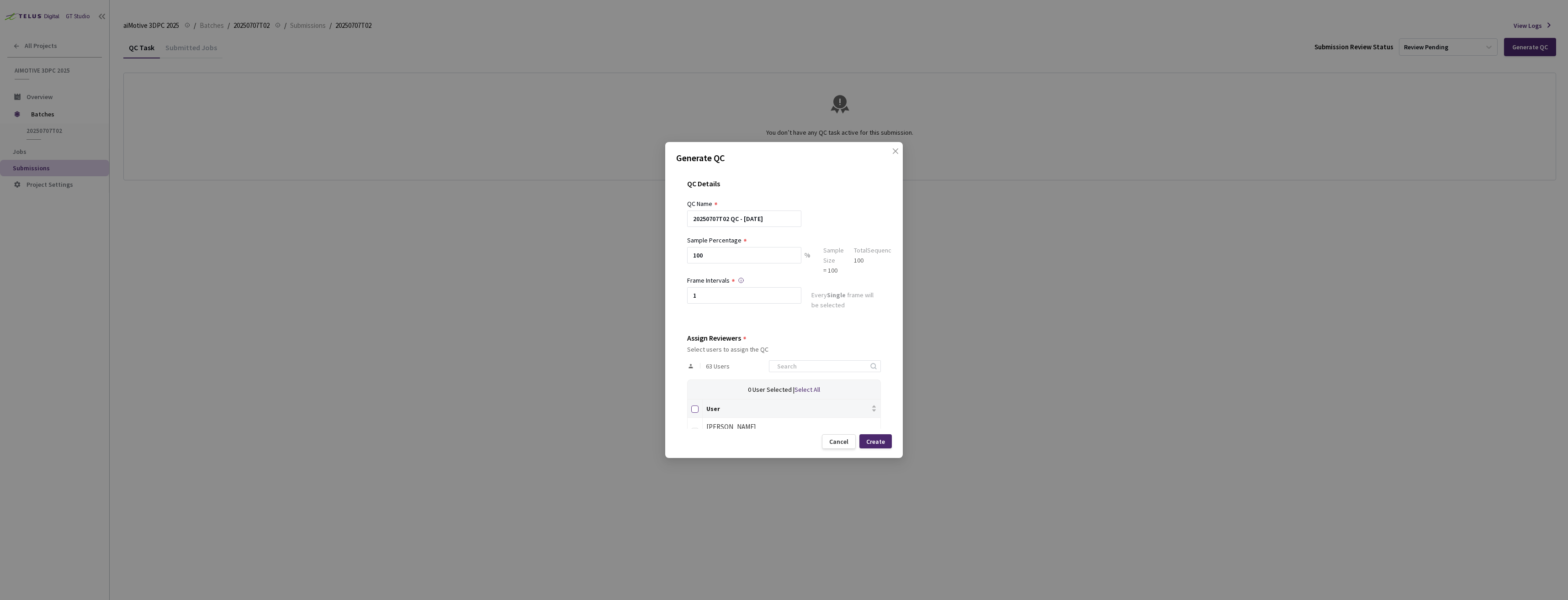
checkbox input "true"
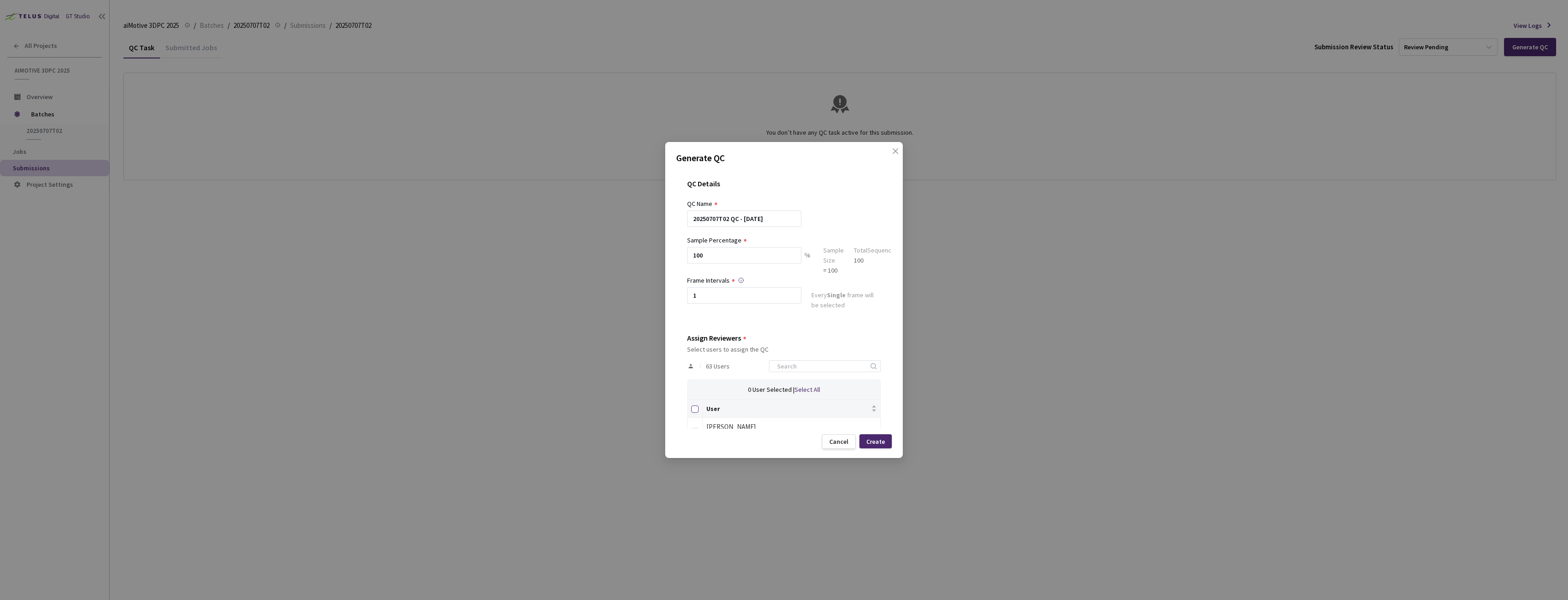
checkbox input "true"
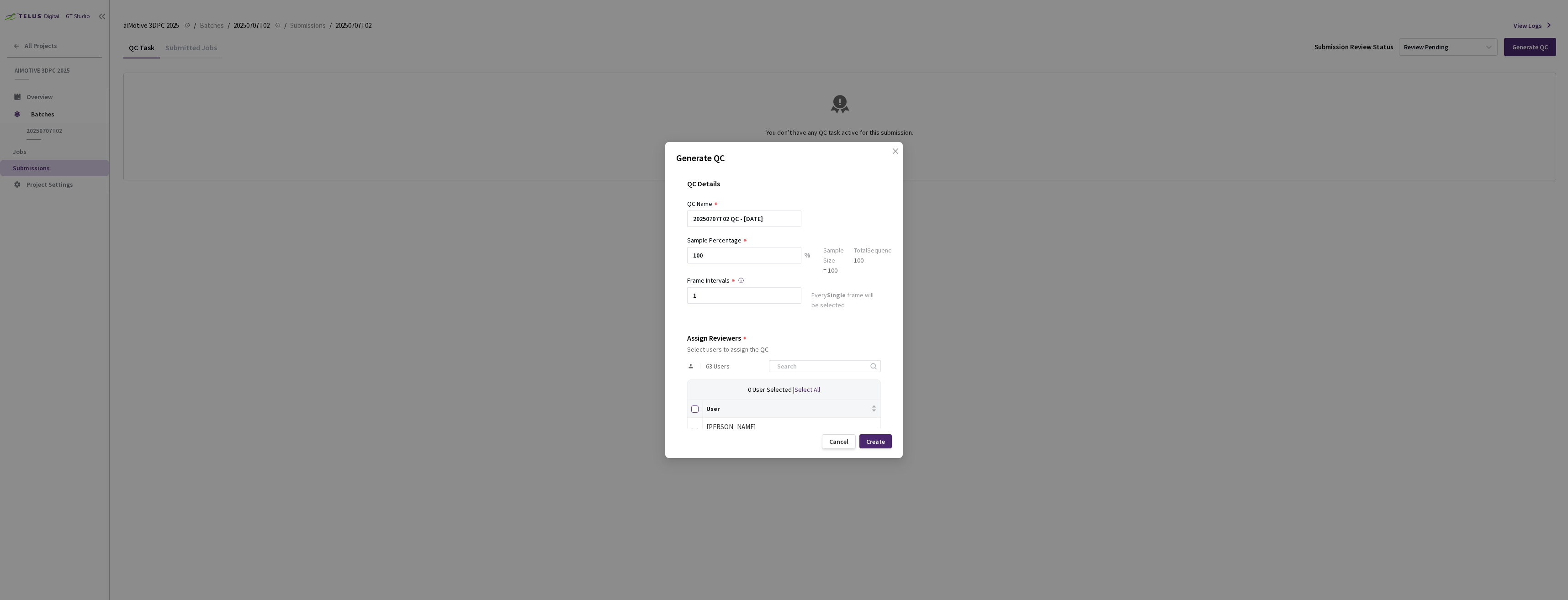
checkbox input "true"
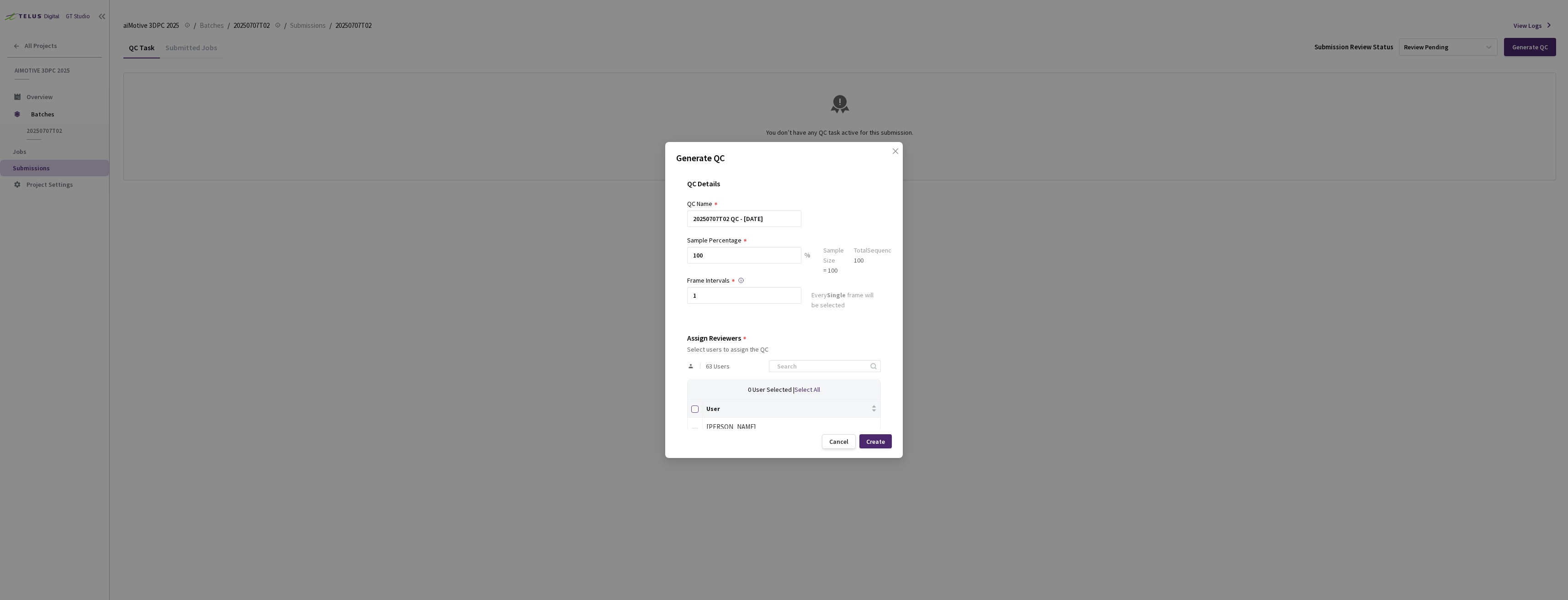
checkbox input "true"
click at [884, 441] on div "Create" at bounding box center [875, 442] width 19 height 7
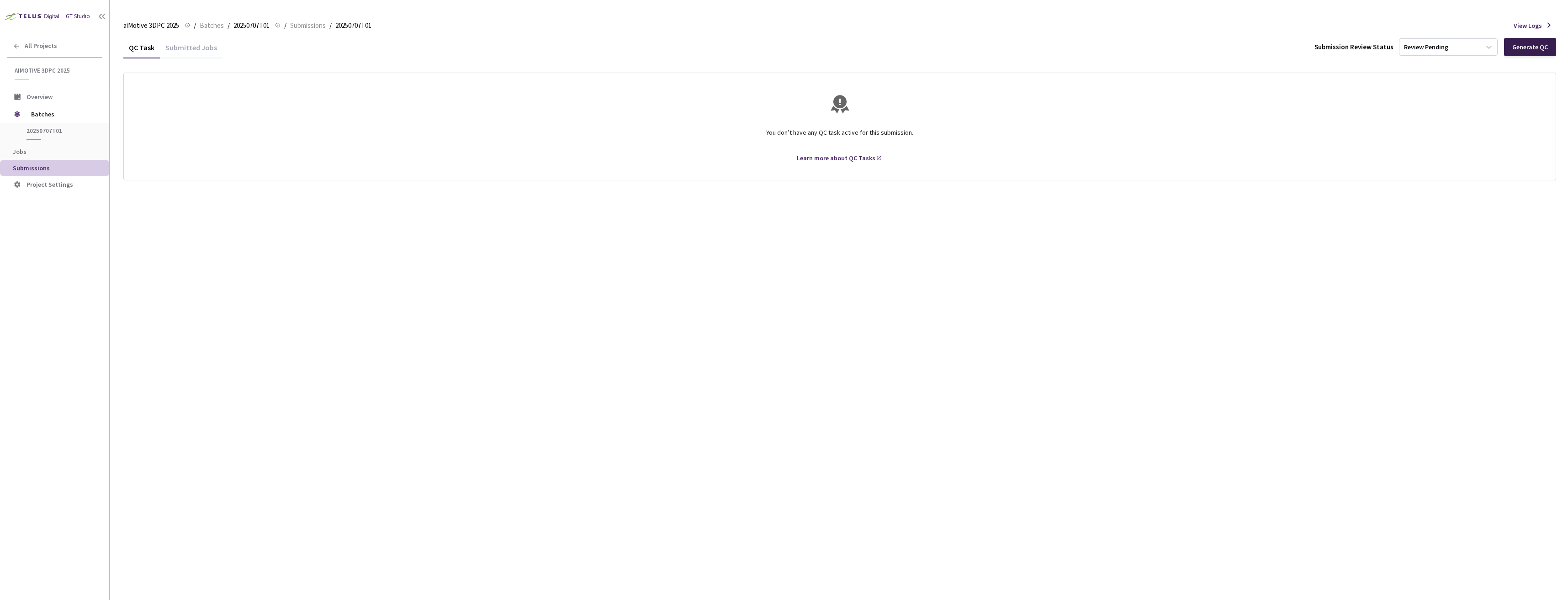
click at [1535, 51] on div "Generate QC" at bounding box center [1530, 47] width 52 height 18
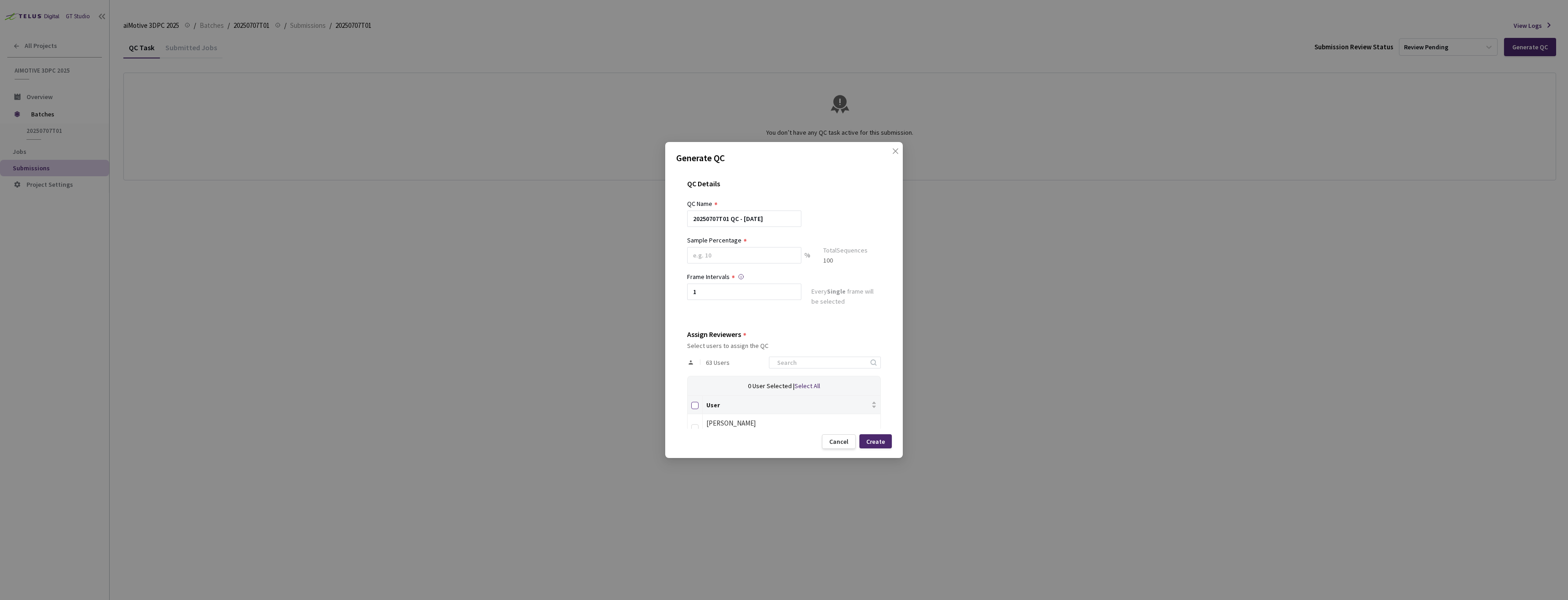
click at [693, 406] on input "Select all" at bounding box center [695, 406] width 7 height 7
checkbox input "true"
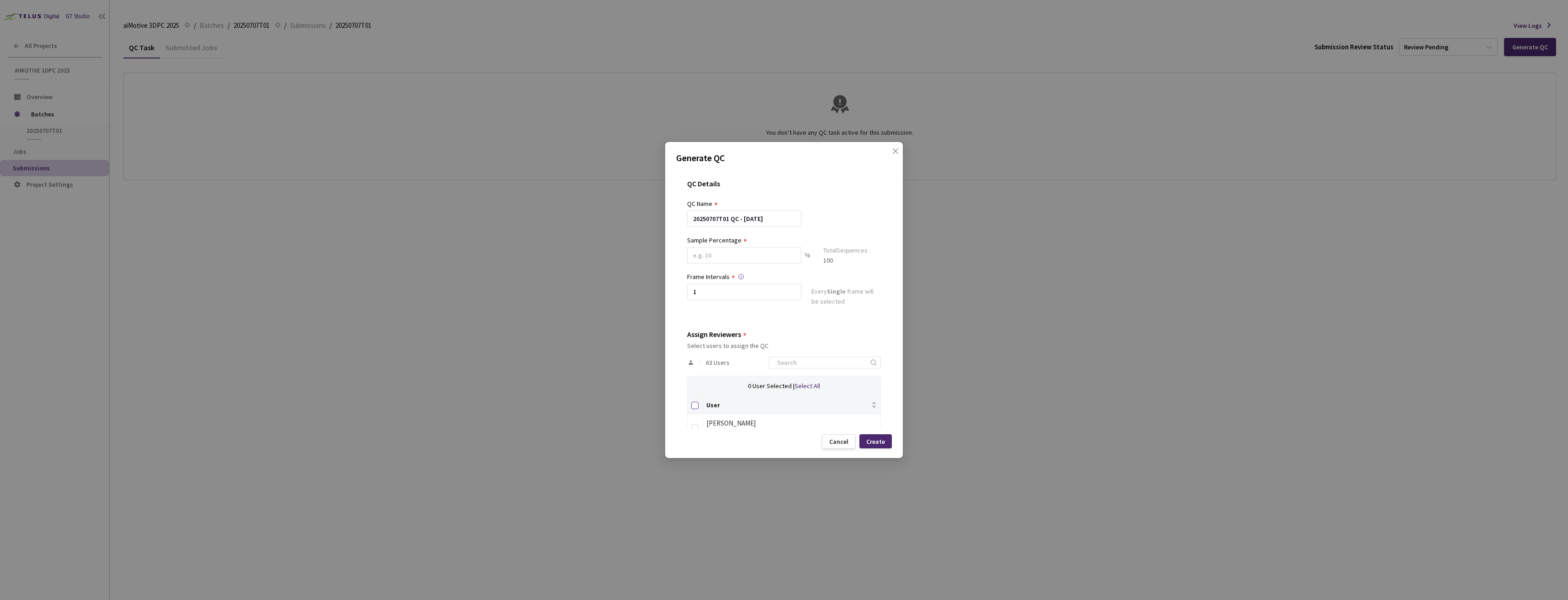
checkbox input "true"
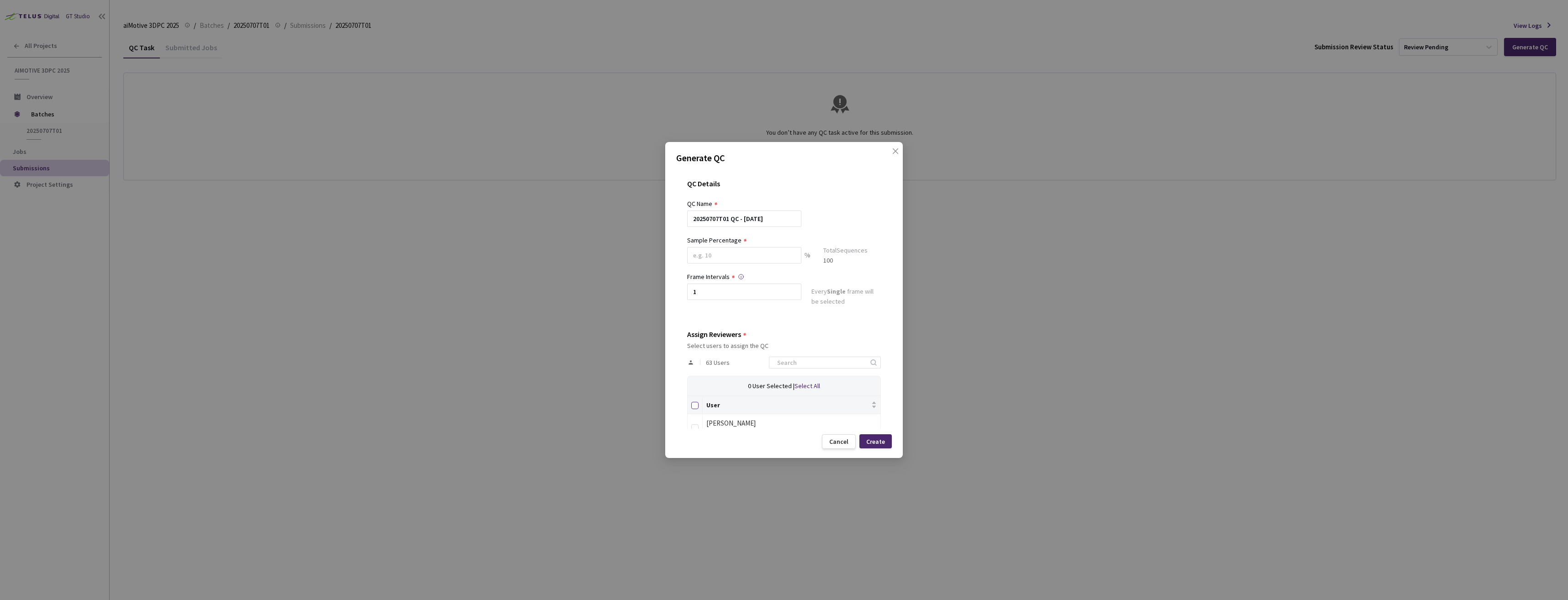
checkbox input "true"
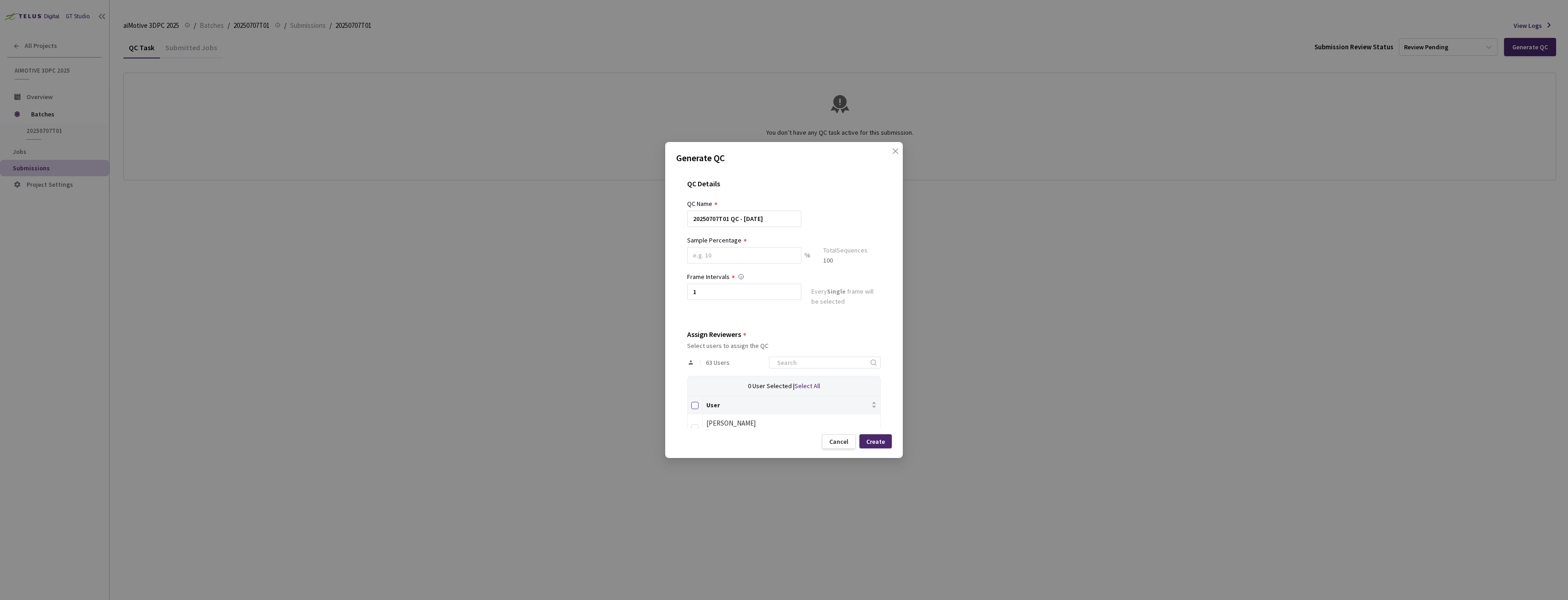
checkbox input "true"
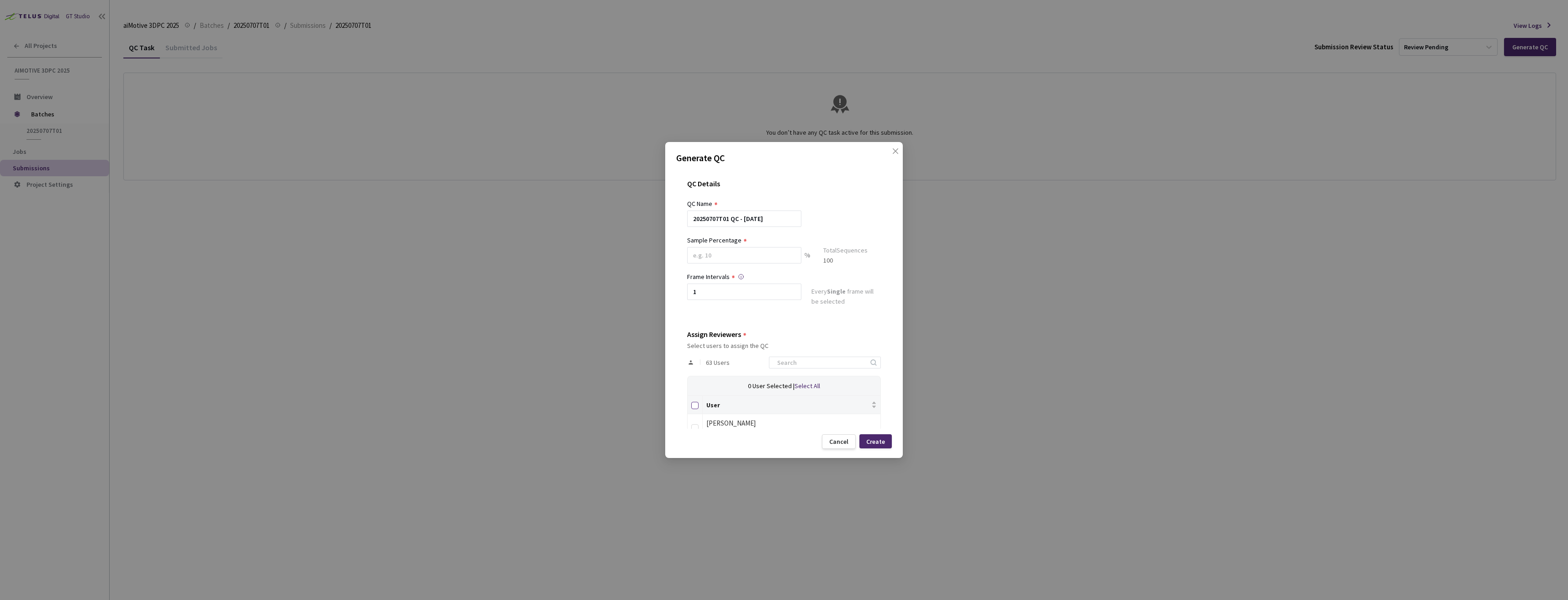
checkbox input "true"
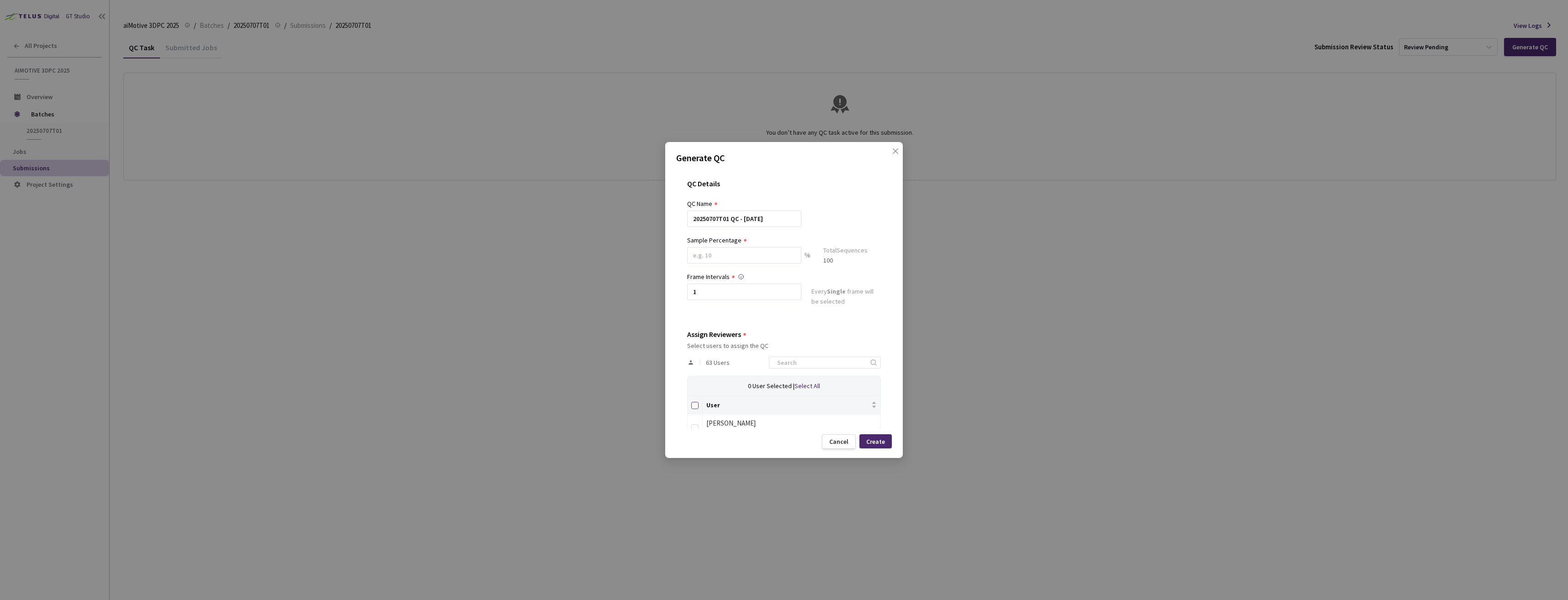
checkbox input "true"
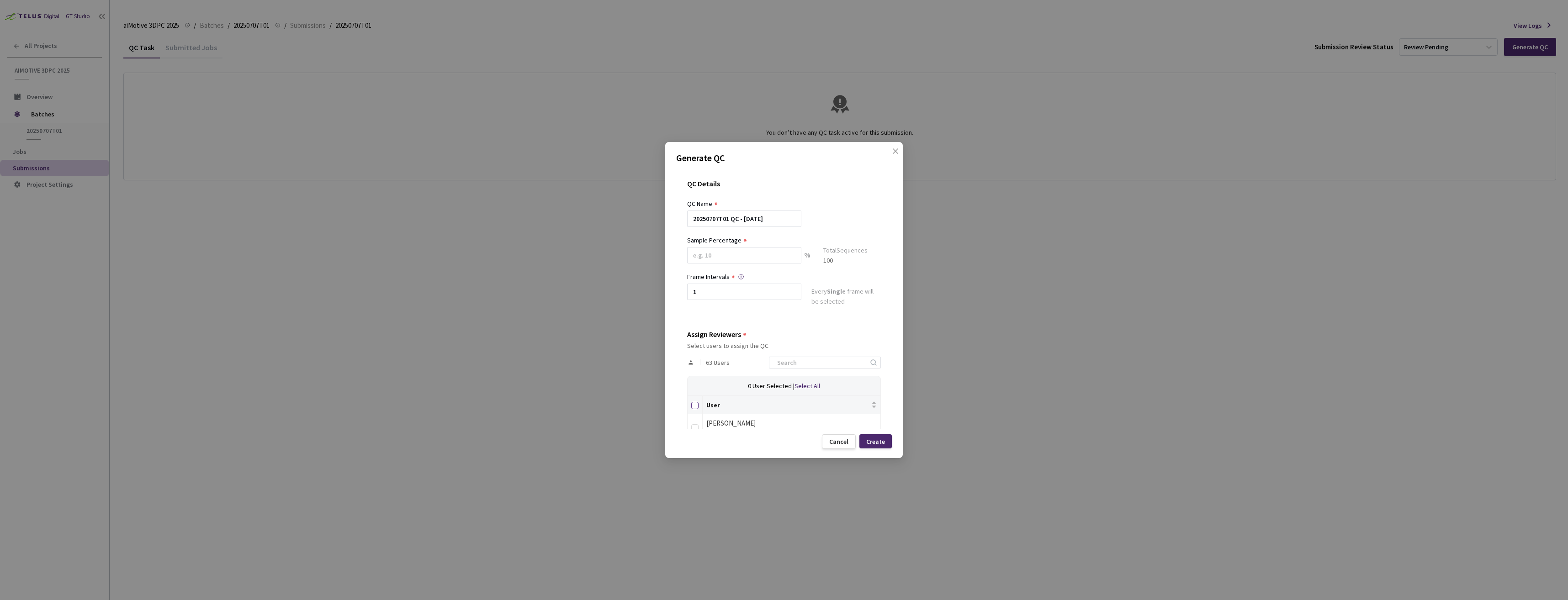
checkbox input "true"
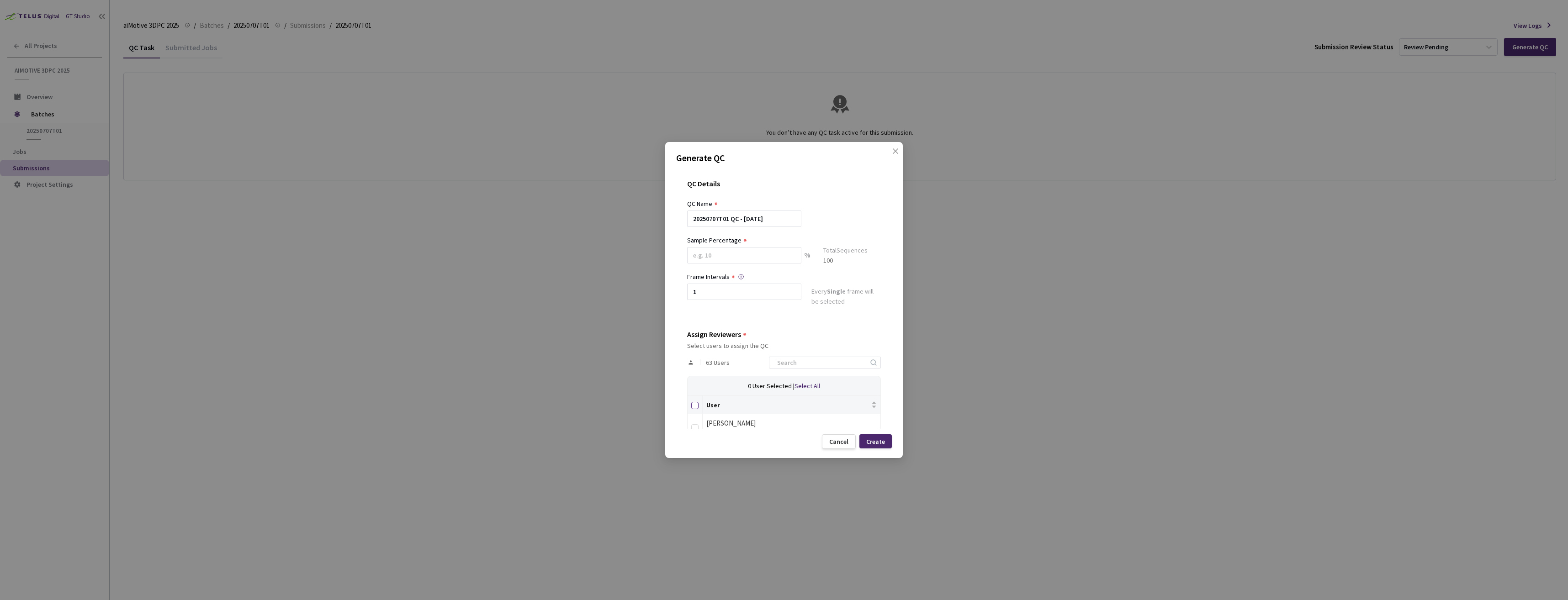
checkbox input "true"
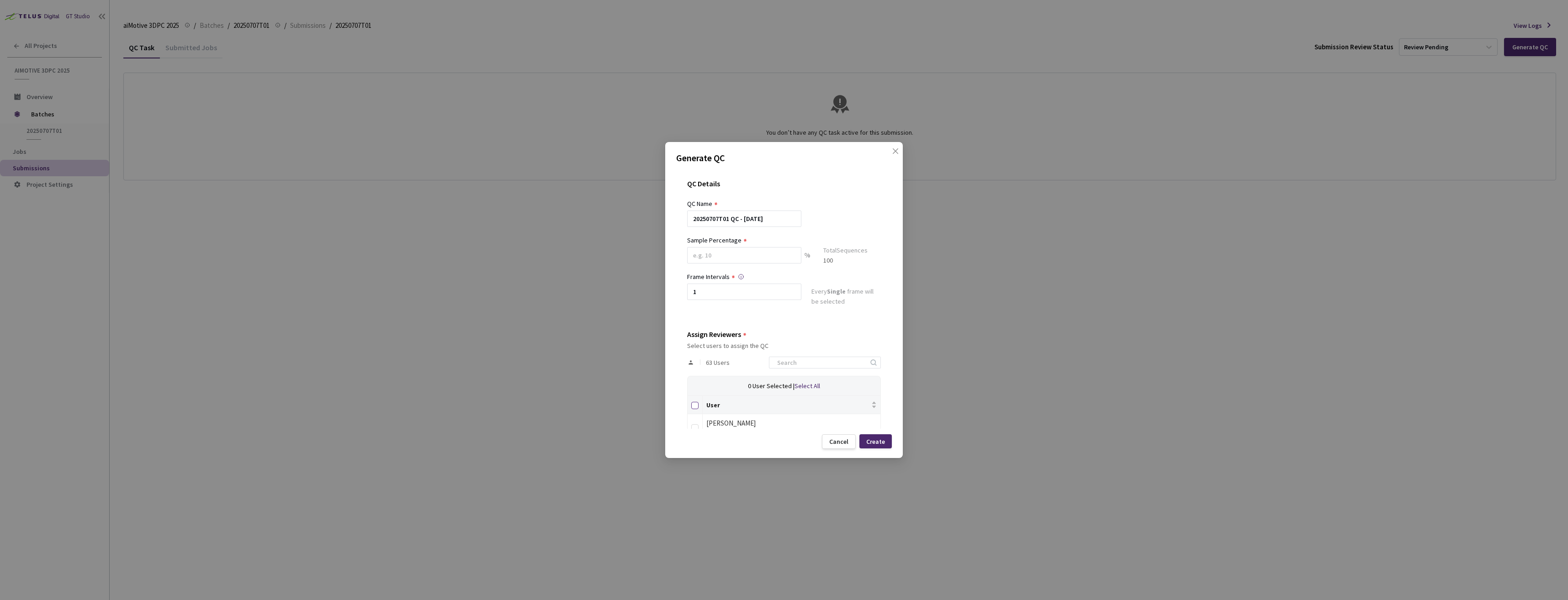
checkbox input "true"
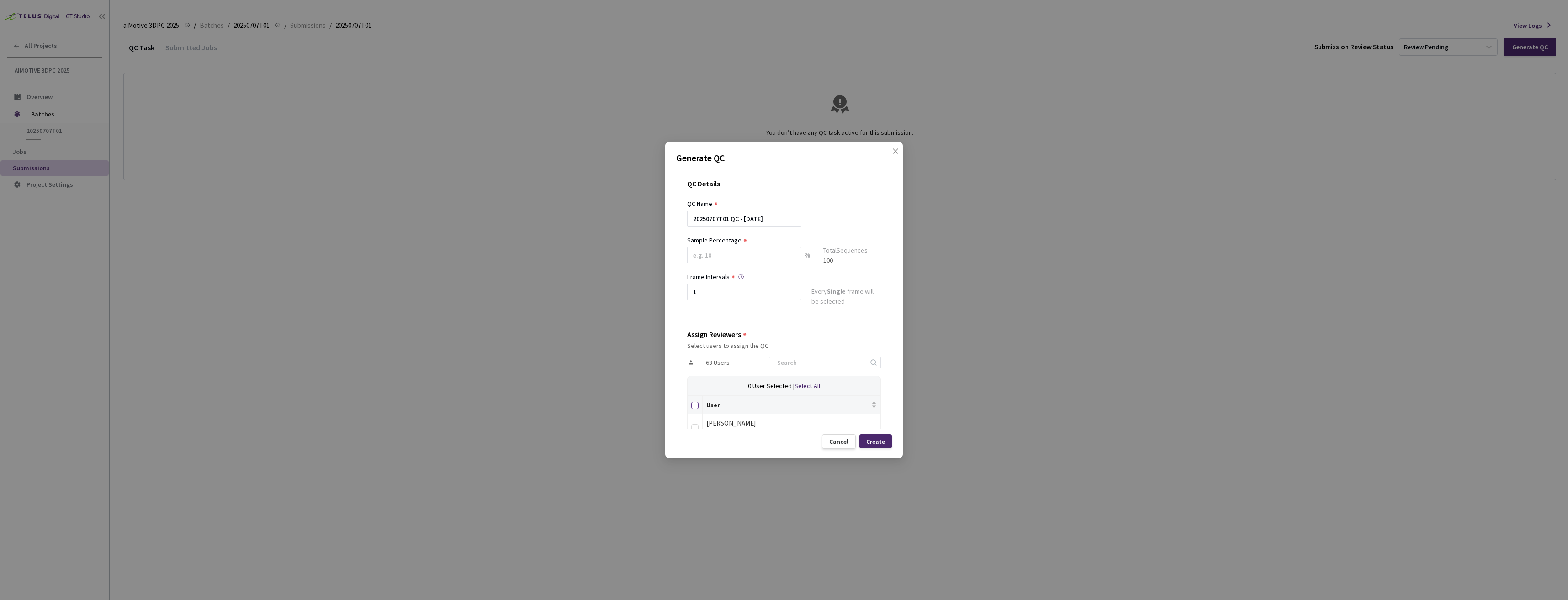
checkbox input "true"
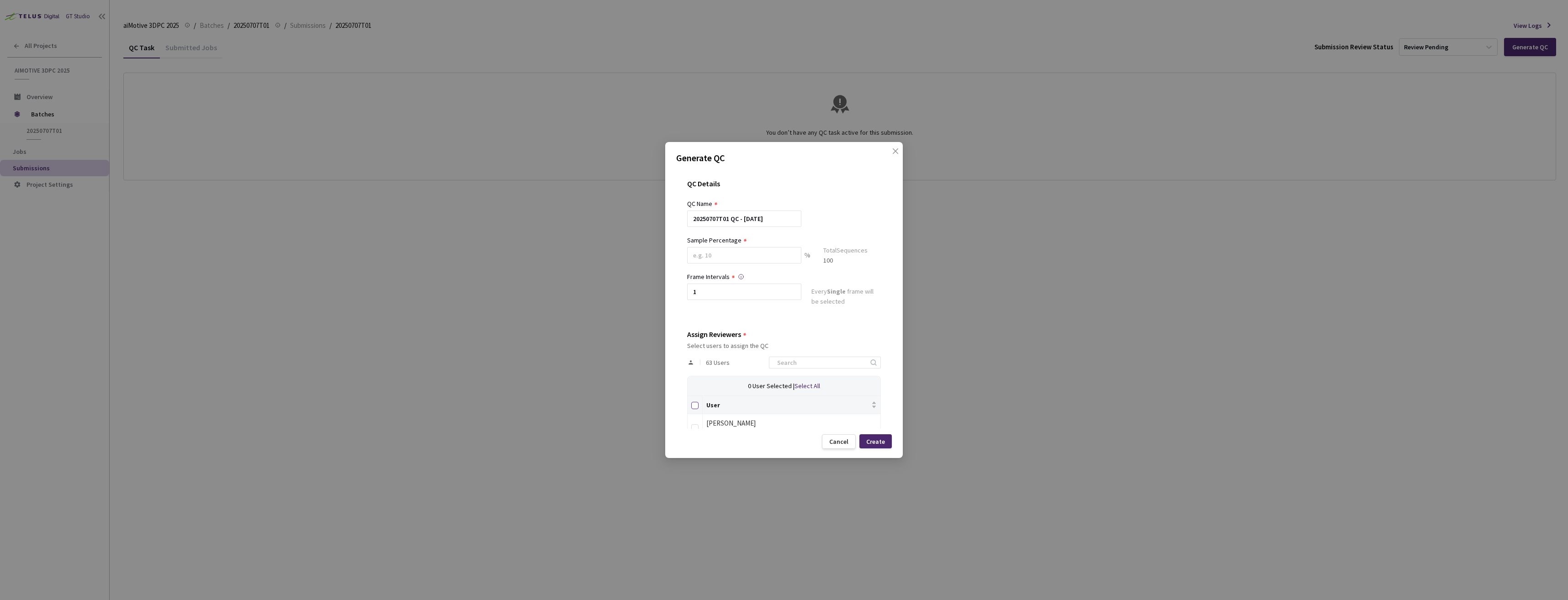
checkbox input "true"
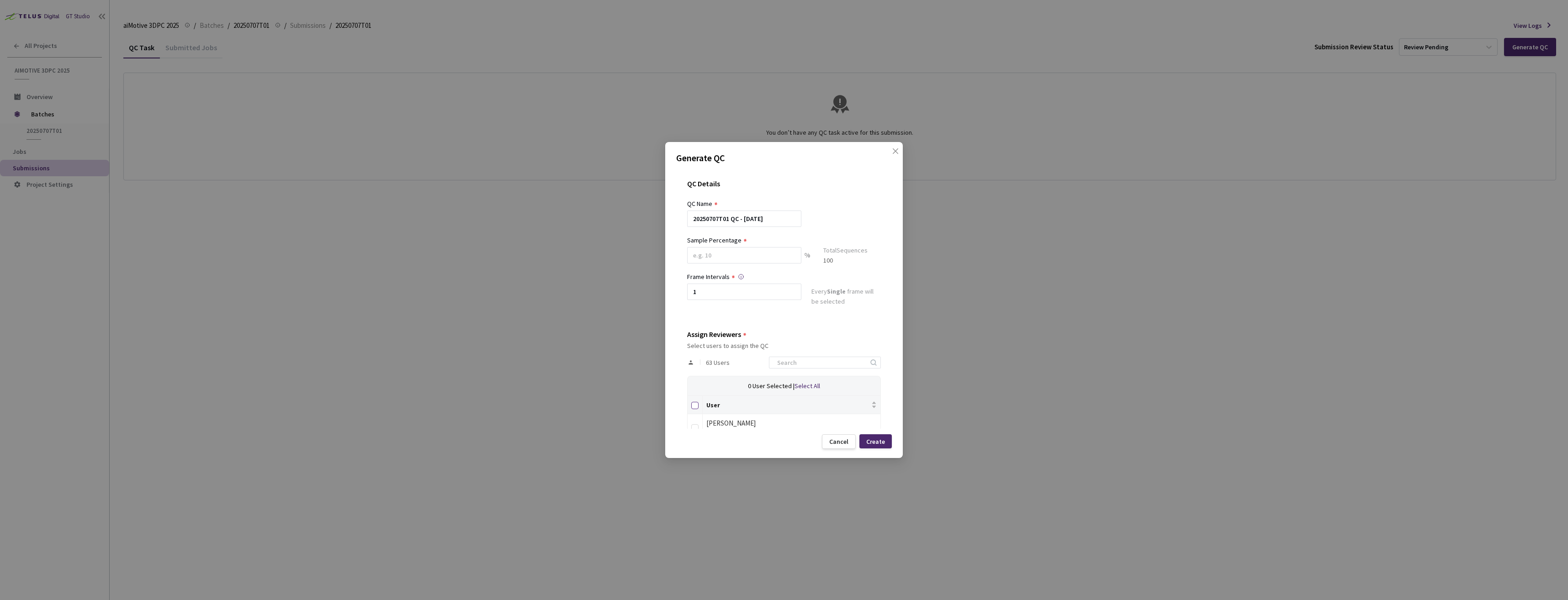
checkbox input "true"
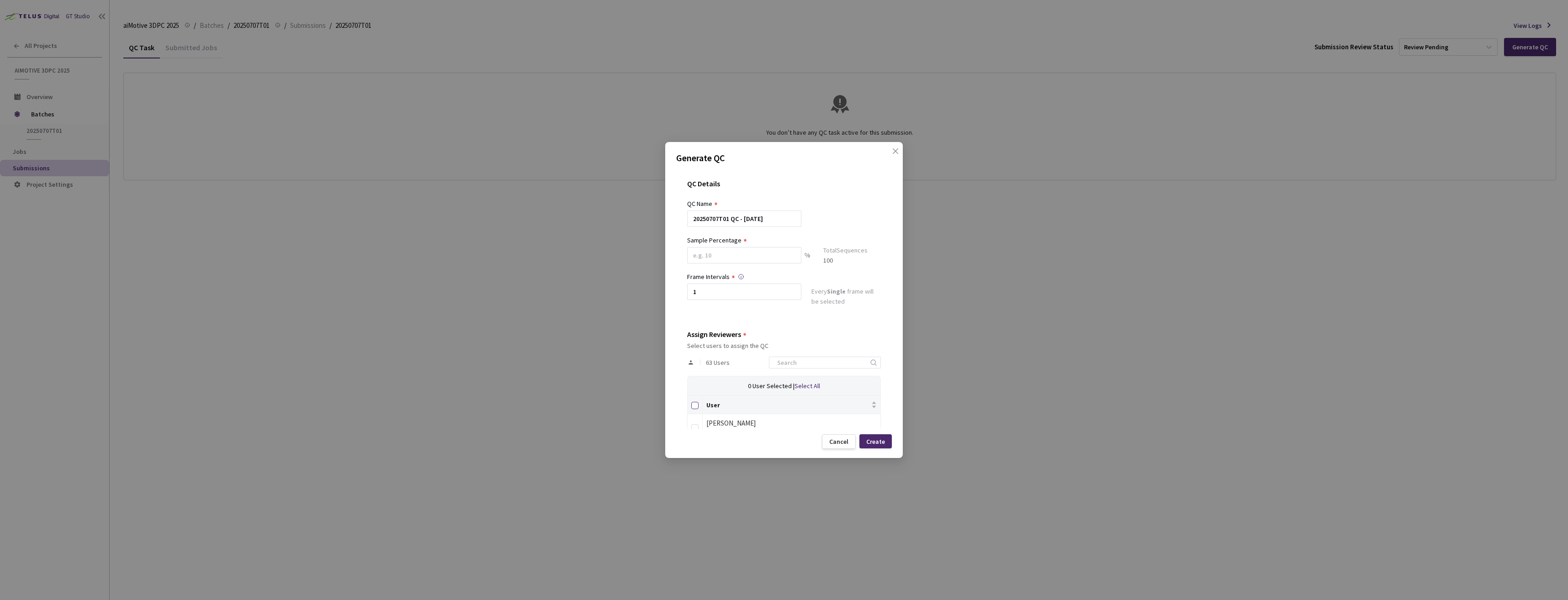
checkbox input "true"
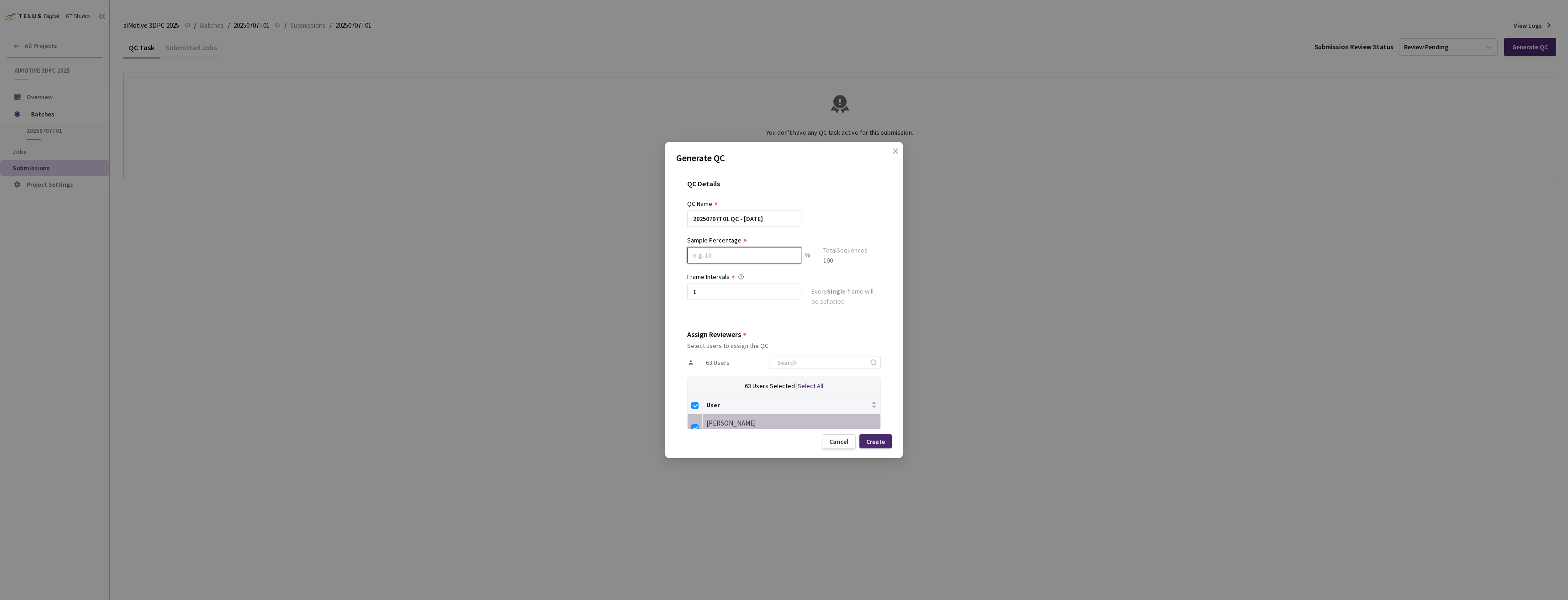
click at [726, 252] on input at bounding box center [744, 255] width 114 height 16
type input "100"
click at [880, 441] on div "Create" at bounding box center [875, 442] width 19 height 7
